Goal: Task Accomplishment & Management: Complete application form

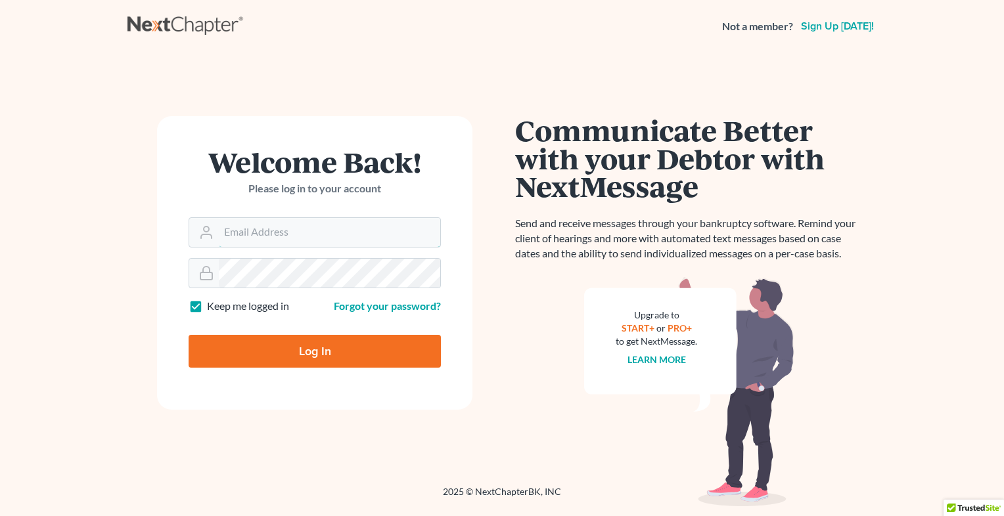
type input "[EMAIL_ADDRESS][DOMAIN_NAME]"
click at [287, 358] on input "Log In" at bounding box center [314, 351] width 252 height 33
type input "Thinking..."
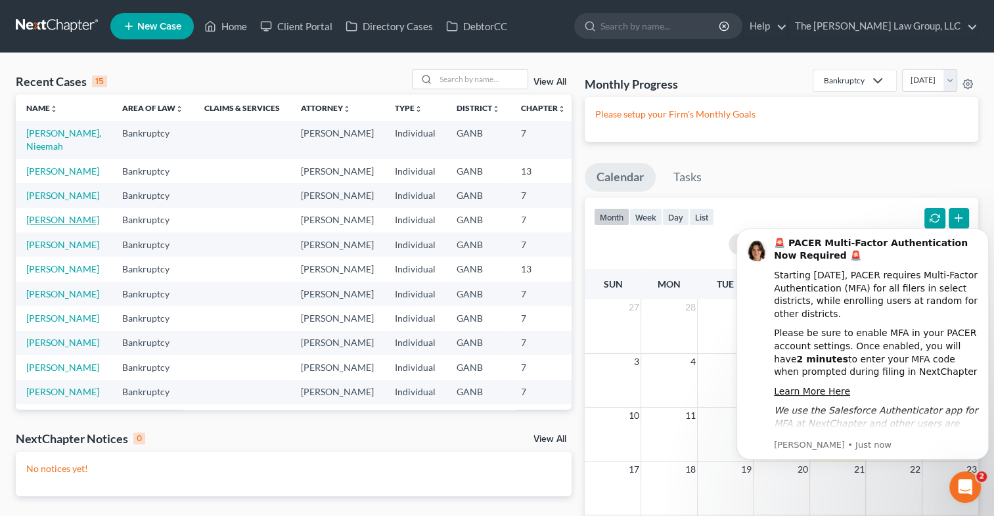
click at [47, 225] on link "[PERSON_NAME]" at bounding box center [62, 219] width 73 height 11
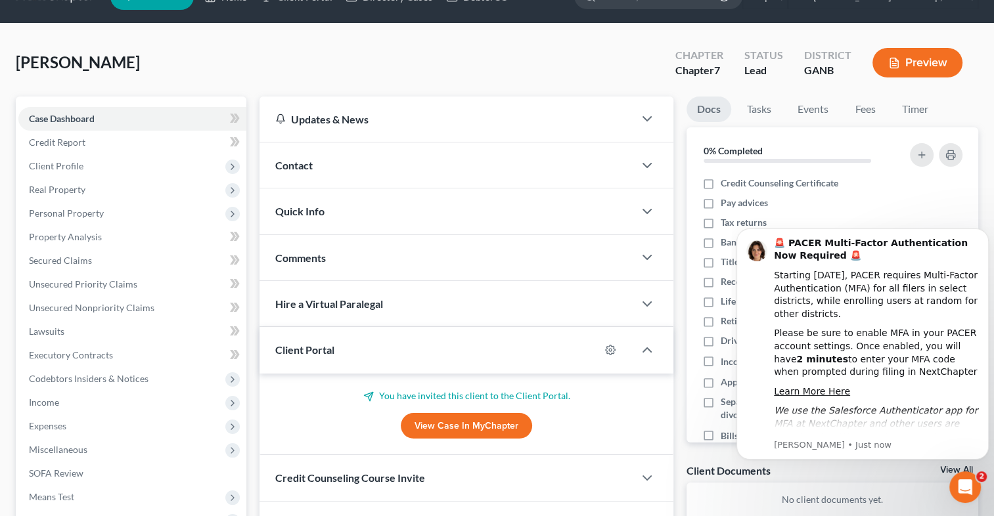
scroll to position [33, 0]
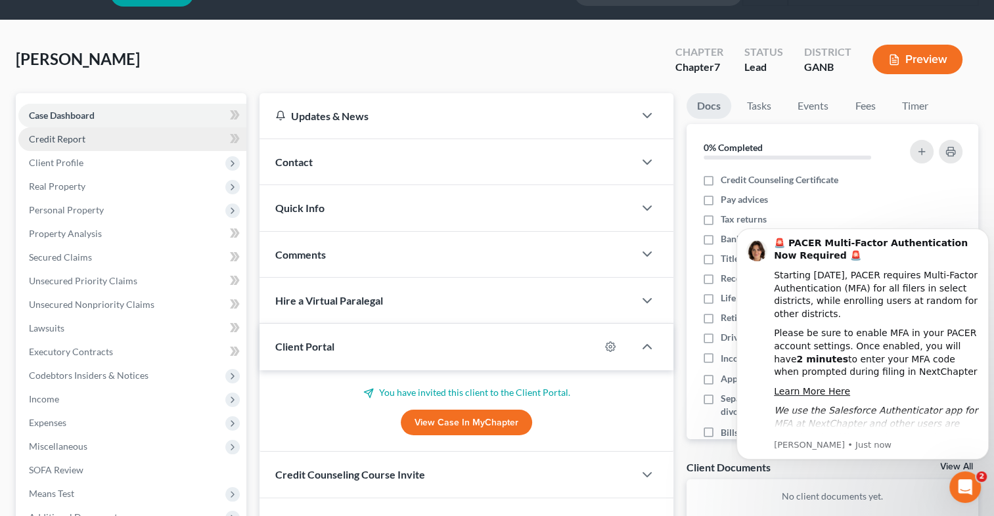
click at [96, 139] on link "Credit Report" at bounding box center [132, 139] width 228 height 24
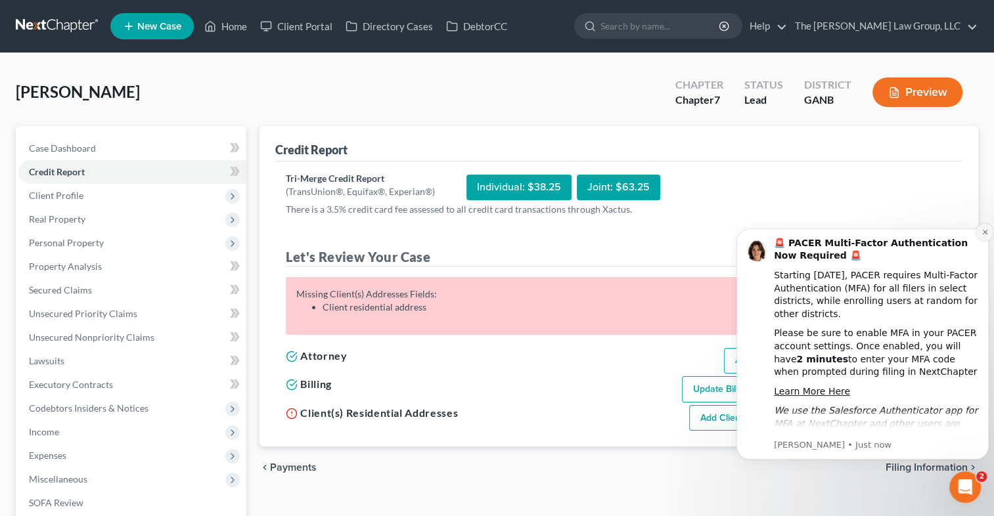
click at [982, 236] on icon "Dismiss notification" at bounding box center [984, 232] width 7 height 7
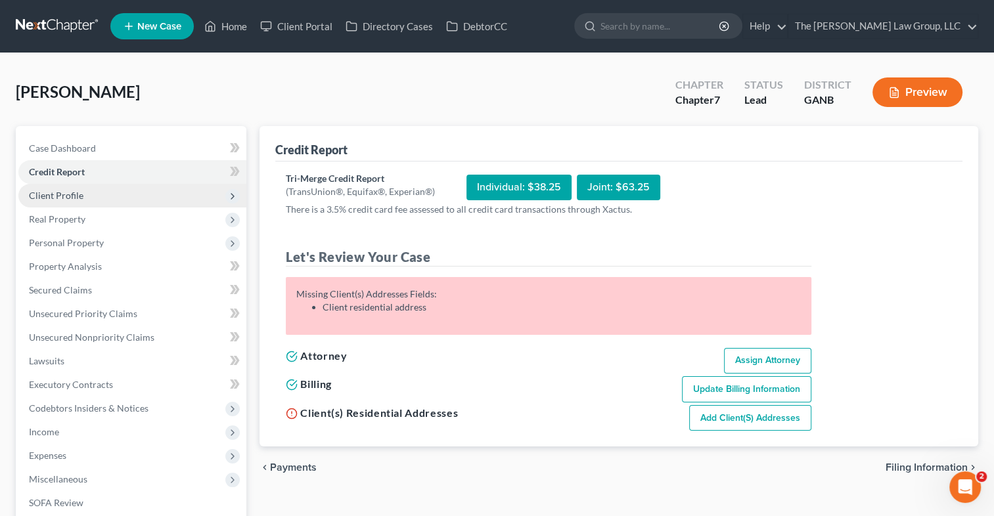
click at [141, 193] on span "Client Profile" at bounding box center [132, 196] width 228 height 24
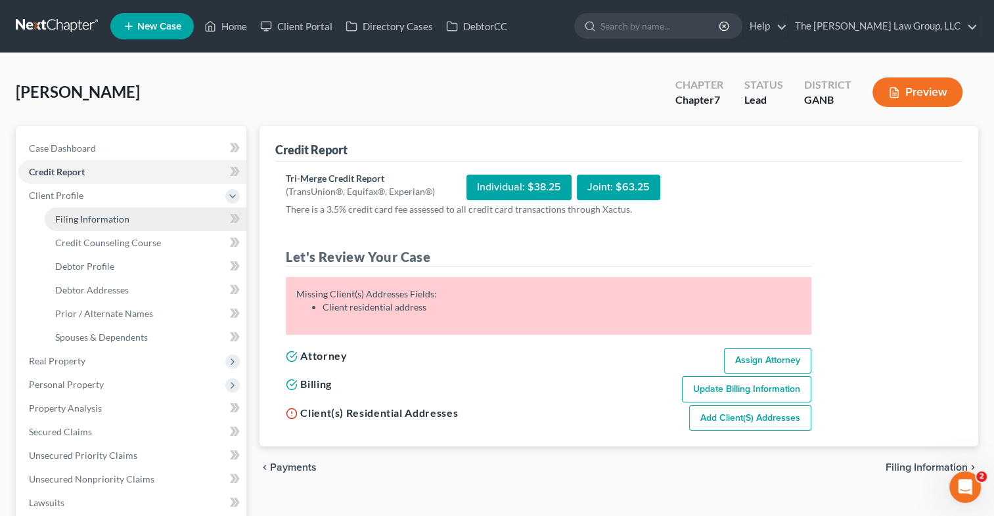
click at [129, 219] on link "Filing Information" at bounding box center [146, 220] width 202 height 24
select select "1"
select select "0"
select select "10"
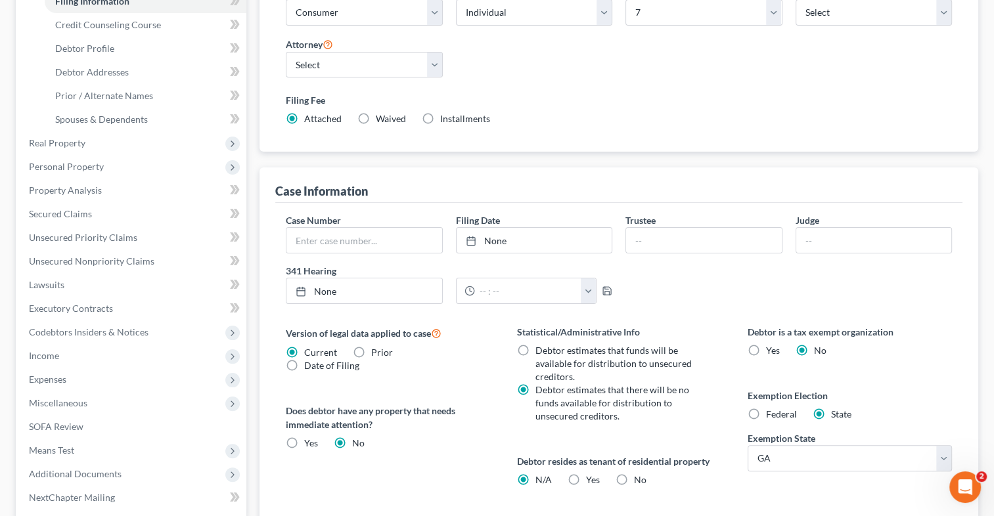
scroll to position [224, 0]
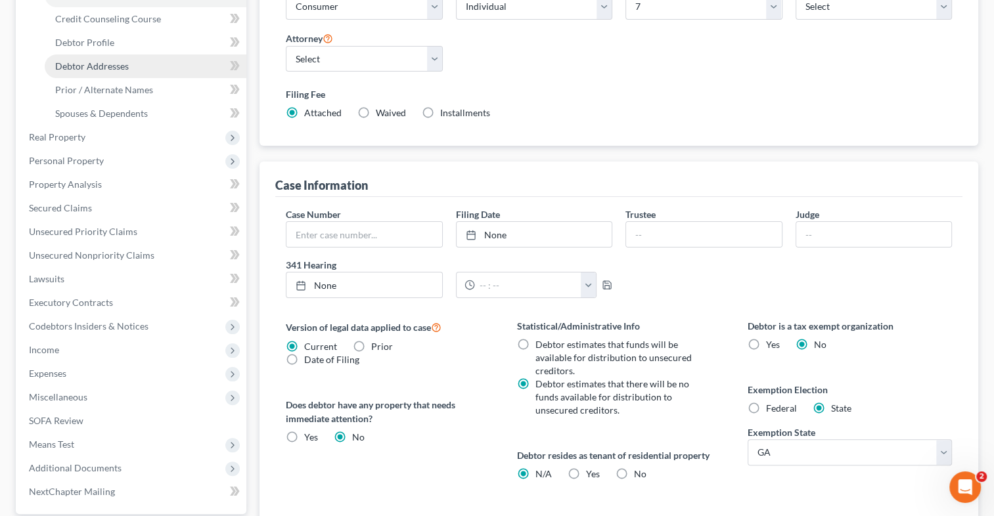
click at [120, 63] on span "Debtor Addresses" at bounding box center [92, 65] width 74 height 11
select select "0"
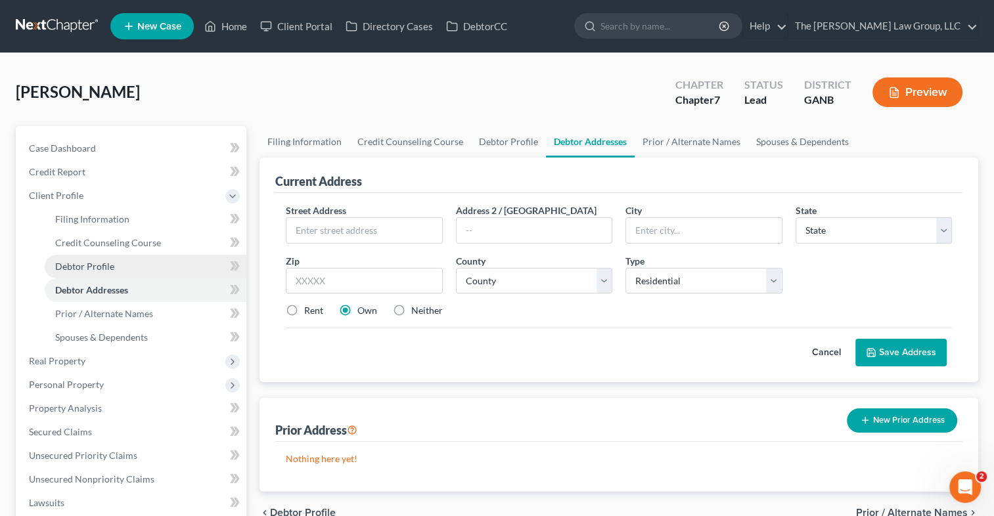
click at [108, 263] on span "Debtor Profile" at bounding box center [84, 266] width 59 height 11
select select "0"
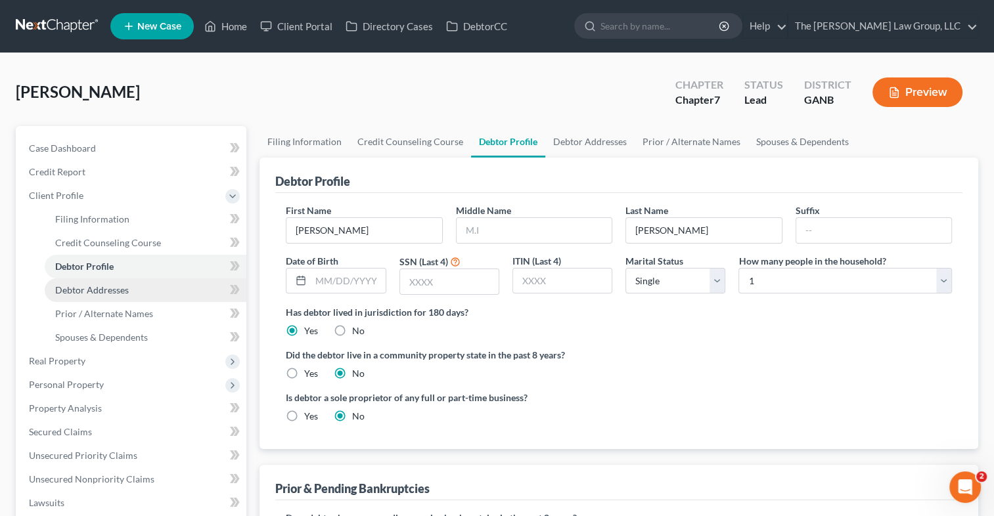
click at [141, 294] on link "Debtor Addresses" at bounding box center [146, 290] width 202 height 24
select select "0"
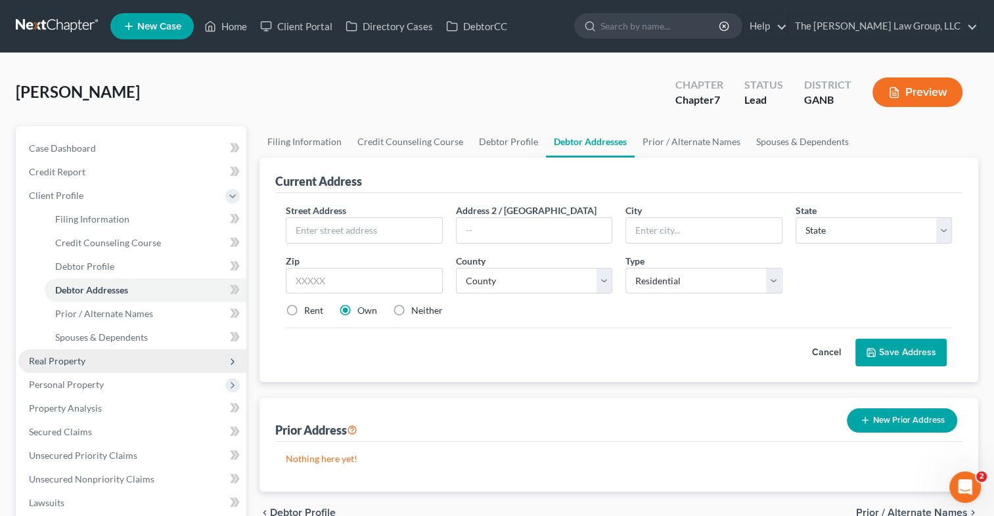
click at [65, 353] on span "Real Property" at bounding box center [132, 361] width 228 height 24
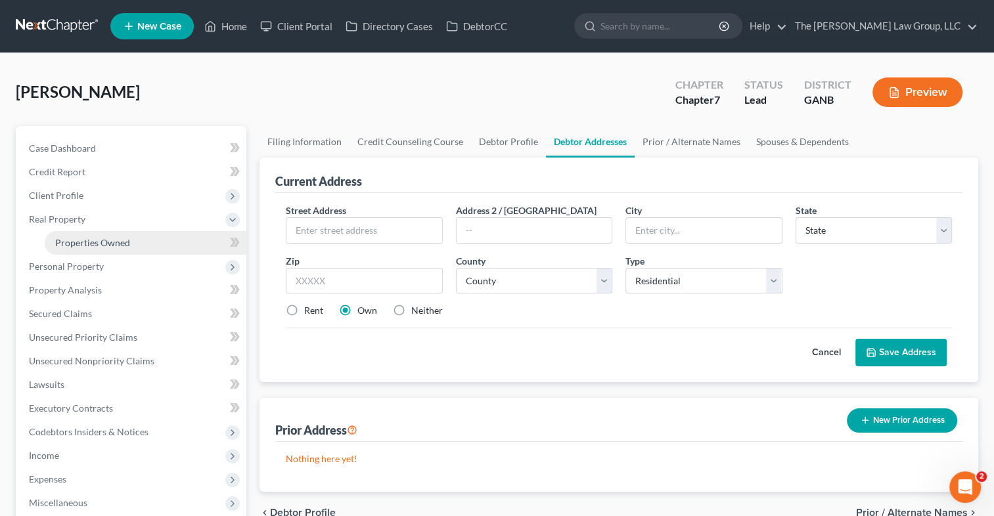
click at [97, 252] on link "Properties Owned" at bounding box center [146, 243] width 202 height 24
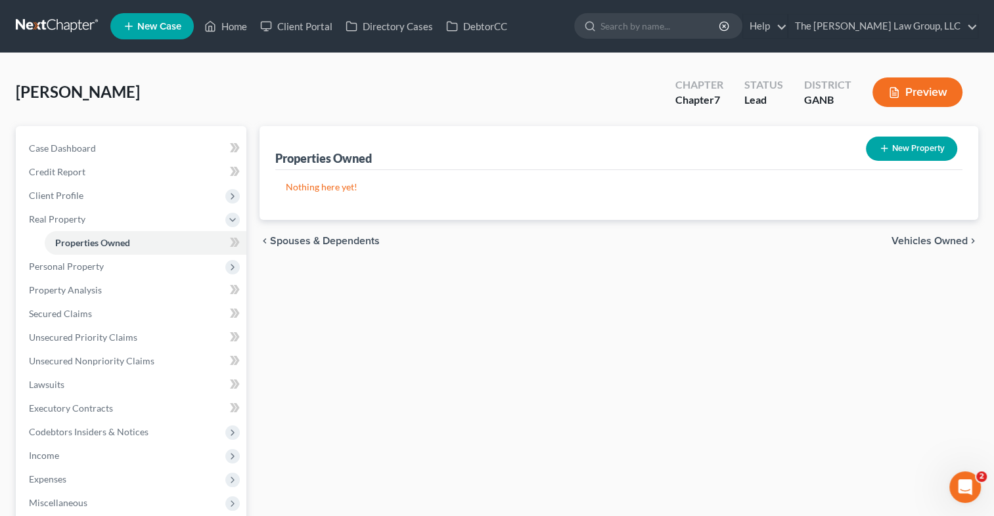
click at [984, 237] on div "Properties Owned New Property Nothing here yet! Property Market Value Liens Exe…" at bounding box center [619, 410] width 732 height 569
click at [45, 150] on span "Case Dashboard" at bounding box center [62, 148] width 67 height 11
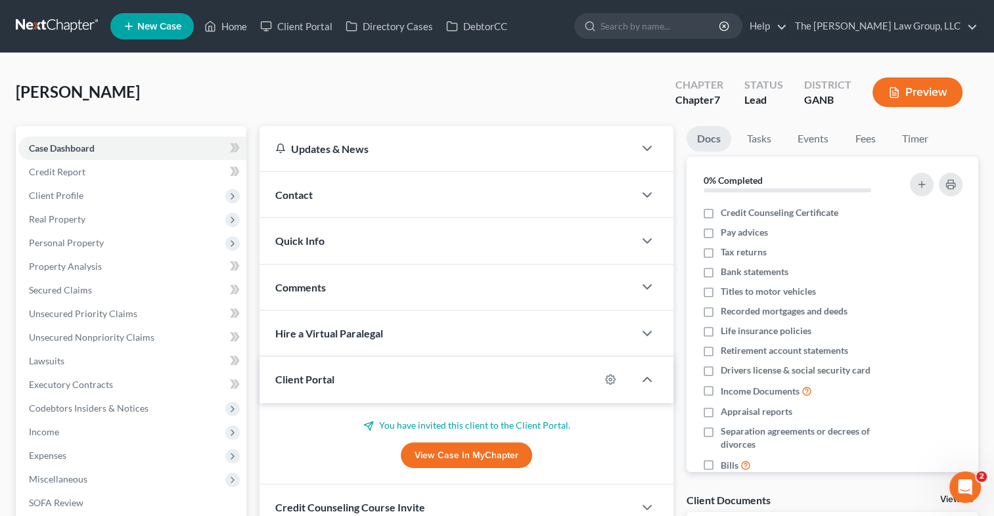
click at [432, 390] on div "Client Portal" at bounding box center [429, 379] width 340 height 45
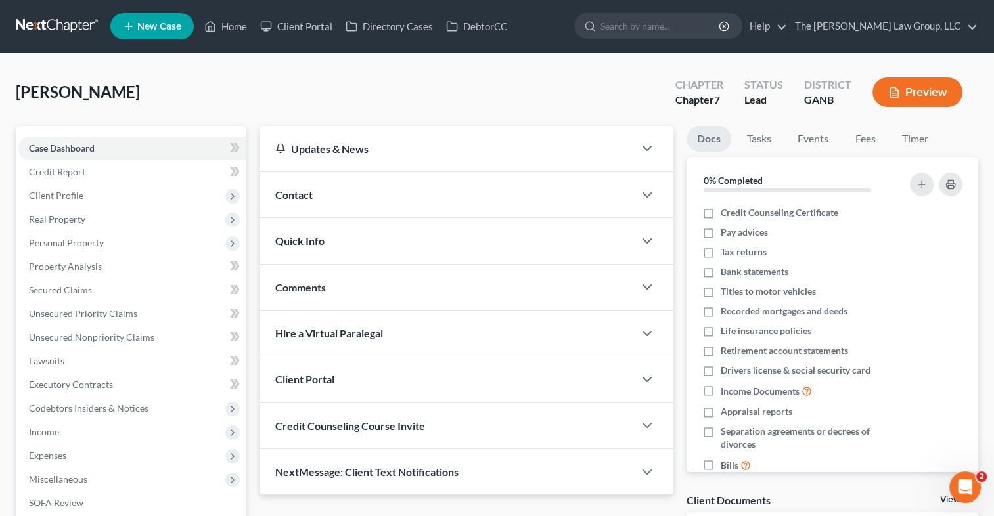
click at [432, 390] on div "Client Portal" at bounding box center [446, 379] width 374 height 45
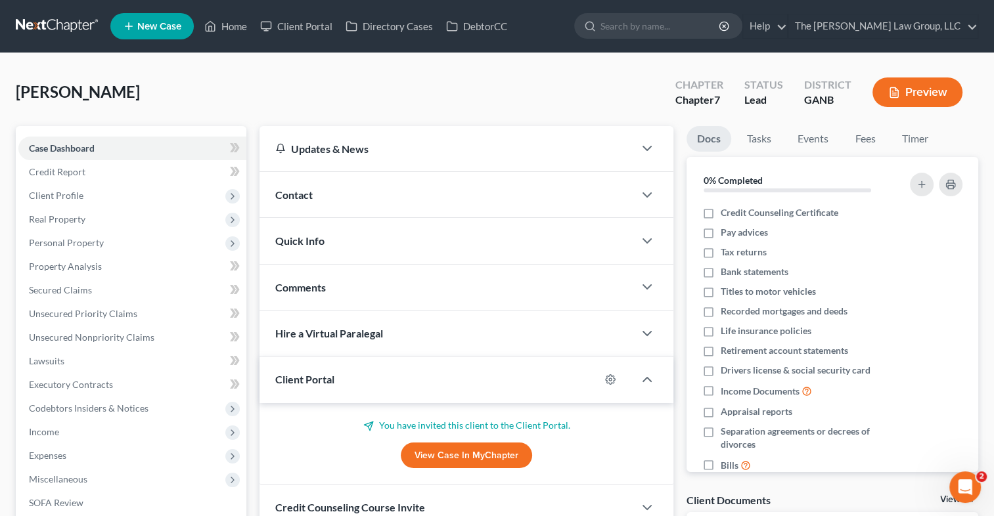
click at [445, 456] on link "View Case in MyChapter" at bounding box center [466, 456] width 131 height 26
drag, startPoint x: 983, startPoint y: 281, endPoint x: 980, endPoint y: 325, distance: 44.1
click at [980, 325] on div "Docs Tasks Events Fees Timer 0% Completed Nothing here yet! Credit Counseling C…" at bounding box center [832, 352] width 305 height 452
drag, startPoint x: 981, startPoint y: 323, endPoint x: 983, endPoint y: 316, distance: 7.3
click at [981, 322] on div "Docs Tasks Events Fees Timer 0% Completed Nothing here yet! Credit Counseling C…" at bounding box center [832, 352] width 305 height 452
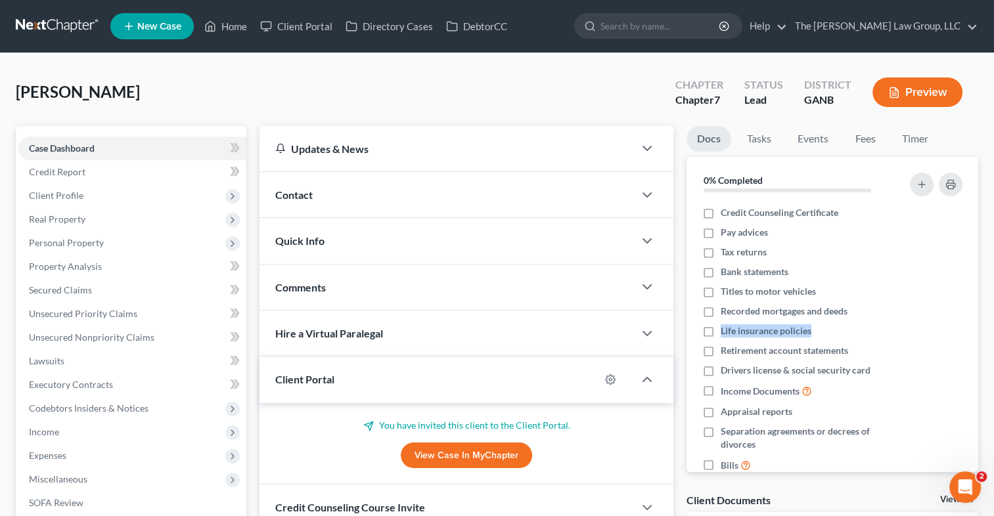
drag, startPoint x: 983, startPoint y: 315, endPoint x: 985, endPoint y: 334, distance: 19.7
click at [985, 334] on div "[PERSON_NAME] Upgraded Chapter Chapter 7 Status Lead District GANB Preview Peti…" at bounding box center [497, 375] width 994 height 645
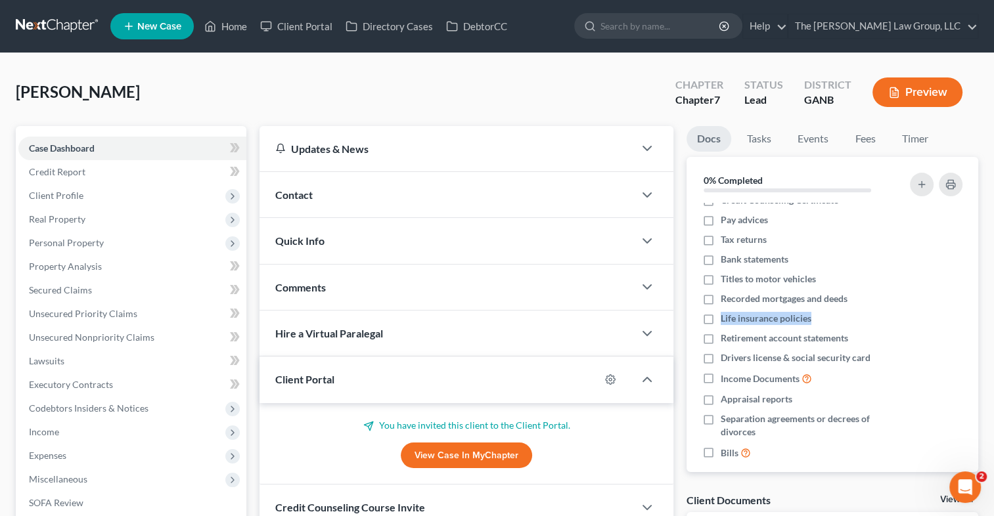
scroll to position [25, 0]
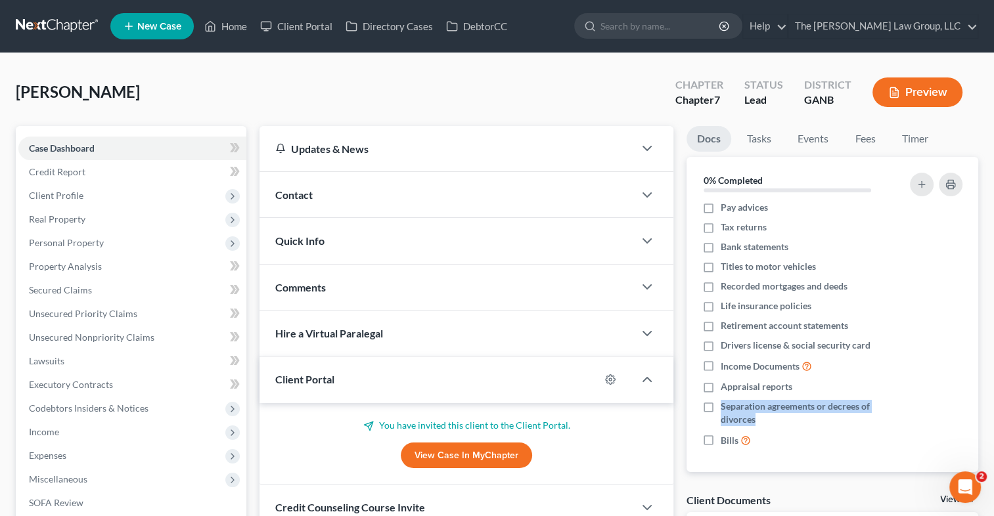
drag, startPoint x: 982, startPoint y: 398, endPoint x: 980, endPoint y: 380, distance: 18.5
click at [982, 387] on div "Docs Tasks Events Fees Timer 0% Completed Nothing here yet! Credit Counseling C…" at bounding box center [832, 352] width 305 height 452
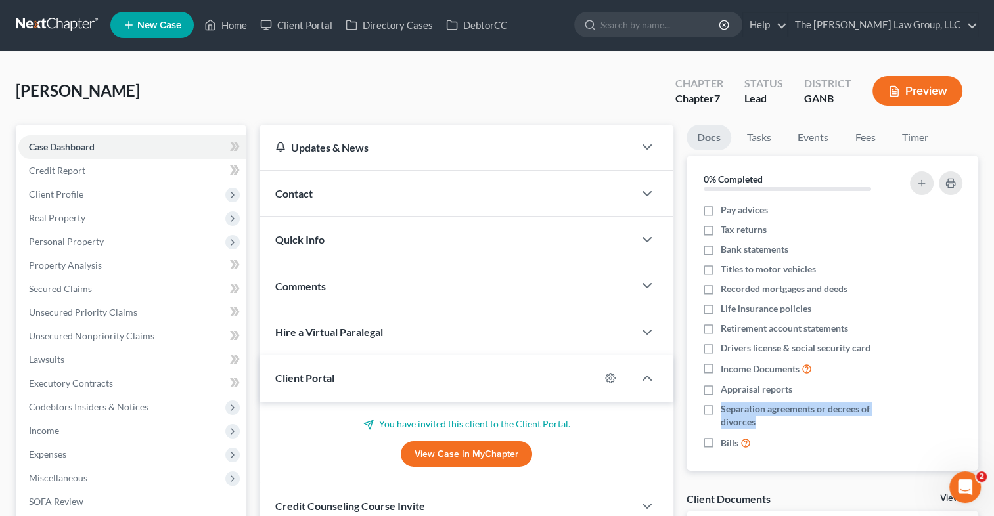
scroll to position [0, 0]
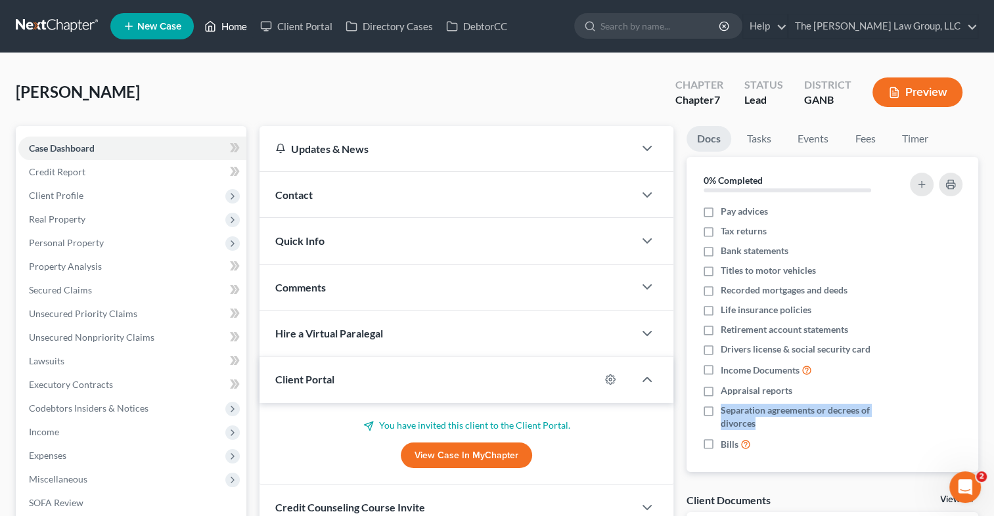
click at [242, 28] on link "Home" at bounding box center [226, 26] width 56 height 24
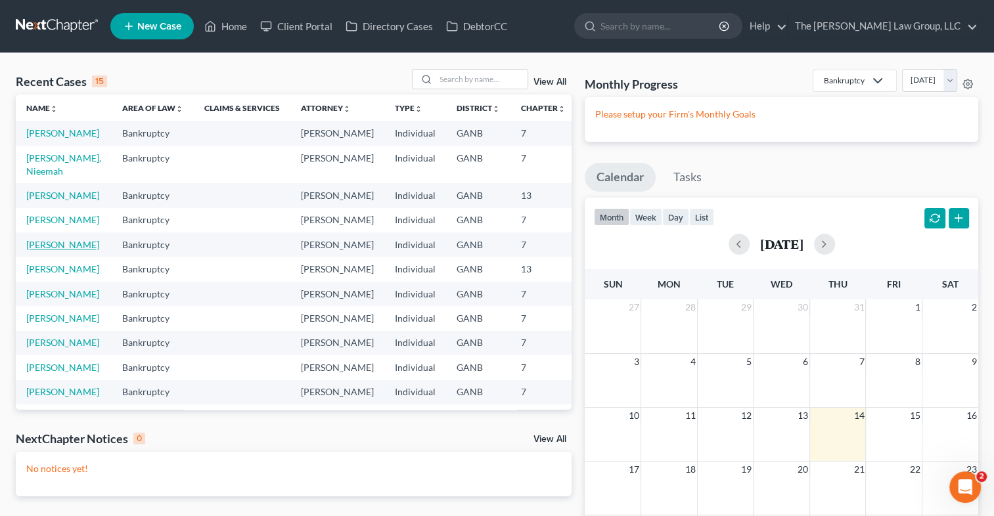
click at [37, 250] on link "[PERSON_NAME]" at bounding box center [62, 244] width 73 height 11
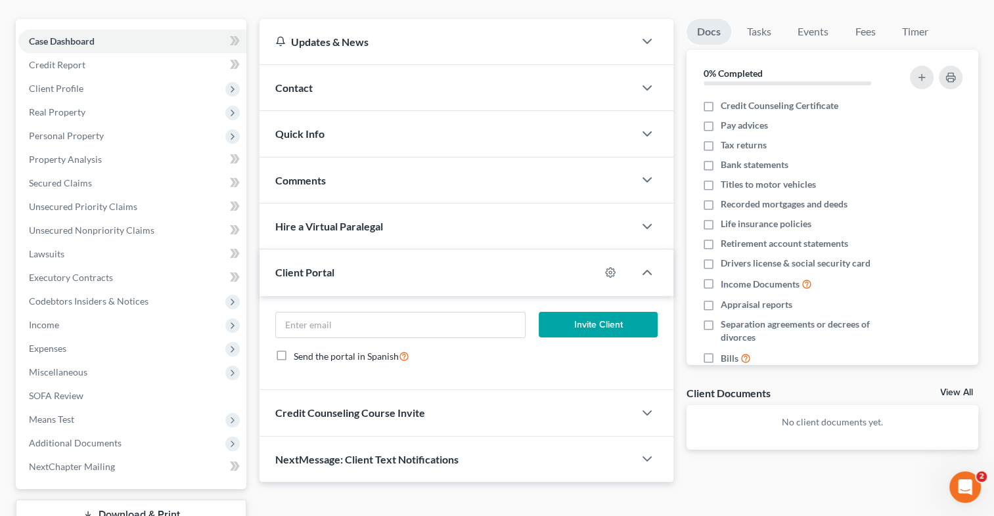
scroll to position [133, 0]
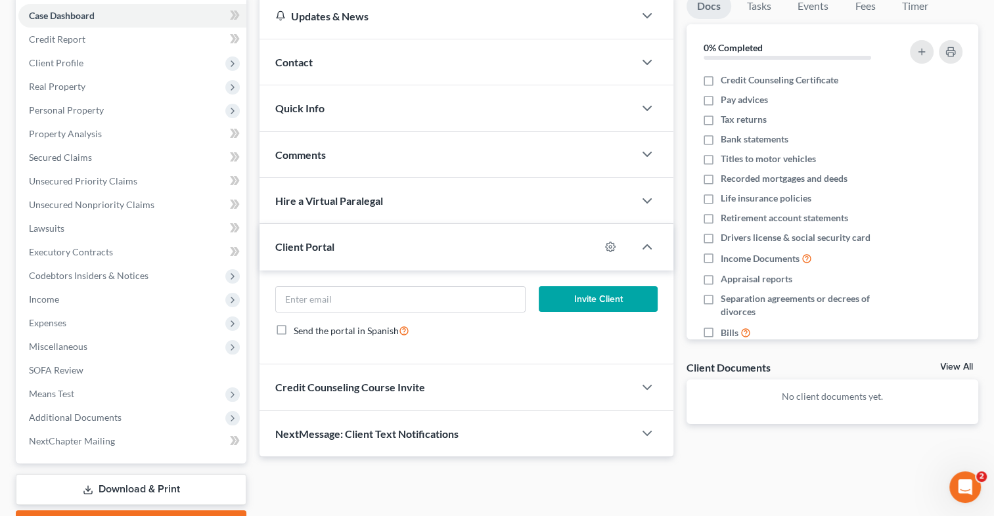
click at [381, 256] on div "Client Portal" at bounding box center [429, 246] width 340 height 45
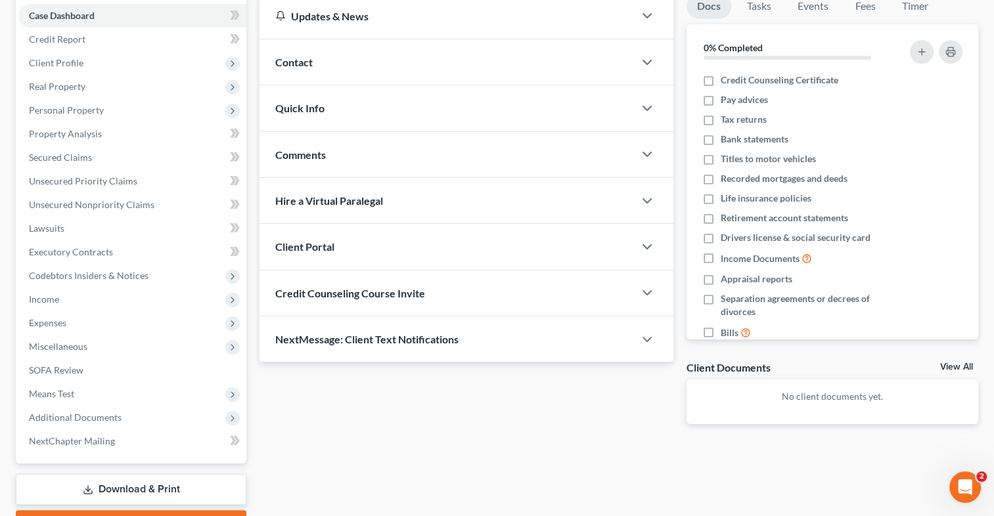
click at [381, 256] on div "Client Portal" at bounding box center [446, 246] width 374 height 45
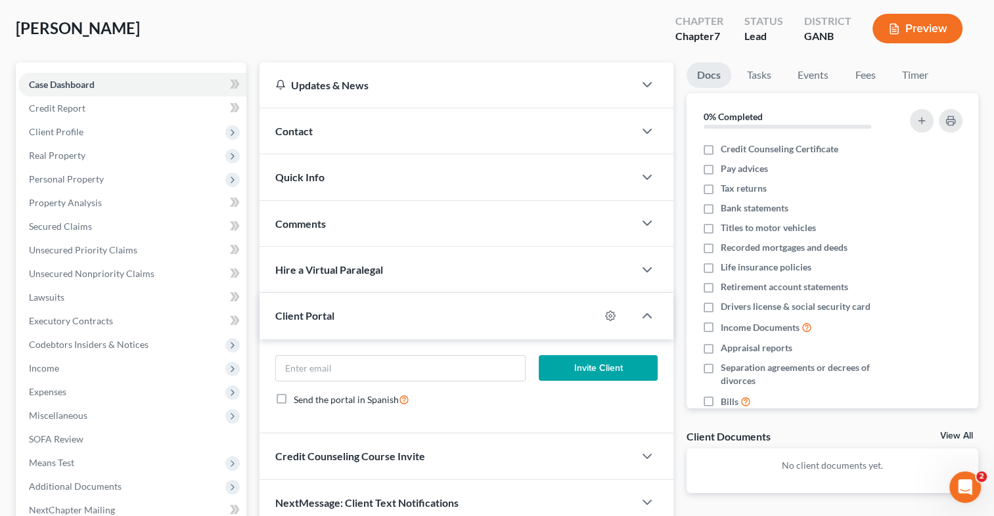
scroll to position [0, 0]
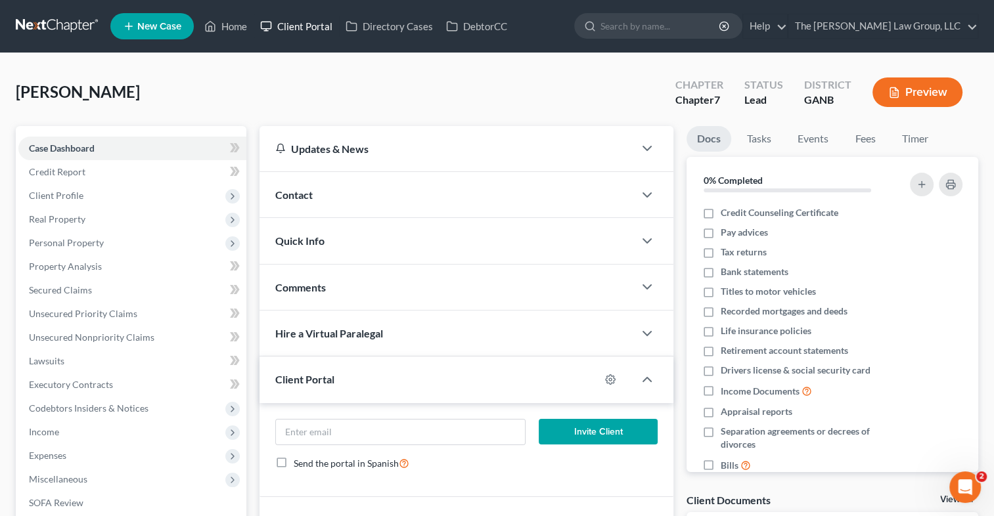
click at [290, 28] on link "Client Portal" at bounding box center [296, 26] width 85 height 24
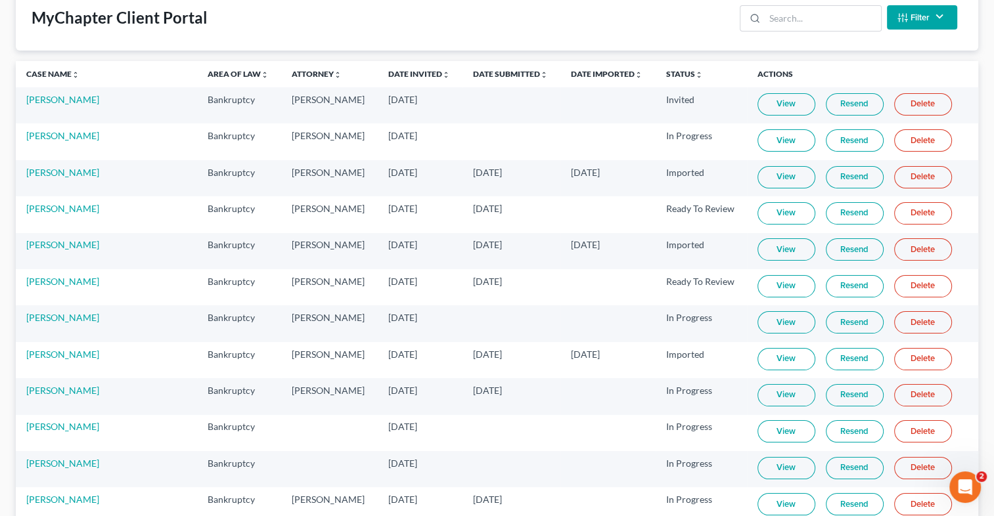
scroll to position [83, 0]
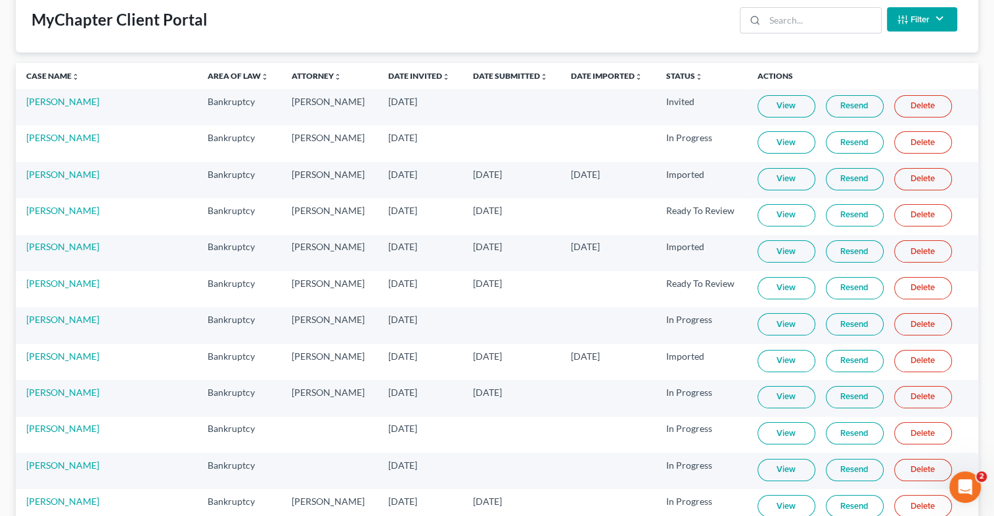
click at [780, 118] on link "View" at bounding box center [786, 106] width 58 height 22
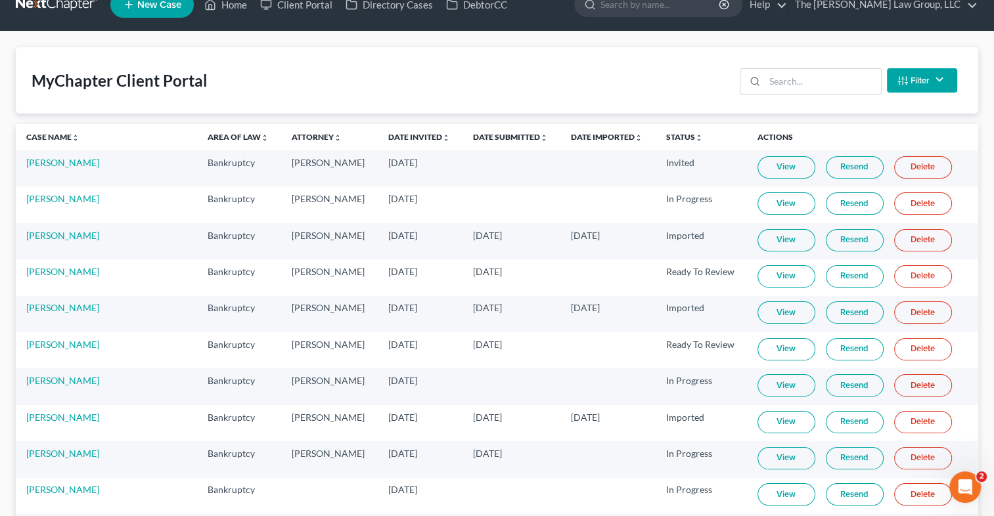
scroll to position [0, 0]
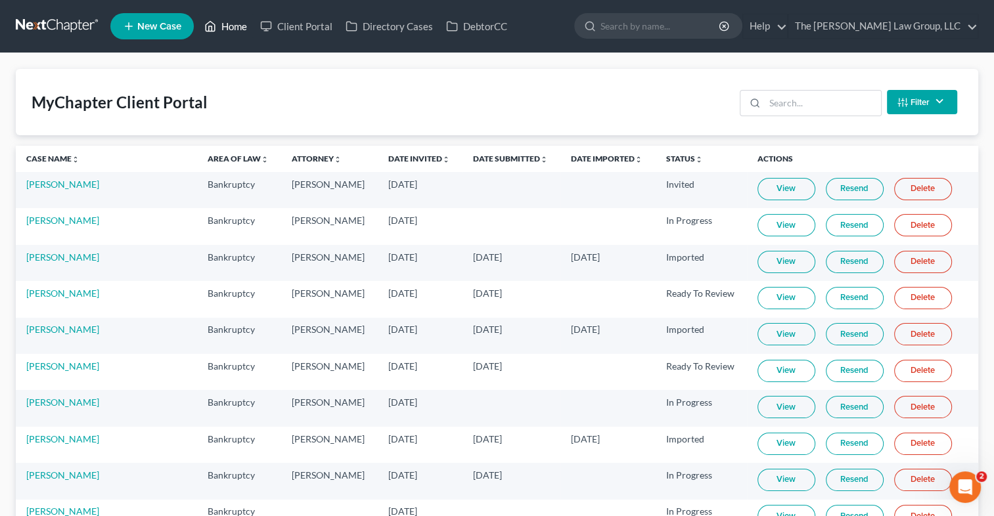
click at [223, 20] on link "Home" at bounding box center [226, 26] width 56 height 24
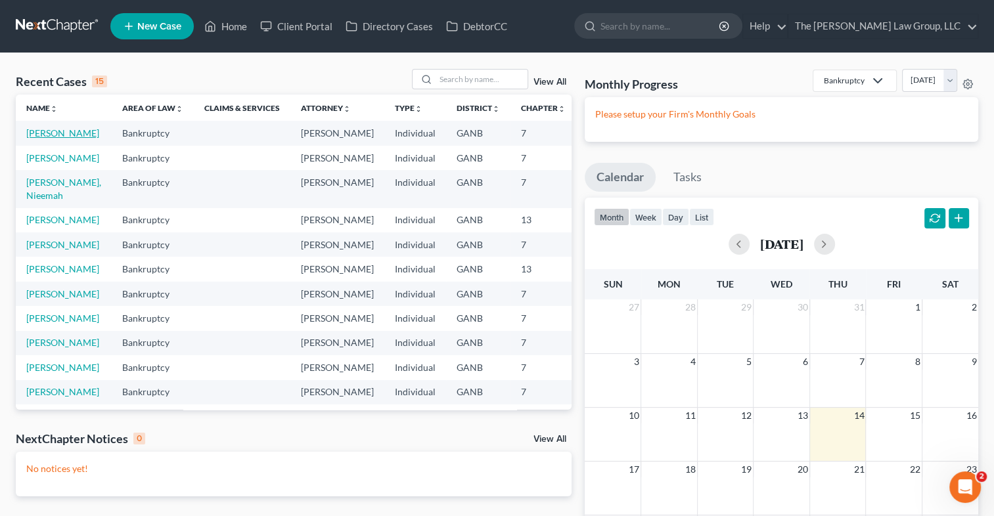
click at [32, 138] on link "[PERSON_NAME]" at bounding box center [62, 132] width 73 height 11
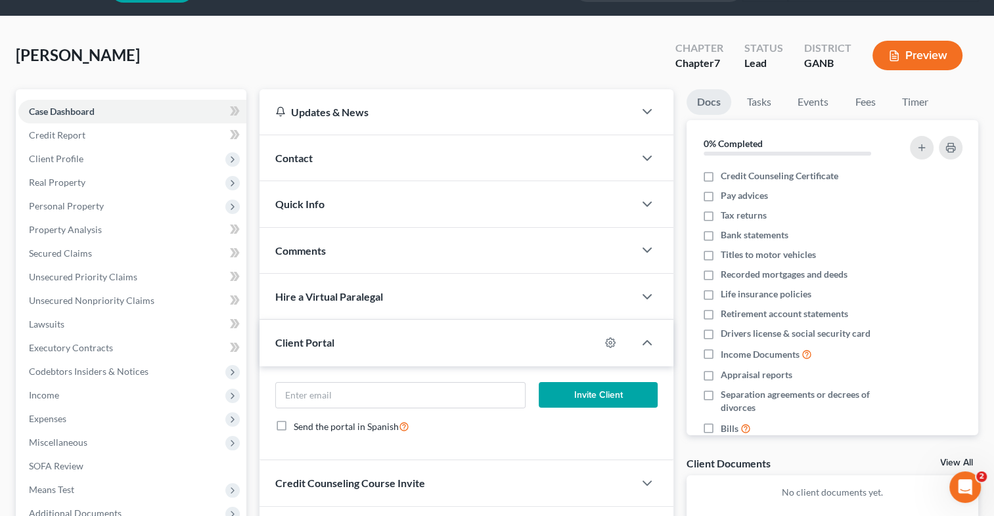
scroll to position [31, 0]
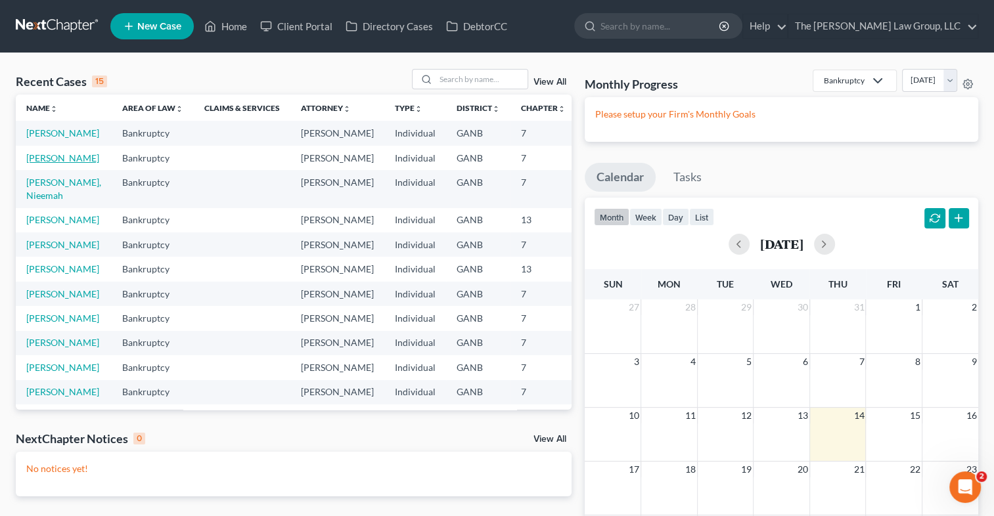
click at [37, 164] on link "[PERSON_NAME]" at bounding box center [62, 157] width 73 height 11
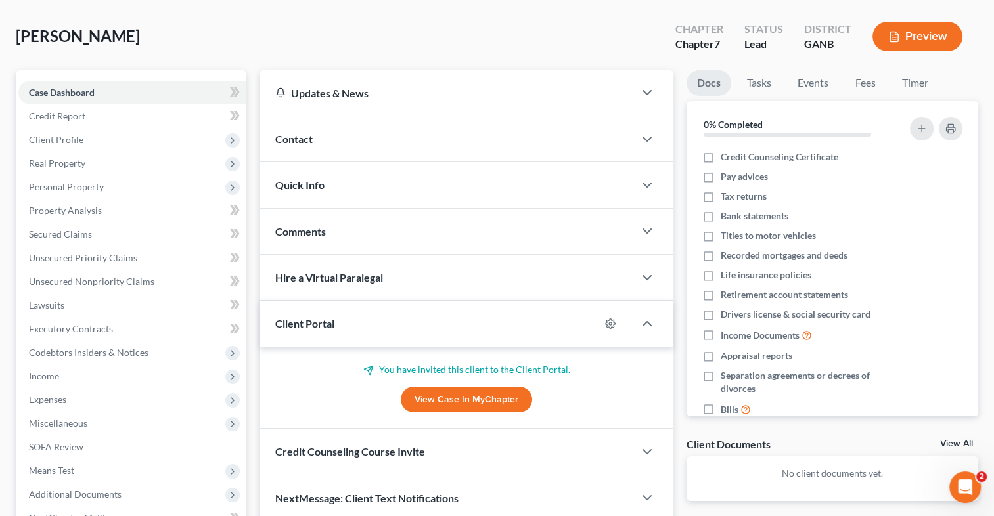
scroll to position [58, 0]
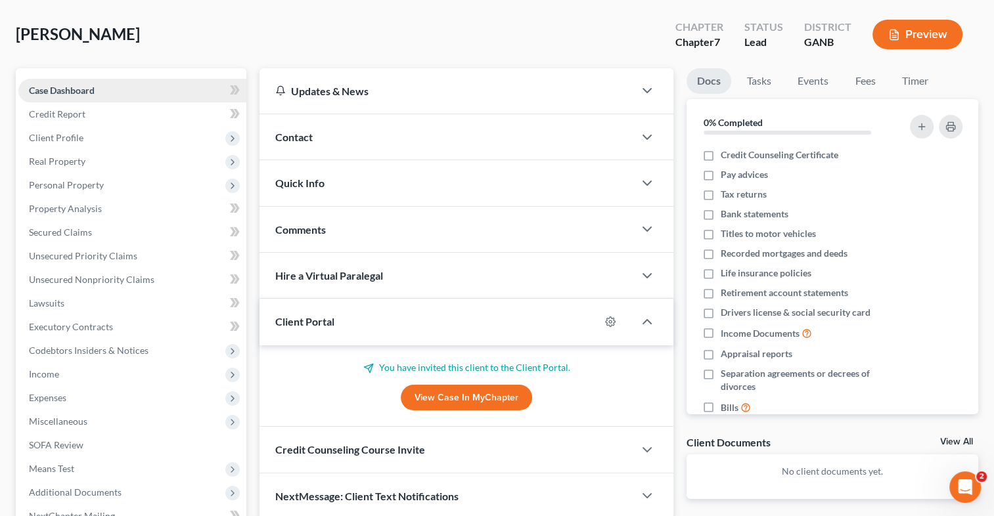
click at [84, 91] on span "Case Dashboard" at bounding box center [62, 90] width 66 height 11
click at [84, 135] on span "Client Profile" at bounding box center [132, 138] width 228 height 24
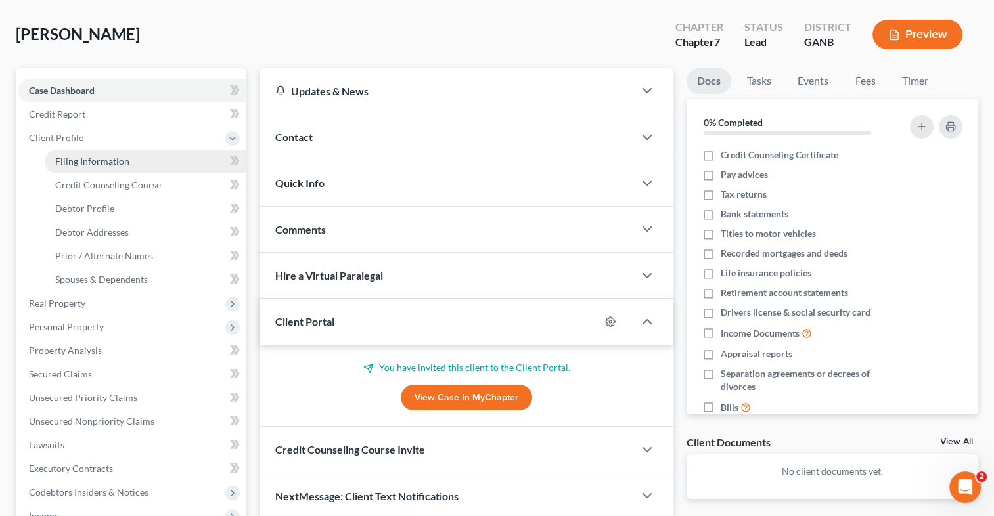
click at [84, 157] on span "Filing Information" at bounding box center [92, 161] width 74 height 11
select select "1"
select select "0"
select select "19"
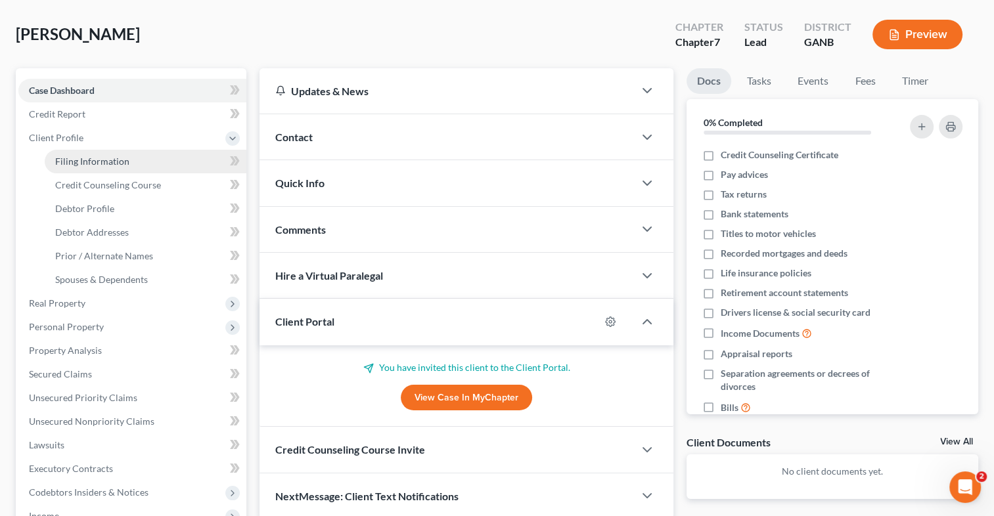
select select "0"
select select "10"
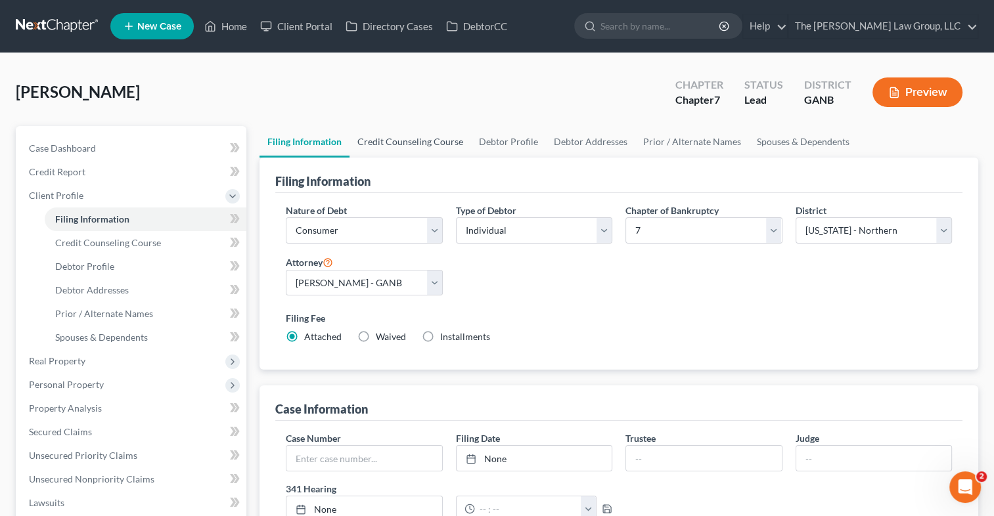
click at [412, 143] on link "Credit Counseling Course" at bounding box center [410, 142] width 122 height 32
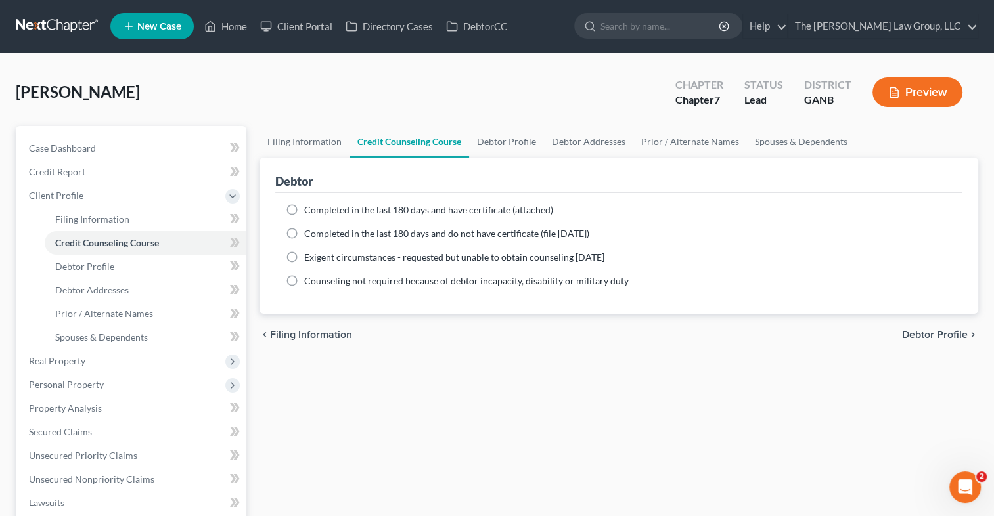
click at [304, 209] on label "Completed in the last 180 days and have certificate (attached)" at bounding box center [428, 210] width 249 height 13
click at [309, 209] on input "Completed in the last 180 days and have certificate (attached)" at bounding box center [313, 208] width 9 height 9
radio input "true"
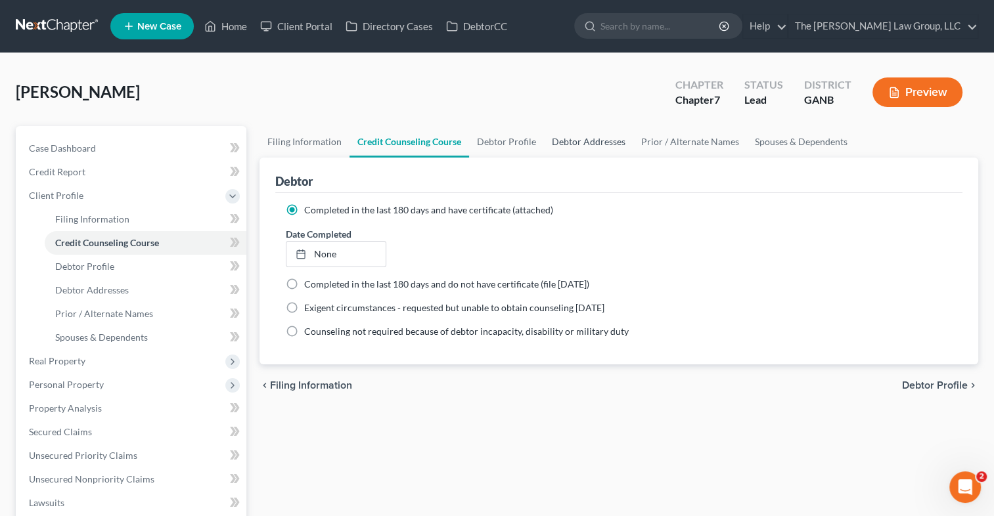
click at [585, 141] on link "Debtor Addresses" at bounding box center [588, 142] width 89 height 32
select select "0"
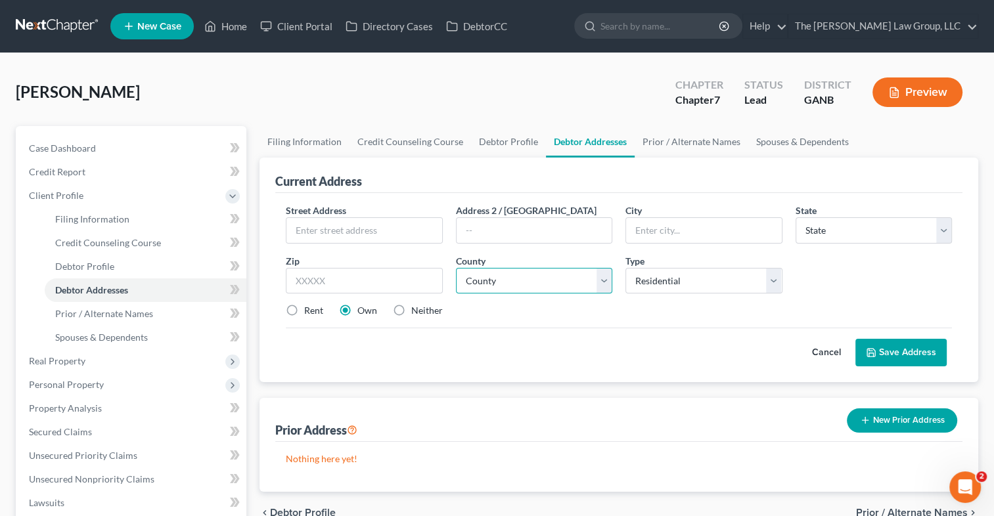
click at [599, 282] on select "County" at bounding box center [534, 281] width 156 height 26
click at [355, 227] on input "text" at bounding box center [363, 230] width 155 height 25
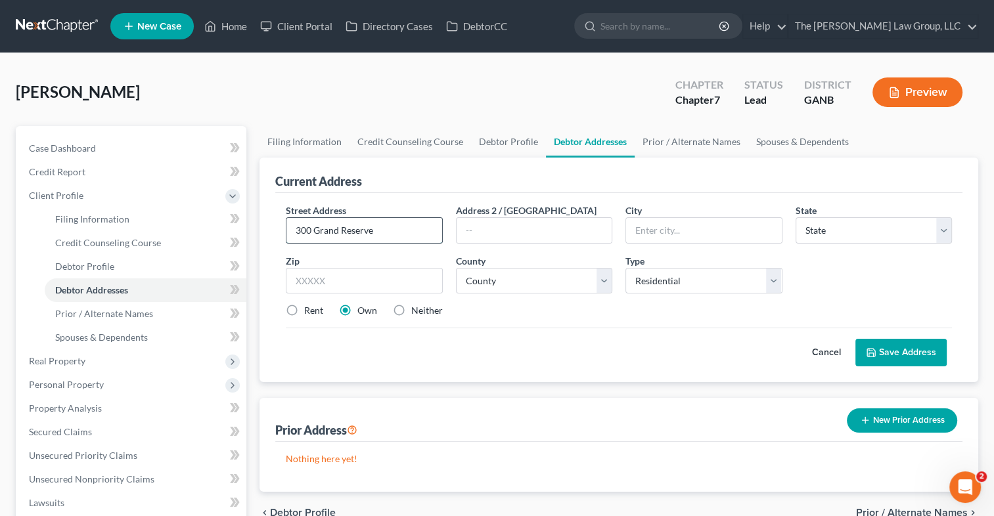
type input "300 Grand Reserve"
type input "[PERSON_NAME]"
select select "10"
click at [342, 286] on input "text" at bounding box center [364, 281] width 156 height 26
type input "31047"
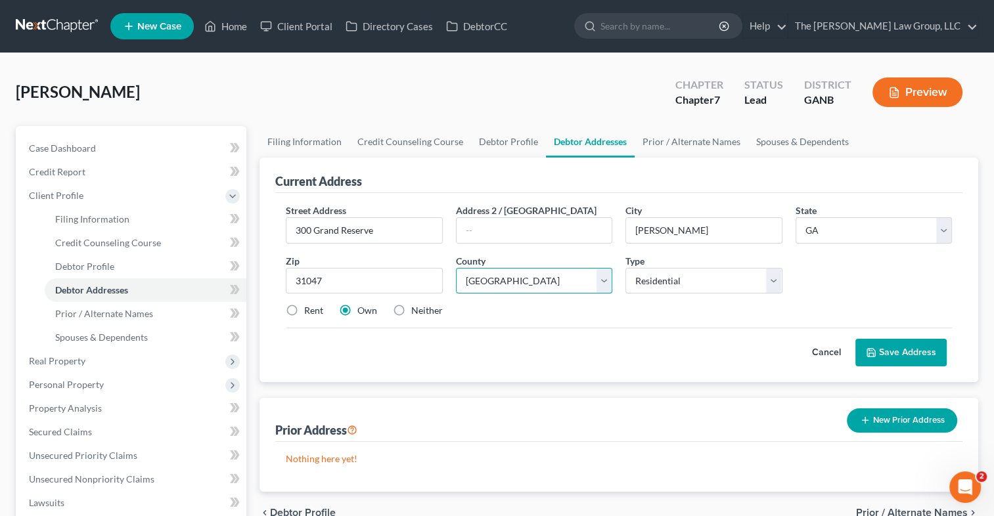
click at [611, 282] on select "County [GEOGRAPHIC_DATA] [GEOGRAPHIC_DATA] [GEOGRAPHIC_DATA] [GEOGRAPHIC_DATA] …" at bounding box center [534, 281] width 156 height 26
select select "75"
click at [456, 268] on select "County [GEOGRAPHIC_DATA] [GEOGRAPHIC_DATA] [GEOGRAPHIC_DATA] [GEOGRAPHIC_DATA] …" at bounding box center [534, 281] width 156 height 26
click at [872, 356] on icon at bounding box center [871, 352] width 11 height 11
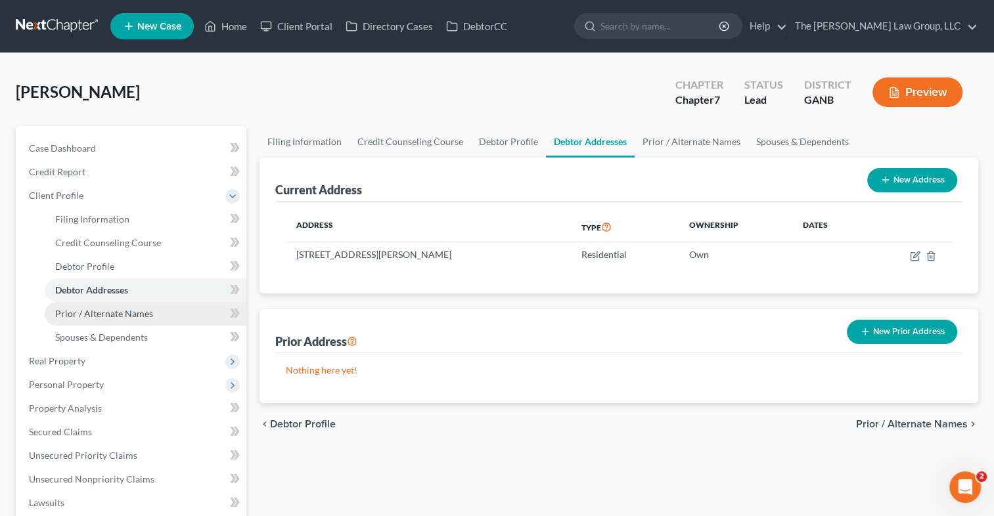
click at [128, 317] on span "Prior / Alternate Names" at bounding box center [104, 313] width 98 height 11
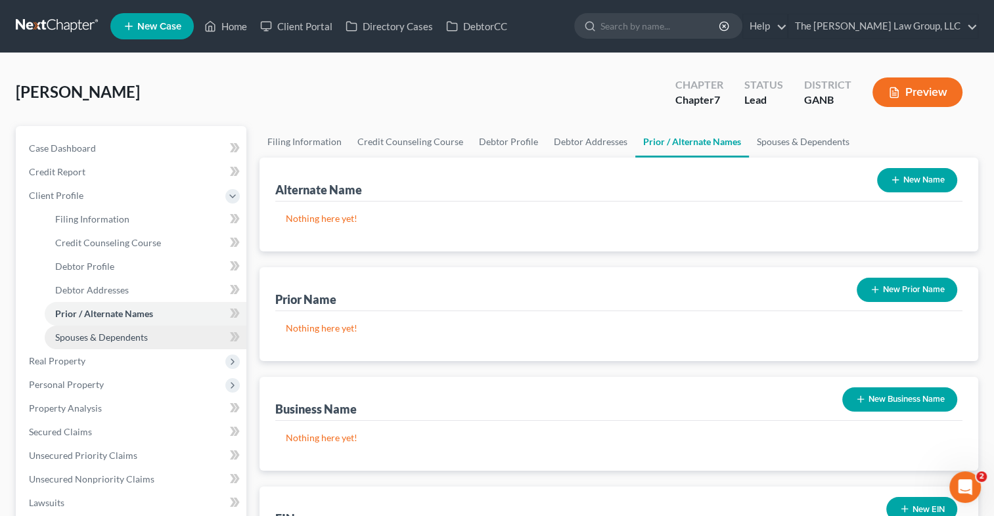
click at [120, 336] on span "Spouses & Dependents" at bounding box center [101, 337] width 93 height 11
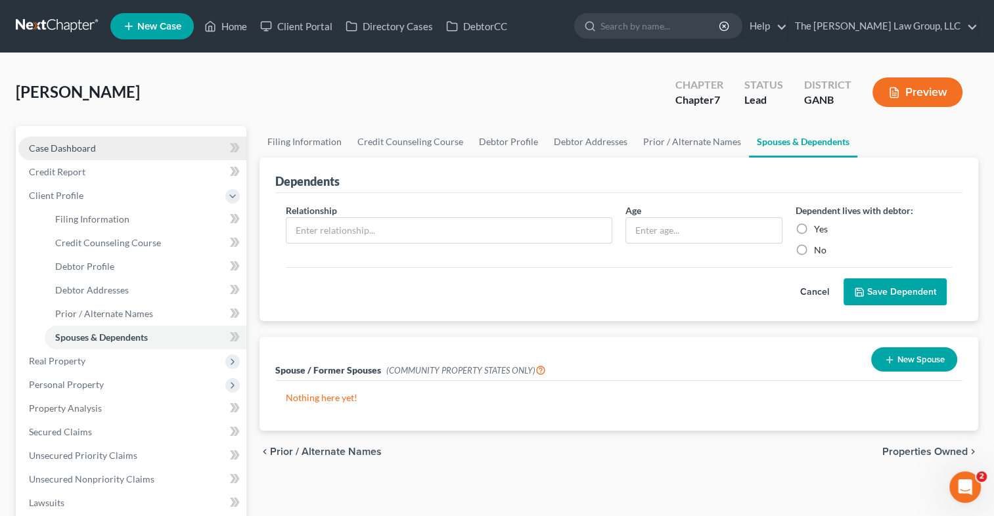
click at [74, 148] on span "Case Dashboard" at bounding box center [62, 148] width 67 height 11
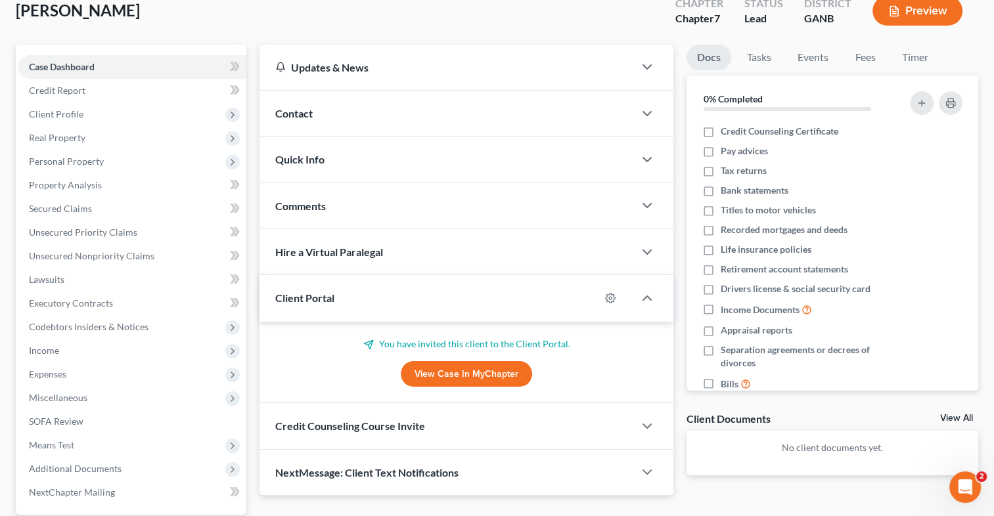
scroll to position [79, 0]
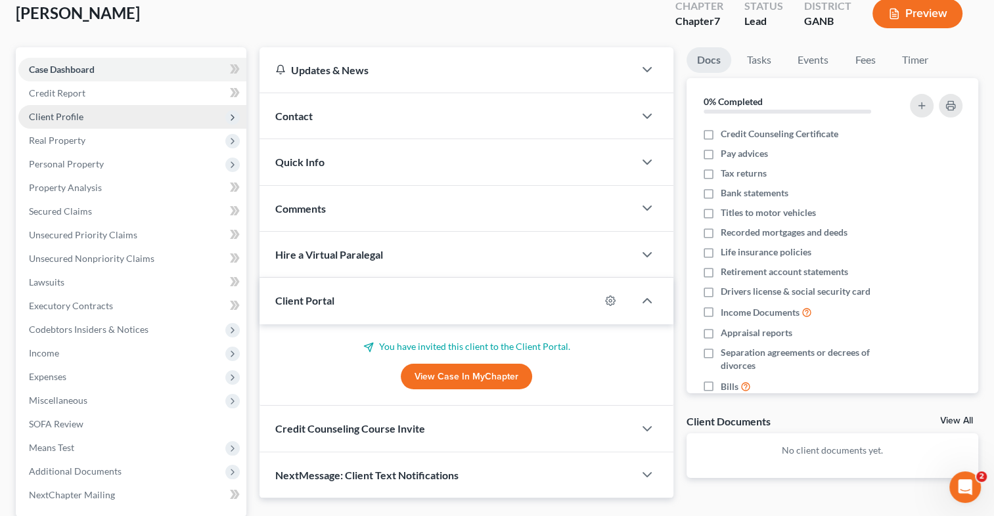
click at [113, 115] on span "Client Profile" at bounding box center [132, 117] width 228 height 24
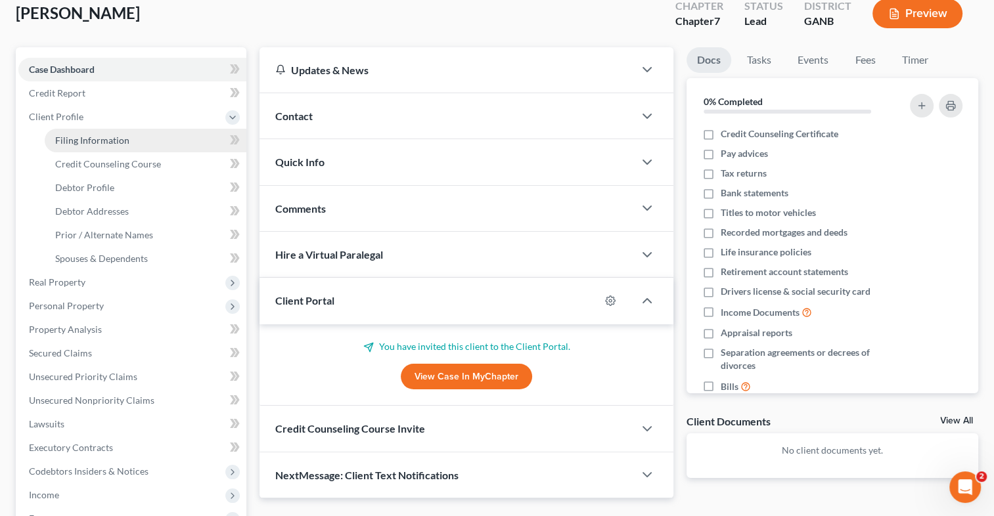
click at [120, 140] on span "Filing Information" at bounding box center [92, 140] width 74 height 11
select select "1"
select select "0"
select select "19"
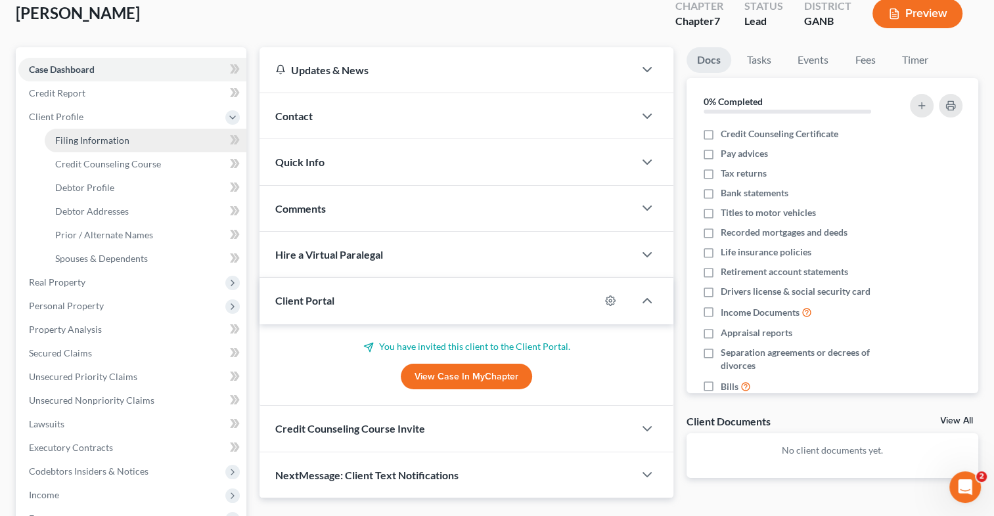
select select "0"
select select "10"
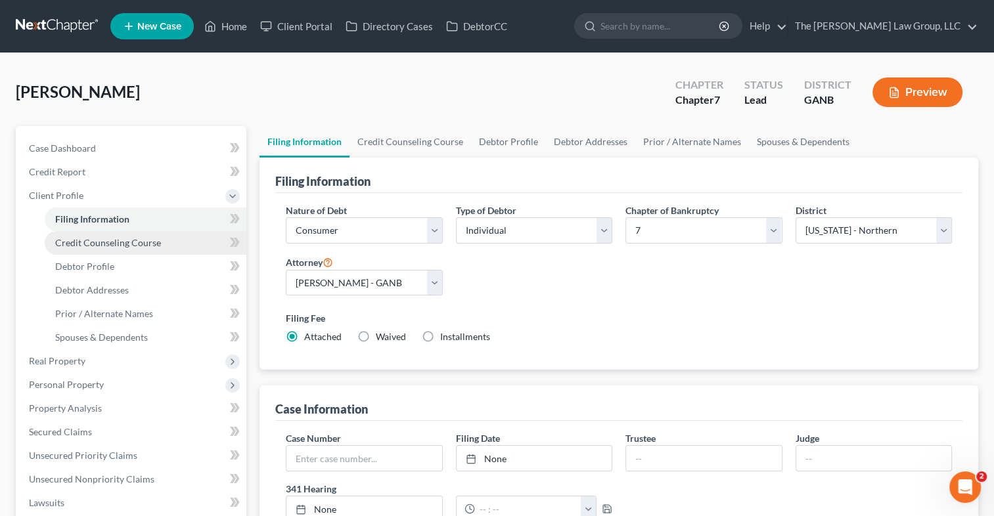
click at [139, 247] on span "Credit Counseling Course" at bounding box center [108, 242] width 106 height 11
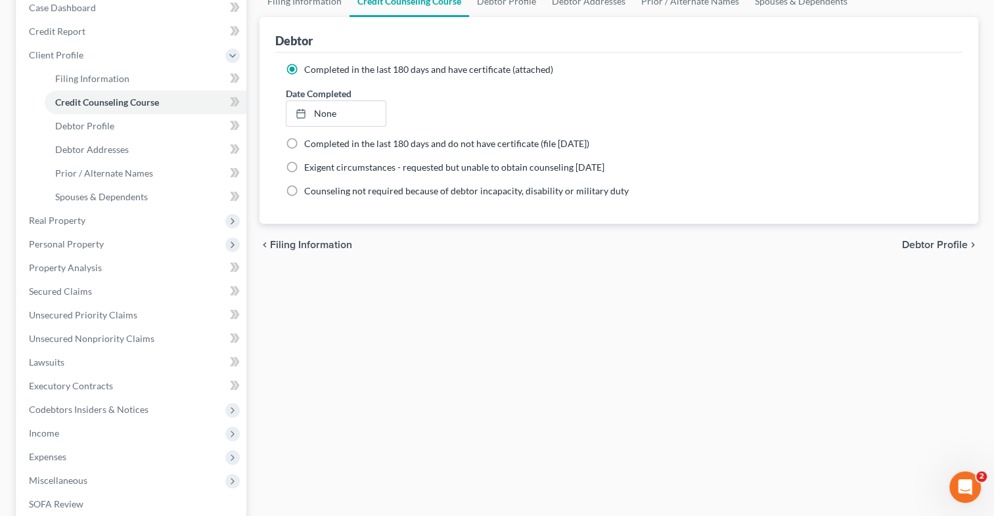
scroll to position [298, 0]
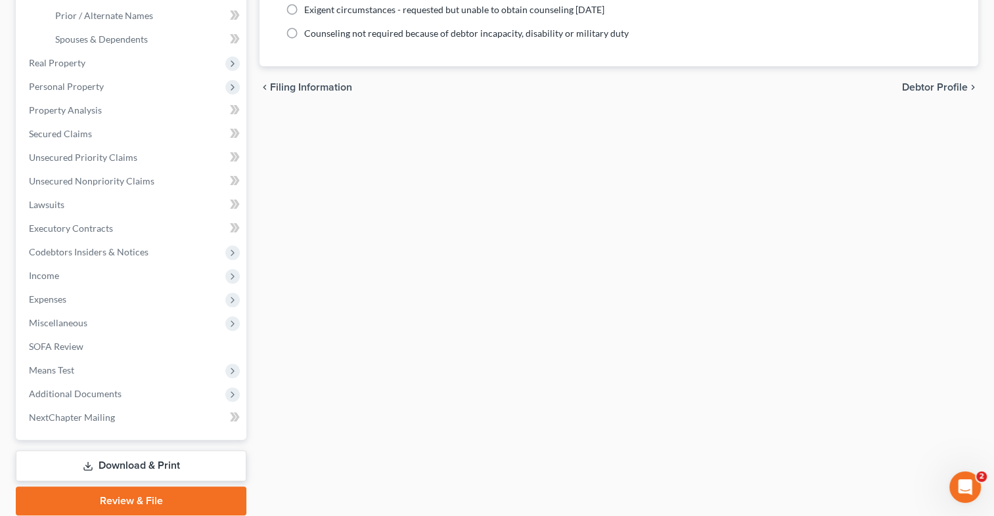
click at [988, 445] on div "[PERSON_NAME] Upgraded Chapter Chapter 7 Status Lead District GANB Preview Peti…" at bounding box center [497, 148] width 994 height 787
click at [50, 370] on span "Means Test" at bounding box center [51, 370] width 45 height 11
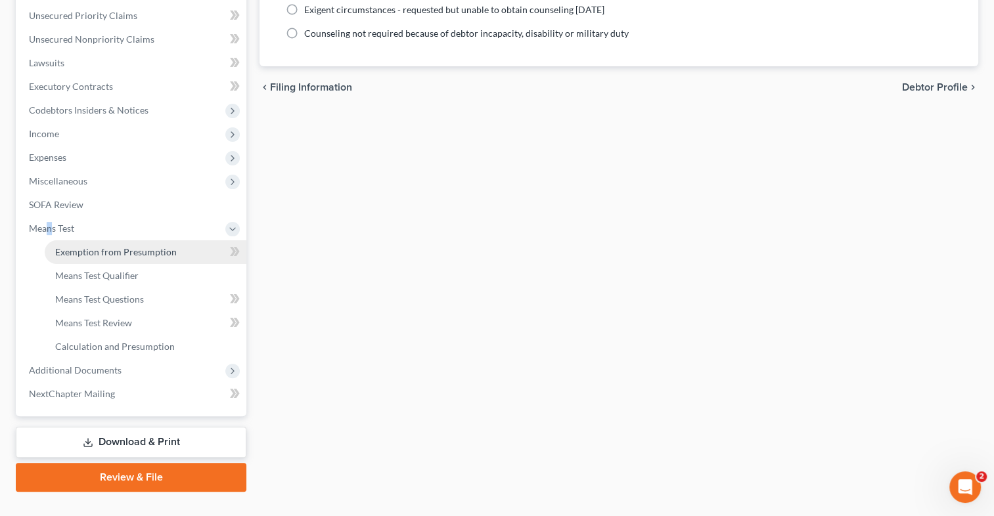
click at [172, 251] on span "Exemption from Presumption" at bounding box center [116, 251] width 122 height 11
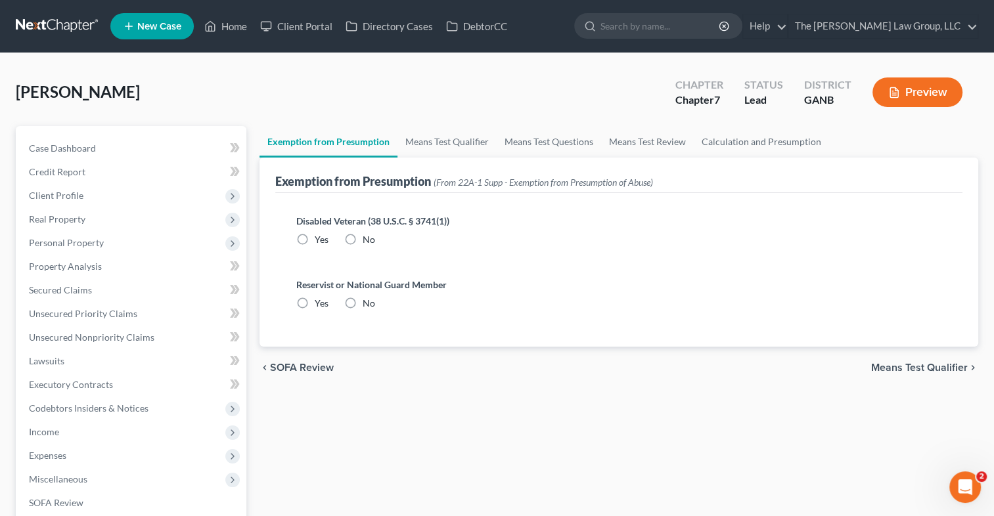
click at [363, 237] on label "No" at bounding box center [369, 239] width 12 height 13
click at [368, 237] on input "No" at bounding box center [372, 237] width 9 height 9
radio input "true"
click at [363, 304] on label "No" at bounding box center [369, 303] width 12 height 13
click at [368, 304] on input "No" at bounding box center [372, 301] width 9 height 9
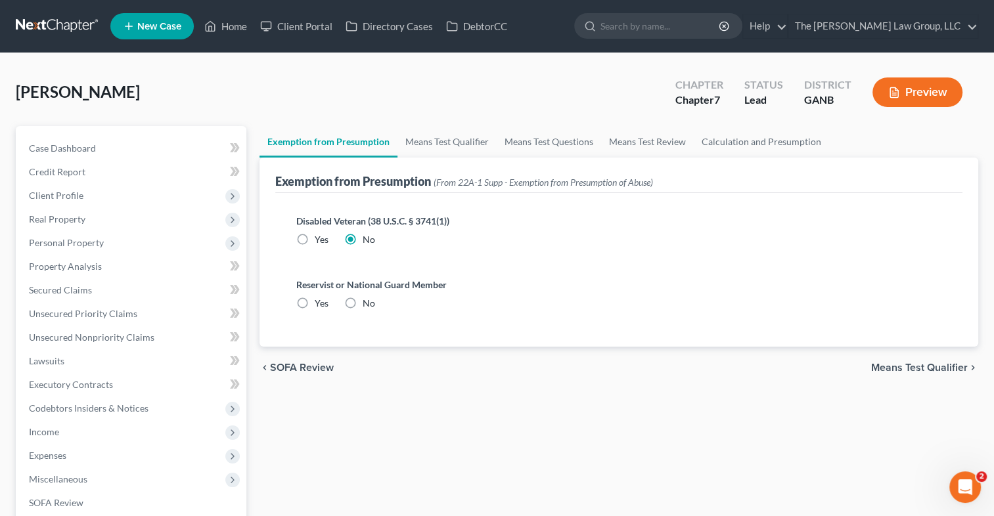
radio input "true"
click at [459, 146] on link "Means Test Qualifier" at bounding box center [446, 142] width 99 height 32
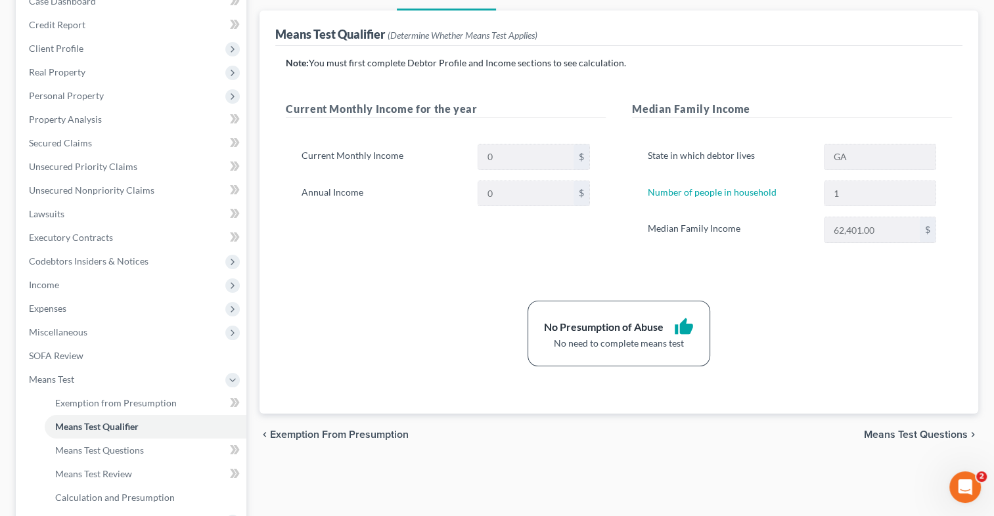
scroll to position [150, 0]
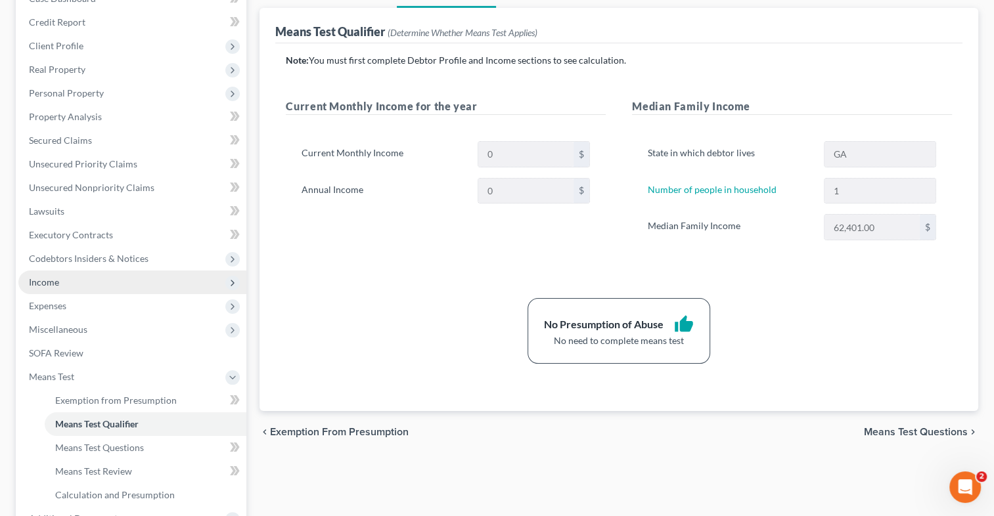
click at [79, 280] on span "Income" at bounding box center [132, 283] width 228 height 24
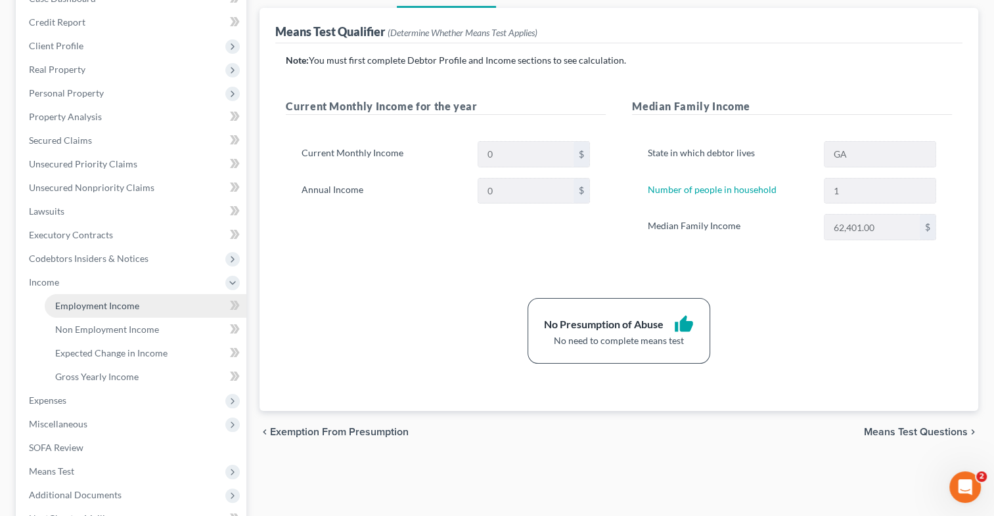
click at [80, 305] on span "Employment Income" at bounding box center [97, 305] width 84 height 11
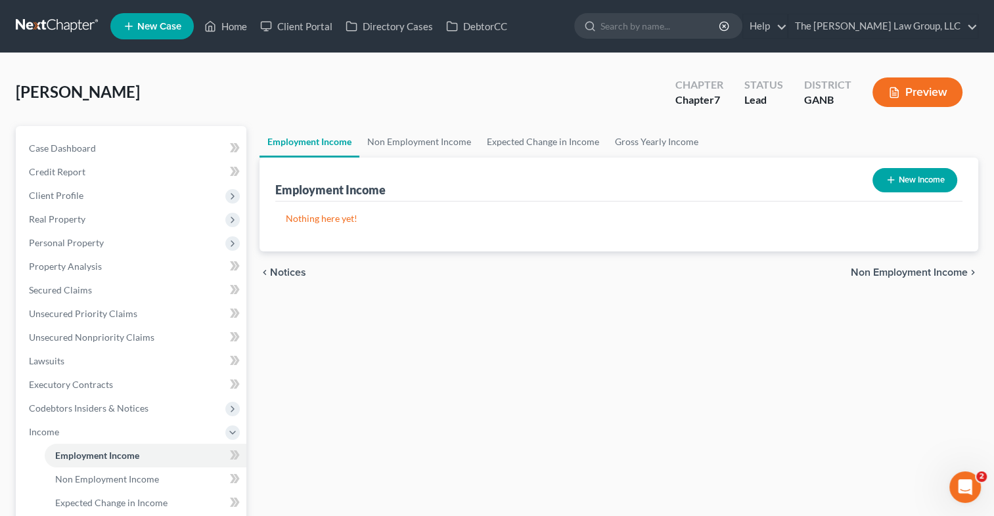
click at [906, 181] on button "New Income" at bounding box center [914, 180] width 85 height 24
select select "0"
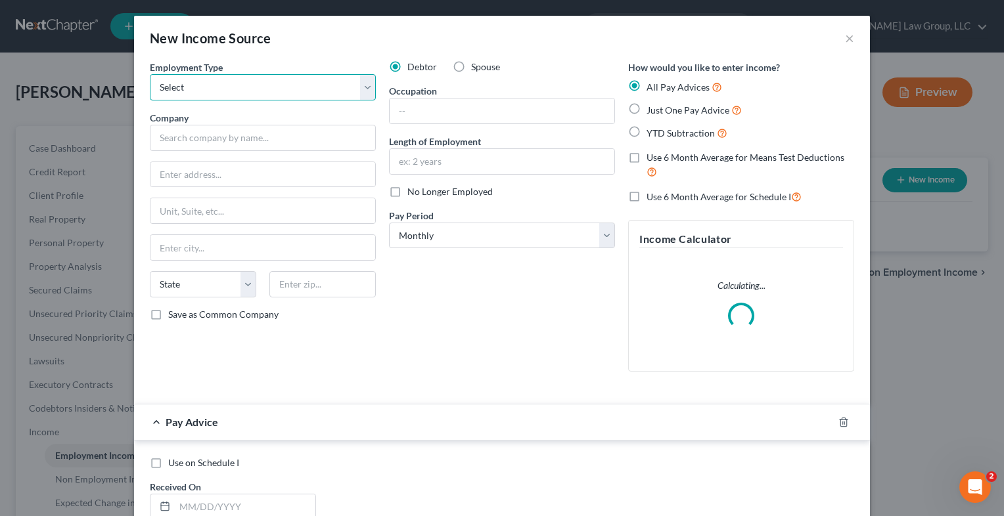
click at [363, 94] on select "Select Full or [DEMOGRAPHIC_DATA] Employment Self Employment" at bounding box center [263, 87] width 226 height 26
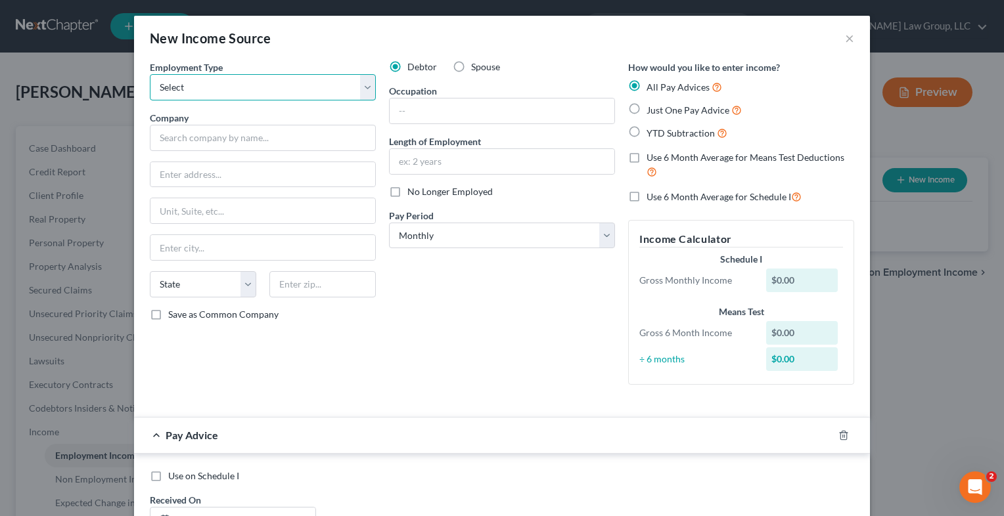
select select "0"
click at [150, 74] on select "Select Full or [DEMOGRAPHIC_DATA] Employment Self Employment" at bounding box center [263, 87] width 226 height 26
click at [646, 110] on label "Just One Pay Advice" at bounding box center [693, 109] width 95 height 15
click at [652, 110] on input "Just One Pay Advice" at bounding box center [656, 106] width 9 height 9
radio input "true"
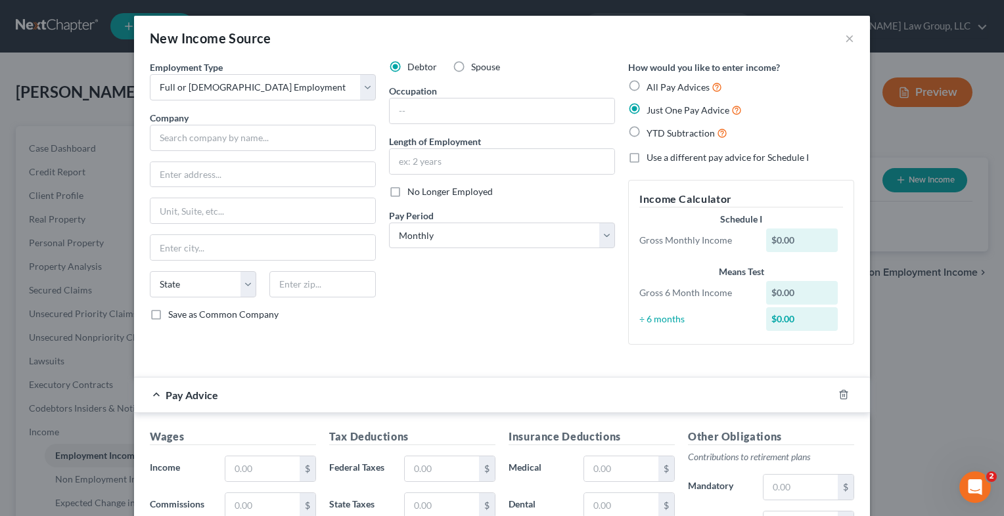
click at [801, 240] on div "$0.00" at bounding box center [802, 241] width 72 height 24
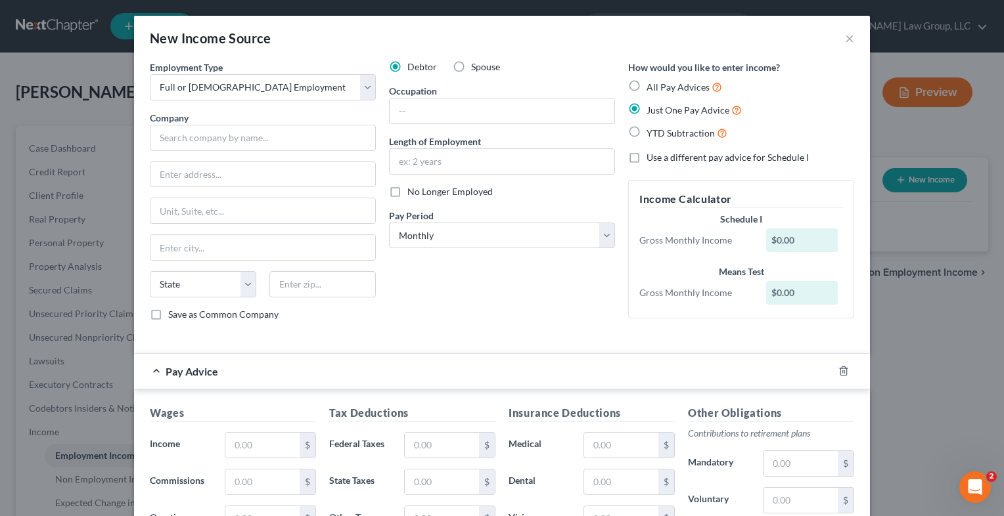
click at [799, 243] on div "$0.00" at bounding box center [802, 241] width 72 height 24
click at [274, 445] on input "text" at bounding box center [262, 445] width 74 height 25
type input "4,834"
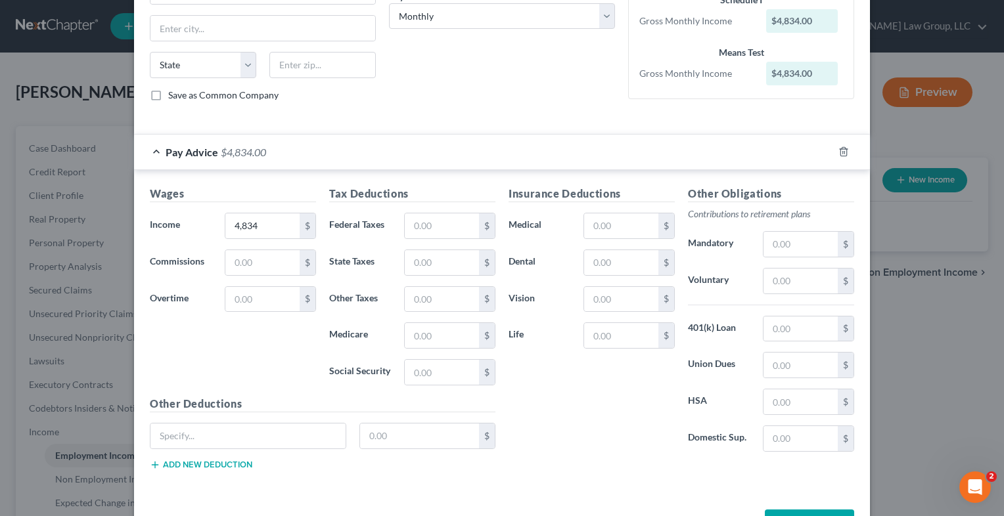
scroll to position [263, 0]
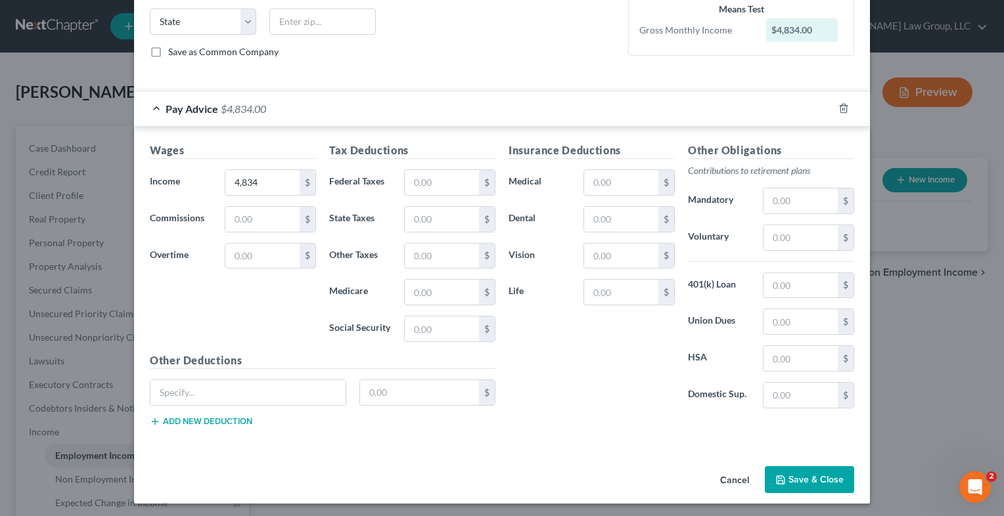
click at [253, 198] on div "Wages Income * 4,834 $ Commissions $ Overtime $" at bounding box center [232, 248] width 179 height 210
click at [255, 244] on input "text" at bounding box center [262, 256] width 74 height 25
click at [256, 248] on input "text" at bounding box center [262, 256] width 74 height 25
click at [809, 475] on button "Save & Close" at bounding box center [808, 480] width 89 height 28
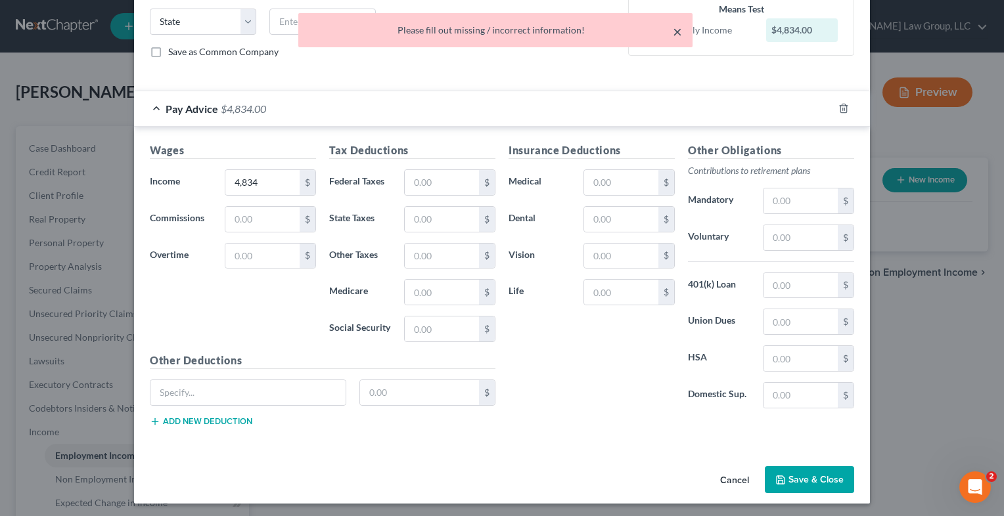
click at [673, 32] on button "×" at bounding box center [677, 32] width 9 height 16
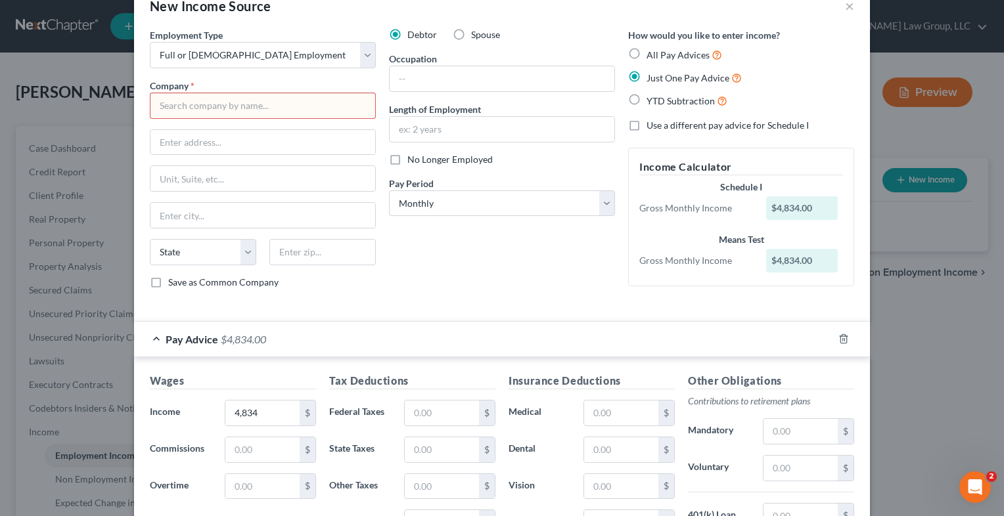
scroll to position [0, 0]
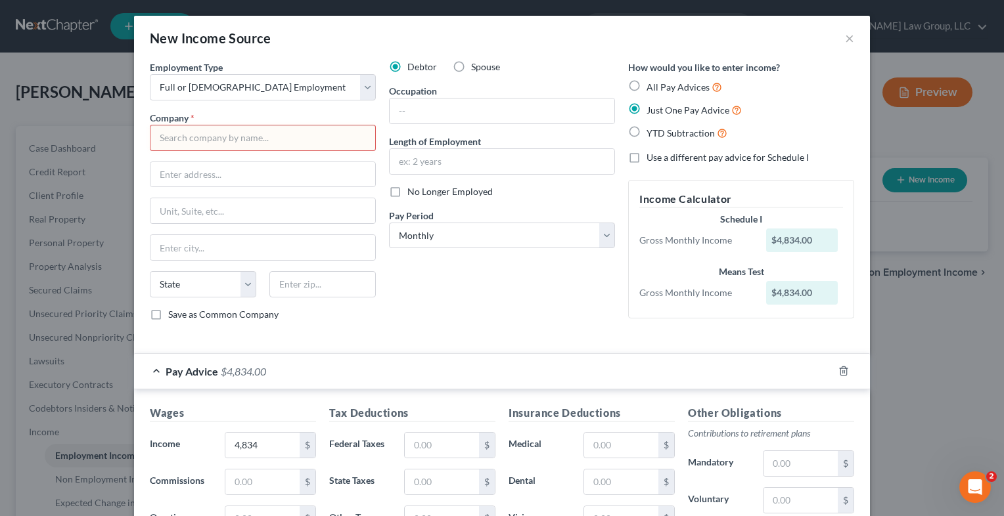
click at [273, 138] on input "text" at bounding box center [263, 138] width 226 height 26
click at [238, 142] on input "text" at bounding box center [263, 138] width 226 height 26
click at [239, 138] on input "text" at bounding box center [263, 138] width 226 height 26
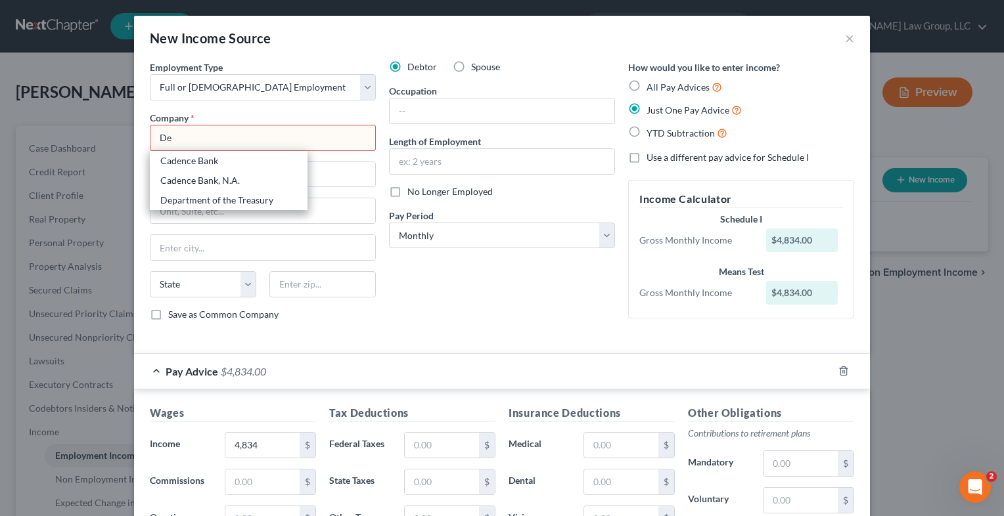
type input "D"
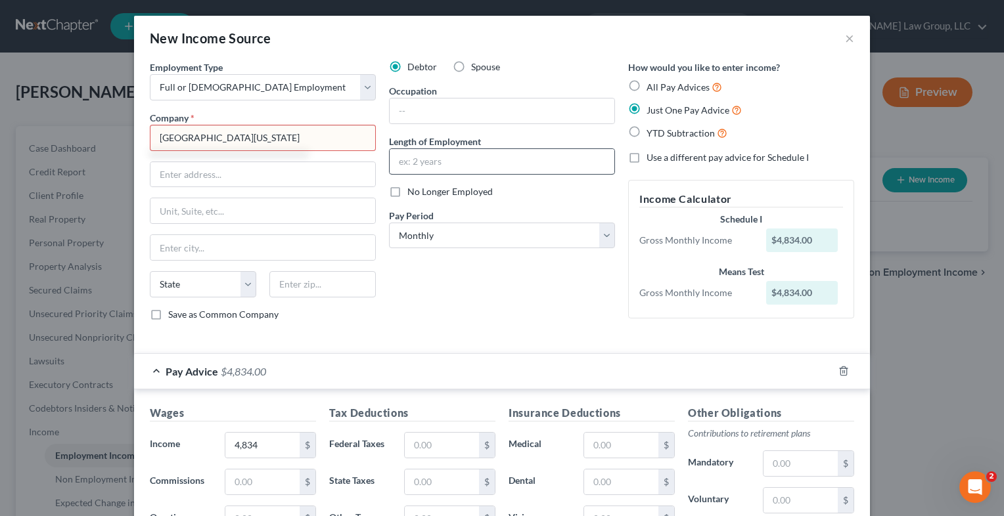
type input "[GEOGRAPHIC_DATA][US_STATE]"
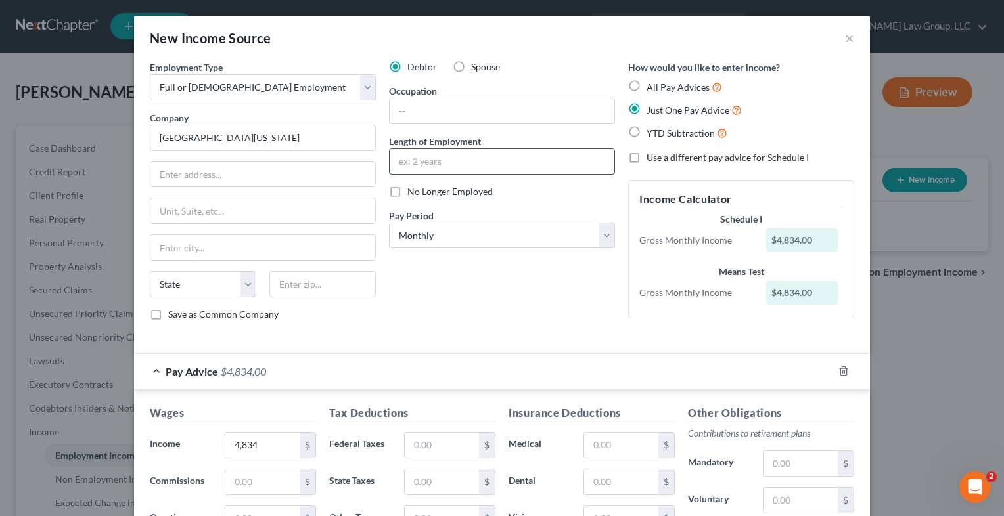
click at [402, 169] on input "text" at bounding box center [501, 161] width 225 height 25
click at [429, 166] on input "1.5" at bounding box center [501, 161] width 225 height 25
type input "1"
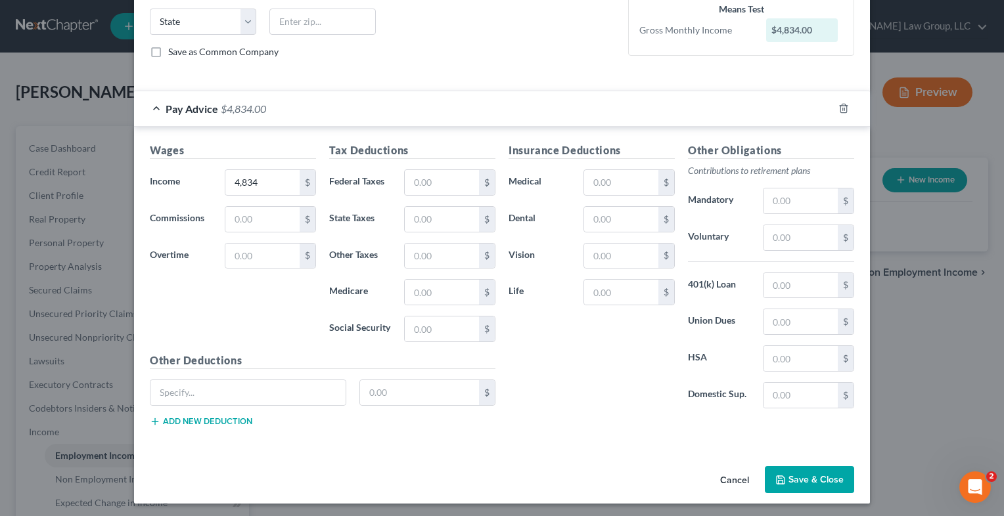
type input "6 months"
click at [826, 473] on button "Save & Close" at bounding box center [808, 480] width 89 height 28
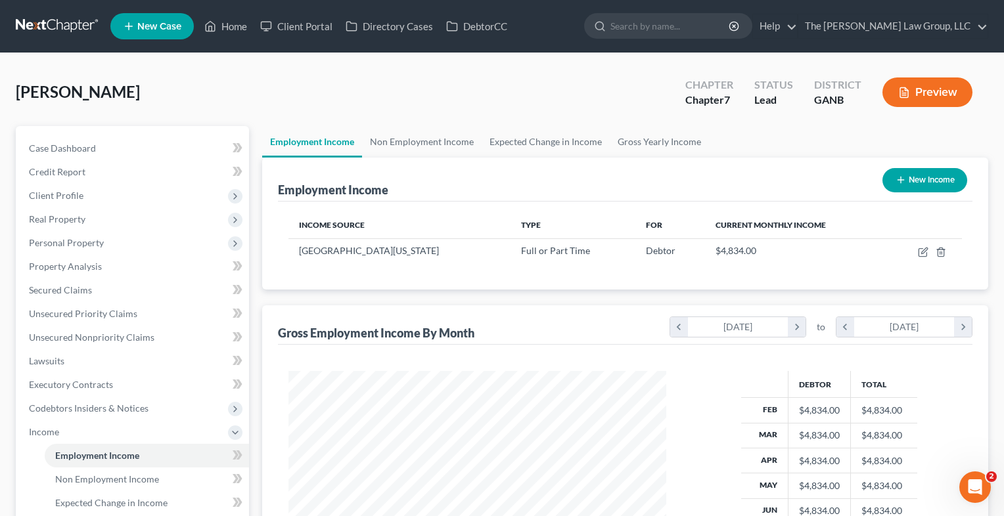
scroll to position [656543, 656374]
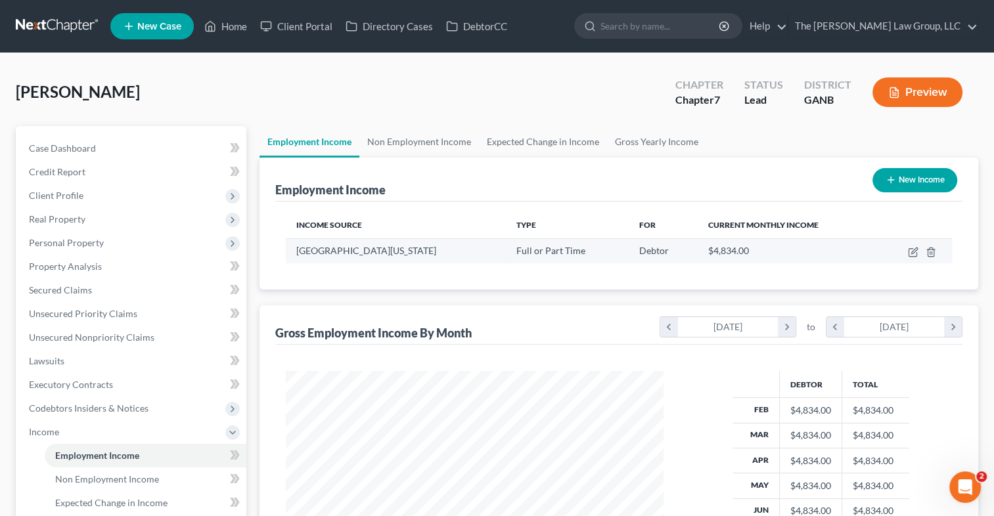
click at [386, 254] on span "[GEOGRAPHIC_DATA][US_STATE]" at bounding box center [366, 250] width 140 height 11
click at [895, 179] on button "New Income" at bounding box center [914, 180] width 85 height 24
select select "0"
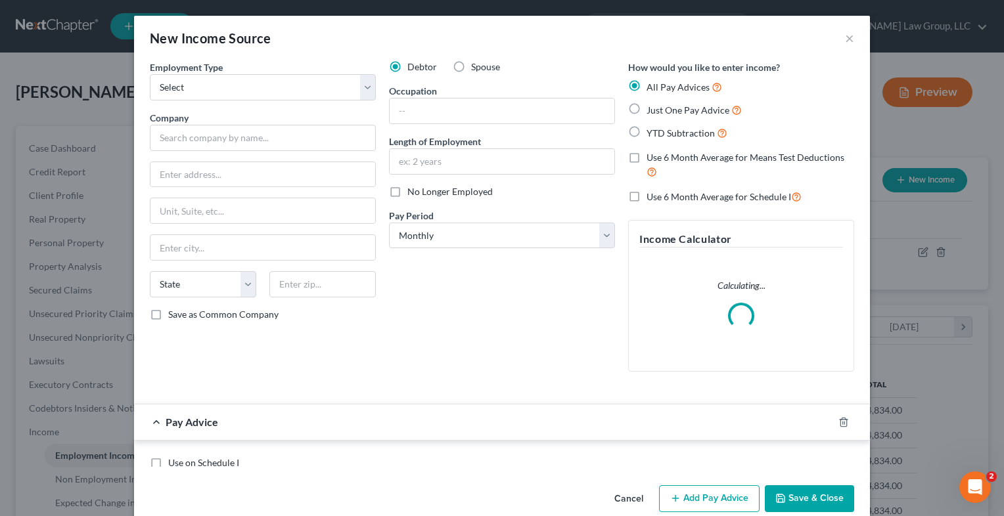
scroll to position [234, 407]
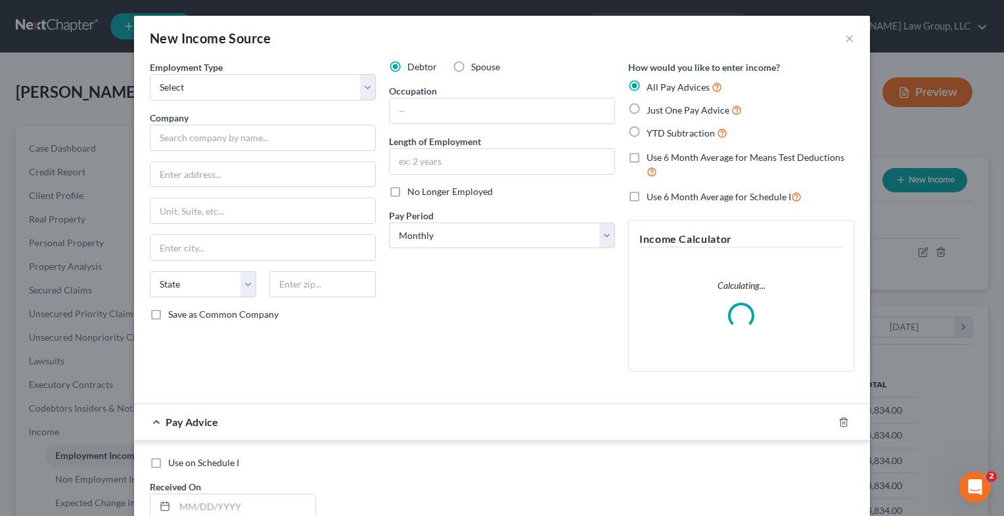
click at [471, 67] on label "Spouse" at bounding box center [485, 66] width 29 height 13
click at [476, 67] on input "Spouse" at bounding box center [480, 64] width 9 height 9
radio input "true"
click at [360, 81] on select "Select Full or [DEMOGRAPHIC_DATA] Employment Self Employment" at bounding box center [263, 87] width 226 height 26
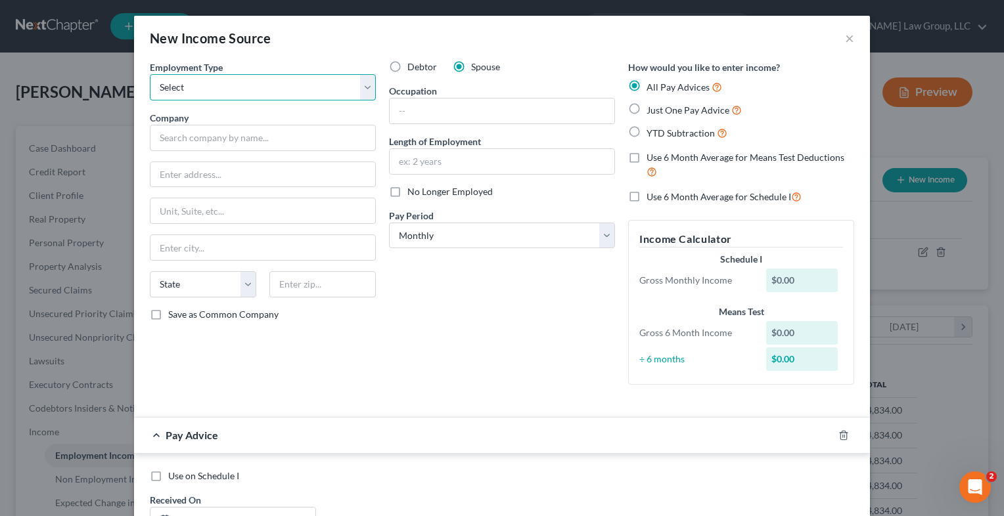
select select "0"
click at [150, 74] on select "Select Full or [DEMOGRAPHIC_DATA] Employment Self Employment" at bounding box center [263, 87] width 226 height 26
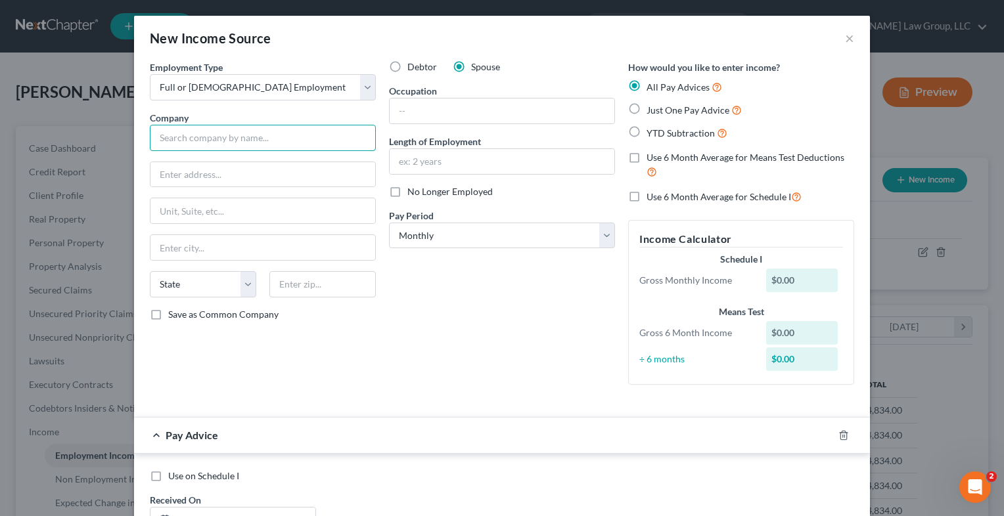
click at [281, 137] on input "text" at bounding box center [263, 138] width 226 height 26
type input "[GEOGRAPHIC_DATA][US_STATE]"
click at [447, 162] on input "text" at bounding box center [501, 161] width 225 height 25
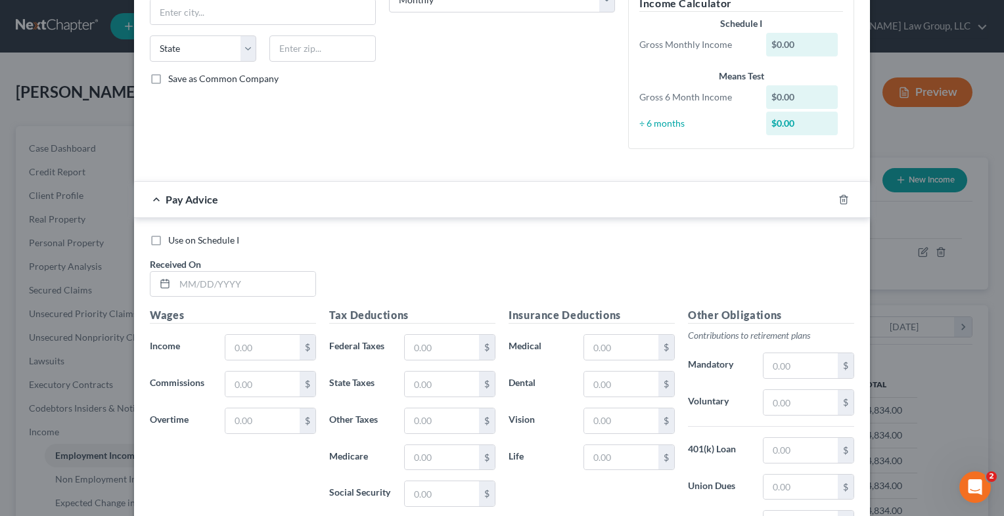
scroll to position [236, 0]
click at [236, 349] on input "text" at bounding box center [262, 346] width 74 height 25
type input "6,667"
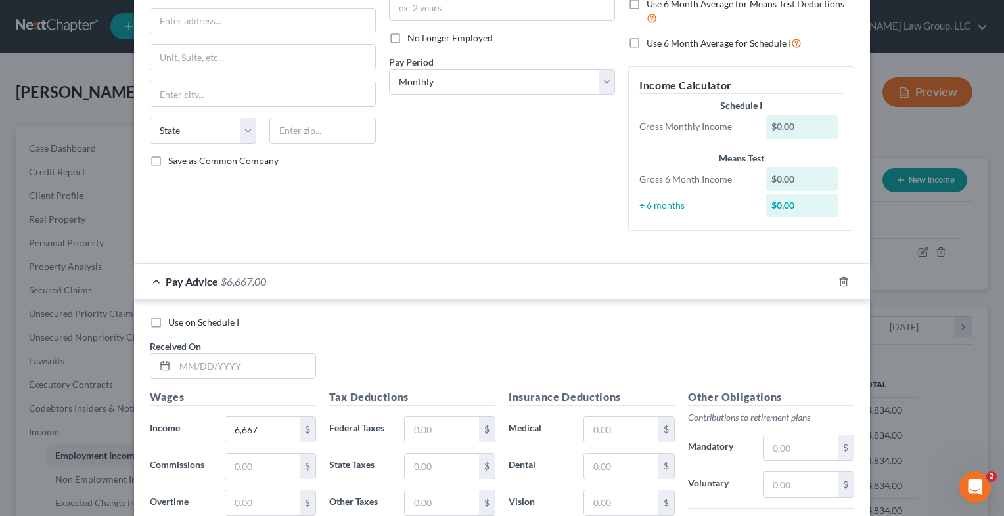
scroll to position [0, 0]
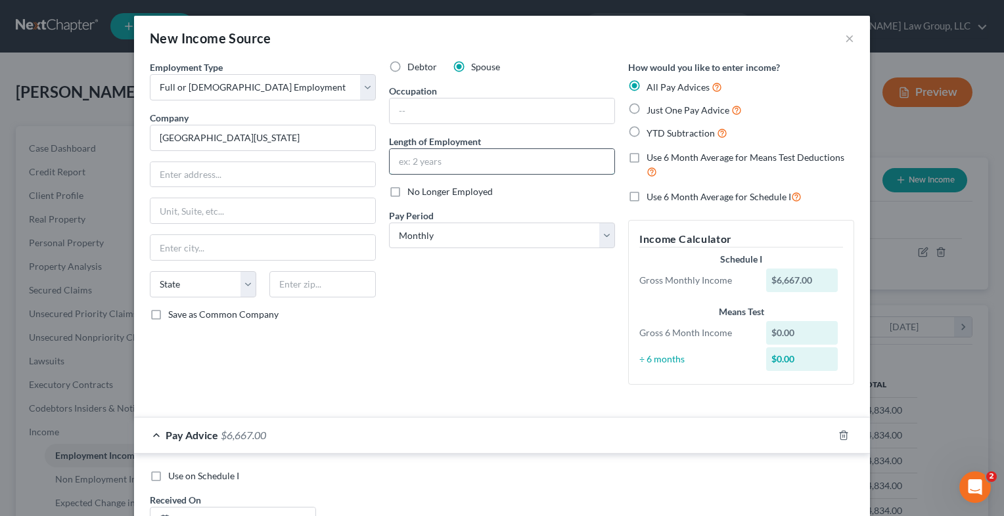
click at [466, 167] on input "text" at bounding box center [501, 161] width 225 height 25
type input "11 months"
click at [236, 294] on select "State [US_STATE] AK AR AZ CA CO CT DE DC [GEOGRAPHIC_DATA] [GEOGRAPHIC_DATA] GU…" at bounding box center [203, 284] width 106 height 26
select select "10"
click at [150, 271] on select "State [US_STATE] AK AR AZ CA CO CT DE DC [GEOGRAPHIC_DATA] [GEOGRAPHIC_DATA] GU…" at bounding box center [203, 284] width 106 height 26
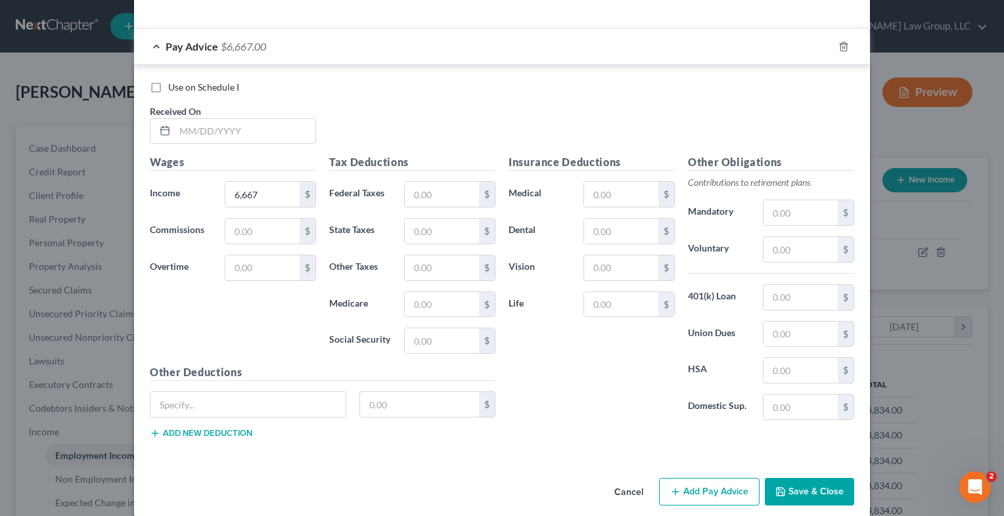
scroll to position [402, 0]
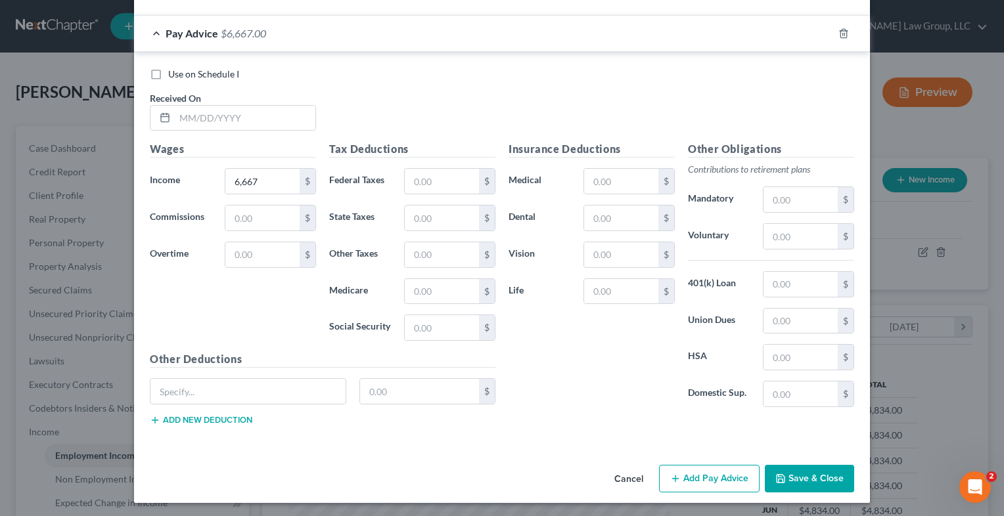
click at [812, 468] on button "Save & Close" at bounding box center [808, 479] width 89 height 28
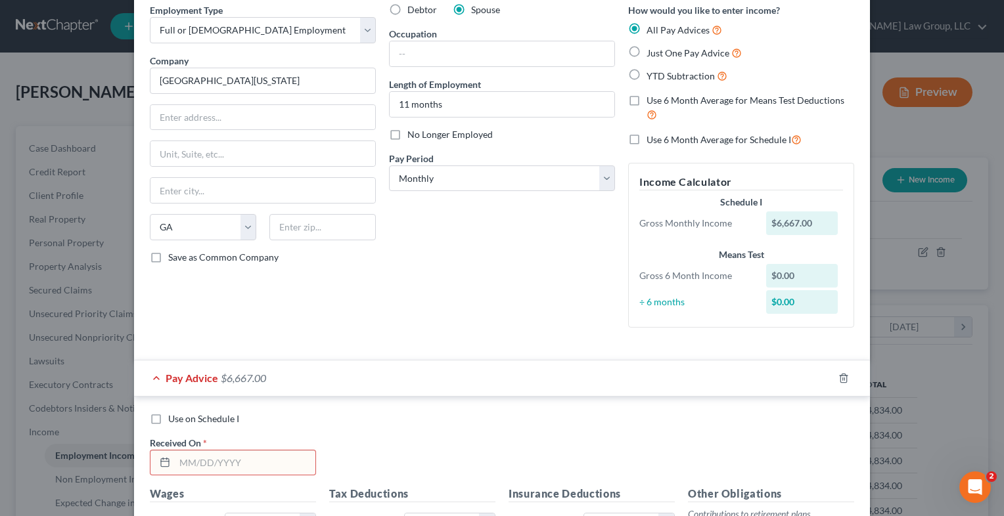
scroll to position [0, 0]
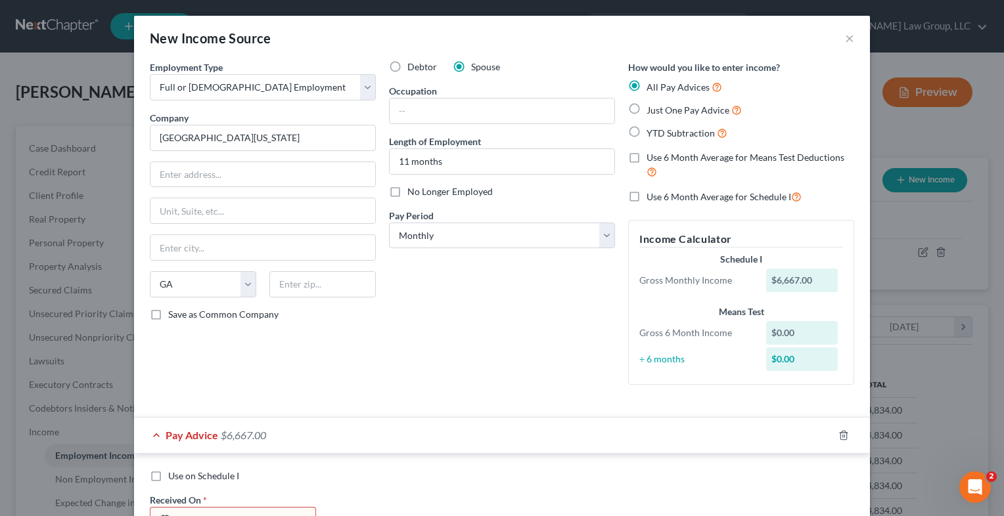
click at [646, 110] on label "Just One Pay Advice" at bounding box center [693, 109] width 95 height 15
click at [652, 110] on input "Just One Pay Advice" at bounding box center [656, 106] width 9 height 9
radio input "true"
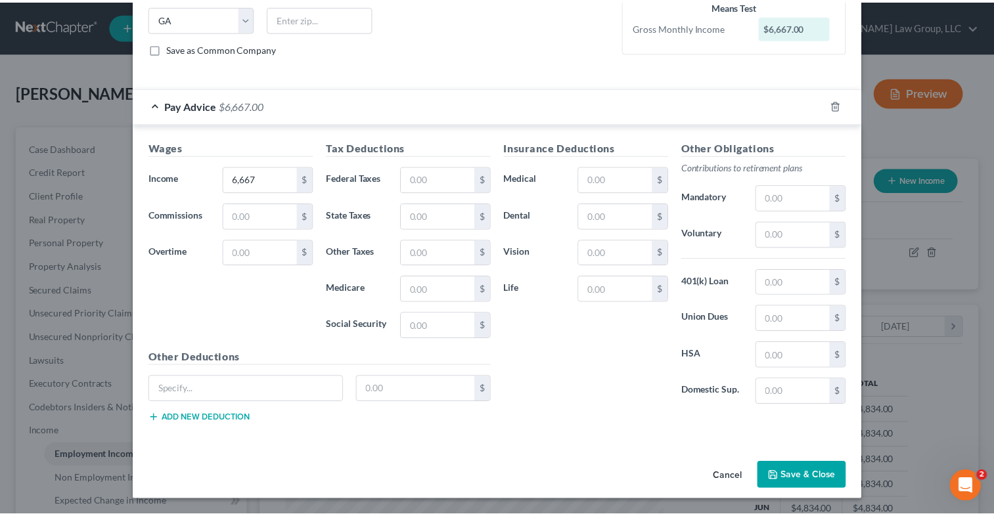
scroll to position [263, 0]
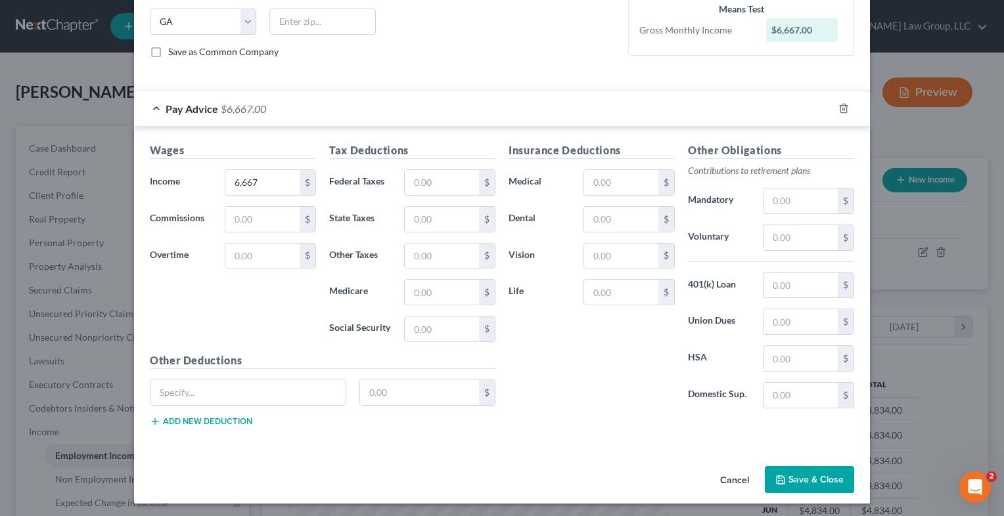
click at [812, 466] on button "Save & Close" at bounding box center [808, 480] width 89 height 28
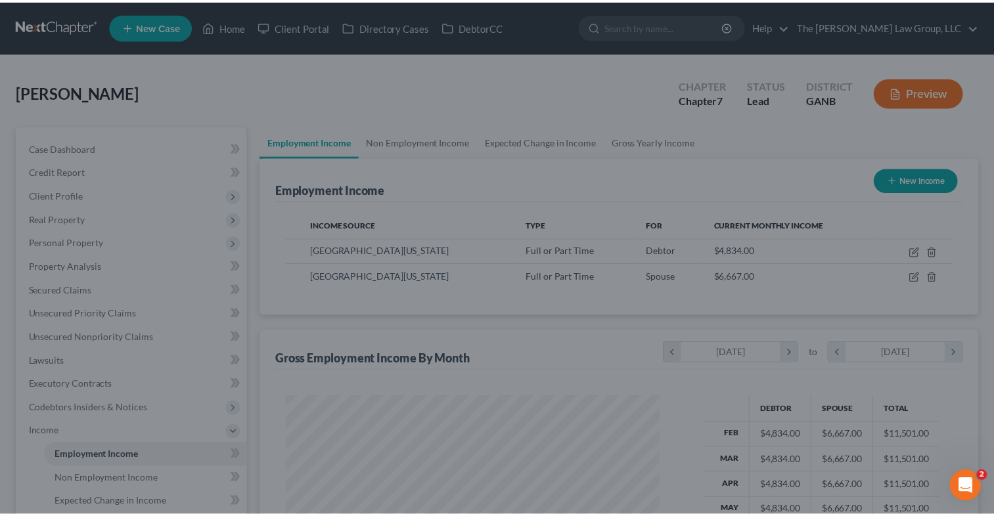
scroll to position [656543, 656374]
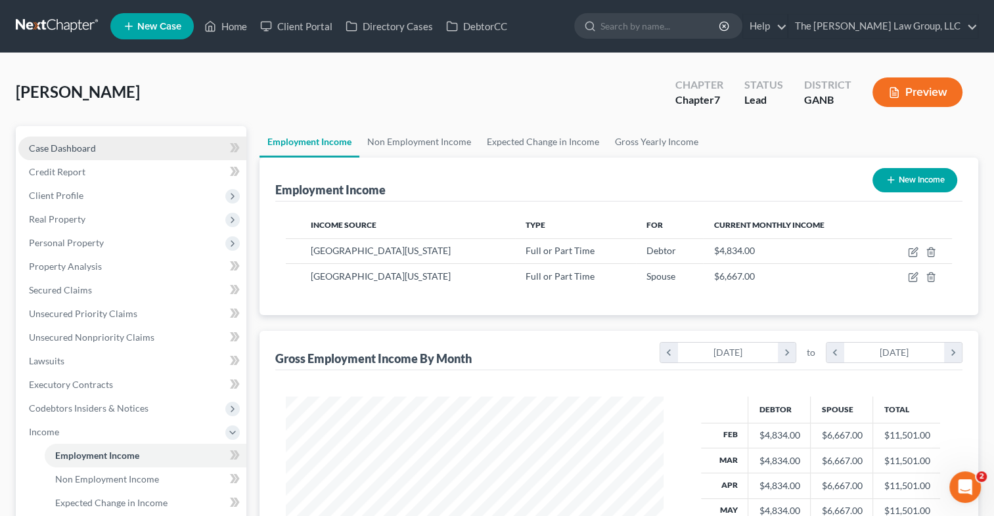
click at [80, 148] on span "Case Dashboard" at bounding box center [62, 148] width 67 height 11
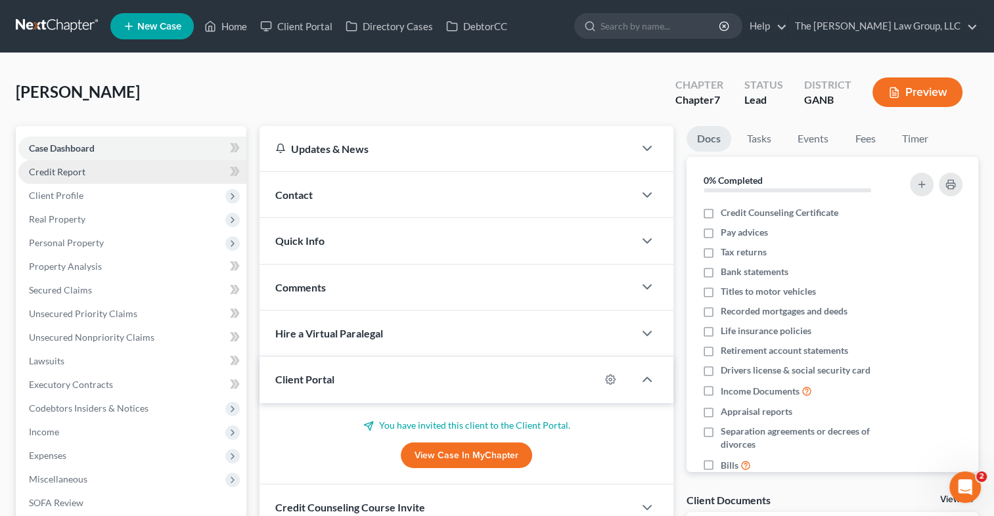
click at [45, 180] on link "Credit Report" at bounding box center [132, 172] width 228 height 24
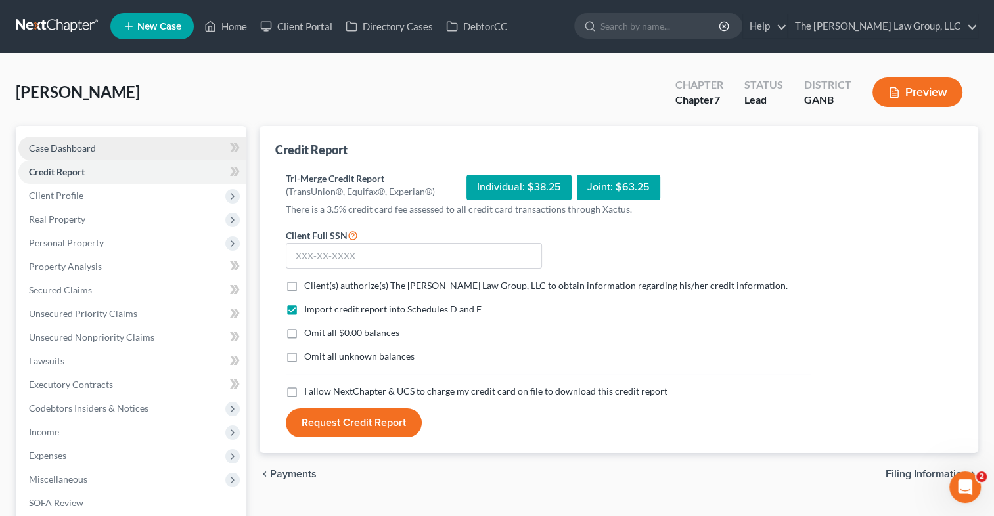
click at [51, 143] on span "Case Dashboard" at bounding box center [62, 148] width 67 height 11
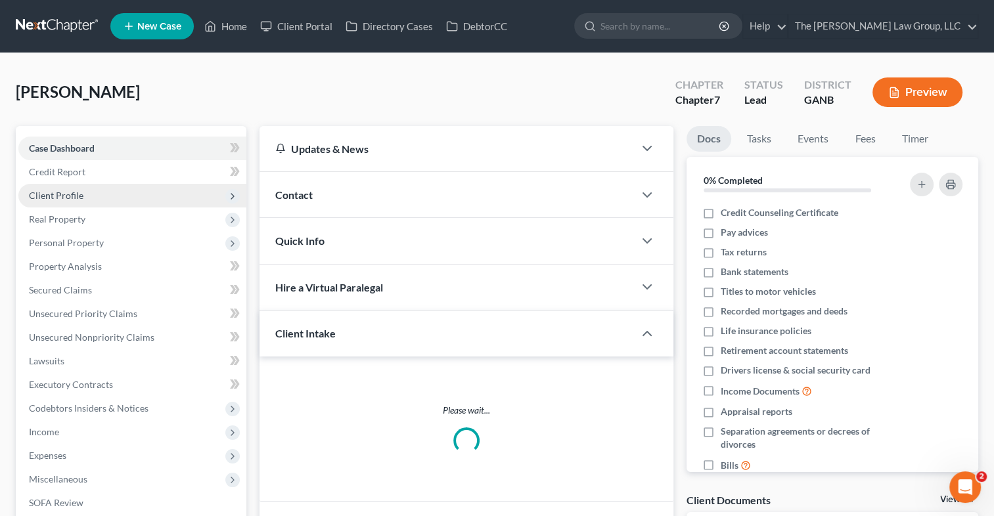
click at [55, 191] on span "Client Profile" at bounding box center [56, 195] width 55 height 11
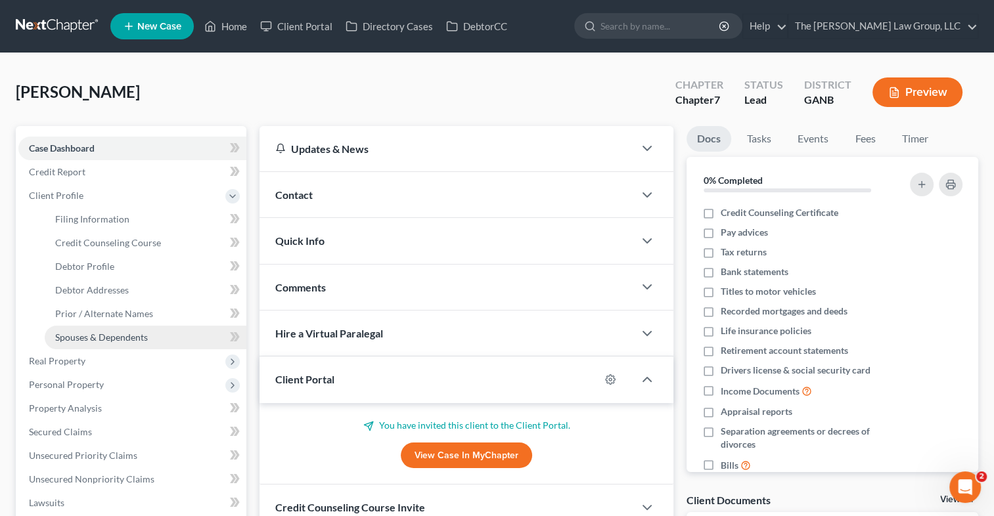
click at [107, 332] on span "Spouses & Dependents" at bounding box center [101, 337] width 93 height 11
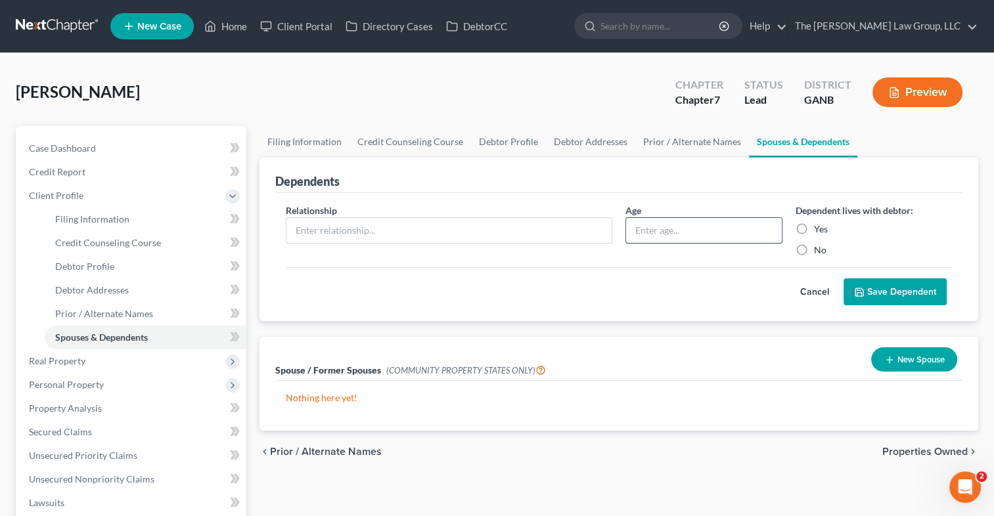
click at [659, 235] on input "text" at bounding box center [703, 230] width 155 height 25
type input "13"
click at [814, 227] on label "Yes" at bounding box center [821, 229] width 14 height 13
click at [819, 227] on input "Yes" at bounding box center [823, 227] width 9 height 9
radio input "true"
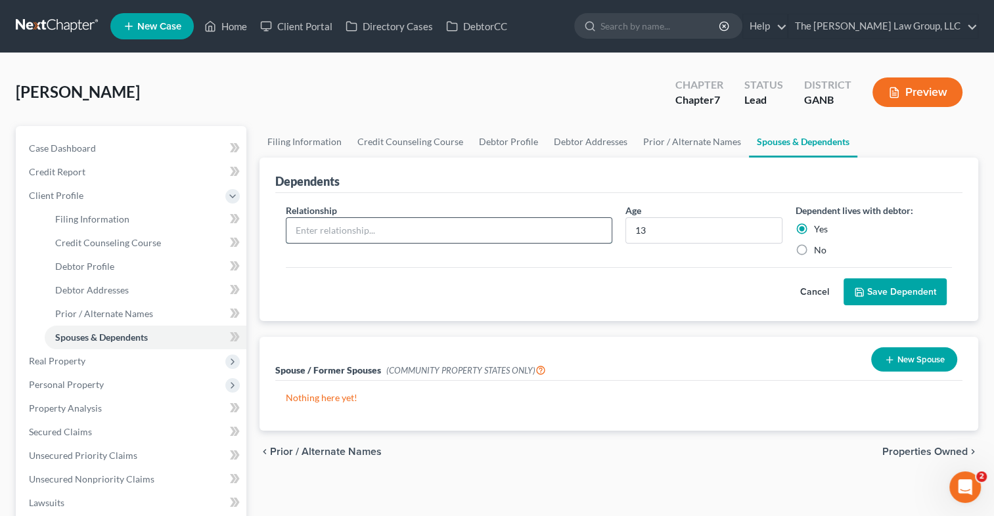
click at [514, 219] on input "text" at bounding box center [448, 230] width 325 height 25
type input "Son"
click at [925, 288] on button "Save Dependent" at bounding box center [894, 292] width 103 height 28
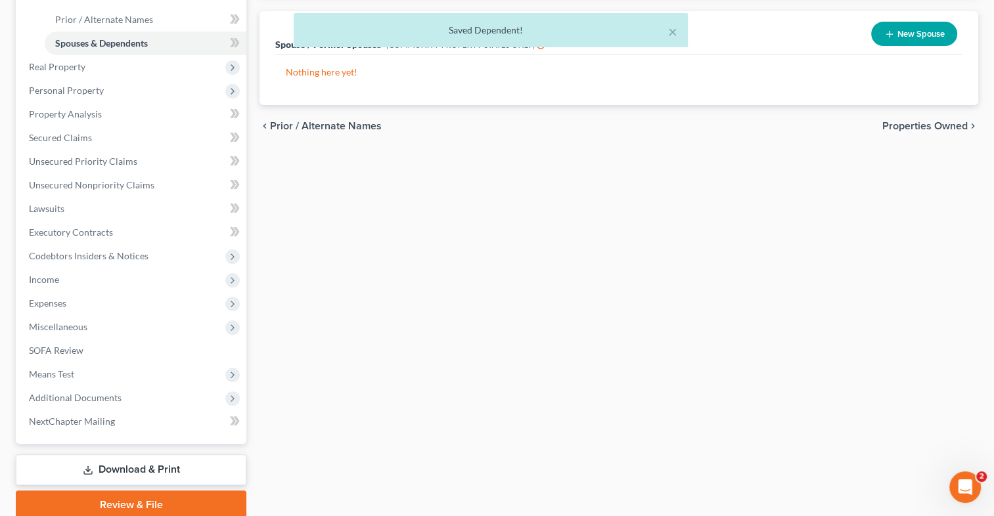
scroll to position [296, 0]
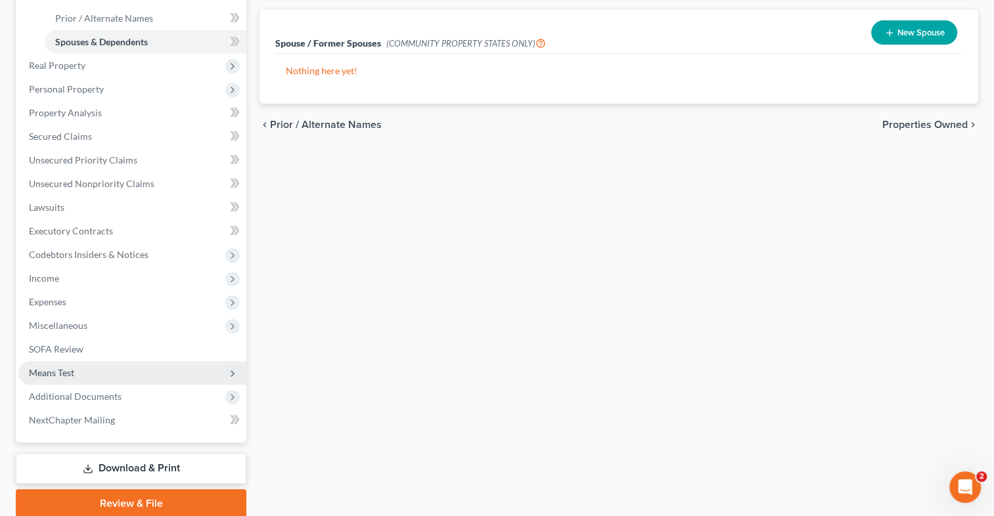
click at [104, 369] on span "Means Test" at bounding box center [132, 373] width 228 height 24
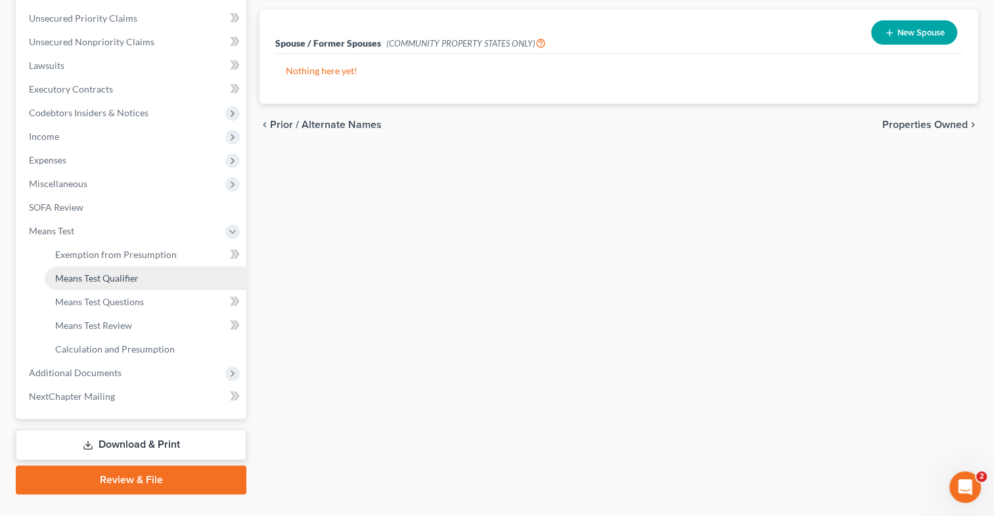
click at [83, 273] on span "Means Test Qualifier" at bounding box center [96, 278] width 83 height 11
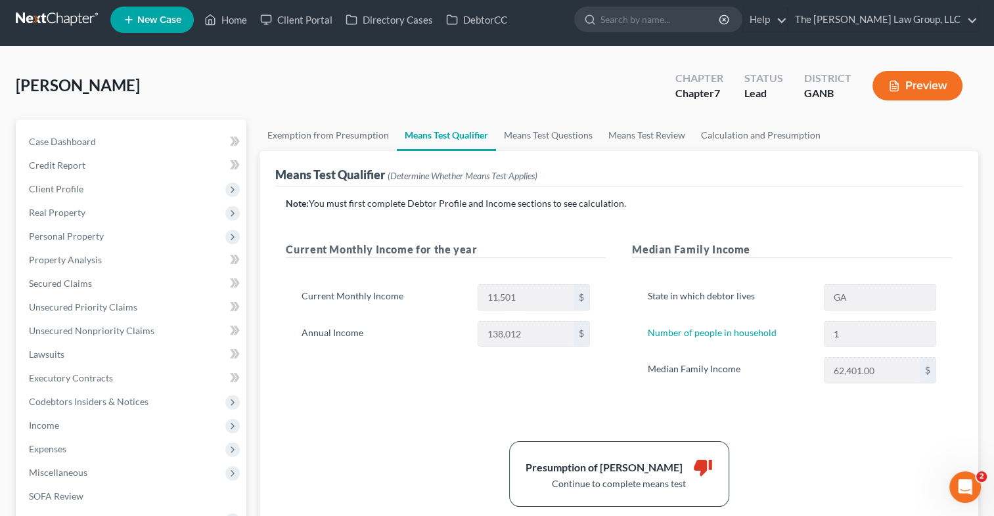
scroll to position [19, 0]
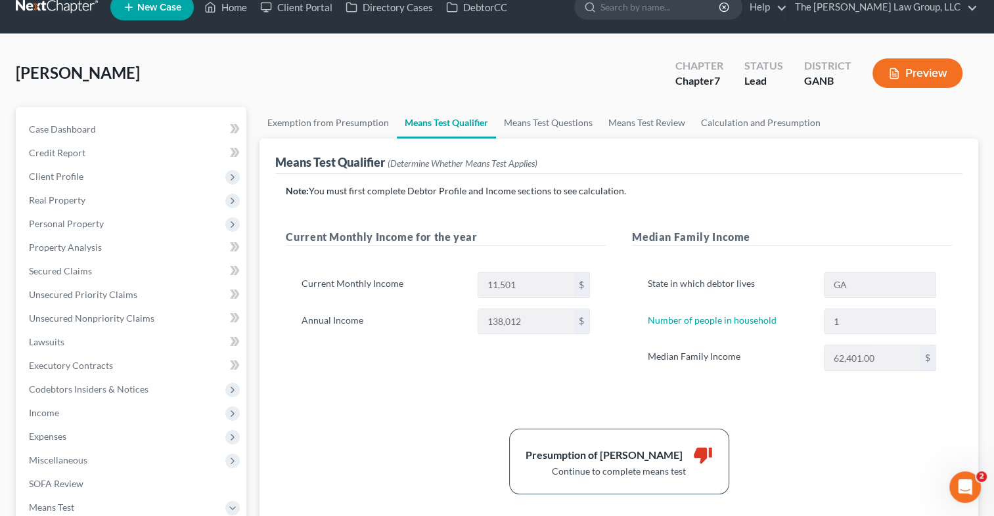
click at [817, 317] on div "1" at bounding box center [879, 322] width 125 height 26
click at [68, 123] on span "Case Dashboard" at bounding box center [62, 128] width 67 height 11
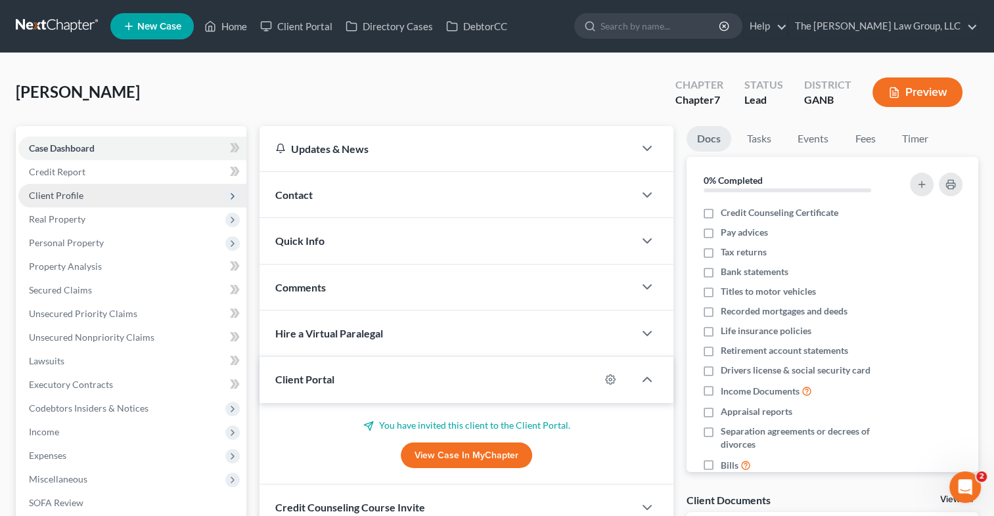
click at [72, 190] on span "Client Profile" at bounding box center [56, 195] width 55 height 11
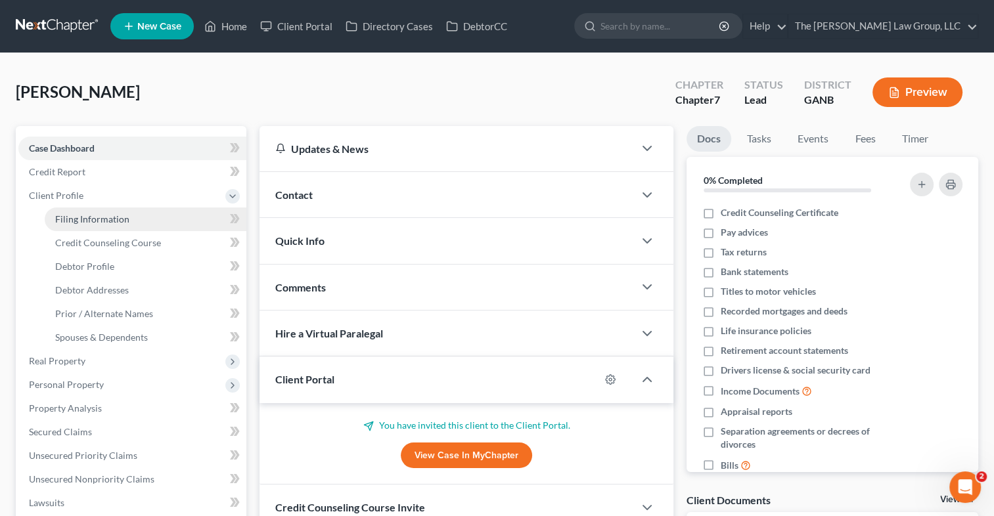
click at [83, 221] on span "Filing Information" at bounding box center [92, 218] width 74 height 11
select select "1"
select select "0"
select select "19"
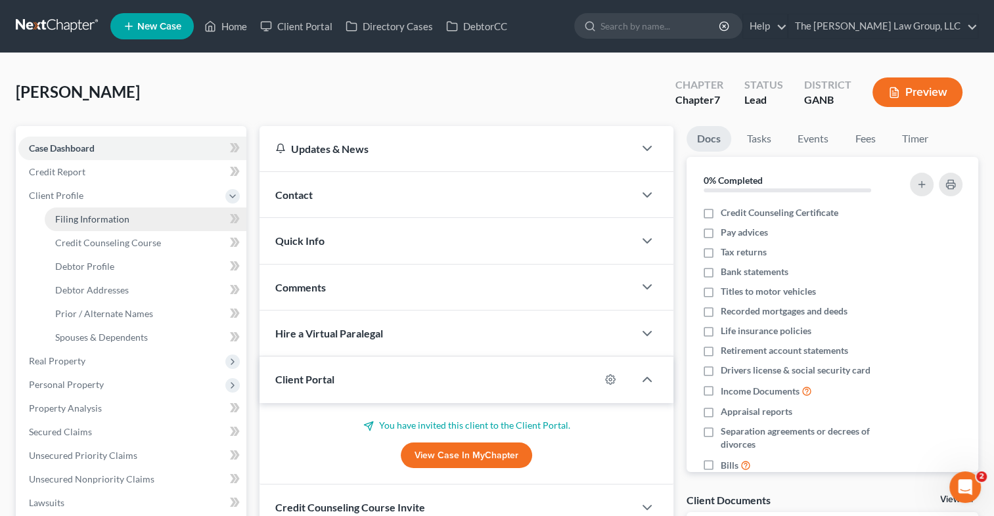
select select "0"
select select "10"
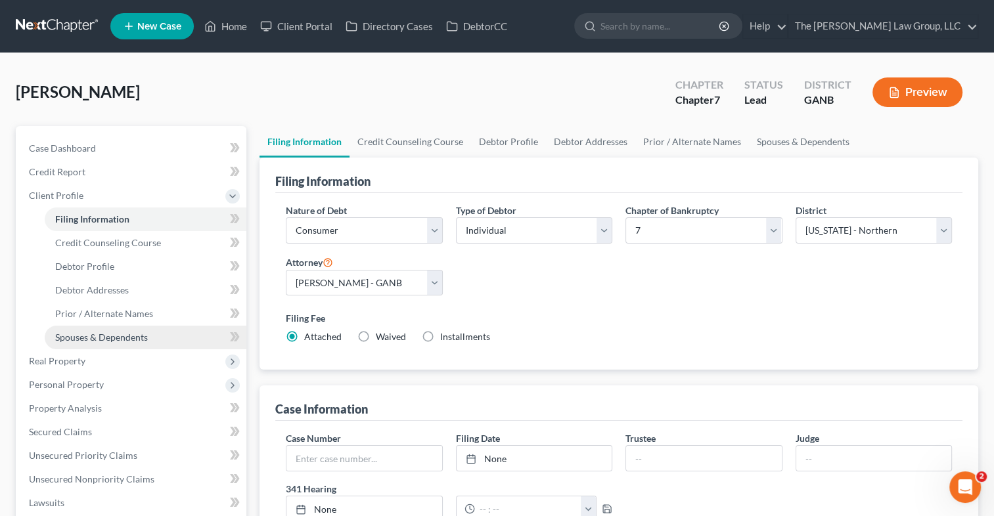
click at [105, 336] on span "Spouses & Dependents" at bounding box center [101, 337] width 93 height 11
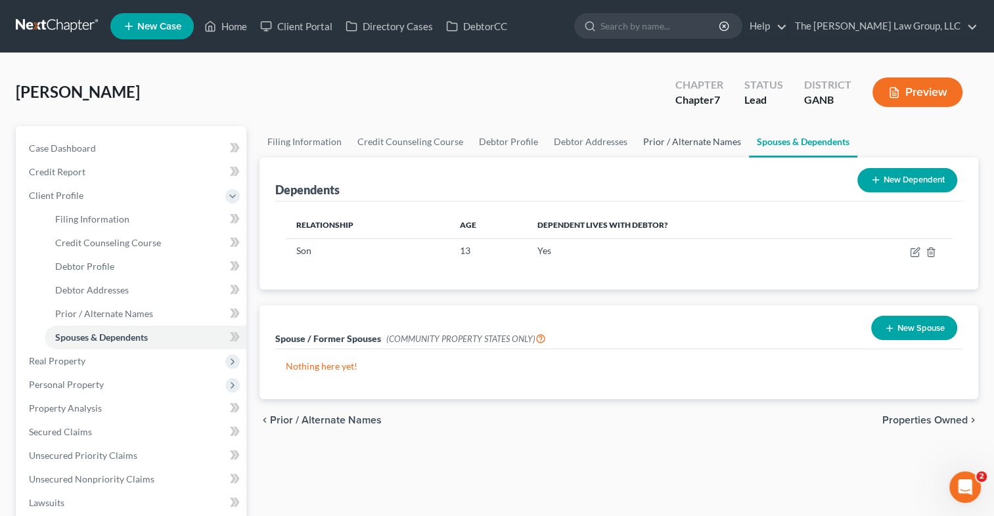
click at [647, 141] on link "Prior / Alternate Names" at bounding box center [692, 142] width 114 height 32
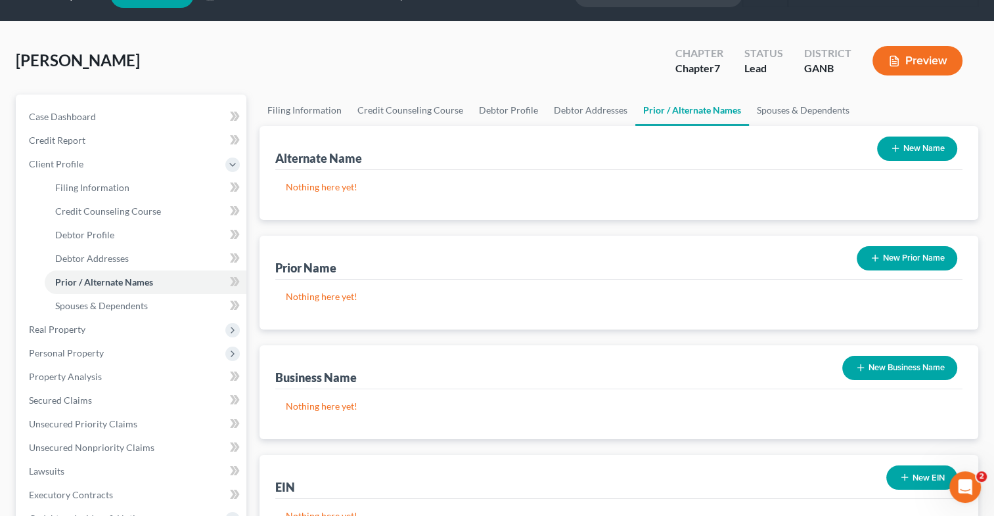
scroll to position [29, 0]
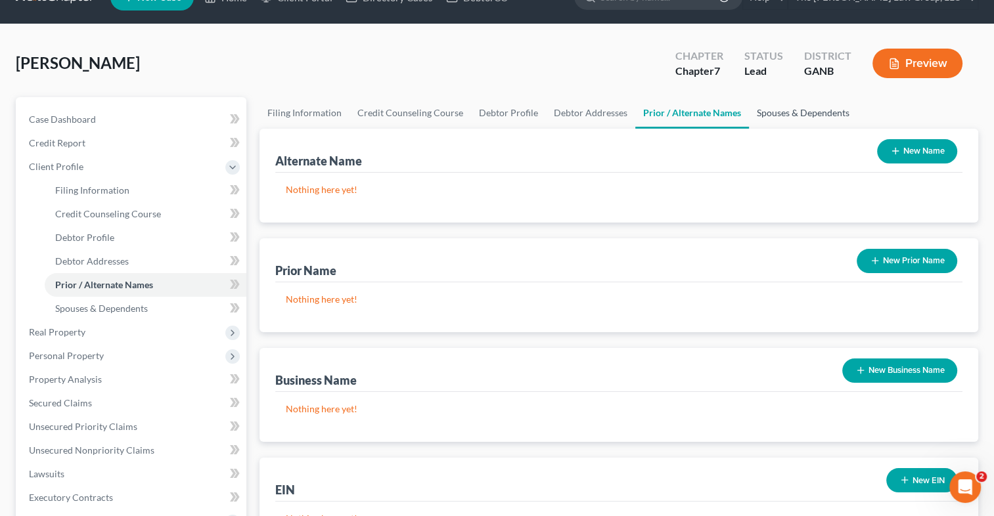
click at [776, 109] on link "Spouses & Dependents" at bounding box center [803, 113] width 108 height 32
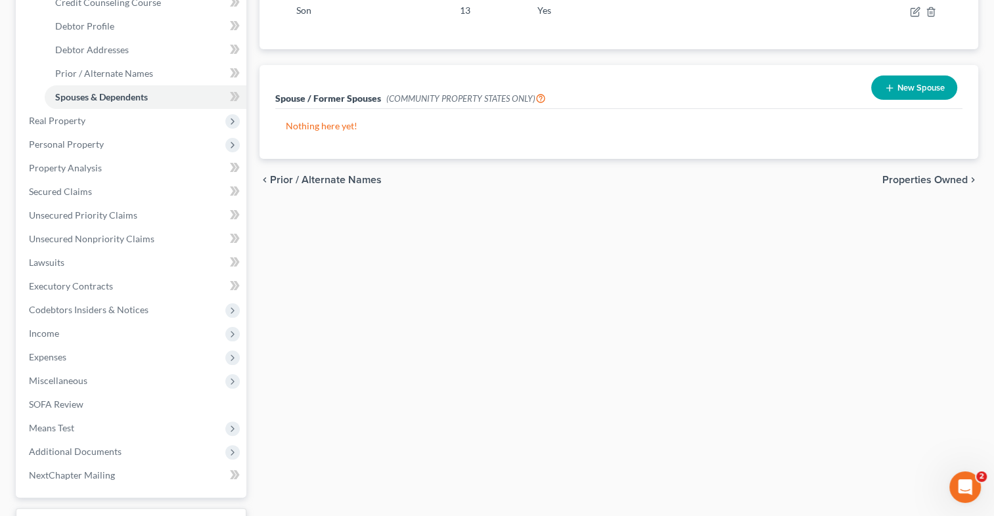
scroll to position [281, 0]
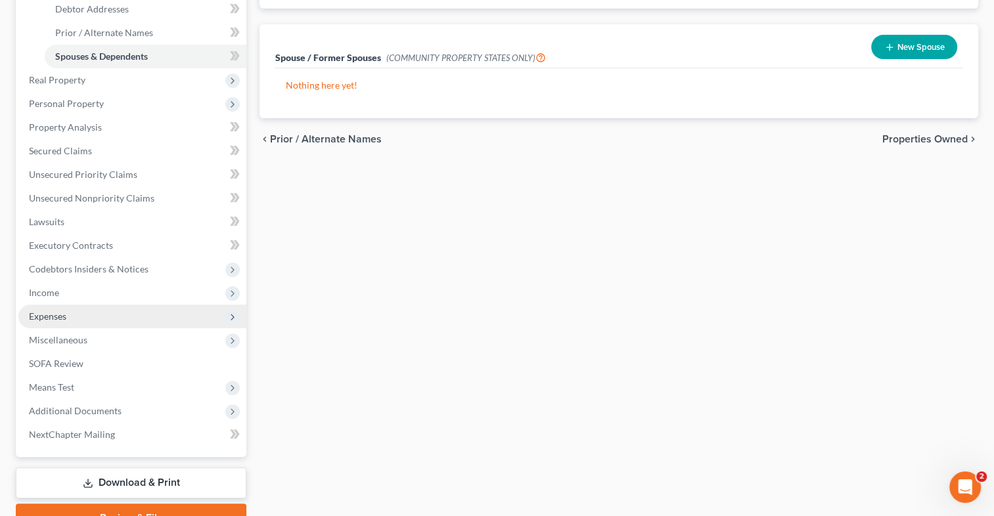
click at [51, 313] on span "Expenses" at bounding box center [47, 316] width 37 height 11
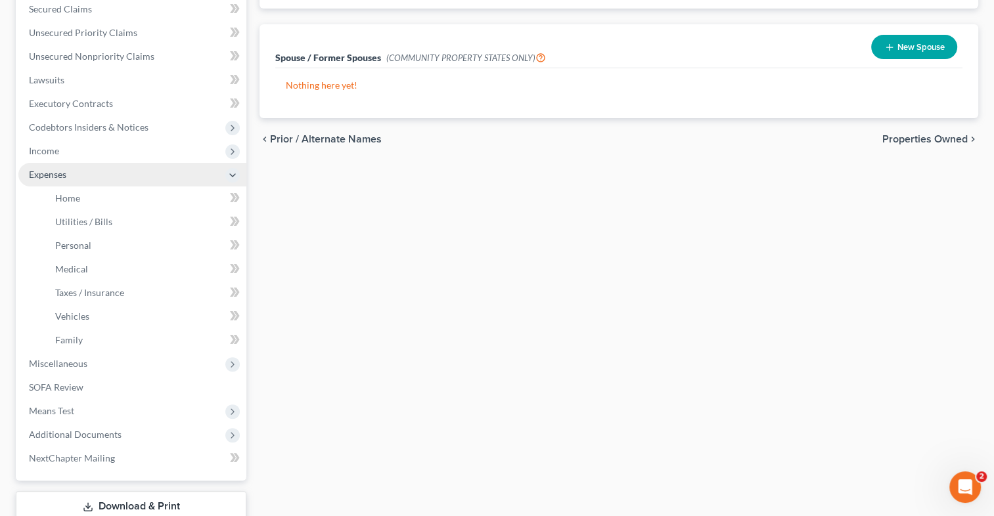
click at [38, 171] on span "Expenses" at bounding box center [47, 174] width 37 height 11
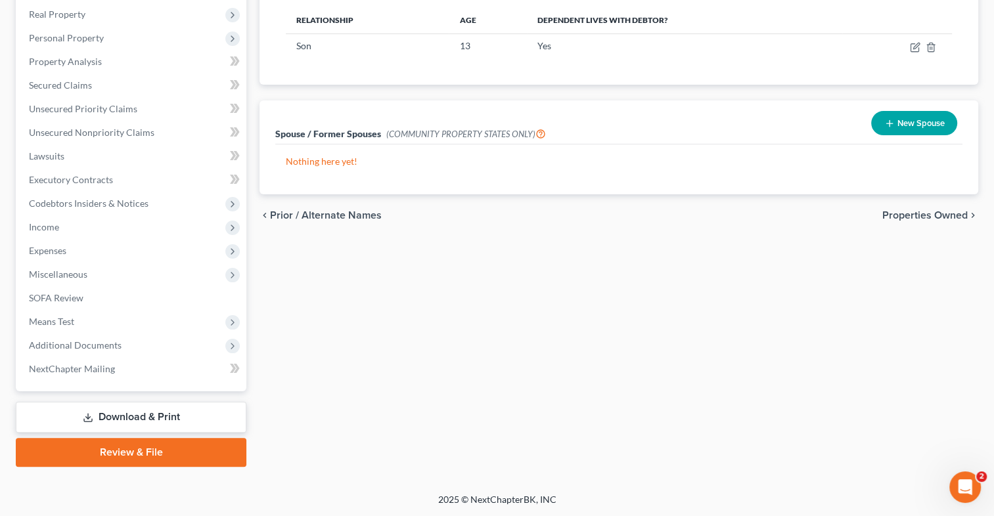
scroll to position [0, 0]
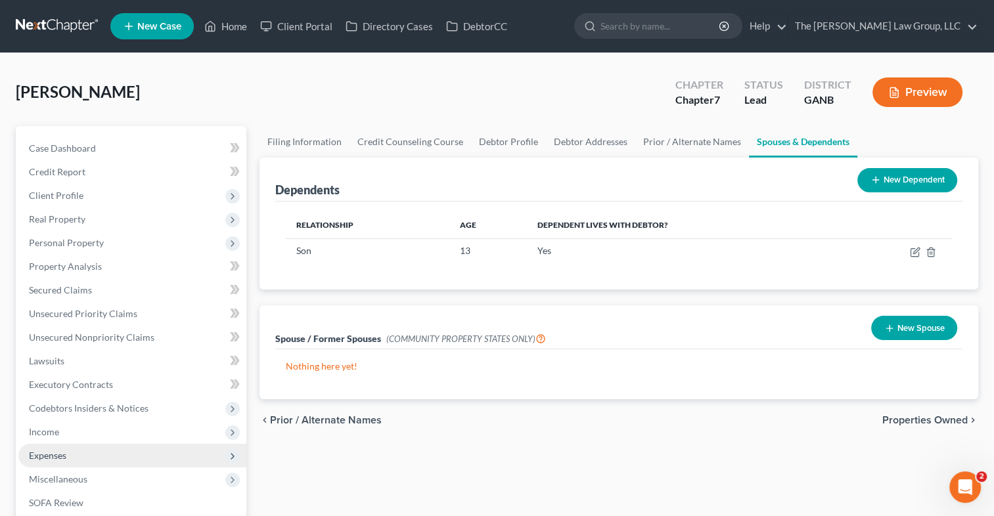
click at [53, 453] on span "Expenses" at bounding box center [47, 455] width 37 height 11
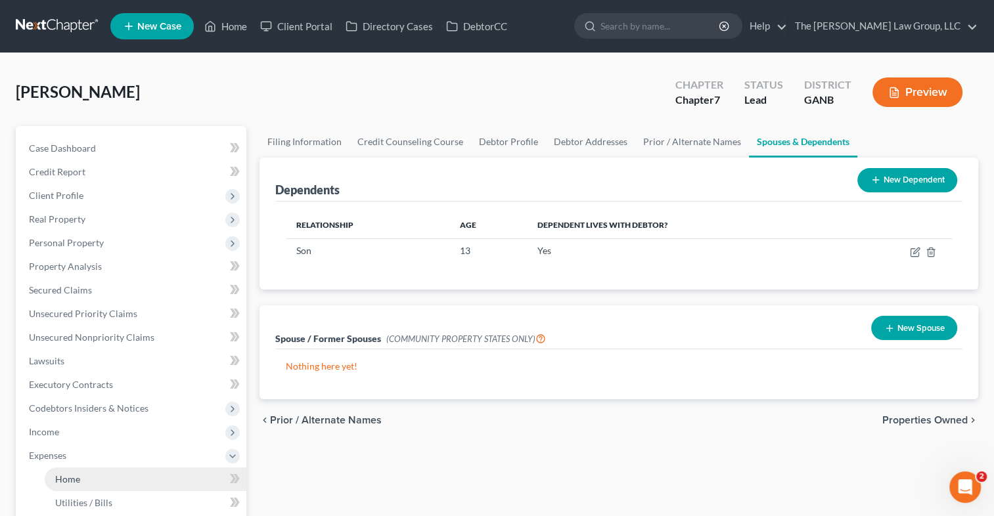
click at [61, 474] on span "Home" at bounding box center [67, 479] width 25 height 11
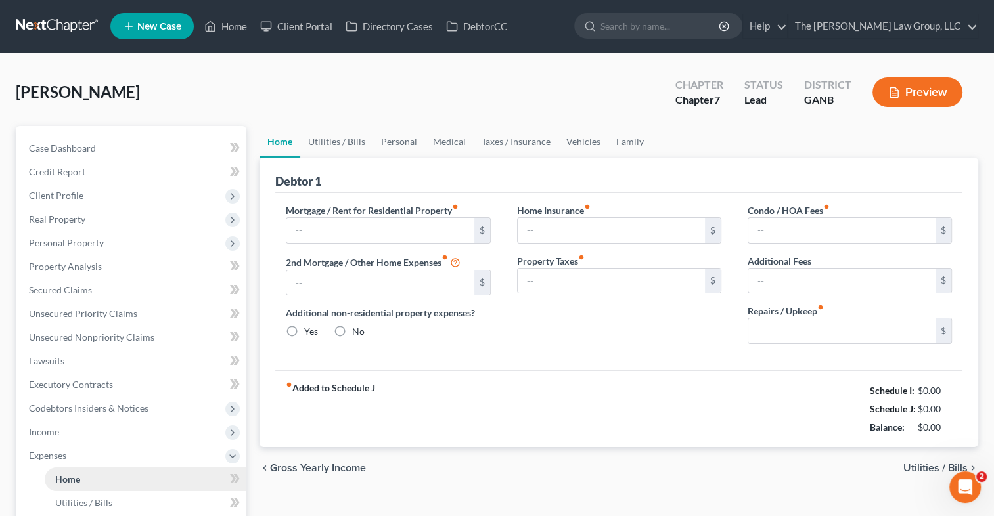
type input "0.00"
radio input "true"
type input "0.00"
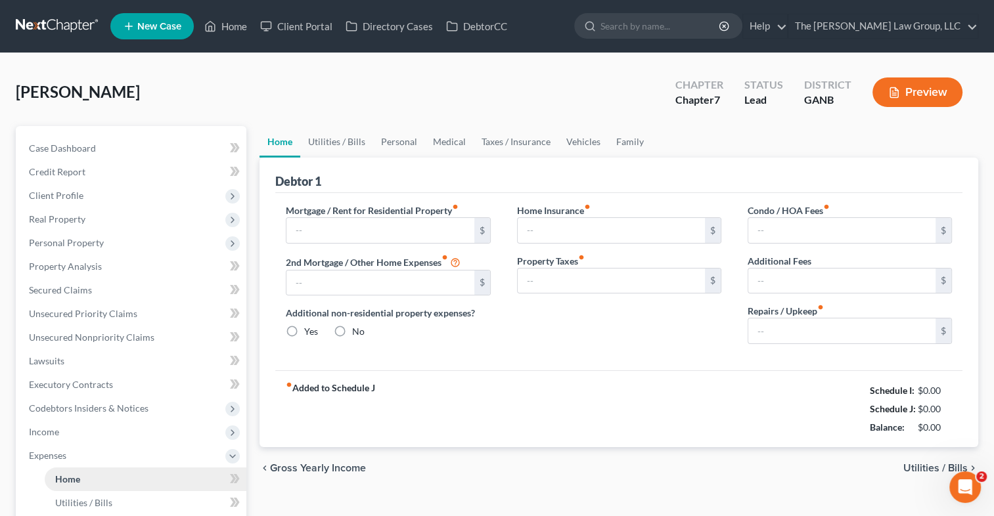
type input "0.00"
click at [323, 141] on link "Utilities / Bills" at bounding box center [336, 142] width 73 height 32
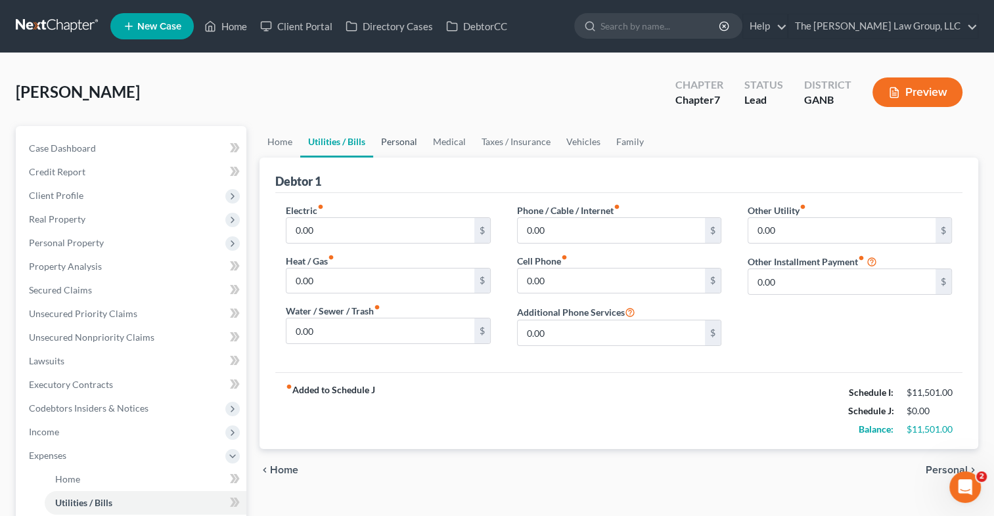
click at [397, 138] on link "Personal" at bounding box center [399, 142] width 52 height 32
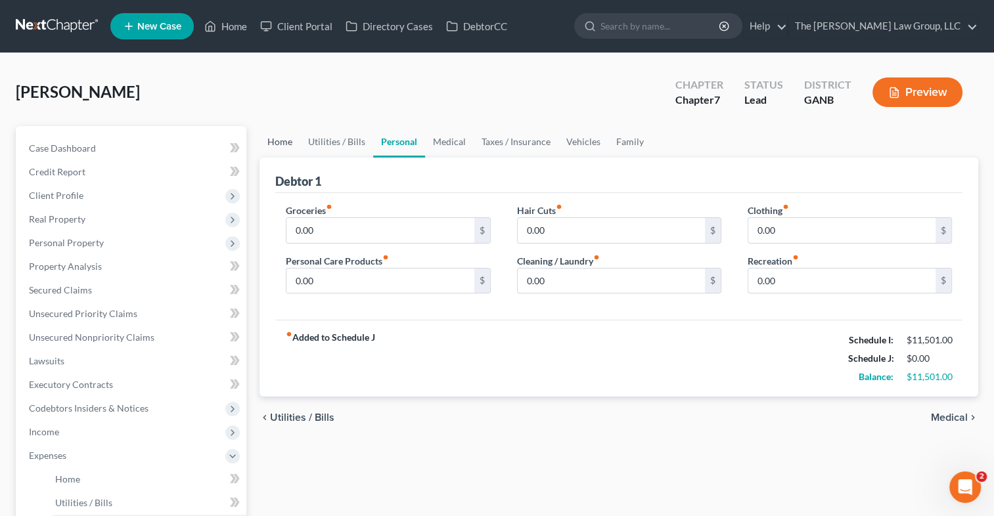
drag, startPoint x: 284, startPoint y: 139, endPoint x: 274, endPoint y: 141, distance: 10.8
click at [284, 139] on link "Home" at bounding box center [279, 142] width 41 height 32
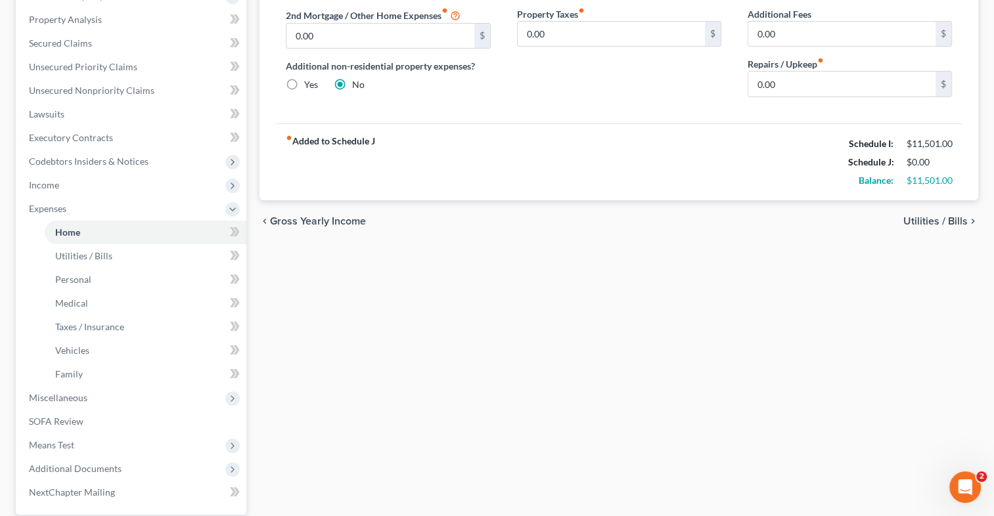
scroll to position [263, 0]
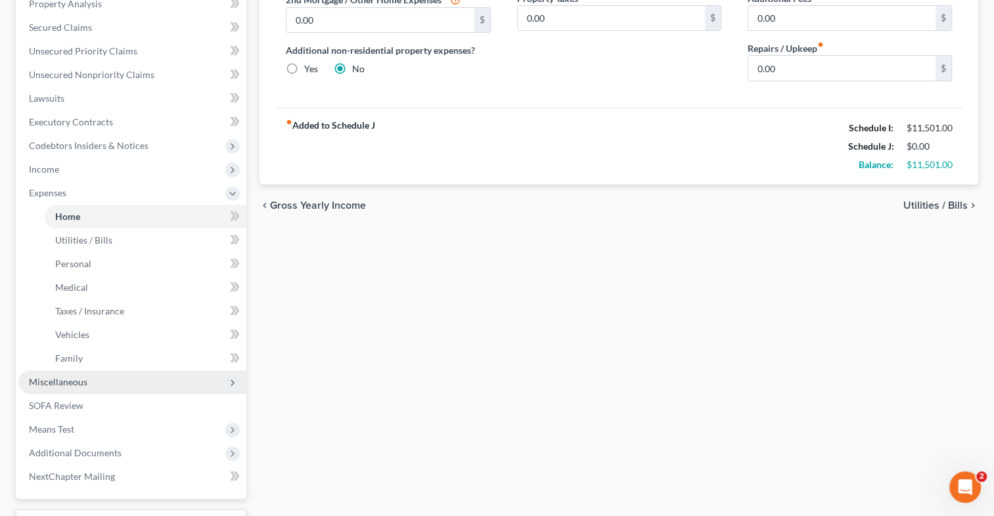
click at [66, 380] on span "Miscellaneous" at bounding box center [58, 381] width 58 height 11
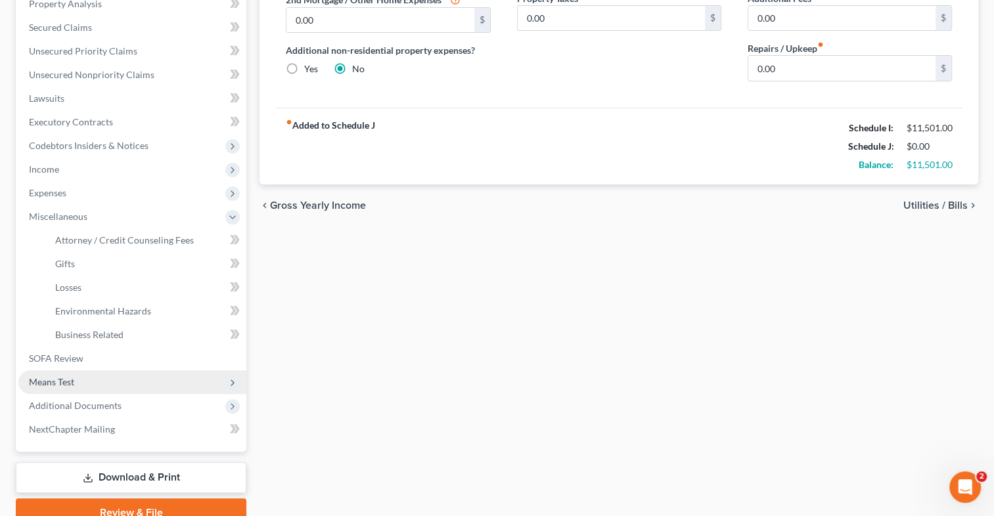
click at [76, 374] on span "Means Test" at bounding box center [132, 382] width 228 height 24
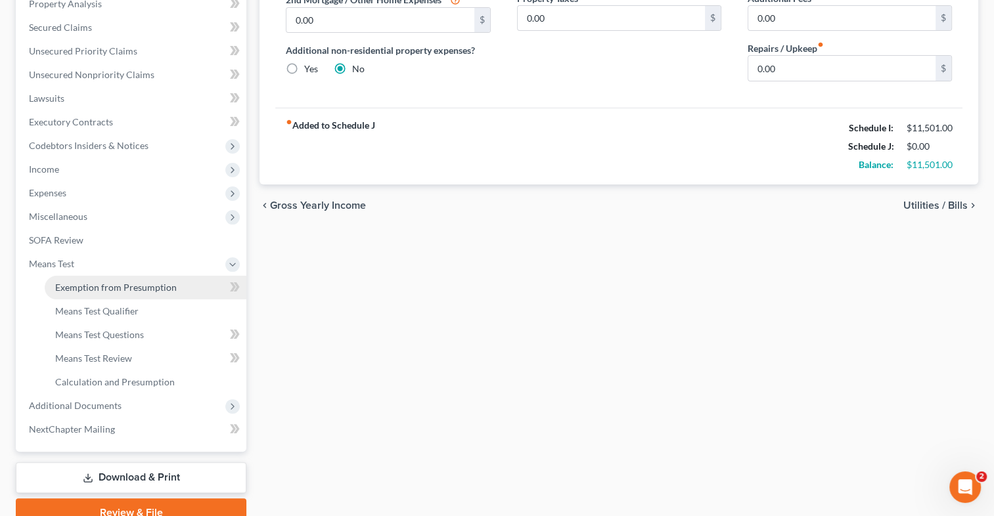
click at [95, 288] on span "Exemption from Presumption" at bounding box center [116, 287] width 122 height 11
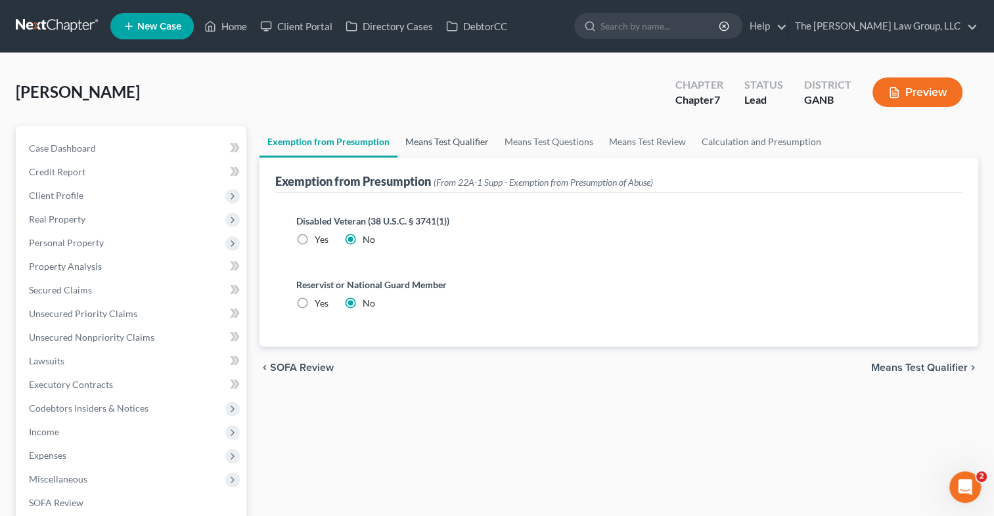
click at [449, 140] on link "Means Test Qualifier" at bounding box center [446, 142] width 99 height 32
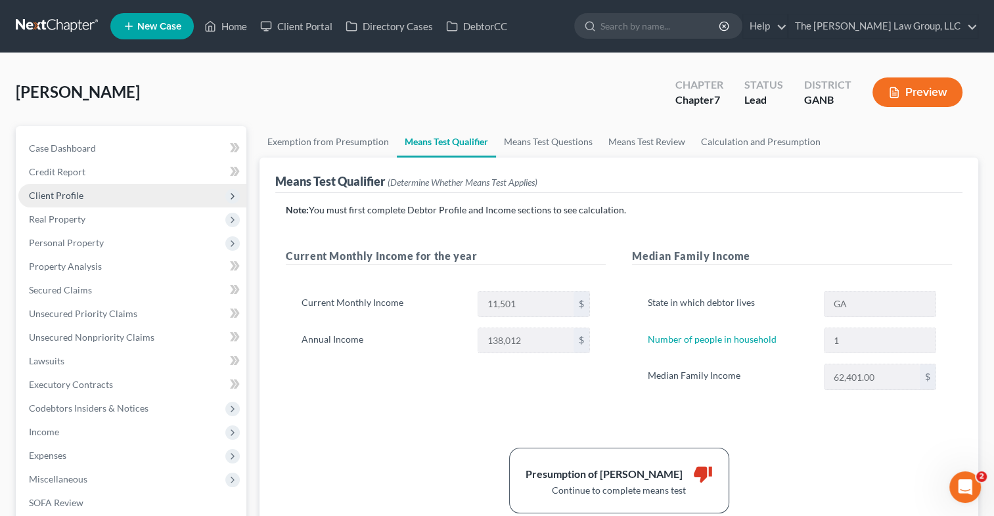
click at [76, 190] on span "Client Profile" at bounding box center [56, 195] width 55 height 11
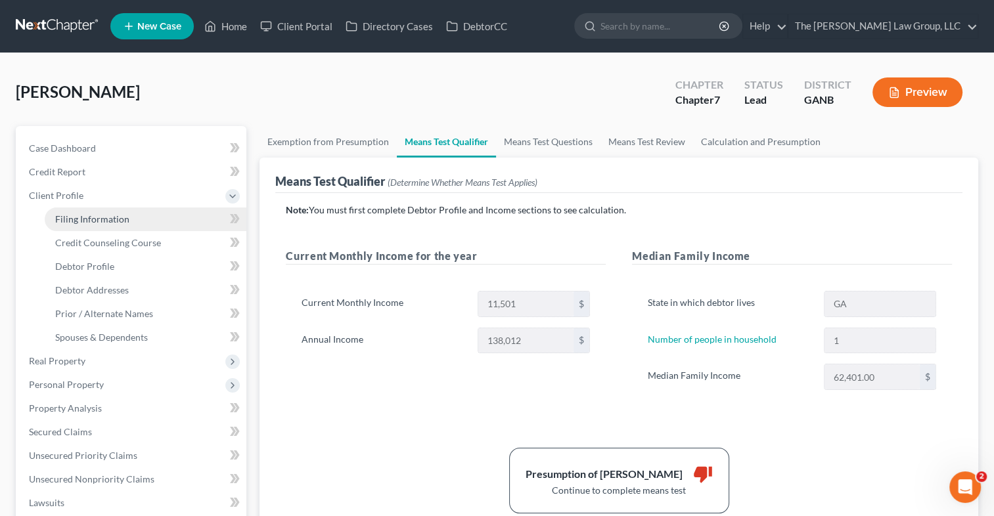
click at [84, 217] on span "Filing Information" at bounding box center [92, 218] width 74 height 11
select select "1"
select select "0"
select select "19"
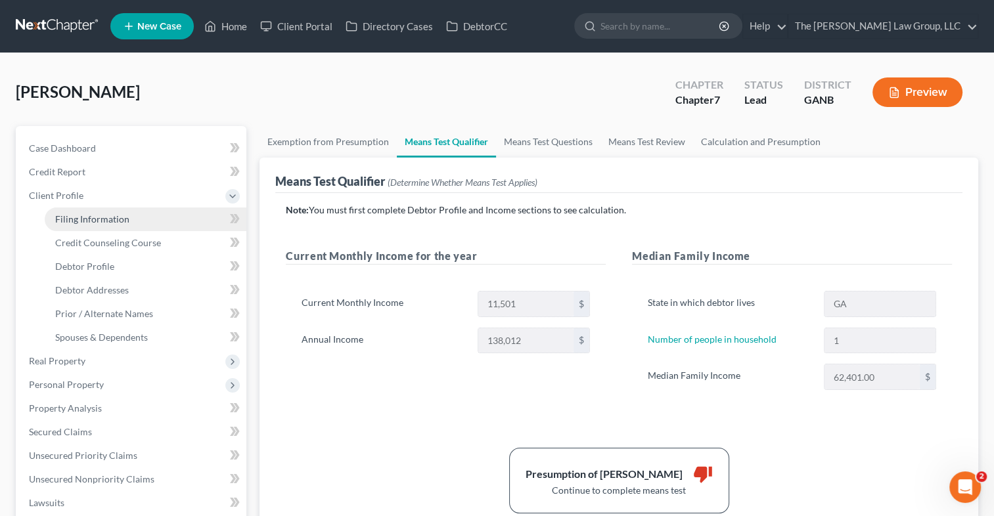
select select "0"
select select "10"
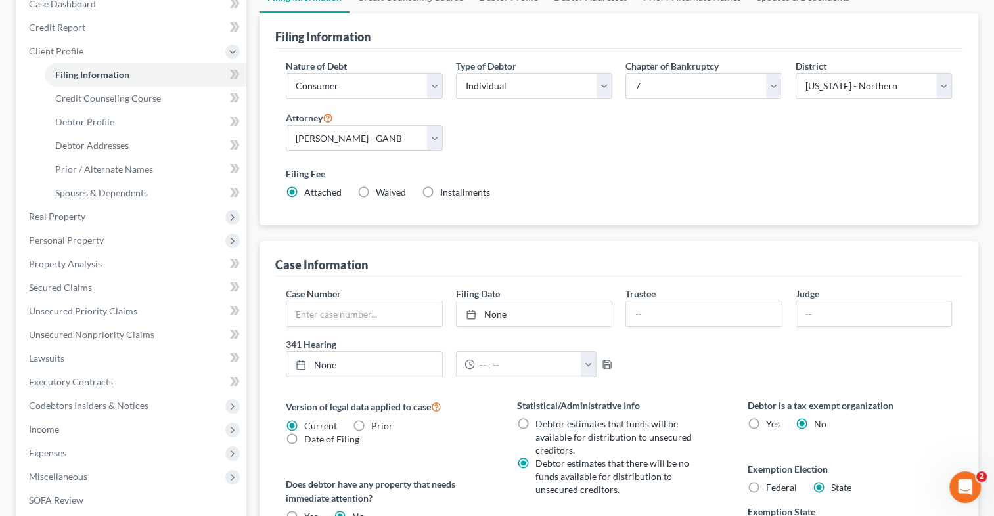
scroll to position [133, 0]
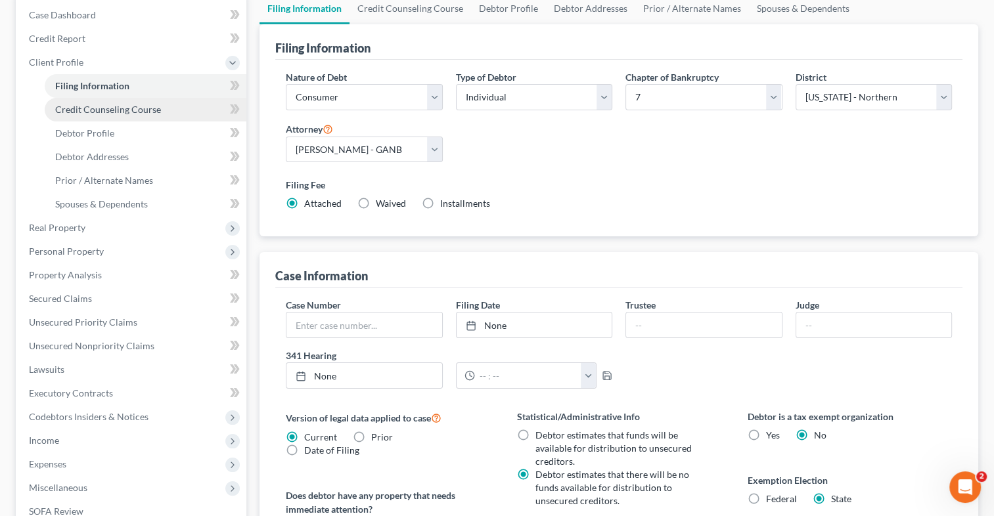
click at [119, 112] on span "Credit Counseling Course" at bounding box center [108, 109] width 106 height 11
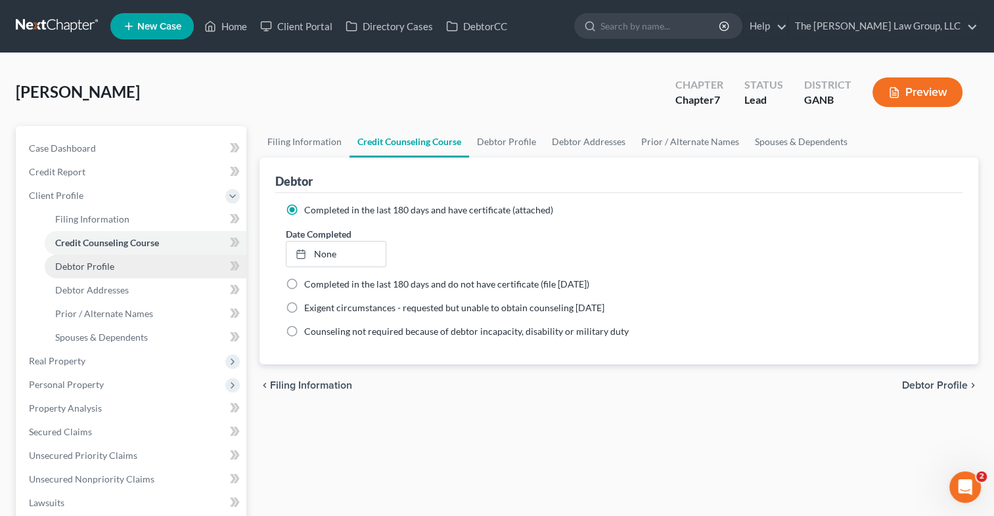
click at [105, 271] on span "Debtor Profile" at bounding box center [84, 266] width 59 height 11
select select "0"
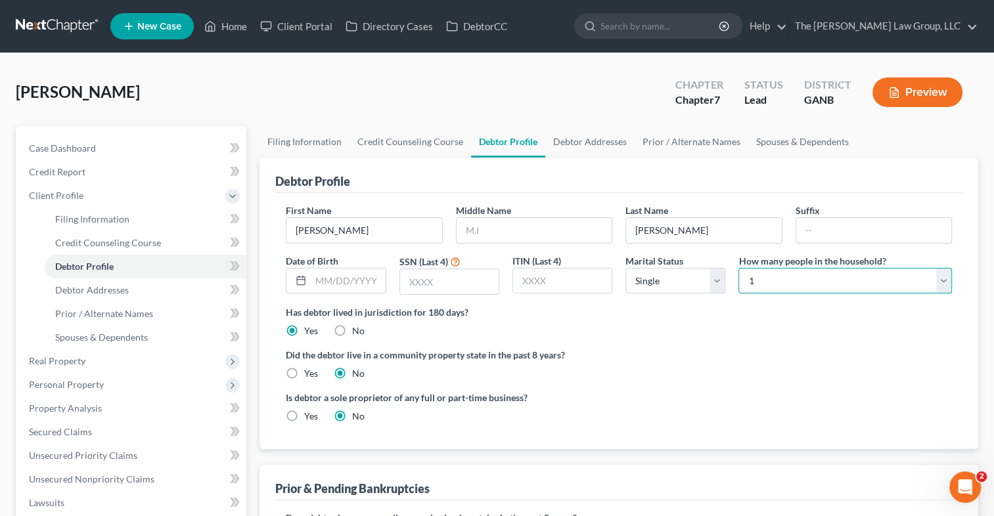
click at [946, 288] on select "Select 1 2 3 4 5 6 7 8 9 10 11 12 13 14 15 16 17 18 19 20" at bounding box center [844, 281] width 213 height 26
select select "2"
click at [738, 268] on select "Select 1 2 3 4 5 6 7 8 9 10 11 12 13 14 15 16 17 18 19 20" at bounding box center [844, 281] width 213 height 26
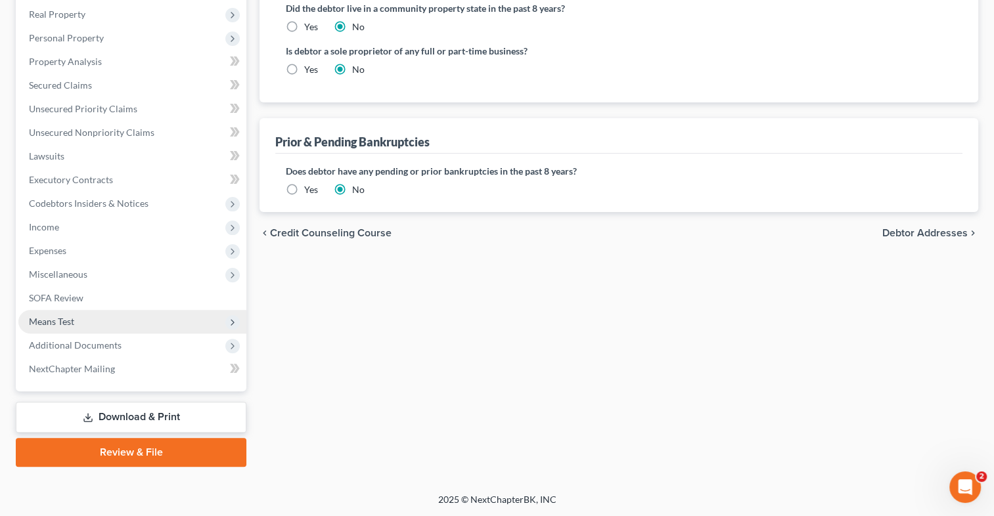
click at [85, 324] on span "Means Test" at bounding box center [132, 322] width 228 height 24
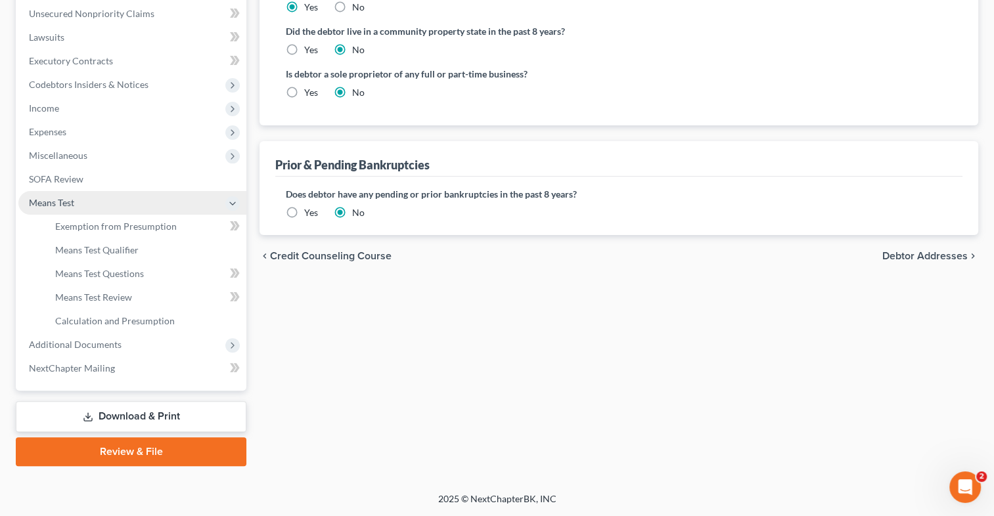
scroll to position [323, 0]
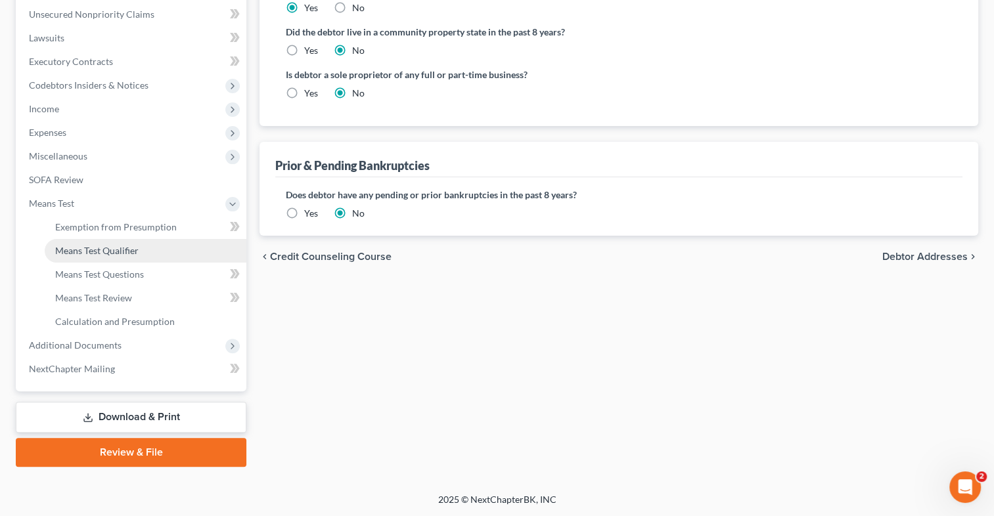
click at [86, 245] on span "Means Test Qualifier" at bounding box center [96, 250] width 83 height 11
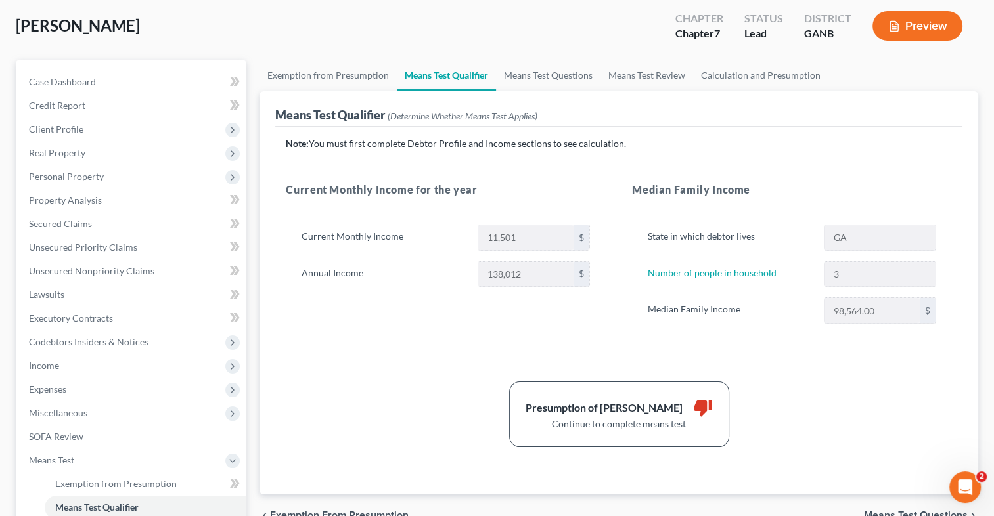
scroll to position [11, 0]
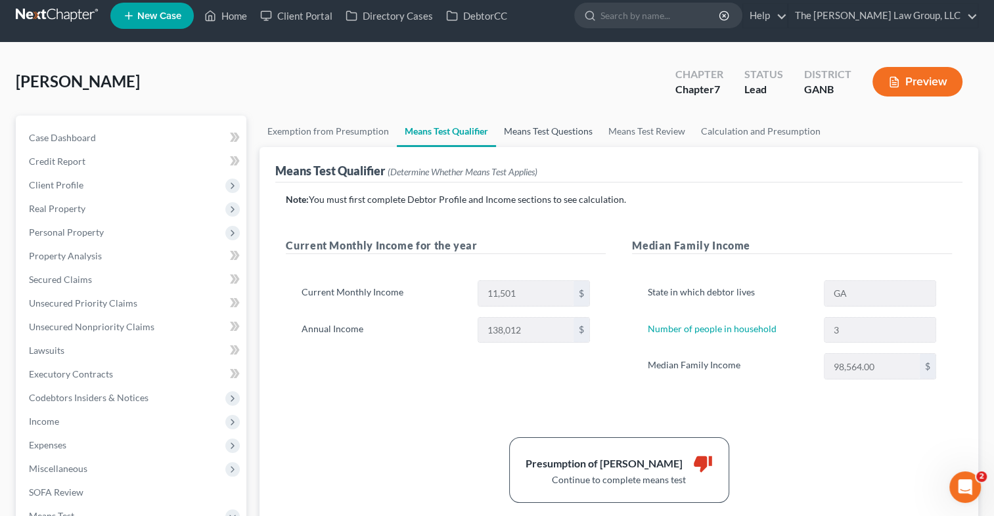
click at [546, 127] on link "Means Test Questions" at bounding box center [548, 132] width 104 height 32
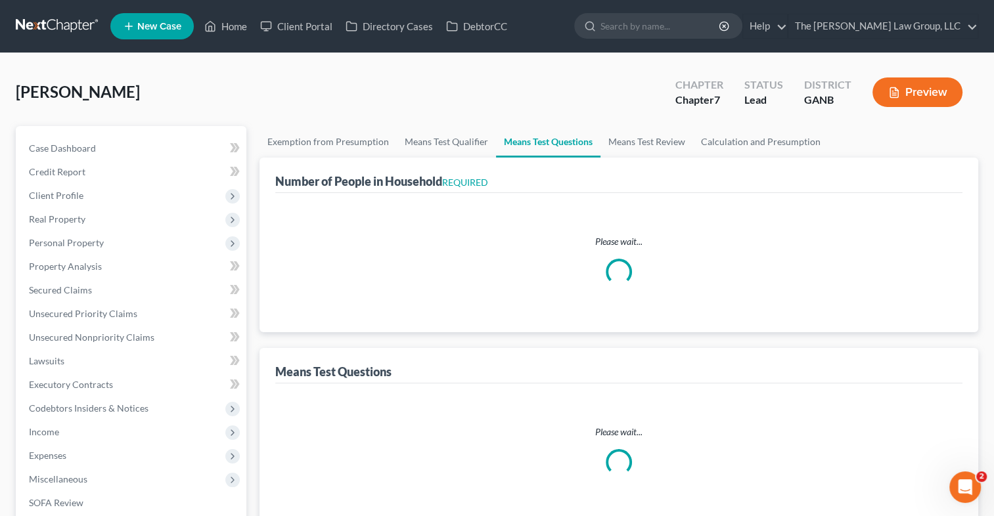
select select "0"
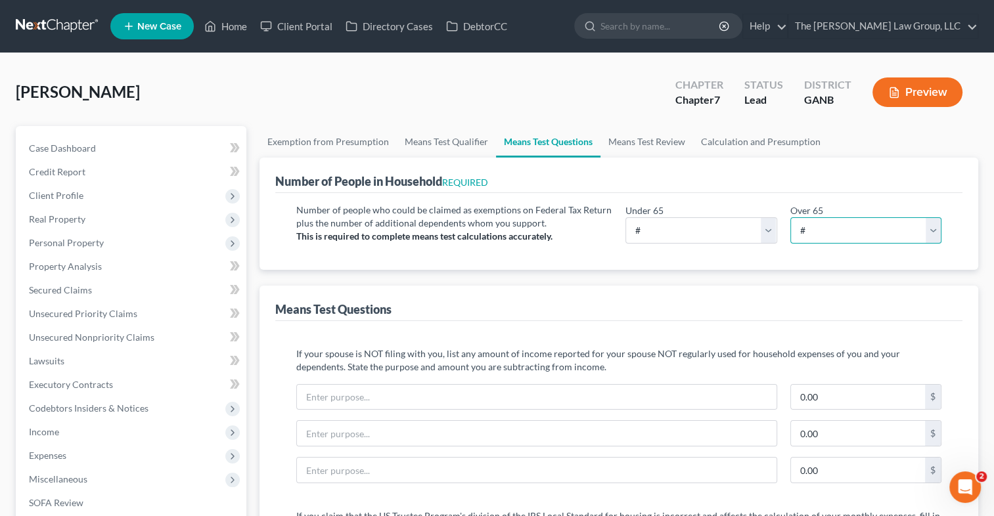
click at [937, 230] on select "# 0 1 2 3 4 5 6 7 8 9 10" at bounding box center [865, 230] width 151 height 26
click at [765, 226] on select "# 0 1 2 3 4 5 6 7 8 9 10" at bounding box center [700, 230] width 151 height 26
select select "3"
click at [625, 217] on select "# 0 1 2 3 4 5 6 7 8 9 10" at bounding box center [700, 230] width 151 height 26
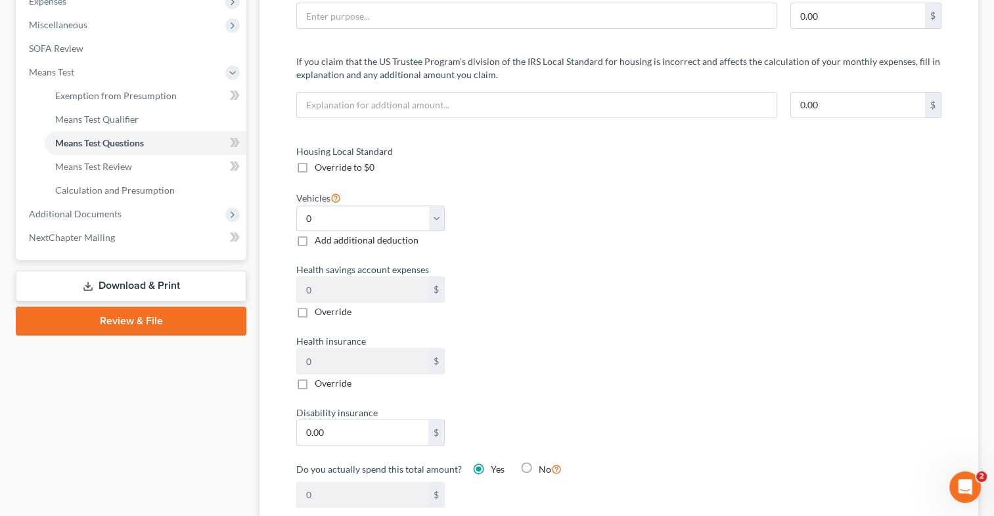
scroll to position [457, 0]
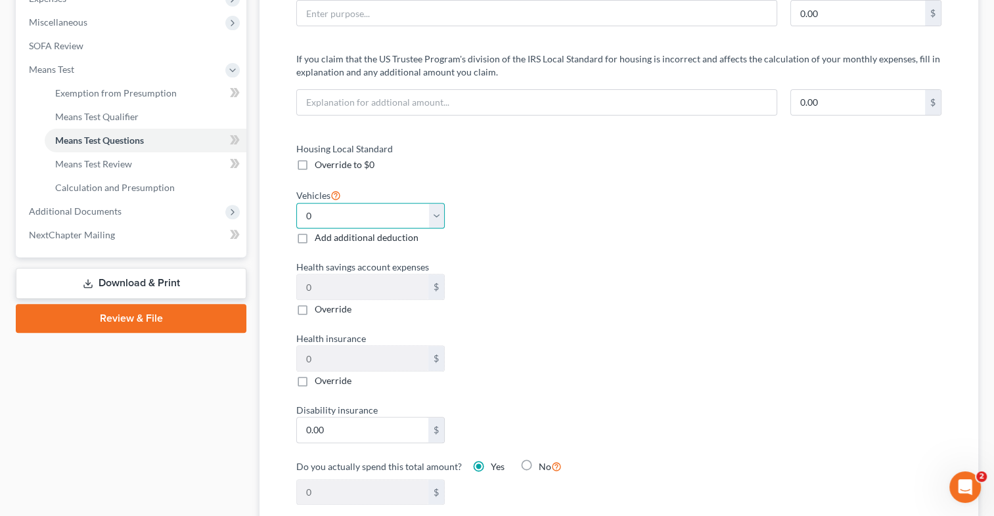
click at [438, 213] on select "Select 0 1 2 3 4 5" at bounding box center [370, 216] width 148 height 26
select select "2"
click at [296, 203] on select "Select 0 1 2 3 4 5" at bounding box center [370, 216] width 148 height 26
click at [613, 296] on div "Housing Local Standard Override to $0 Vehicles Select 0 1 2 3 4 5 Add additiona…" at bounding box center [451, 332] width 336 height 380
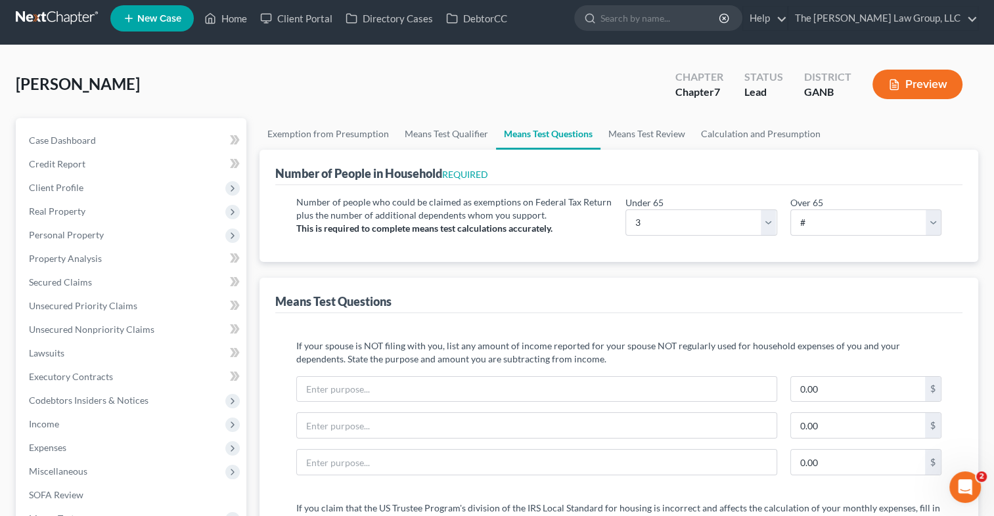
scroll to position [5, 0]
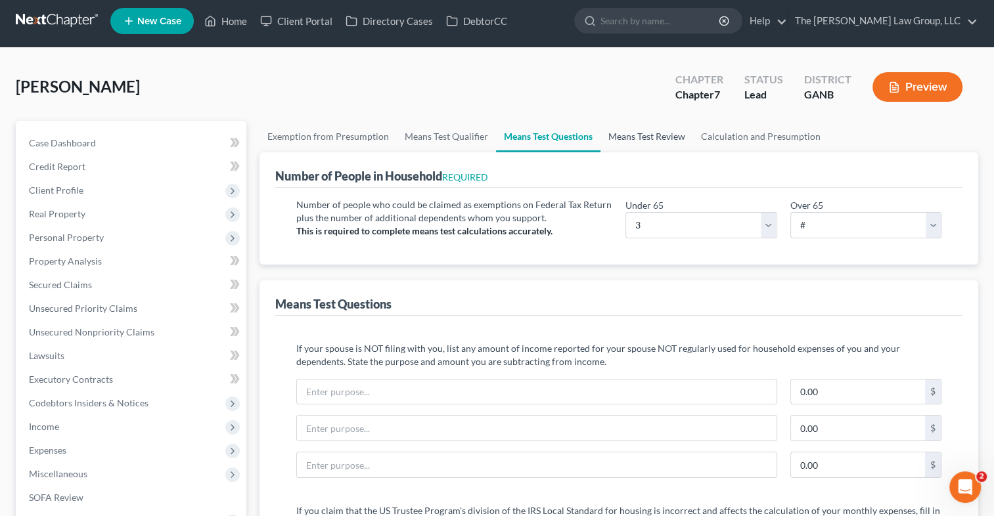
click at [638, 121] on link "Means Test Review" at bounding box center [646, 137] width 93 height 32
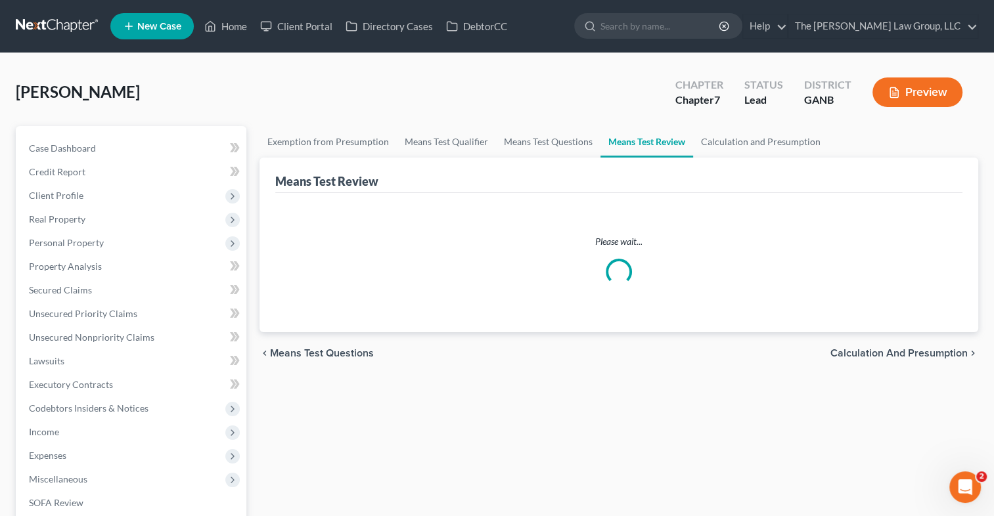
click at [630, 139] on link "Means Test Review" at bounding box center [646, 142] width 93 height 32
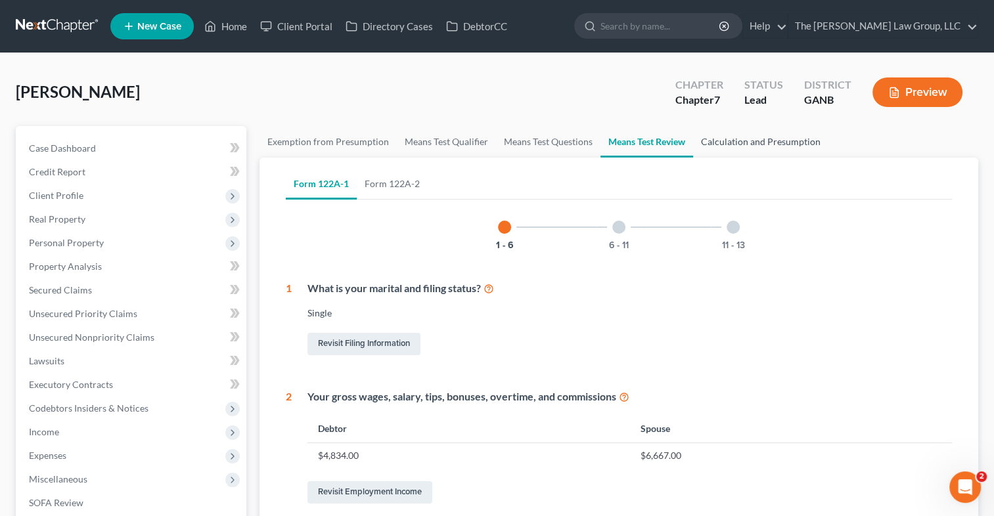
click at [746, 144] on link "Calculation and Presumption" at bounding box center [760, 142] width 135 height 32
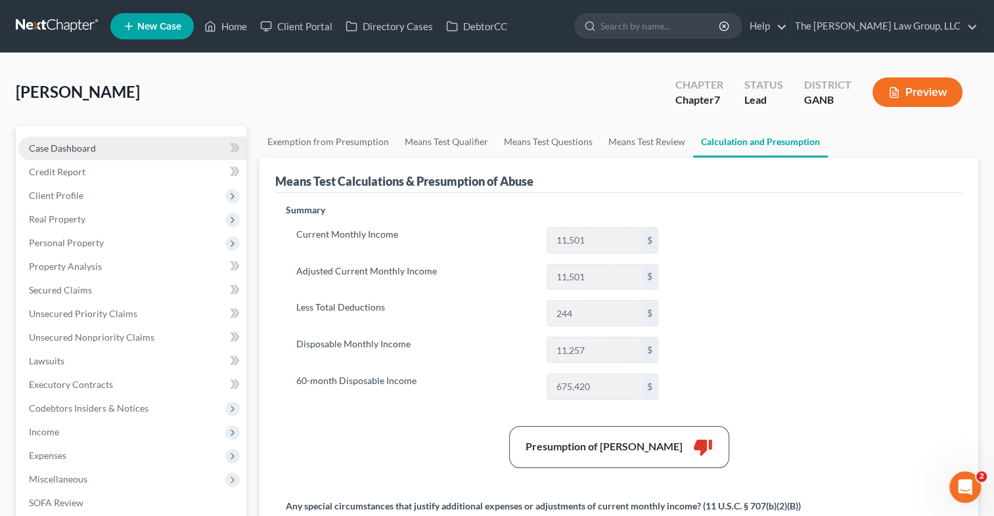
click at [76, 154] on link "Case Dashboard" at bounding box center [132, 149] width 228 height 24
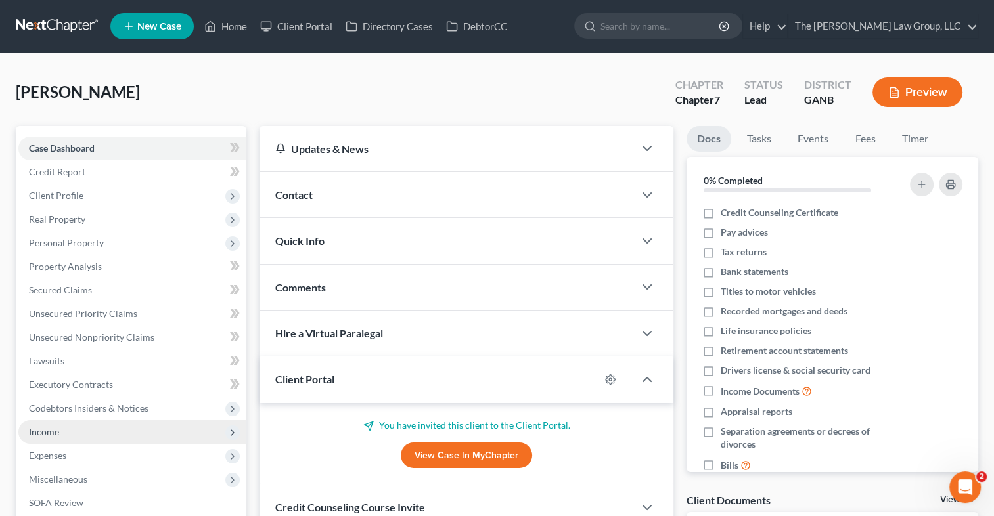
click at [47, 433] on span "Income" at bounding box center [44, 431] width 30 height 11
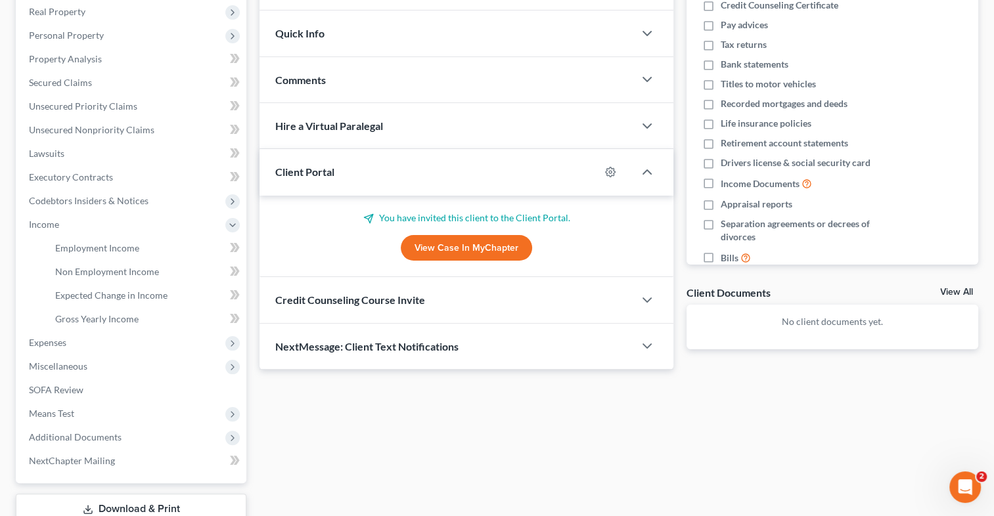
scroll to position [209, 0]
click at [956, 286] on link "View All" at bounding box center [956, 290] width 33 height 9
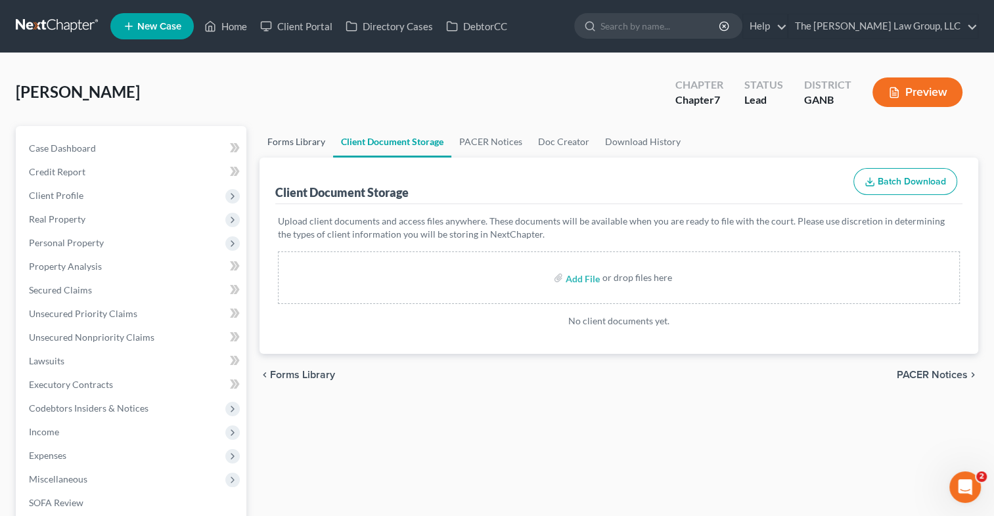
click at [307, 138] on link "Forms Library" at bounding box center [296, 142] width 74 height 32
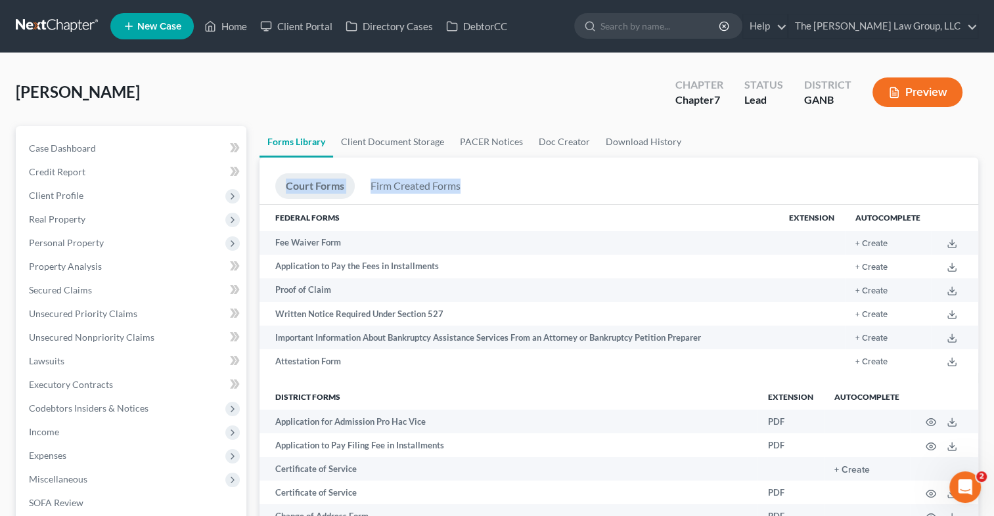
drag, startPoint x: 992, startPoint y: 135, endPoint x: 994, endPoint y: 180, distance: 45.4
click at [100, 157] on link "Case Dashboard" at bounding box center [132, 149] width 228 height 24
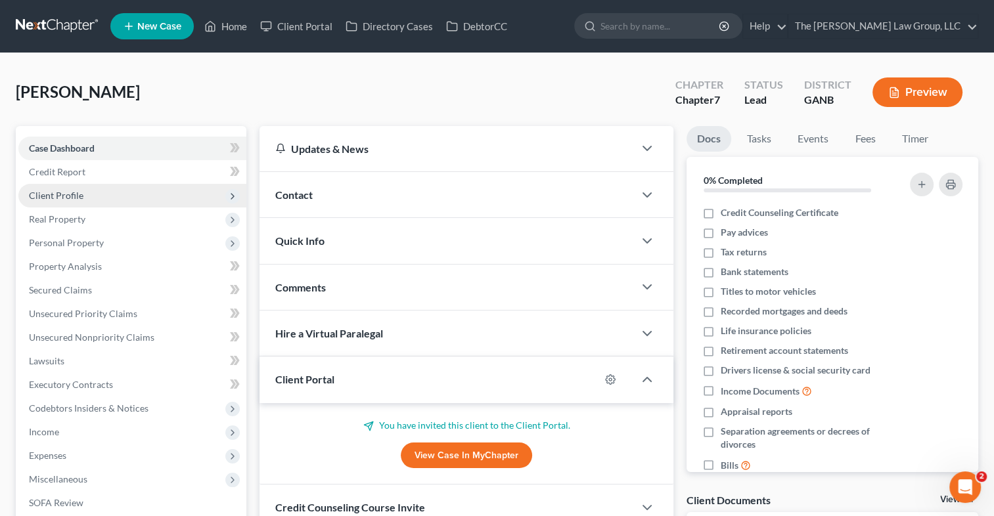
click at [76, 196] on span "Client Profile" at bounding box center [56, 195] width 55 height 11
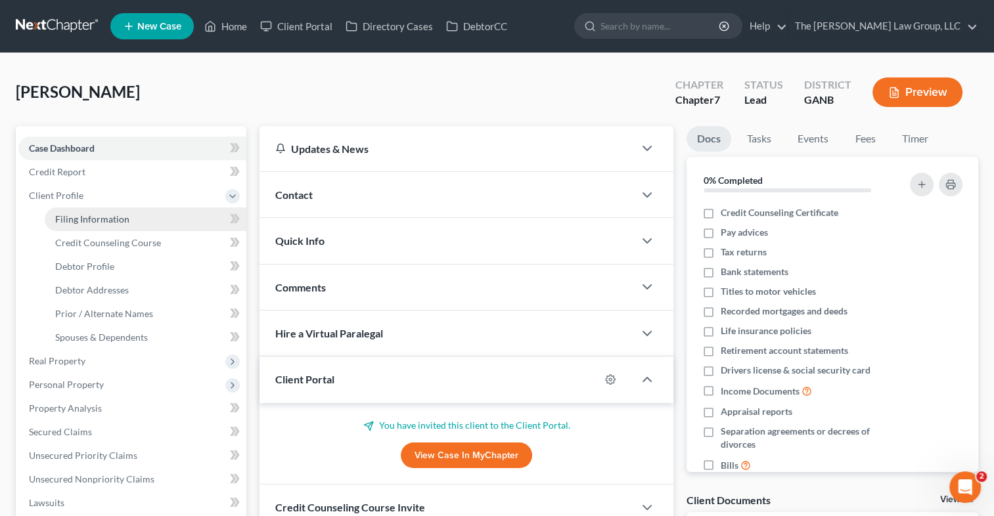
click at [82, 211] on link "Filing Information" at bounding box center [146, 220] width 202 height 24
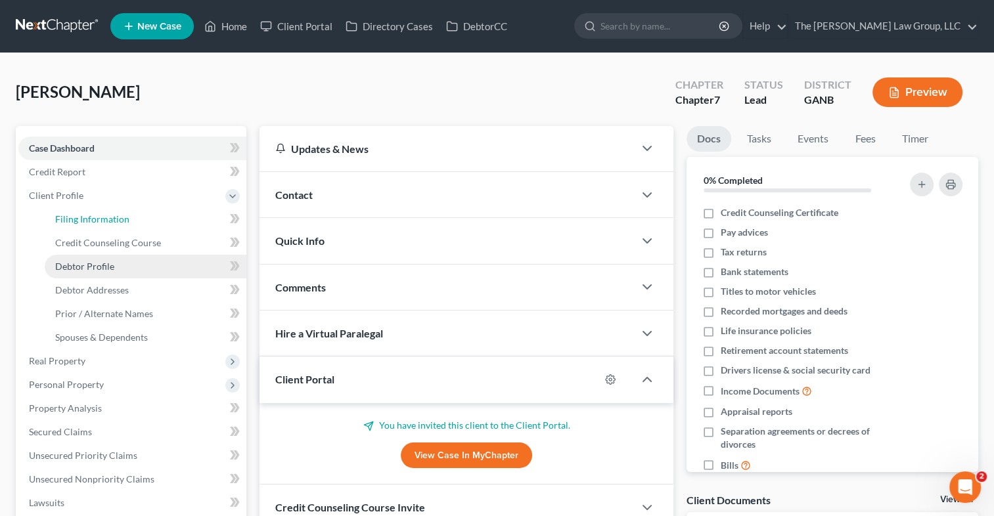
select select "1"
select select "0"
select select "19"
select select "0"
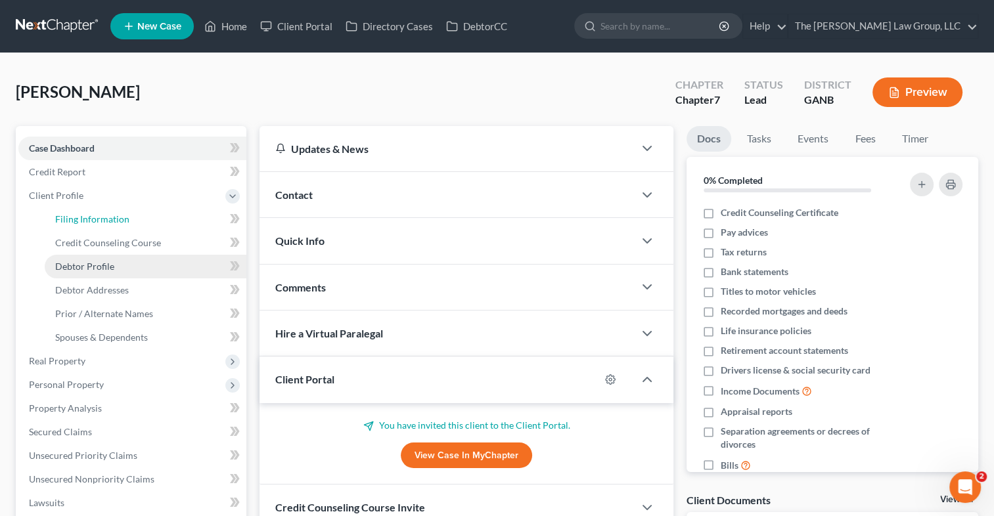
select select "10"
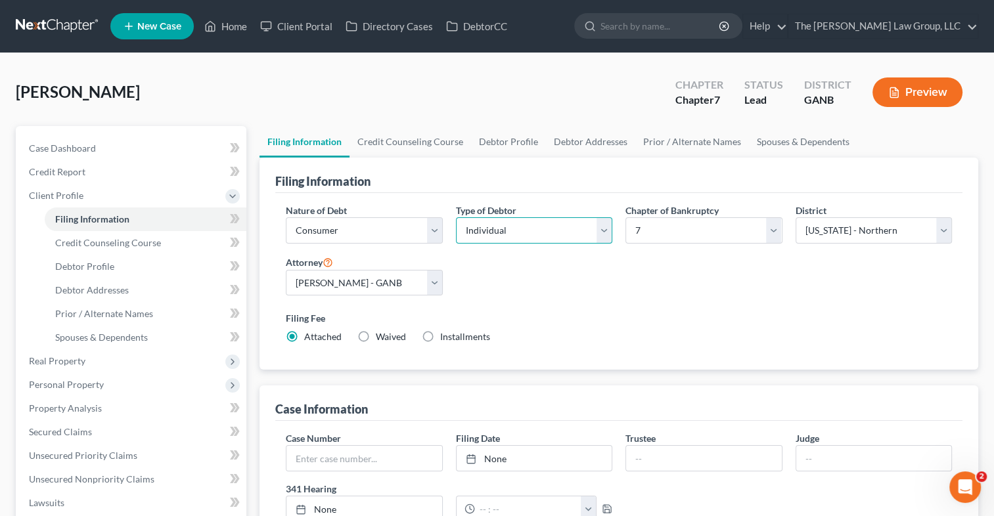
click at [604, 232] on select "Select Individual Joint" at bounding box center [534, 230] width 156 height 26
click at [412, 135] on link "Credit Counseling Course" at bounding box center [410, 142] width 122 height 32
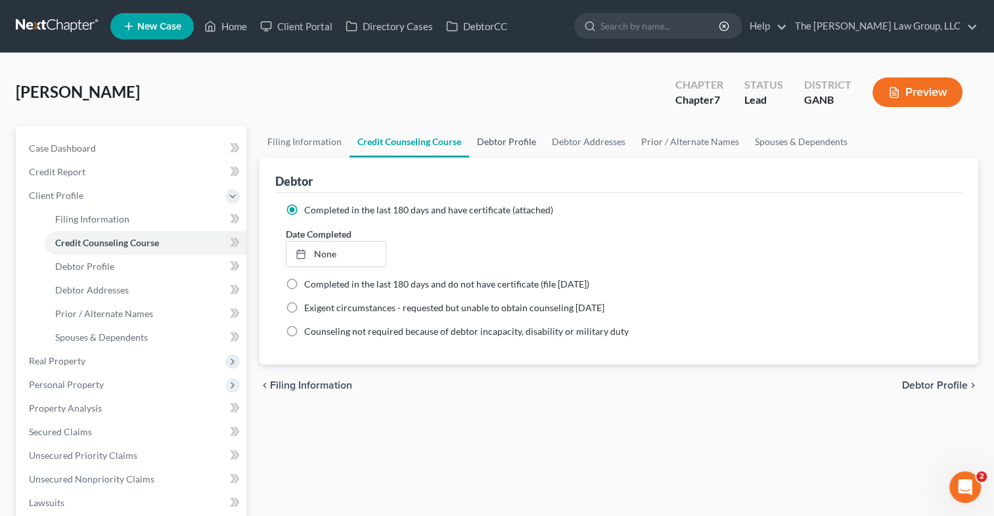
click at [496, 142] on link "Debtor Profile" at bounding box center [506, 142] width 75 height 32
select select "0"
select select "2"
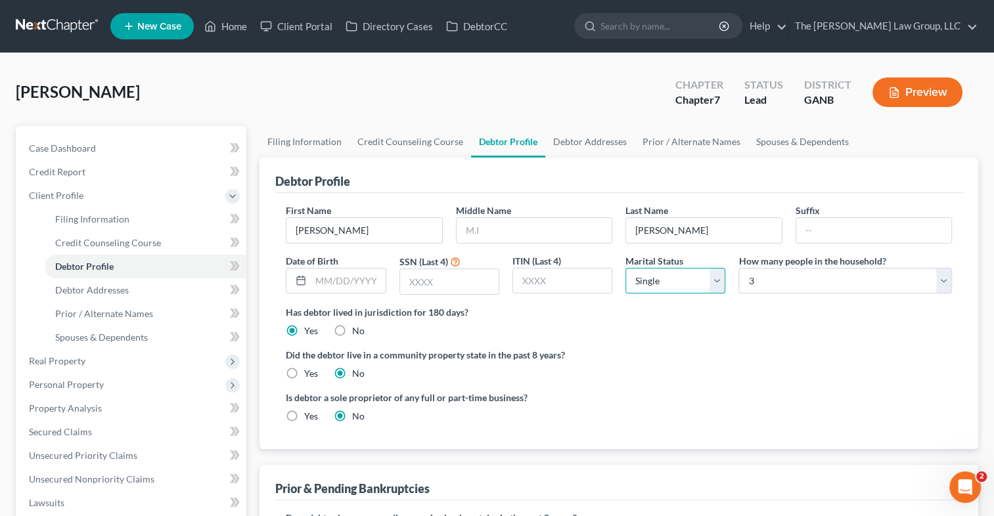
click at [714, 278] on select "Select Single Married Separated Divorced Widowed" at bounding box center [675, 281] width 100 height 26
select select "1"
click at [625, 268] on select "Select Single Married Separated Divorced Widowed" at bounding box center [675, 281] width 100 height 26
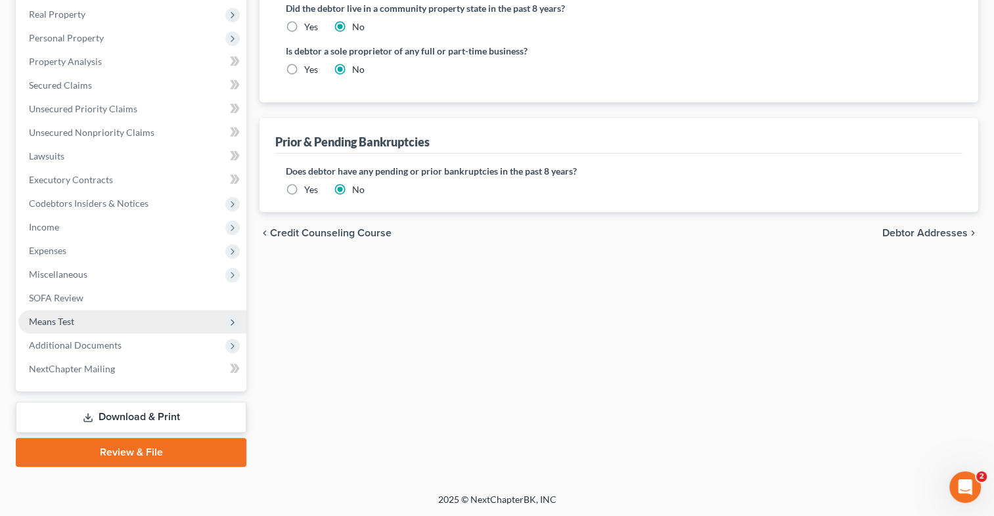
click at [63, 317] on span "Means Test" at bounding box center [51, 321] width 45 height 11
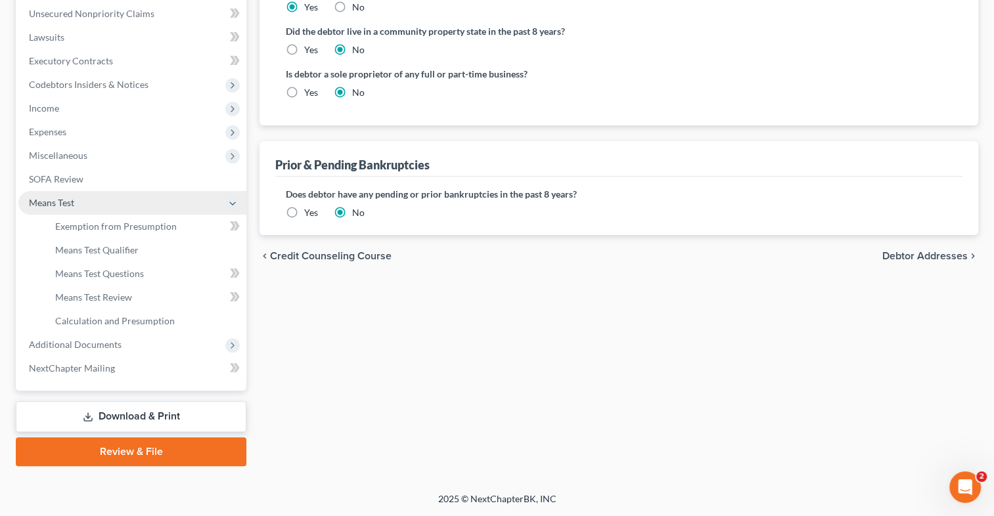
scroll to position [322, 0]
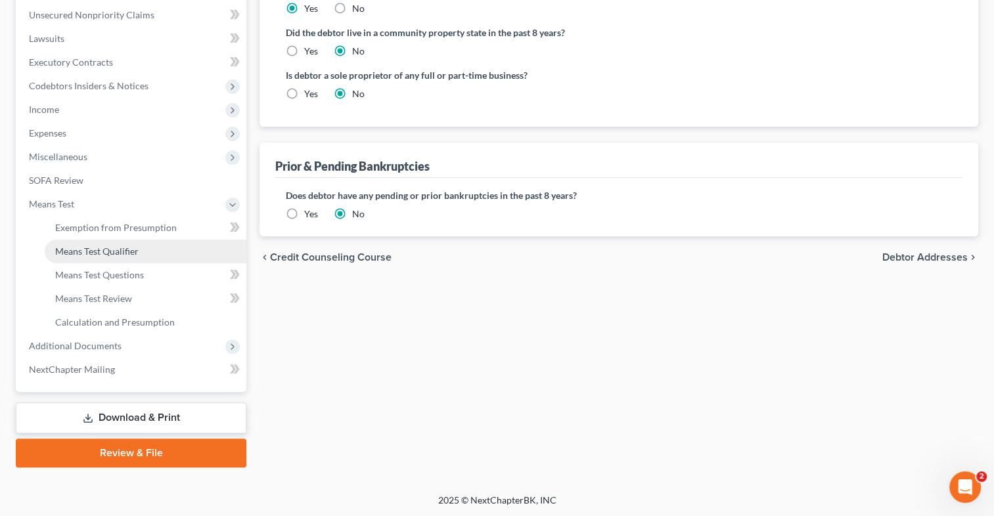
click at [103, 246] on span "Means Test Qualifier" at bounding box center [96, 251] width 83 height 11
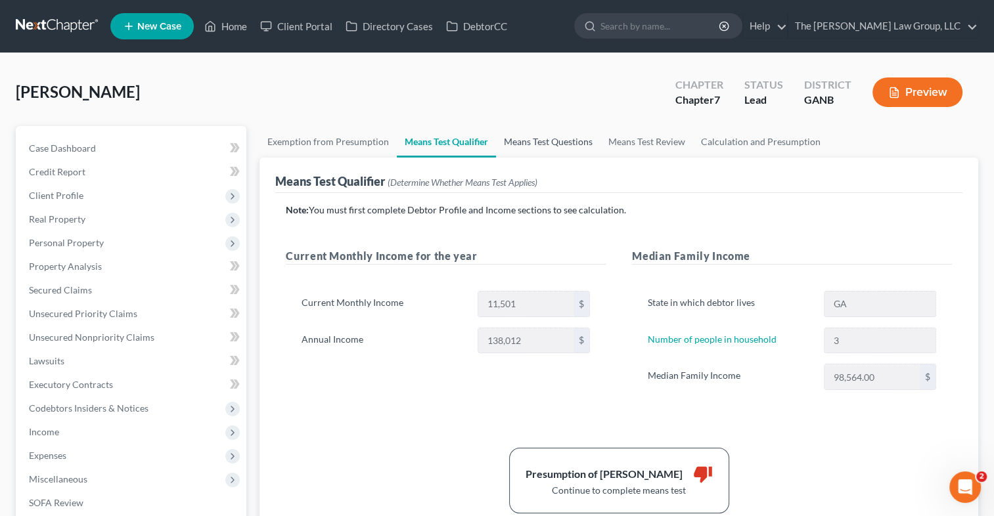
click at [529, 141] on link "Means Test Questions" at bounding box center [548, 142] width 104 height 32
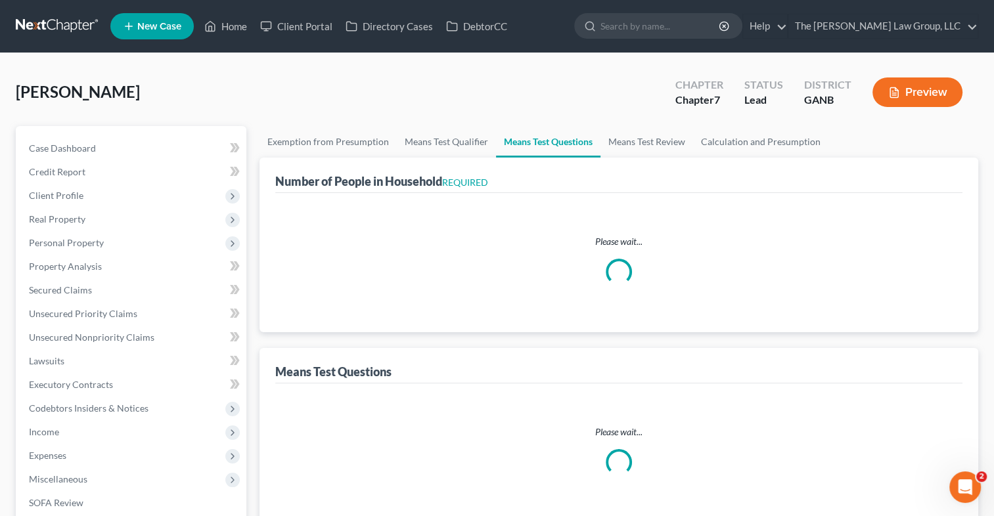
select select "3"
select select "2"
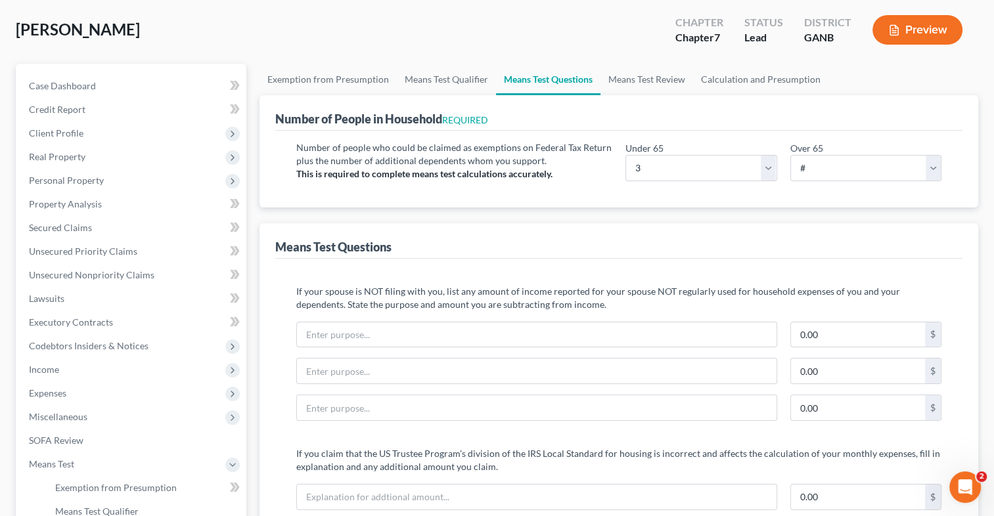
scroll to position [56, 0]
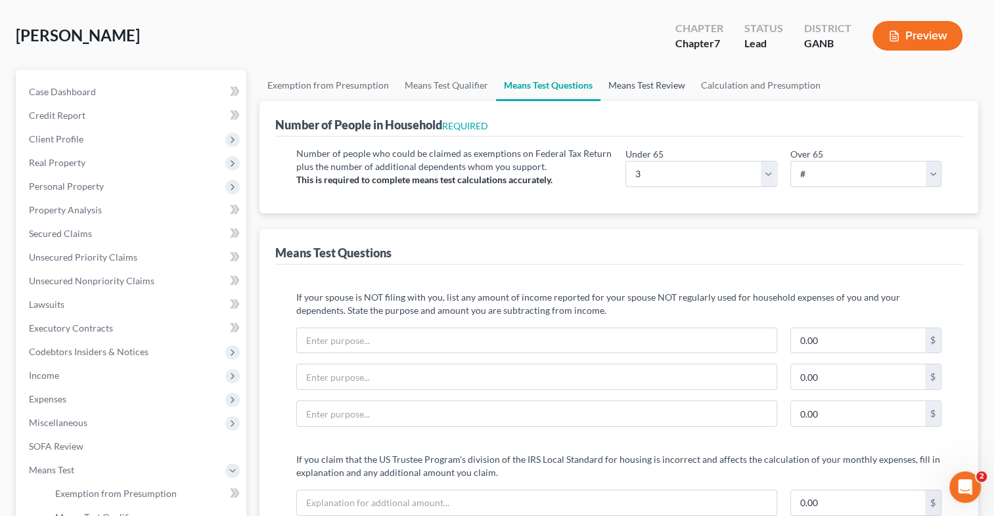
click at [642, 77] on link "Means Test Review" at bounding box center [646, 86] width 93 height 32
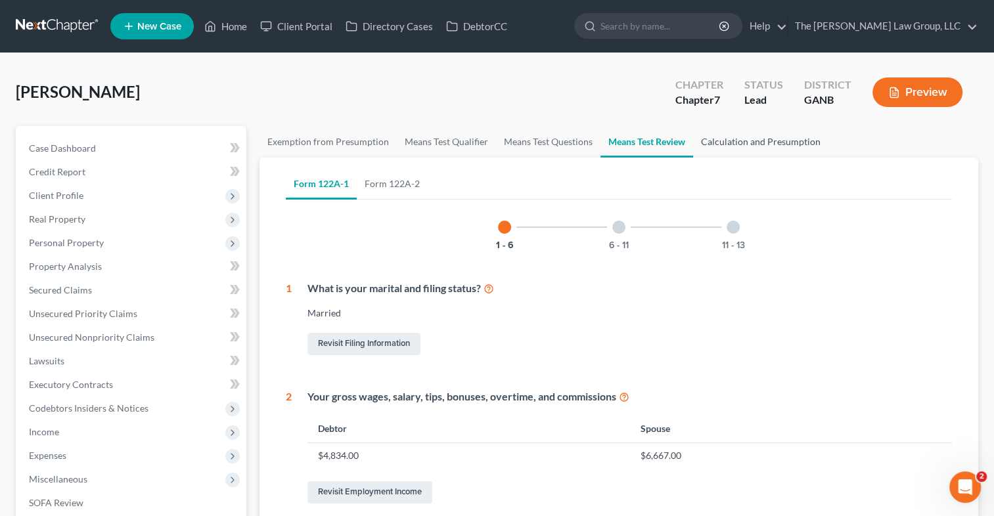
click at [732, 139] on link "Calculation and Presumption" at bounding box center [760, 142] width 135 height 32
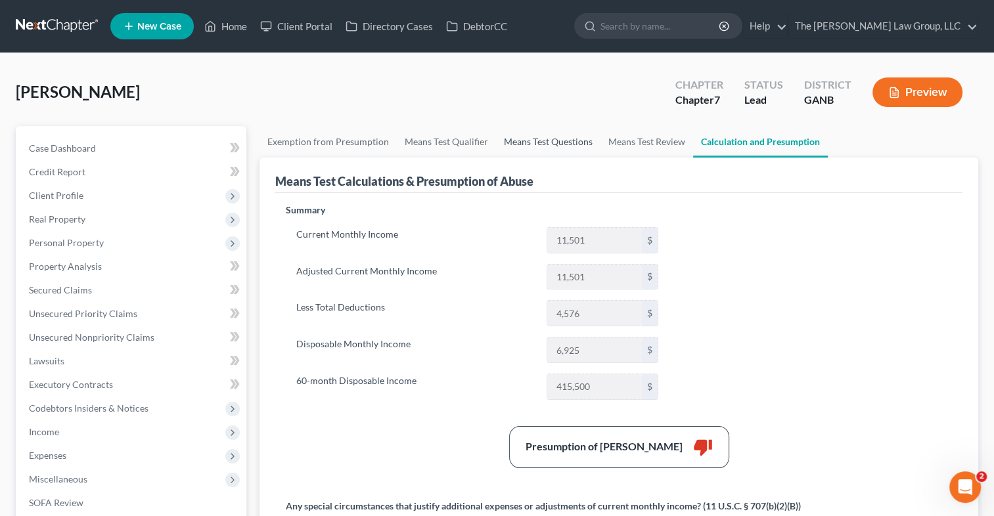
click at [524, 134] on link "Means Test Questions" at bounding box center [548, 142] width 104 height 32
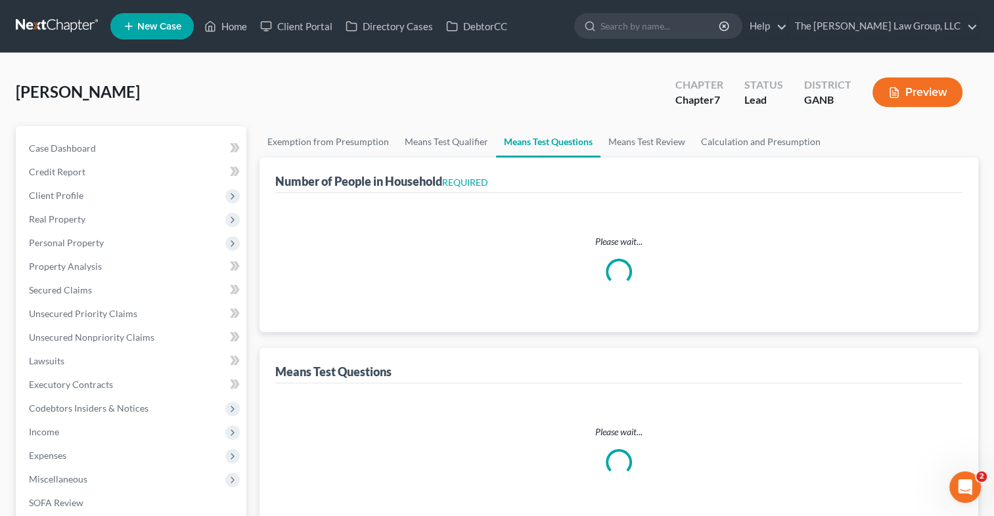
select select "3"
select select "2"
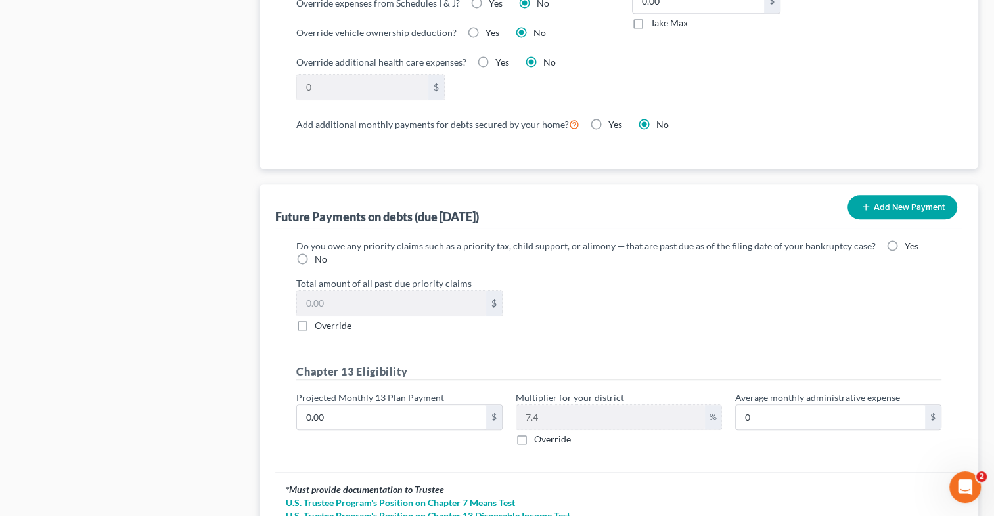
scroll to position [1148, 0]
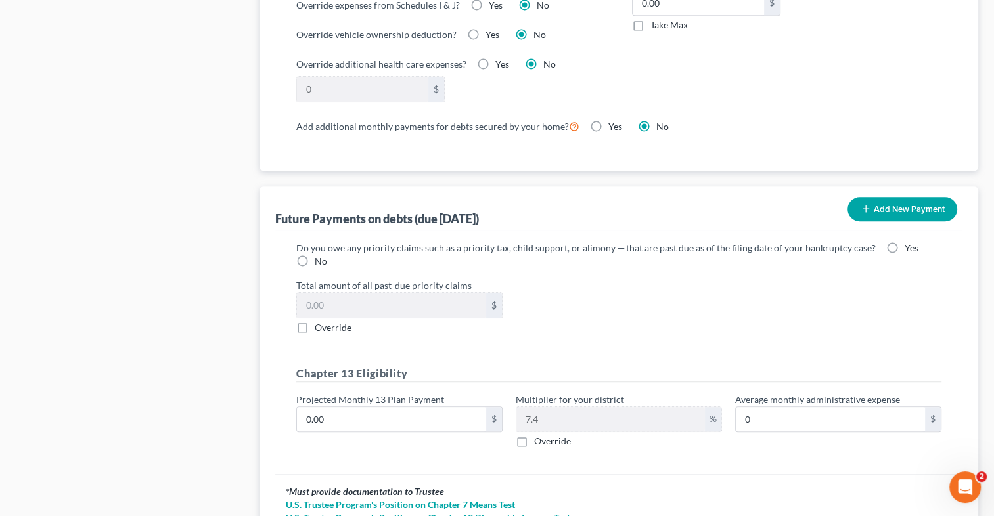
click at [315, 255] on label "No" at bounding box center [321, 261] width 12 height 13
click at [320, 255] on input "No" at bounding box center [324, 259] width 9 height 9
radio input "true"
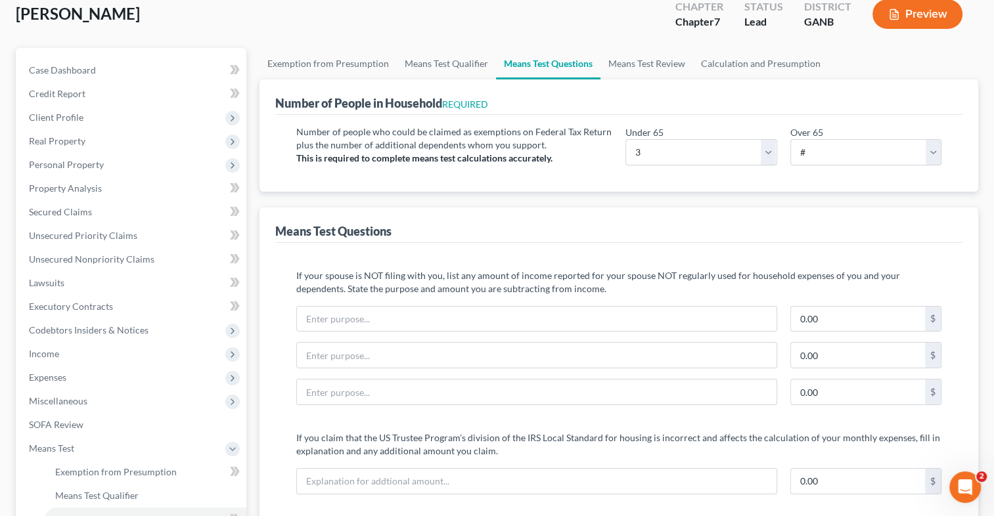
scroll to position [0, 0]
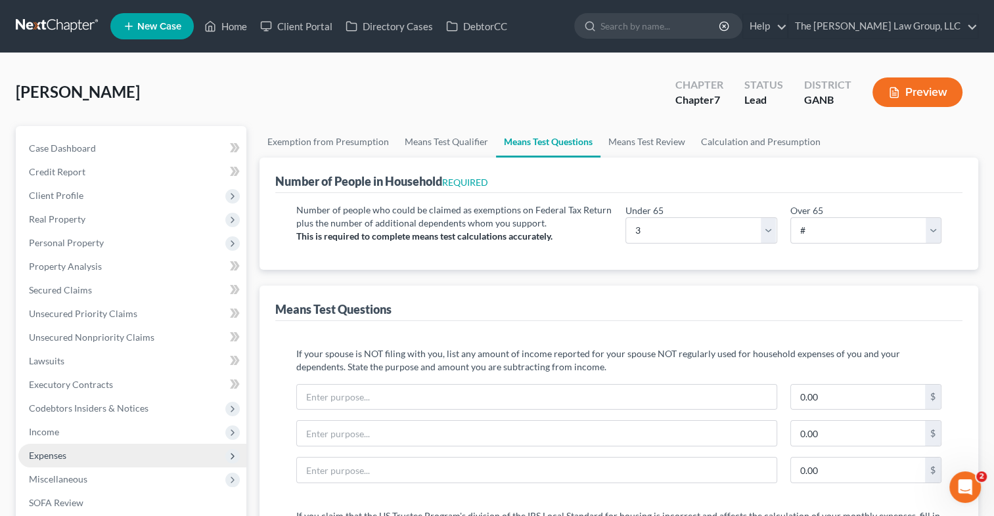
click at [63, 451] on span "Expenses" at bounding box center [47, 455] width 37 height 11
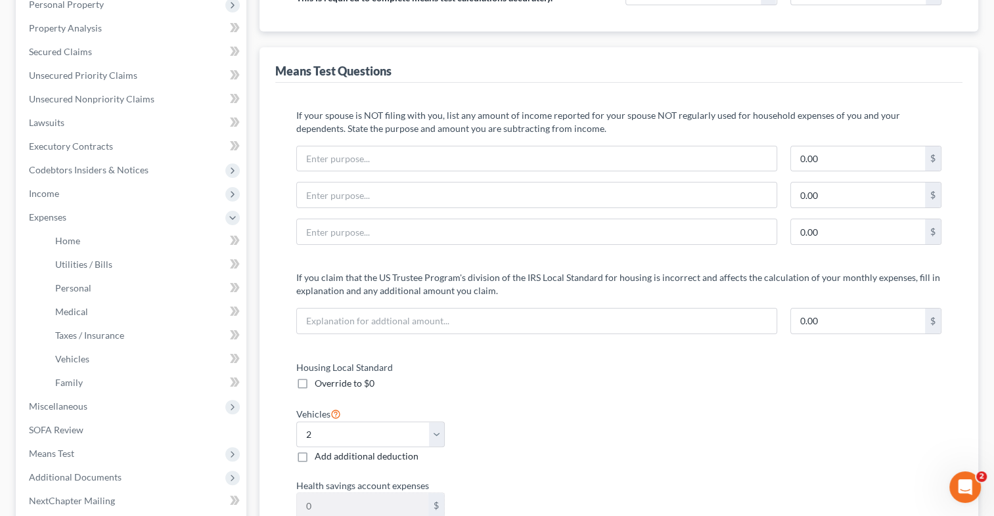
scroll to position [242, 0]
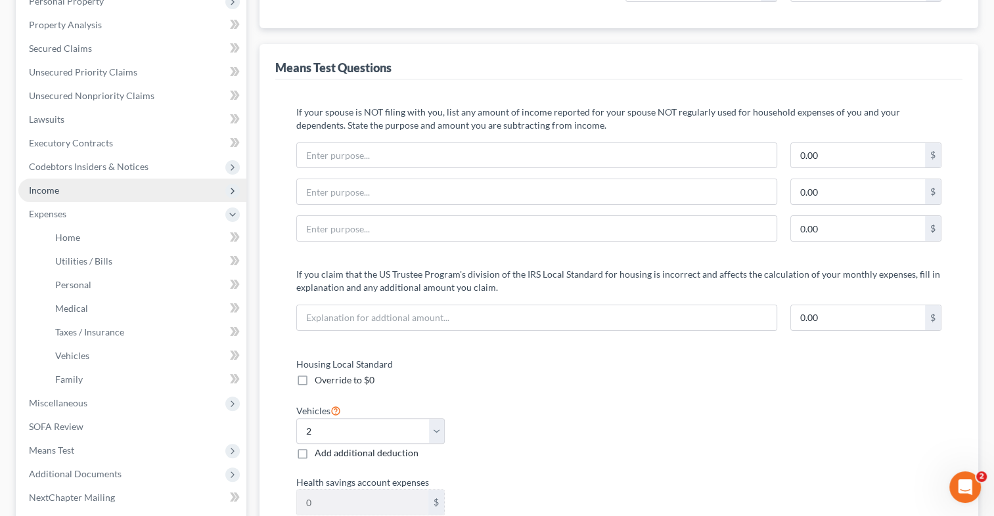
click at [89, 185] on span "Income" at bounding box center [132, 191] width 228 height 24
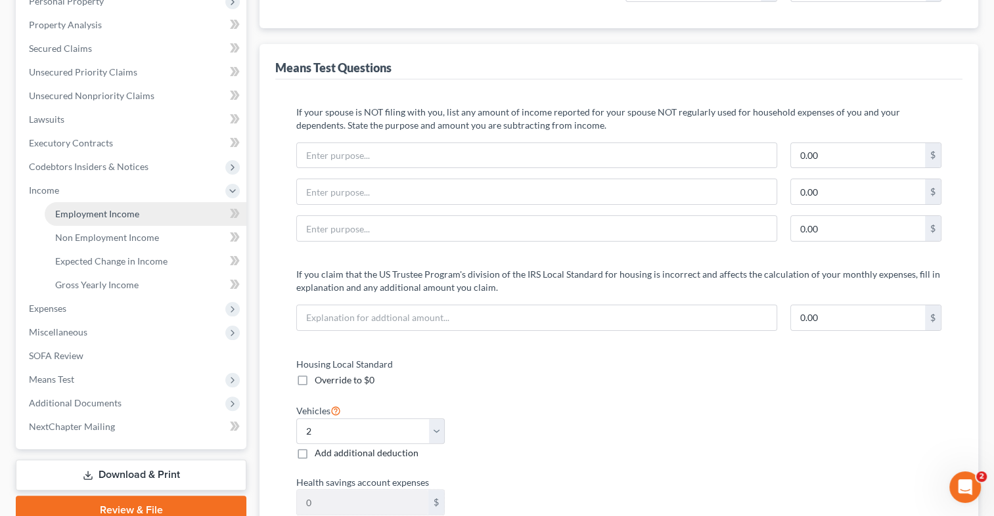
click at [90, 211] on span "Employment Income" at bounding box center [97, 213] width 84 height 11
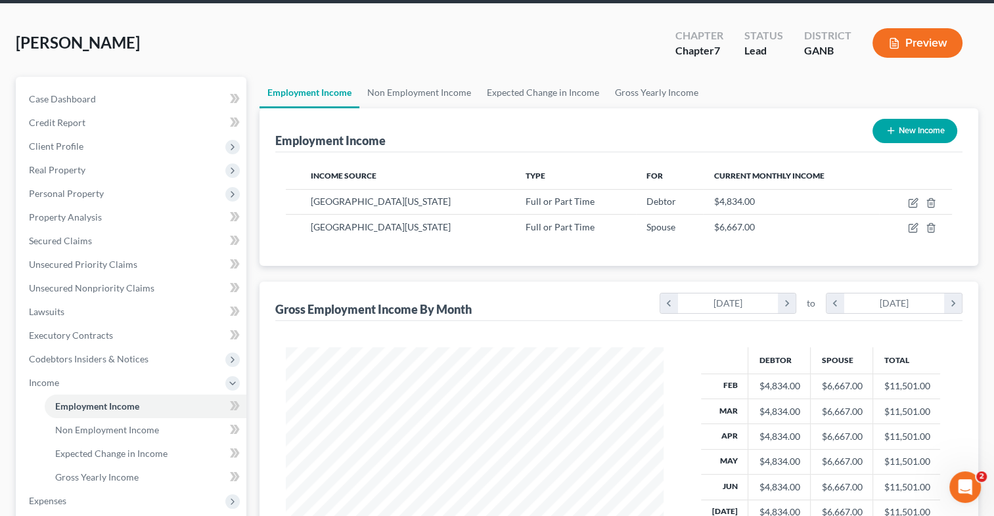
scroll to position [28, 0]
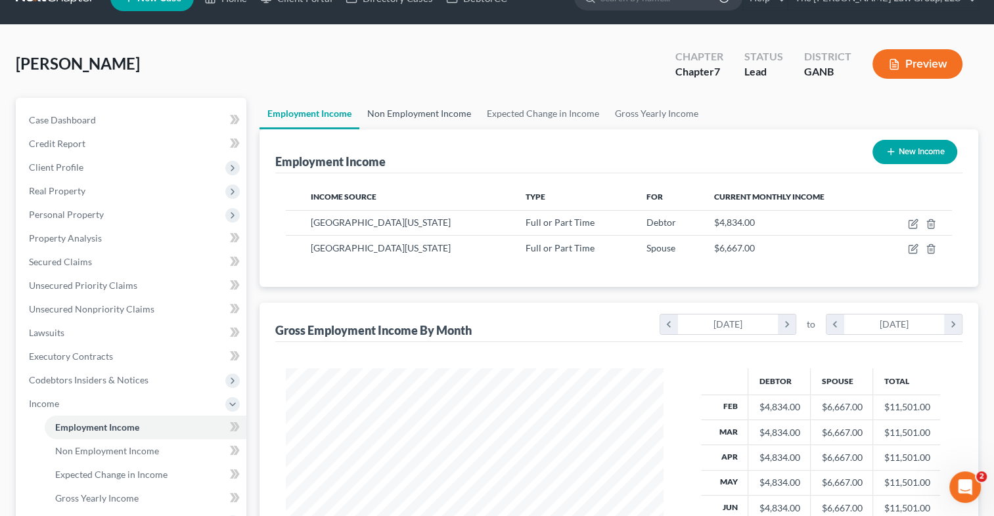
click at [415, 116] on link "Non Employment Income" at bounding box center [419, 114] width 120 height 32
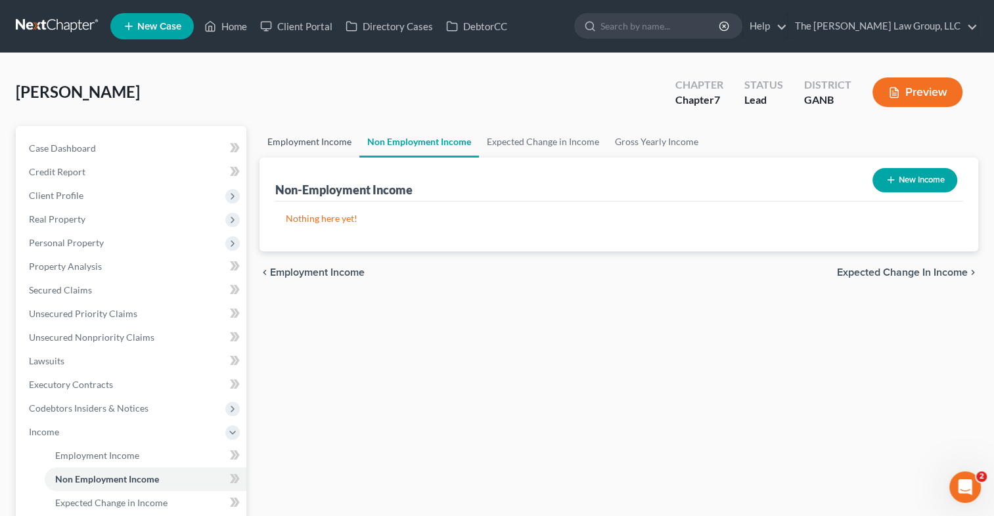
click at [326, 143] on link "Employment Income" at bounding box center [309, 142] width 100 height 32
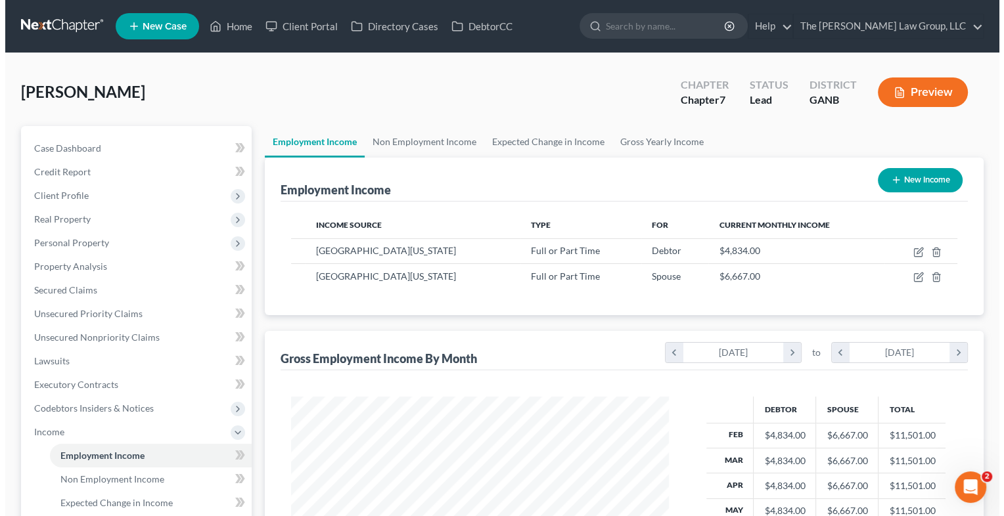
scroll to position [234, 404]
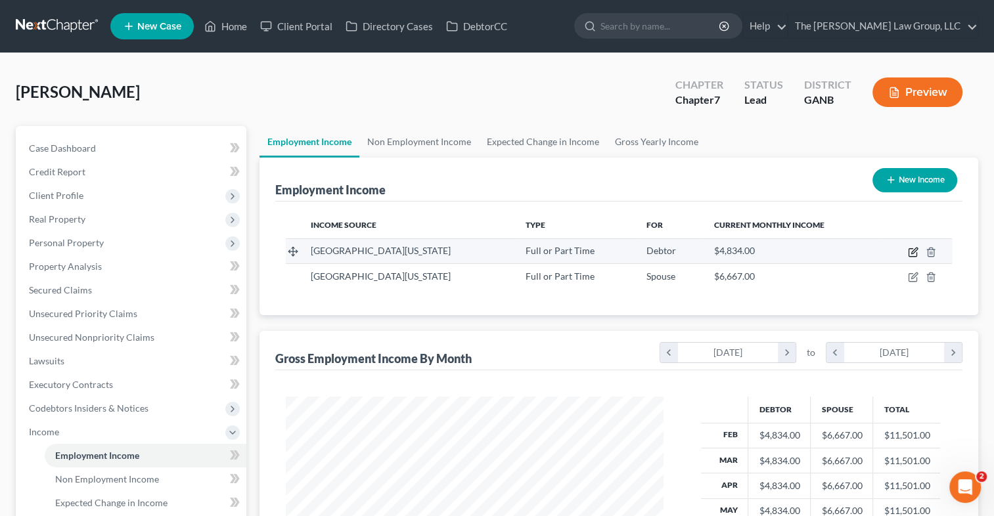
click at [912, 252] on icon "button" at bounding box center [913, 252] width 11 height 11
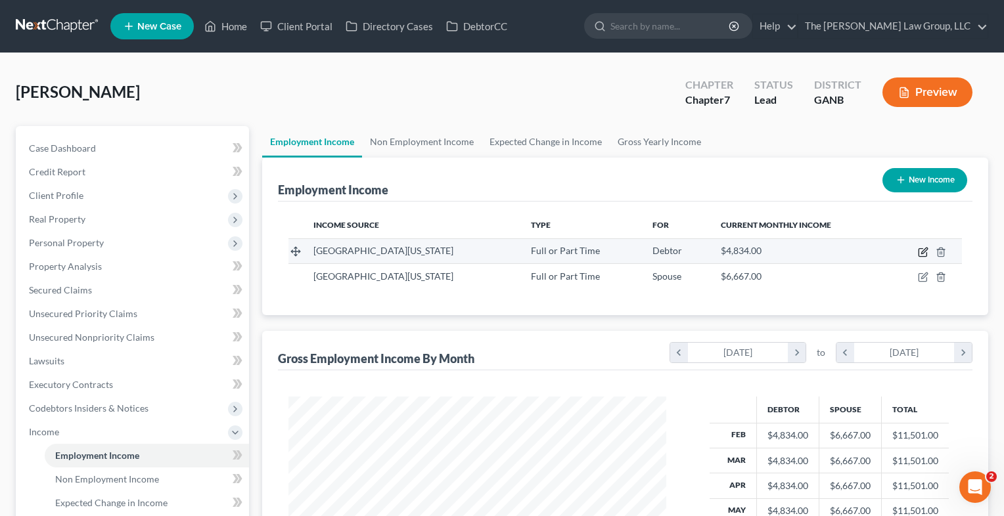
select select "0"
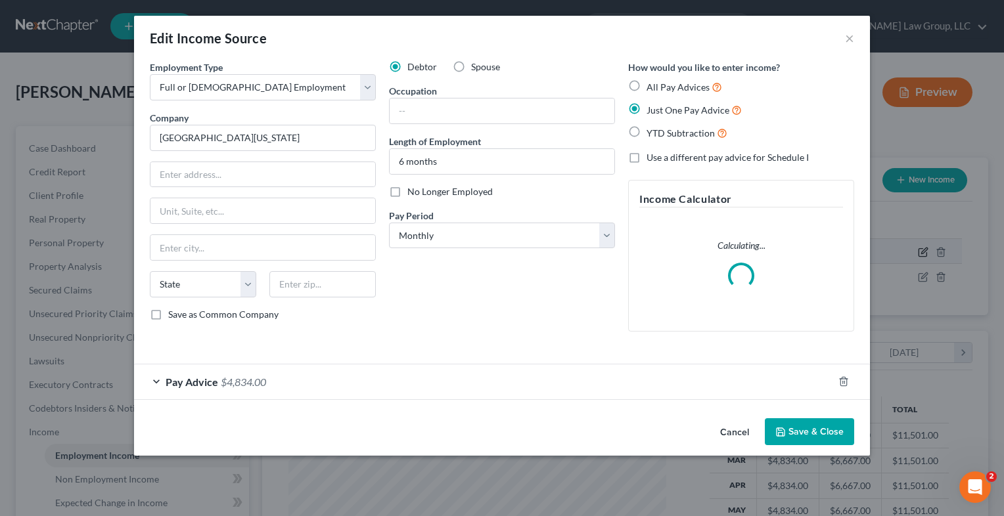
scroll to position [234, 407]
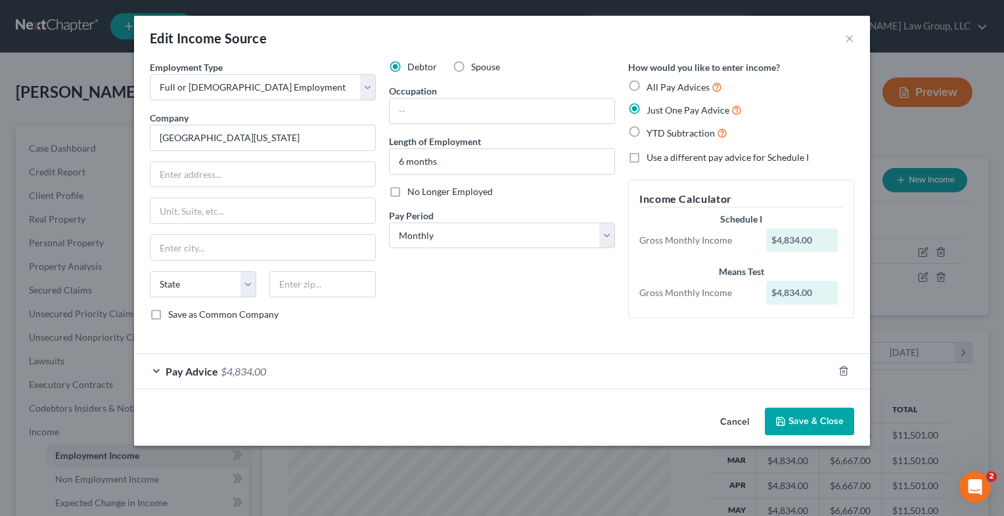
click at [210, 372] on span "Pay Advice" at bounding box center [192, 371] width 53 height 12
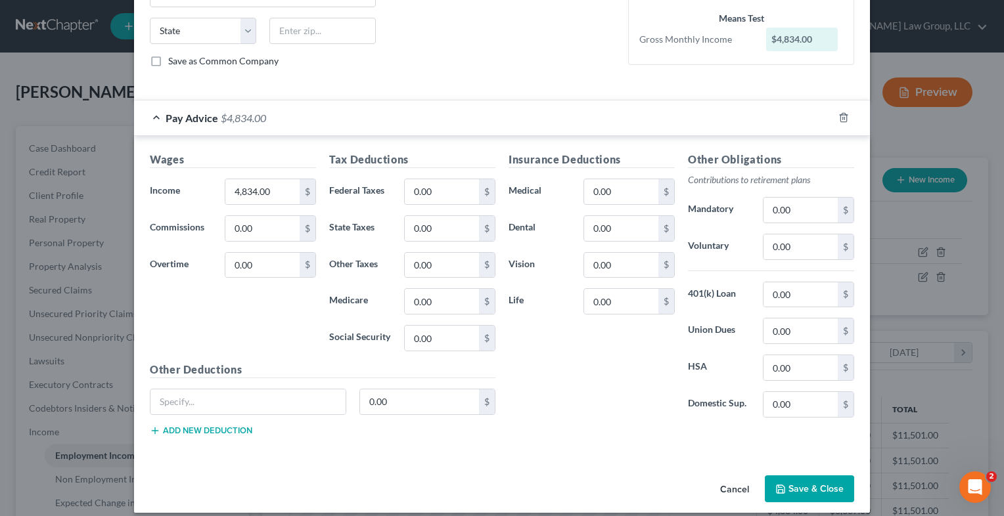
scroll to position [263, 0]
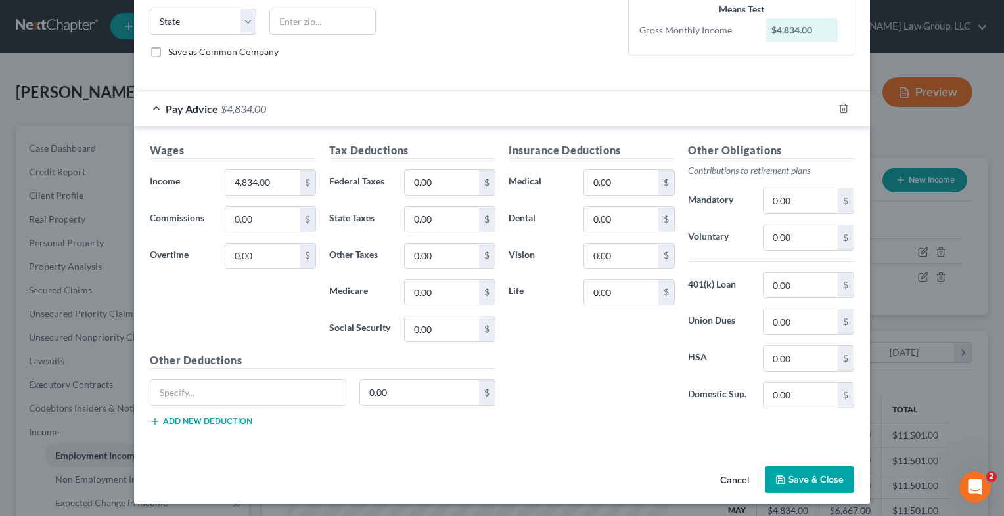
click at [986, 465] on div "Edit Income Source × Employment Type * Select Full or [DEMOGRAPHIC_DATA] Employ…" at bounding box center [502, 258] width 1004 height 516
click at [969, 430] on div "Edit Income Source × Employment Type * Select Full or [DEMOGRAPHIC_DATA] Employ…" at bounding box center [502, 258] width 1004 height 516
click at [776, 199] on input "0.00" at bounding box center [800, 200] width 74 height 25
type input "290.04"
type input "169.91"
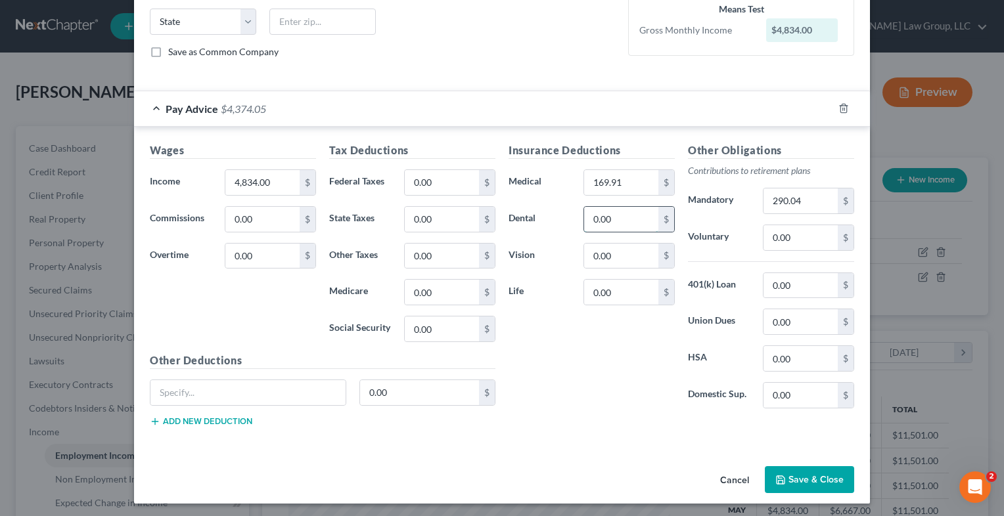
click at [613, 214] on input "0.00" at bounding box center [621, 219] width 74 height 25
type input "22.97"
type input "5.71"
click at [599, 290] on input "0.00" at bounding box center [621, 292] width 74 height 25
type input "32.11"
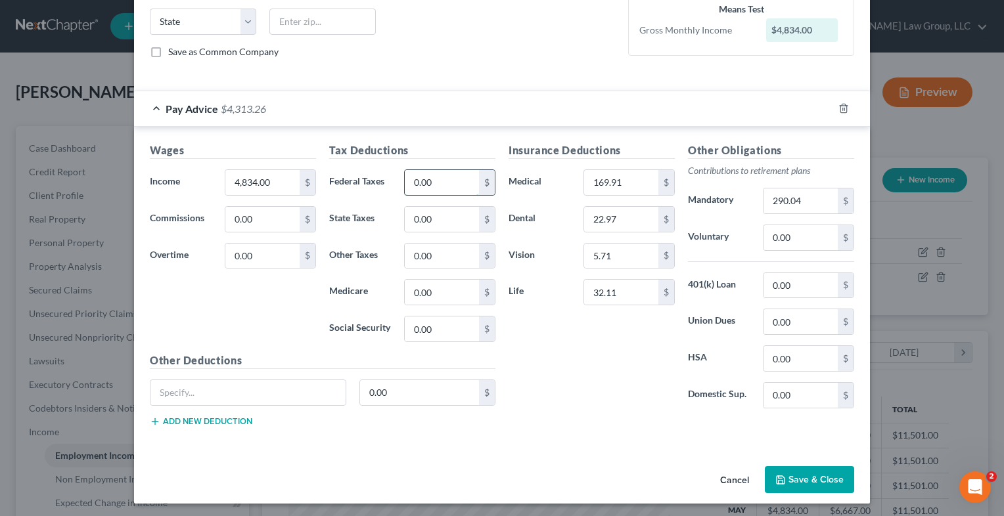
click at [436, 177] on input "0.00" at bounding box center [442, 182] width 74 height 25
type input "344.10"
click at [439, 222] on input "0.00" at bounding box center [442, 219] width 74 height 25
type input "158.99"
click at [528, 377] on div "Insurance Deductions Medical 169.91 $ Dental 22.97 $ Vision 5.71 $ Life 32.11 $" at bounding box center [591, 281] width 179 height 277
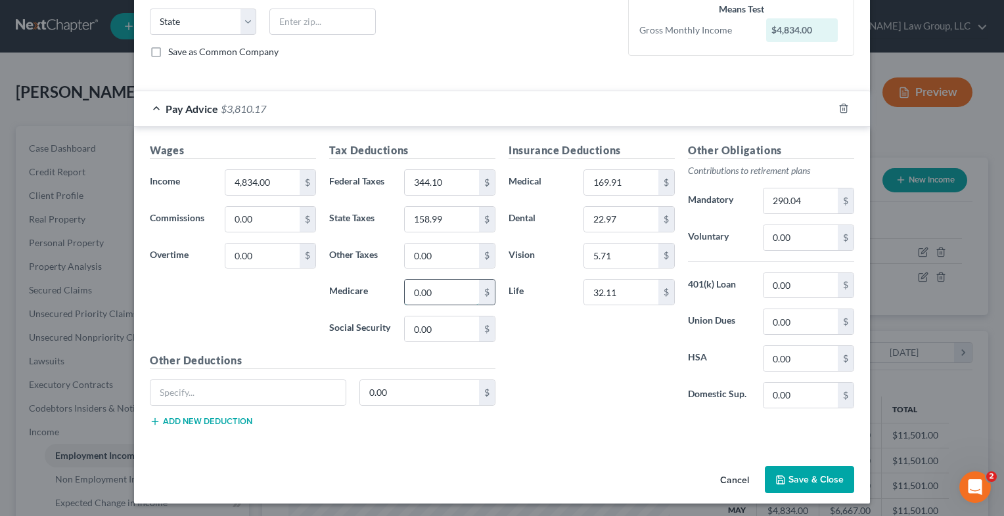
click at [447, 293] on input "0.00" at bounding box center [442, 292] width 74 height 25
type input "67.09"
drag, startPoint x: 617, startPoint y: 391, endPoint x: 714, endPoint y: 372, distance: 99.2
click at [617, 391] on div "Insurance Deductions Medical 169.91 $ Dental 22.97 $ Vision 5.71 $ Life 32.11 $" at bounding box center [591, 281] width 179 height 277
click at [783, 363] on input "0.00" at bounding box center [800, 358] width 74 height 25
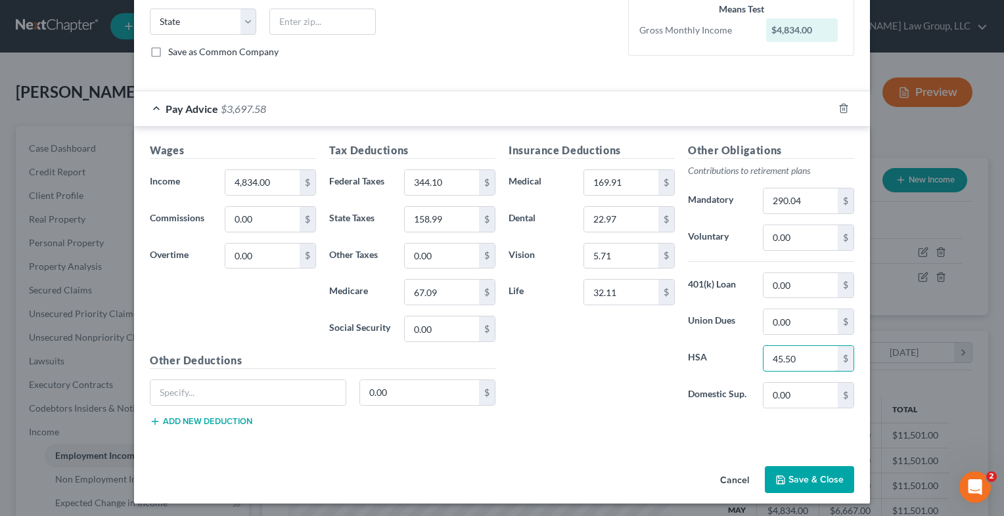
type input "45.50"
click at [672, 381] on div "Insurance Deductions Medical 169.91 $ Dental 22.97 $ Vision 5.71 $ Life 32.11 $" at bounding box center [591, 281] width 179 height 277
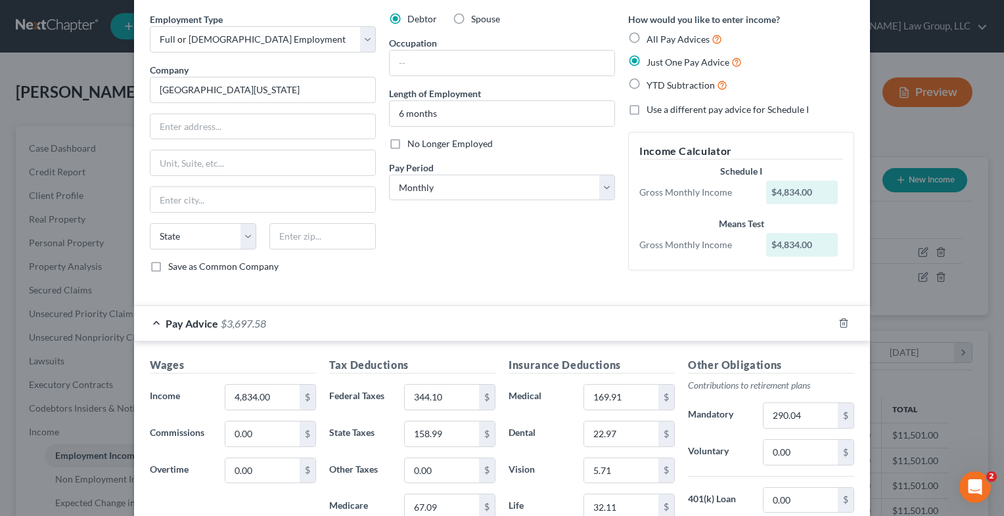
scroll to position [52, 0]
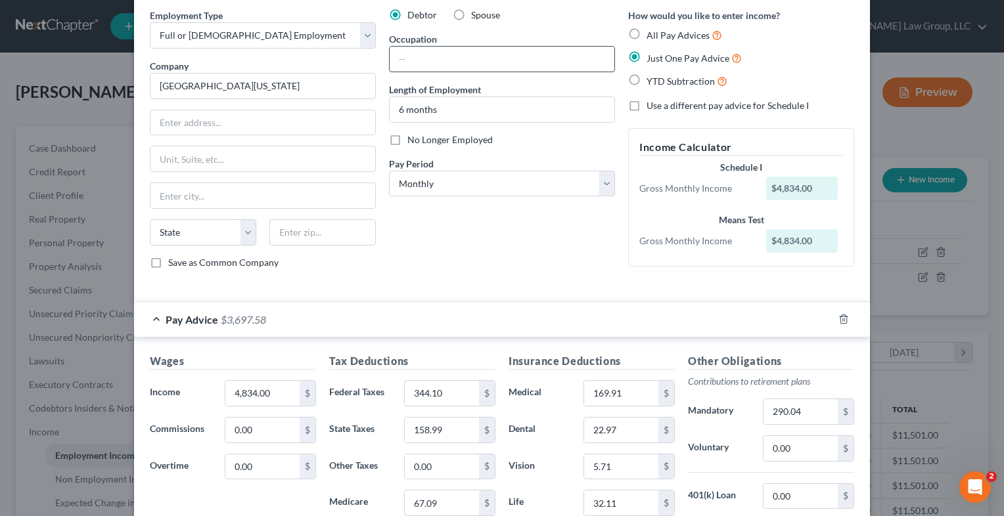
drag, startPoint x: 476, startPoint y: 58, endPoint x: 477, endPoint y: 49, distance: 9.3
click at [476, 55] on input "text" at bounding box center [501, 59] width 225 height 25
type input "Instructor"
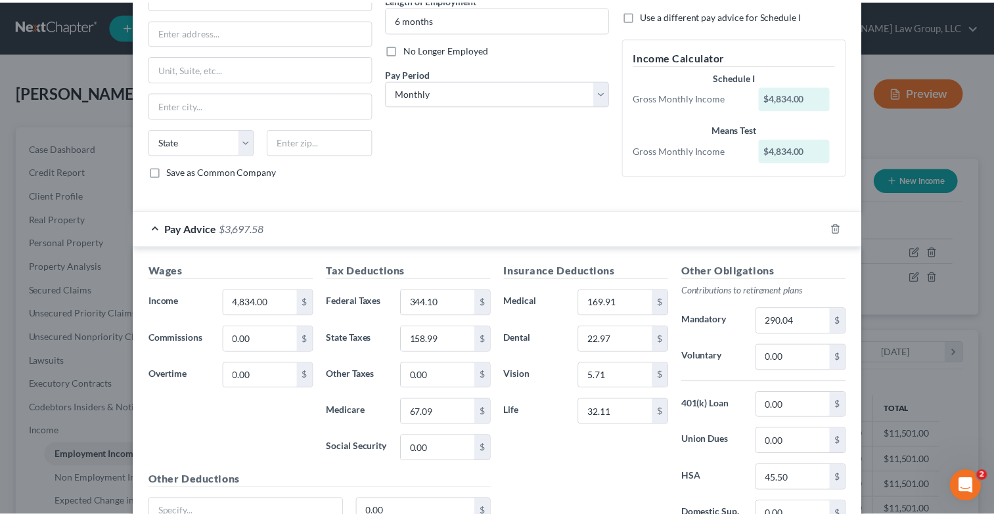
scroll to position [263, 0]
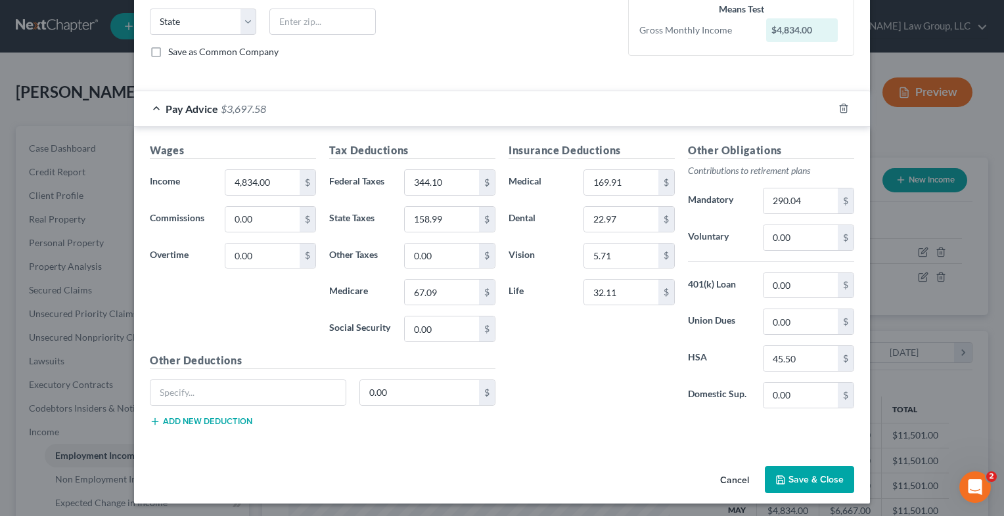
click at [799, 474] on button "Save & Close" at bounding box center [808, 480] width 89 height 28
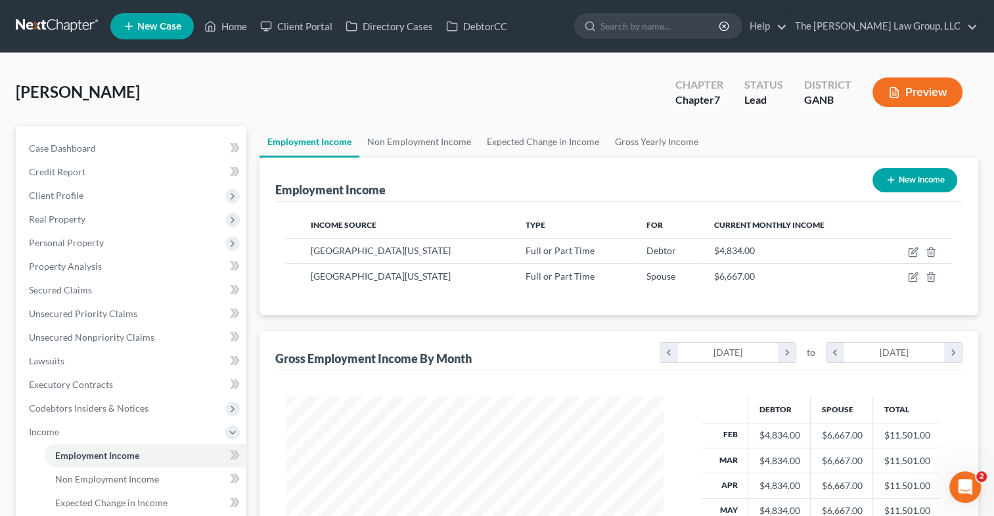
scroll to position [299, 0]
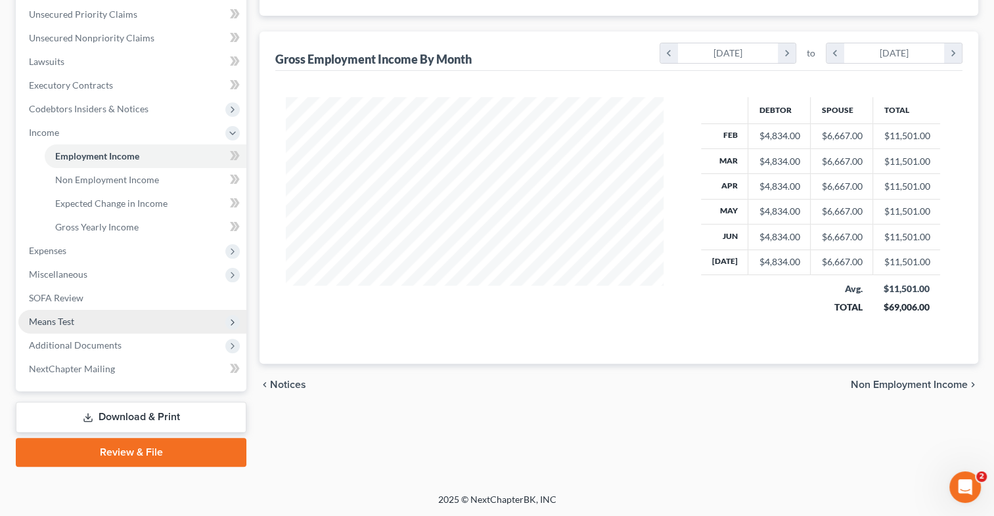
click at [58, 322] on span "Means Test" at bounding box center [51, 321] width 45 height 11
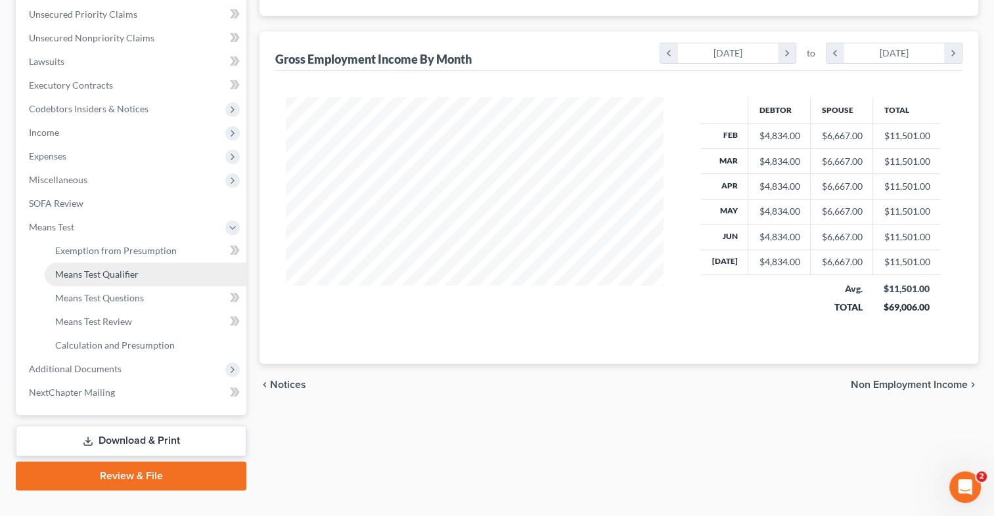
click at [110, 272] on span "Means Test Qualifier" at bounding box center [96, 274] width 83 height 11
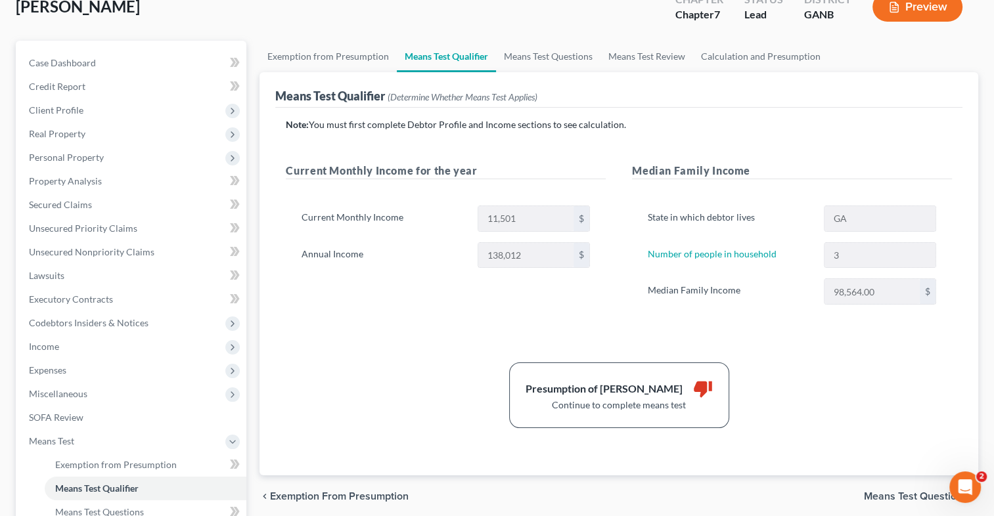
scroll to position [83, 0]
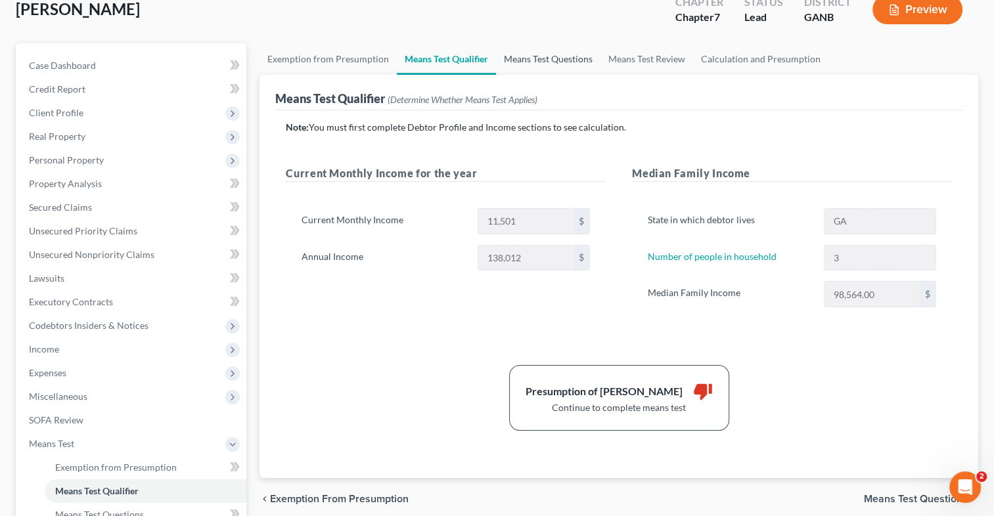
click at [531, 55] on link "Means Test Questions" at bounding box center [548, 59] width 104 height 32
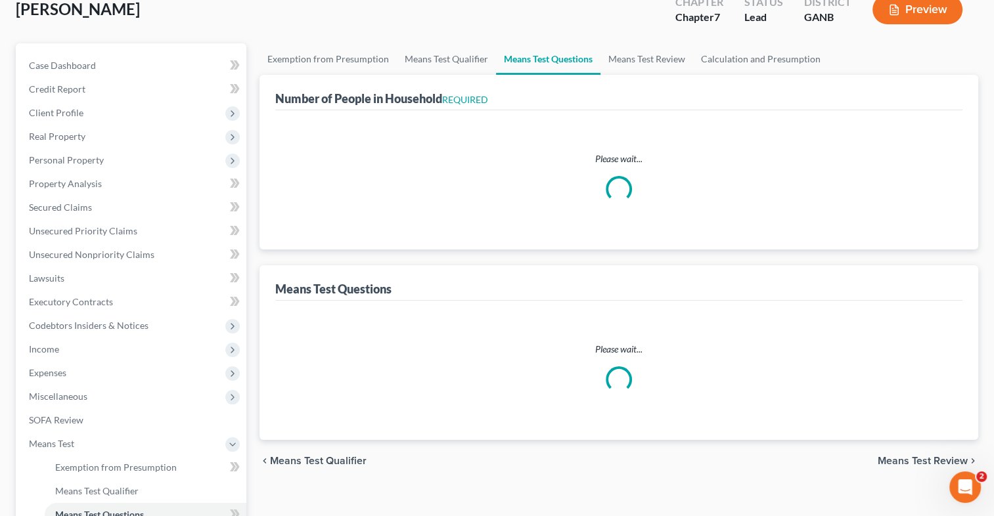
scroll to position [14, 0]
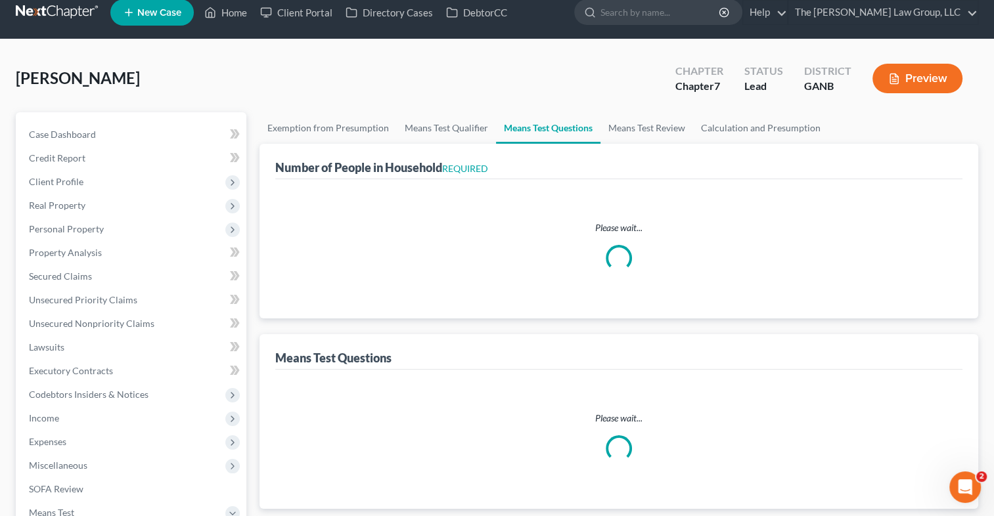
select select "3"
select select "2"
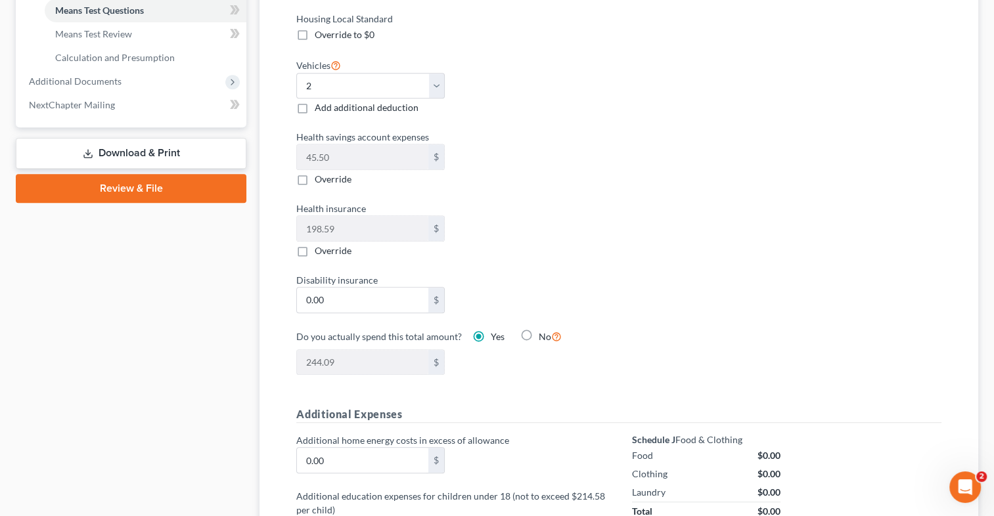
scroll to position [596, 0]
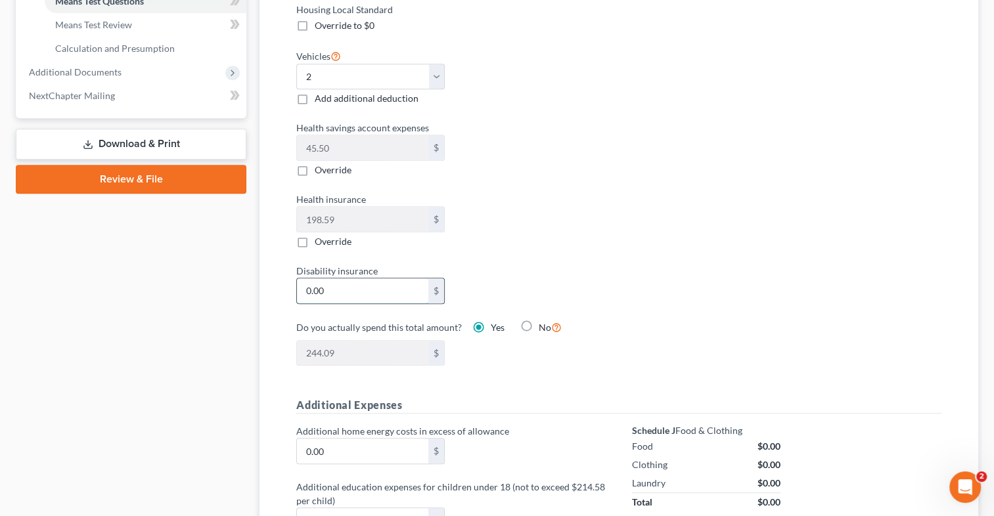
click at [357, 293] on input "0.00" at bounding box center [362, 290] width 131 height 25
type input "2"
type input "246.09"
type input "20"
type input "264.09"
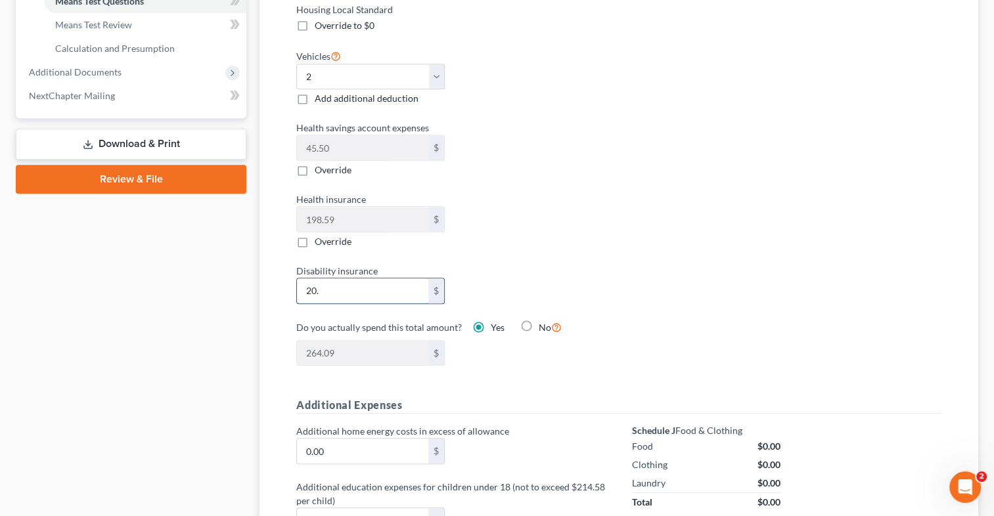
type input "20.4"
type input "264.49"
type input "20.48"
type input "264.57"
type input "20.48"
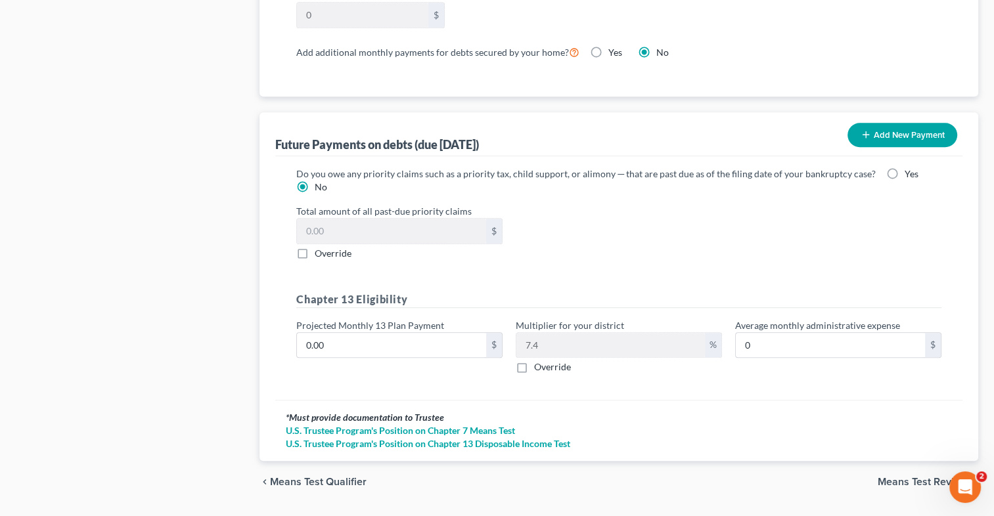
scroll to position [1247, 0]
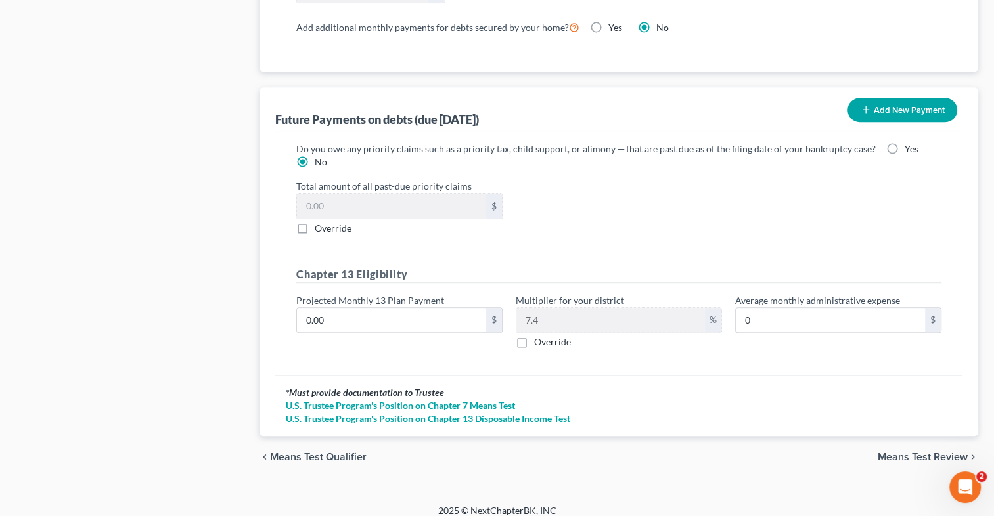
click at [918, 456] on span "Means Test Review" at bounding box center [922, 457] width 90 height 11
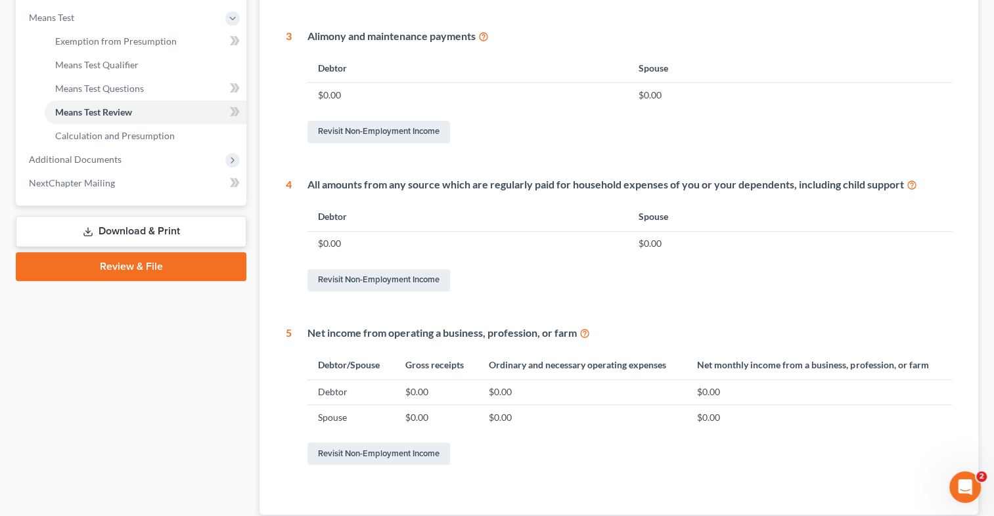
scroll to position [599, 0]
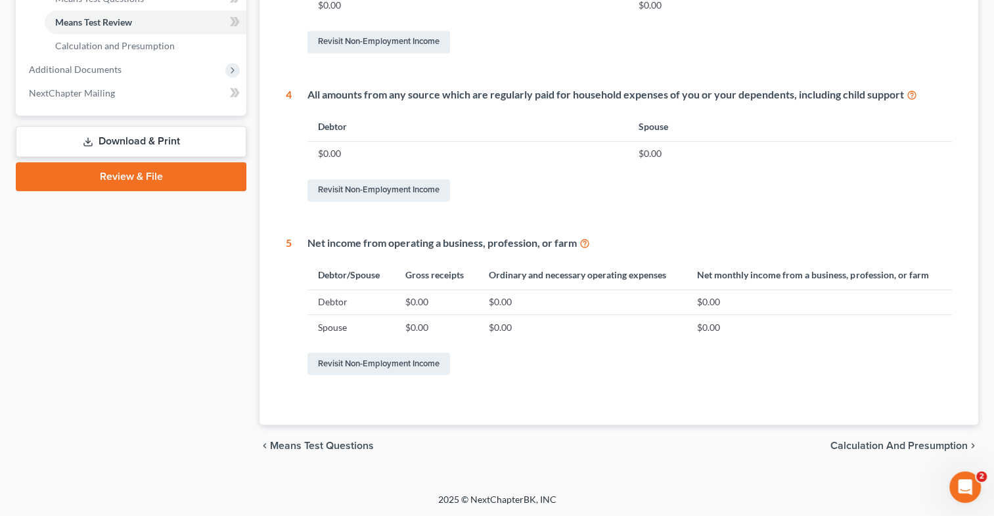
click at [862, 448] on span "Calculation and Presumption" at bounding box center [898, 446] width 137 height 11
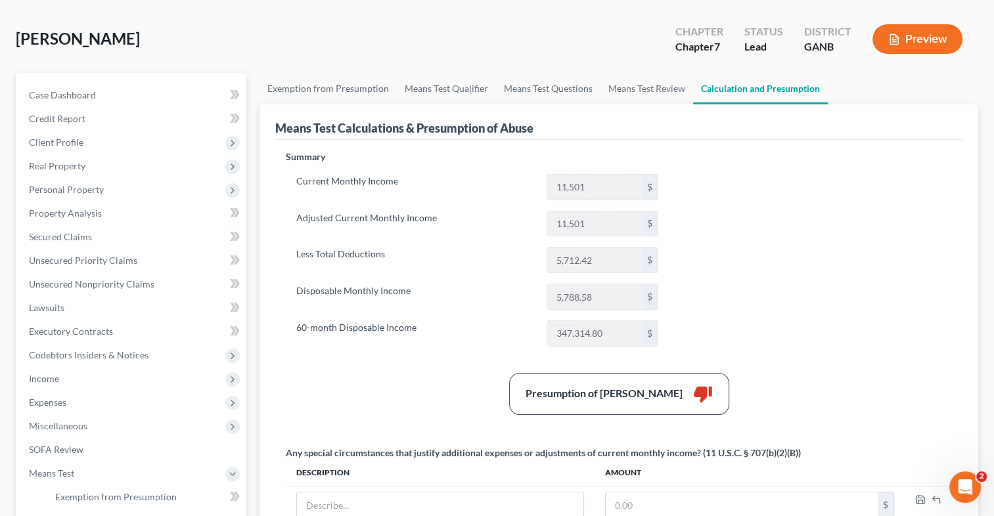
scroll to position [62, 0]
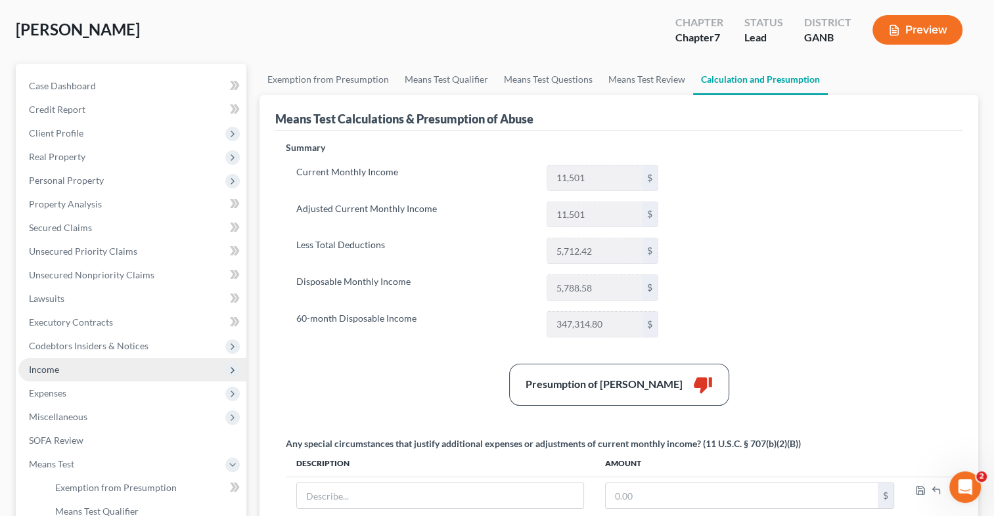
click at [35, 372] on span "Income" at bounding box center [44, 369] width 30 height 11
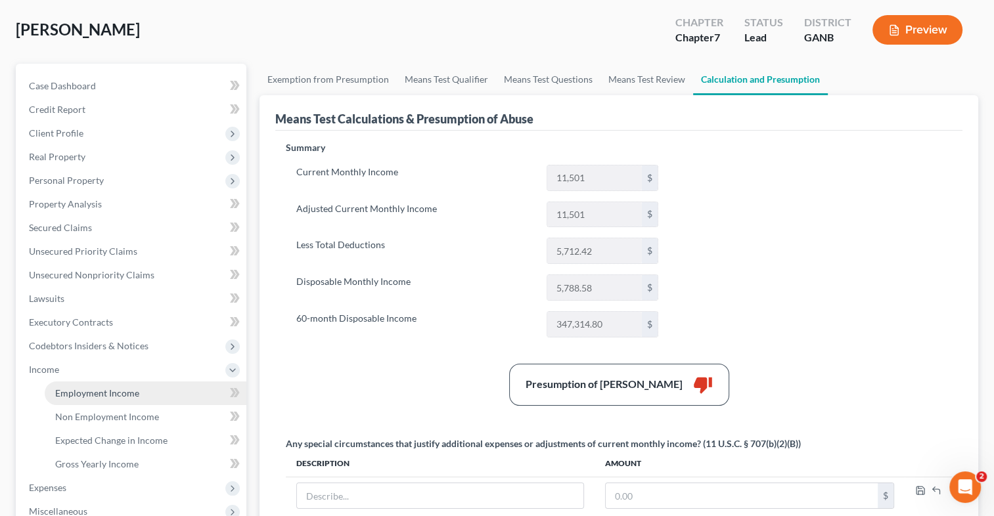
click at [74, 391] on span "Employment Income" at bounding box center [97, 392] width 84 height 11
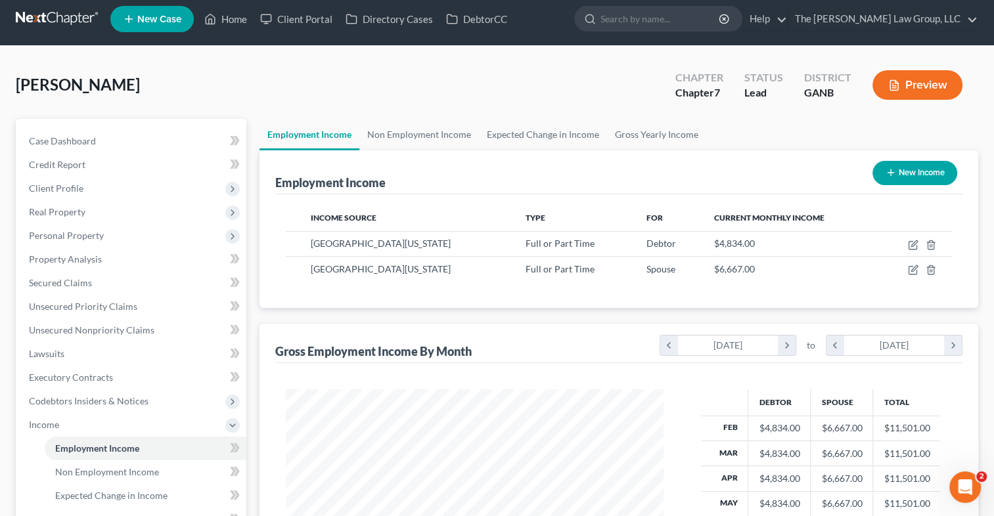
scroll to position [5, 0]
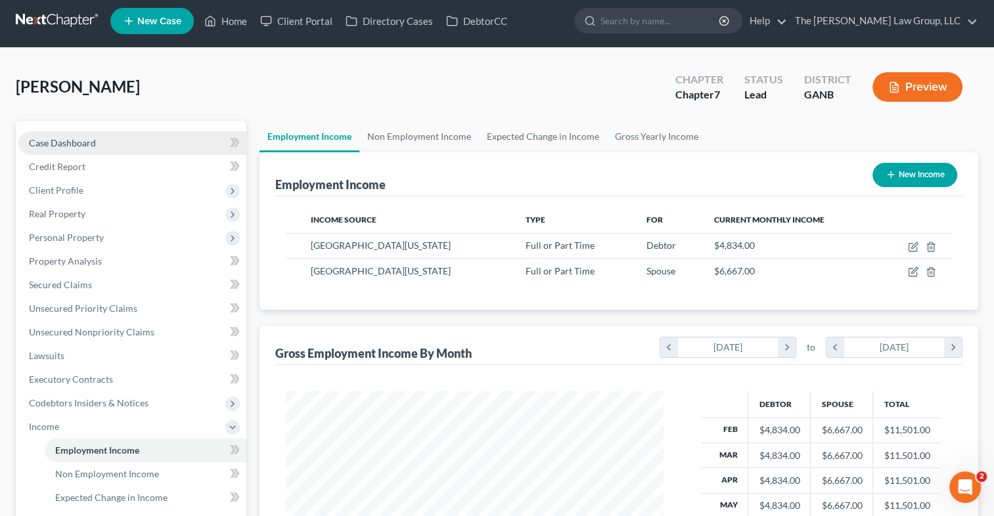
click at [113, 147] on link "Case Dashboard" at bounding box center [132, 143] width 228 height 24
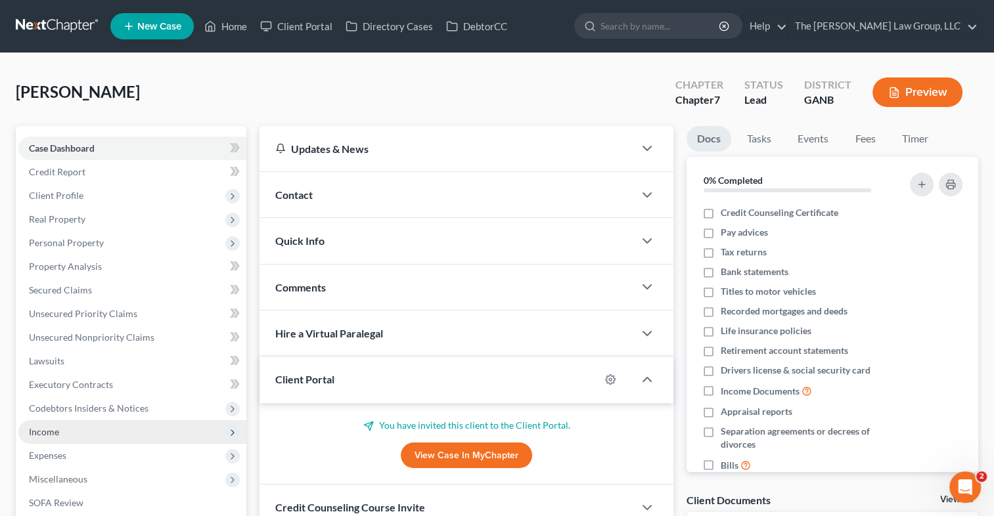
click at [63, 432] on span "Income" at bounding box center [132, 432] width 228 height 24
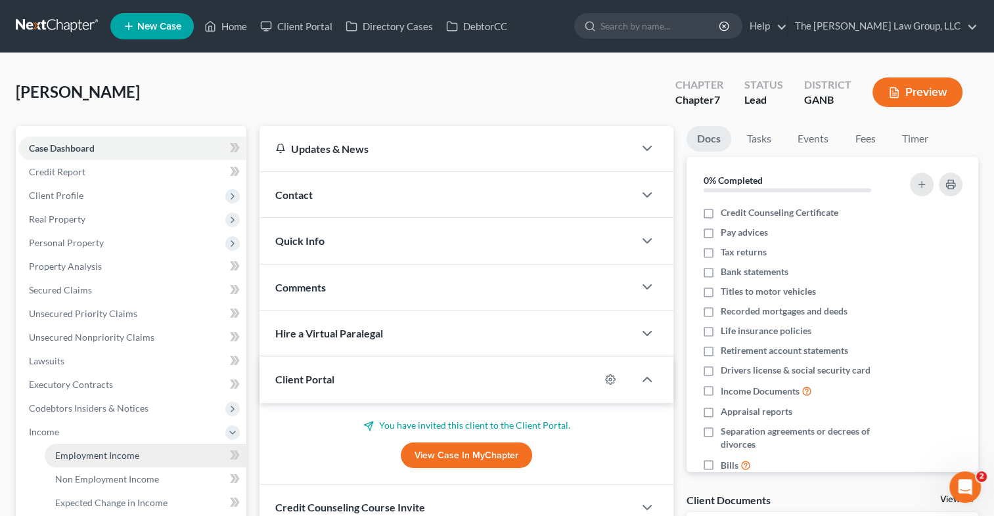
click at [66, 457] on span "Employment Income" at bounding box center [97, 455] width 84 height 11
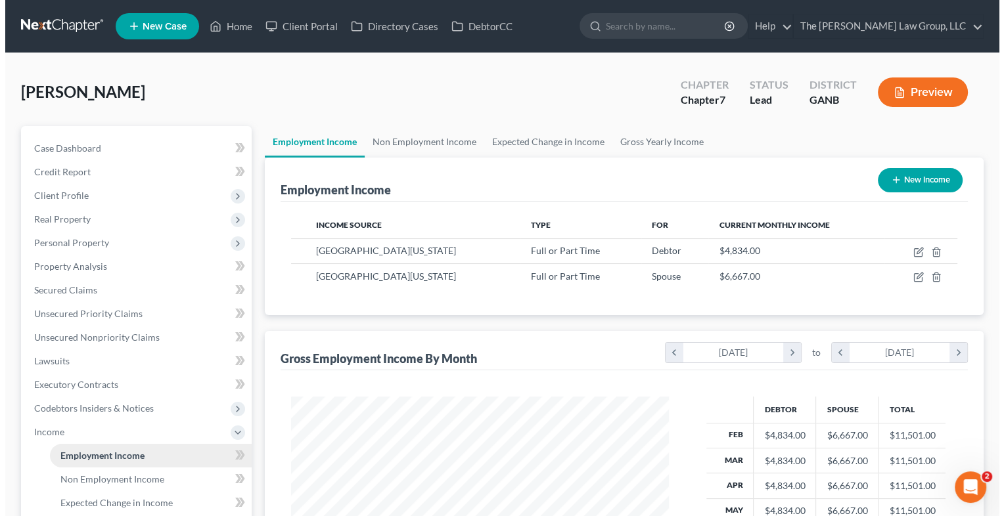
scroll to position [234, 404]
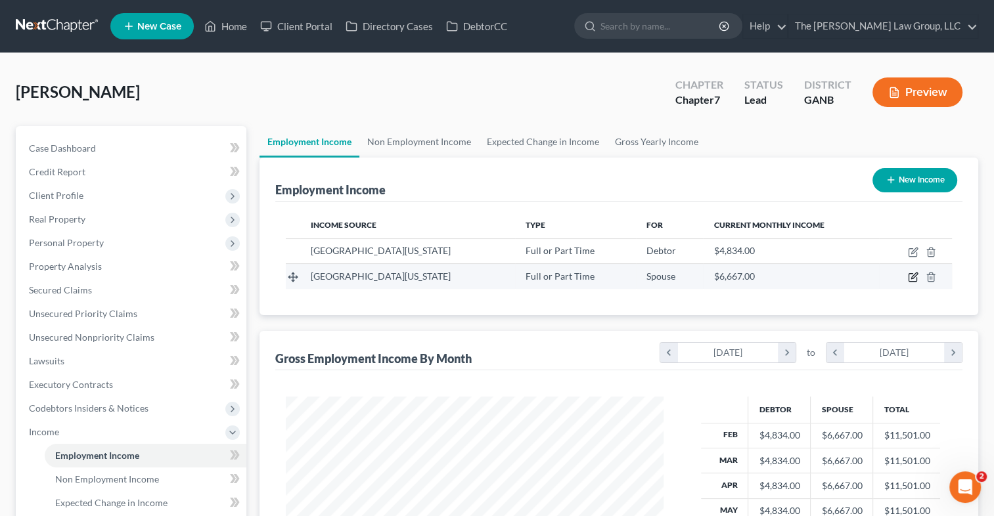
click at [911, 274] on icon "button" at bounding box center [912, 278] width 8 height 8
select select "0"
select select "10"
select select "0"
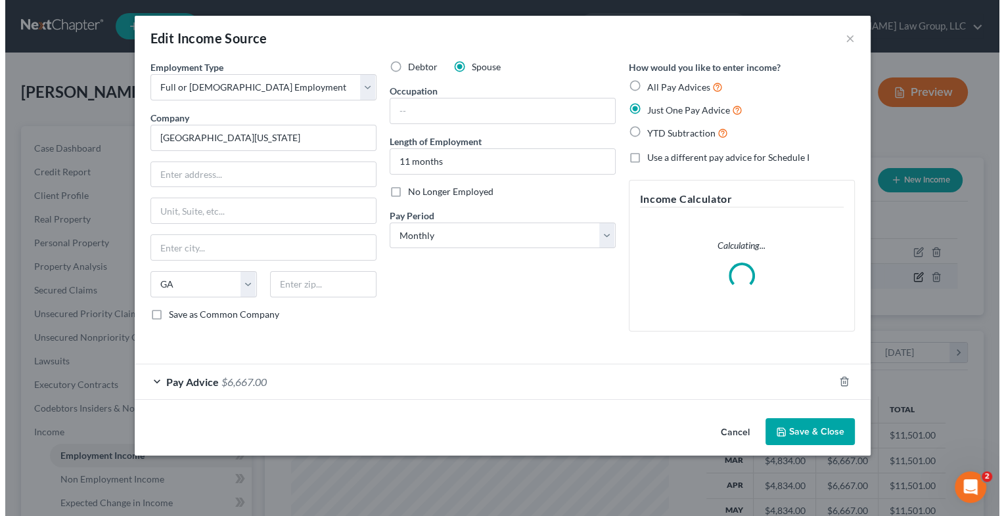
scroll to position [234, 407]
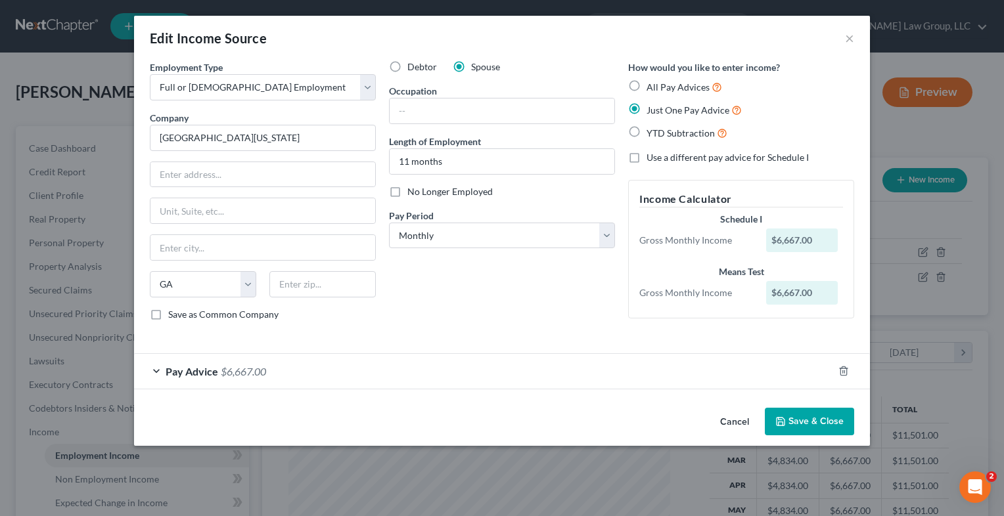
click at [156, 372] on div "Pay Advice $6,667.00" at bounding box center [483, 371] width 699 height 35
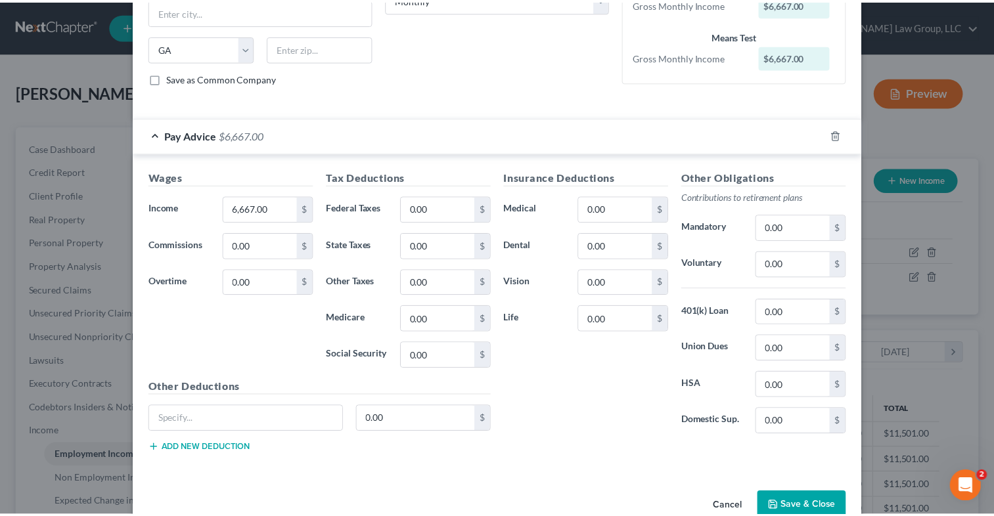
scroll to position [263, 0]
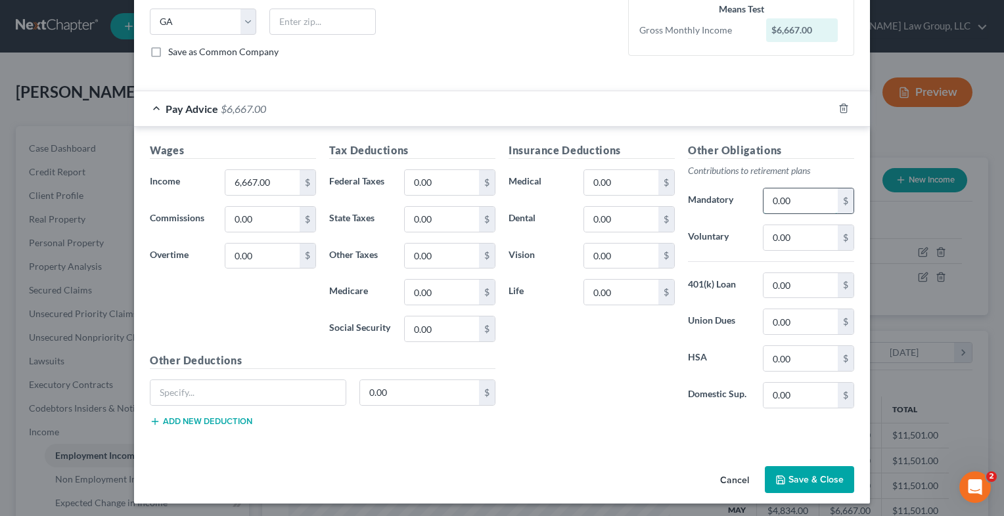
click at [789, 204] on input "0.00" at bounding box center [800, 200] width 74 height 25
type input "375"
click at [445, 177] on input "0.00" at bounding box center [442, 182] width 74 height 25
type input "283.10"
click at [445, 219] on input "0.00" at bounding box center [442, 219] width 74 height 25
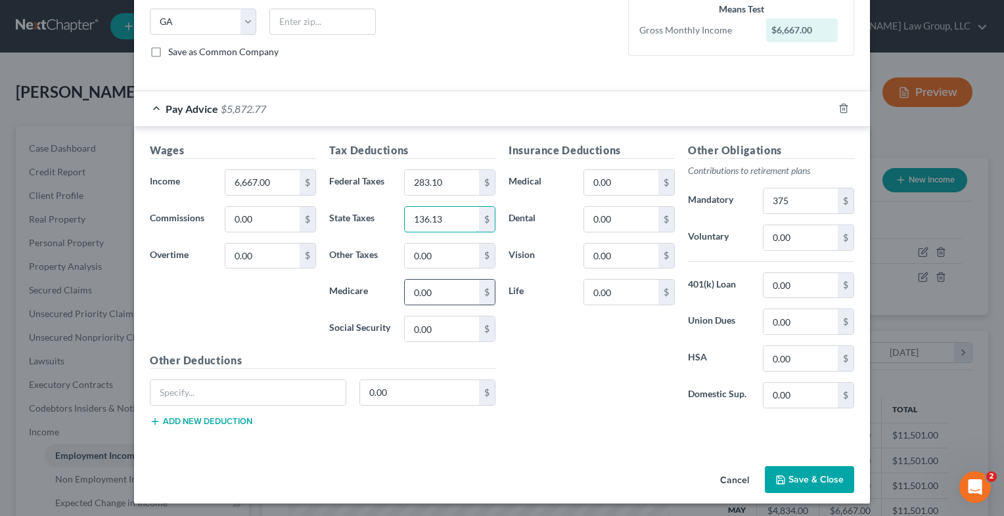
type input "136.13"
click at [445, 302] on div "0.00 $" at bounding box center [449, 292] width 91 height 26
click at [435, 292] on input "0.00" at bounding box center [442, 292] width 74 height 25
type input "84.16"
click at [587, 346] on div "Insurance Deductions Medical 0.00 $ Dental 0.00 $ Vision 0.00 $ Life 0.00 $" at bounding box center [591, 281] width 179 height 277
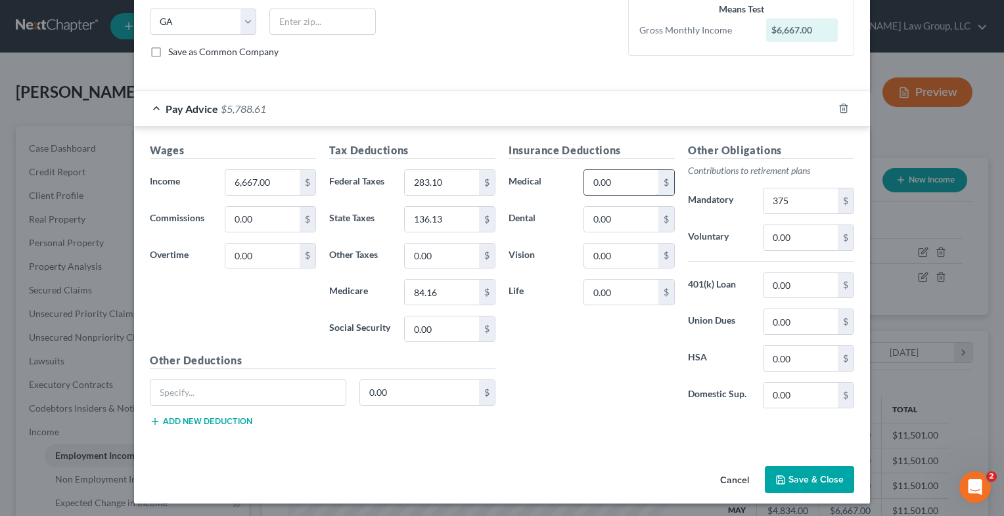
click at [611, 185] on input "0.00" at bounding box center [621, 182] width 74 height 25
type input "292.12"
click at [622, 290] on input "0.00" at bounding box center [621, 292] width 74 height 25
type input "16.15"
click at [628, 188] on input "388.54" at bounding box center [621, 182] width 74 height 25
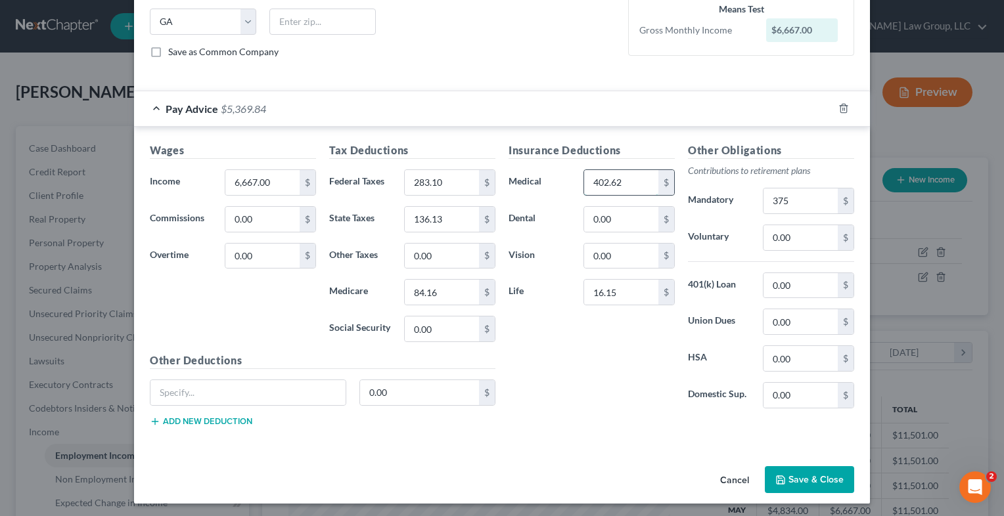
type input "402.62"
click at [790, 358] on input "0.00" at bounding box center [800, 358] width 74 height 25
type input "60"
click at [632, 179] on input "402.62" at bounding box center [621, 182] width 74 height 25
type input "414.72"
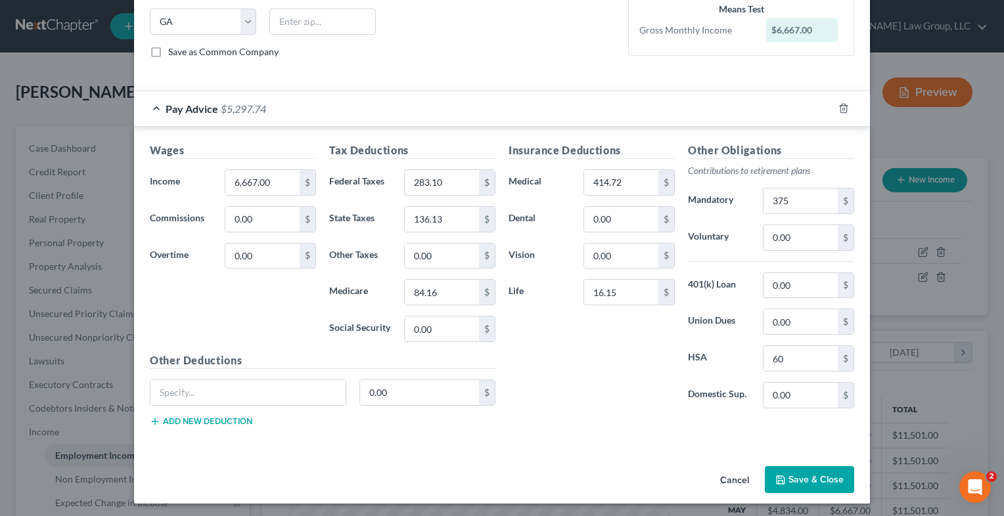
click at [789, 474] on button "Save & Close" at bounding box center [808, 480] width 89 height 28
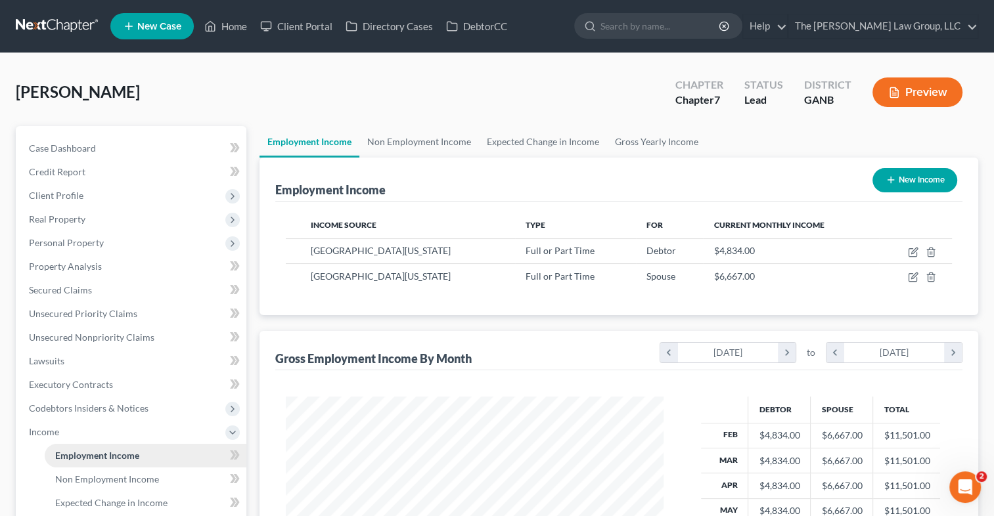
scroll to position [299, 0]
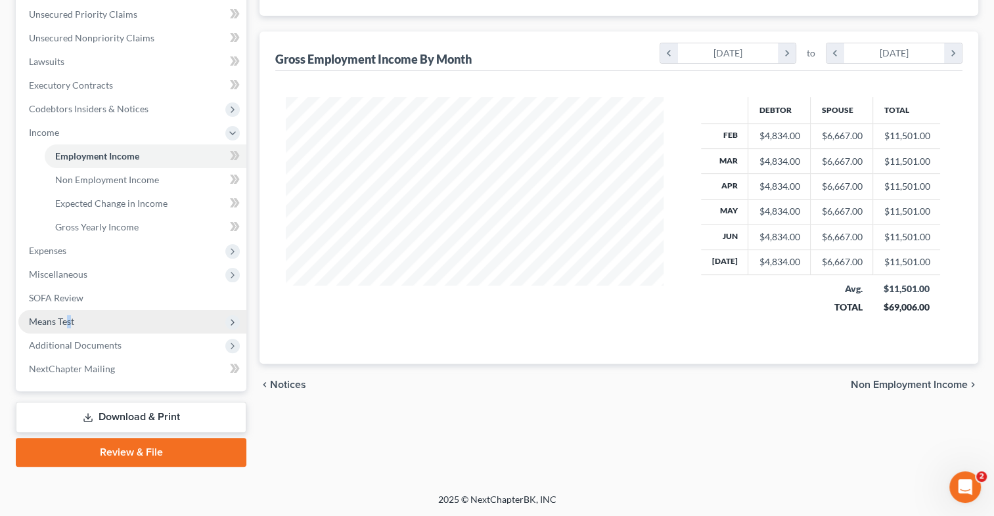
click at [68, 317] on span "Means Test" at bounding box center [51, 321] width 45 height 11
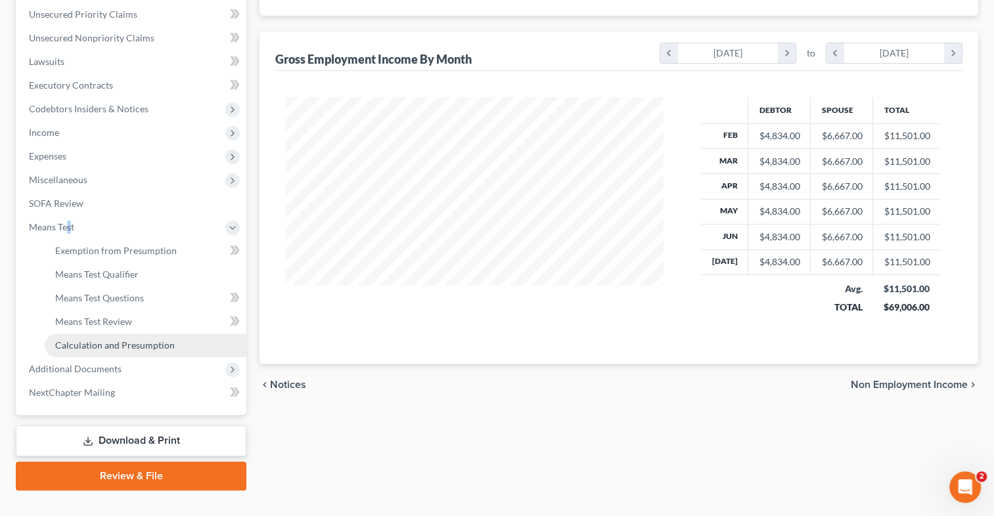
drag, startPoint x: 68, startPoint y: 317, endPoint x: 132, endPoint y: 345, distance: 69.7
click at [132, 345] on span "Calculation and Presumption" at bounding box center [115, 345] width 120 height 11
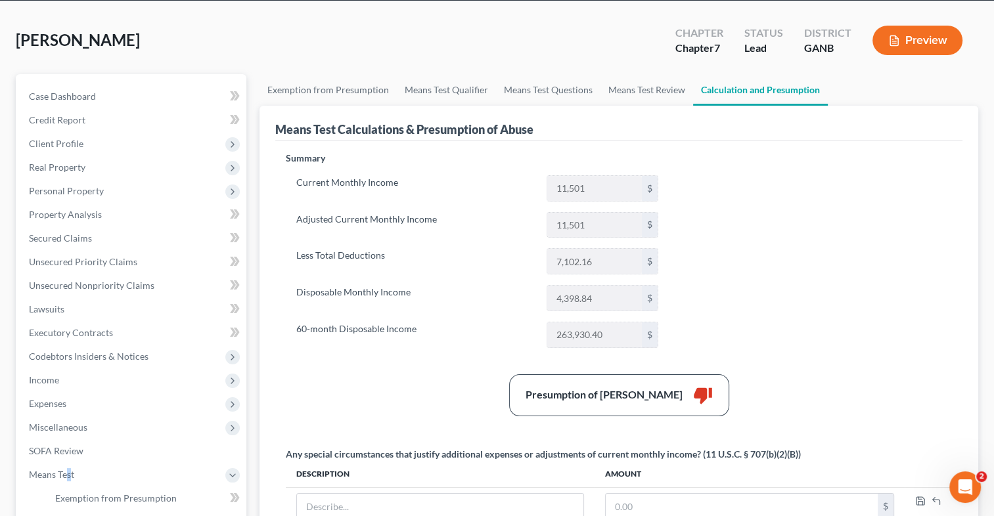
scroll to position [59, 0]
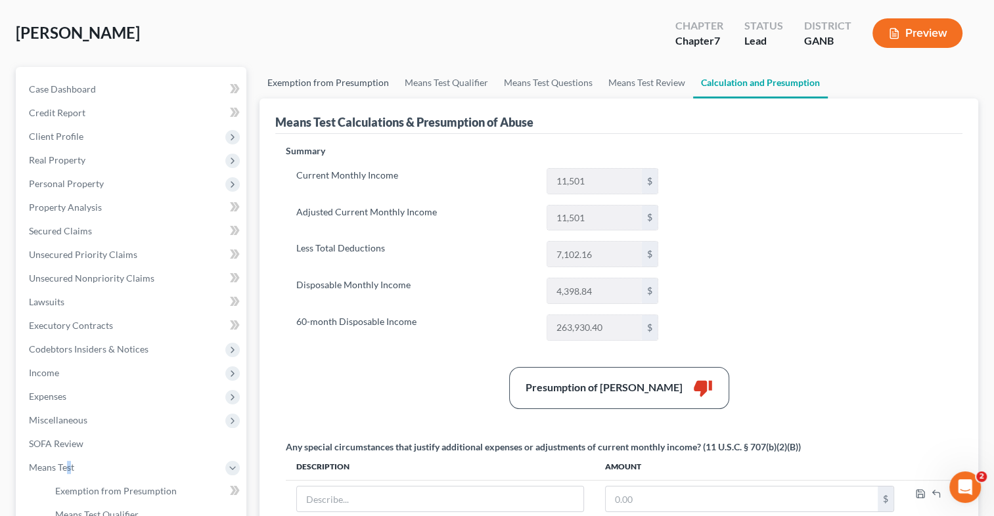
click at [355, 80] on link "Exemption from Presumption" at bounding box center [327, 83] width 137 height 32
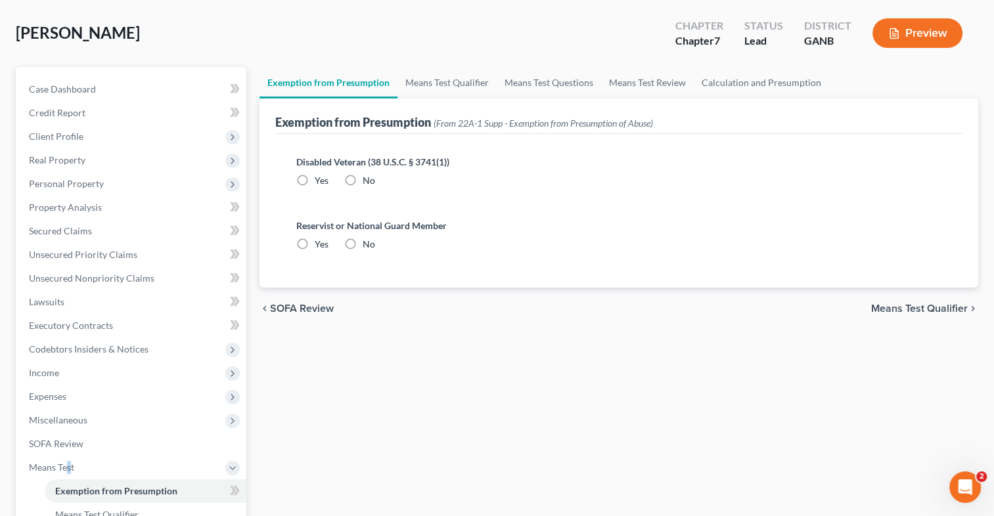
radio input "true"
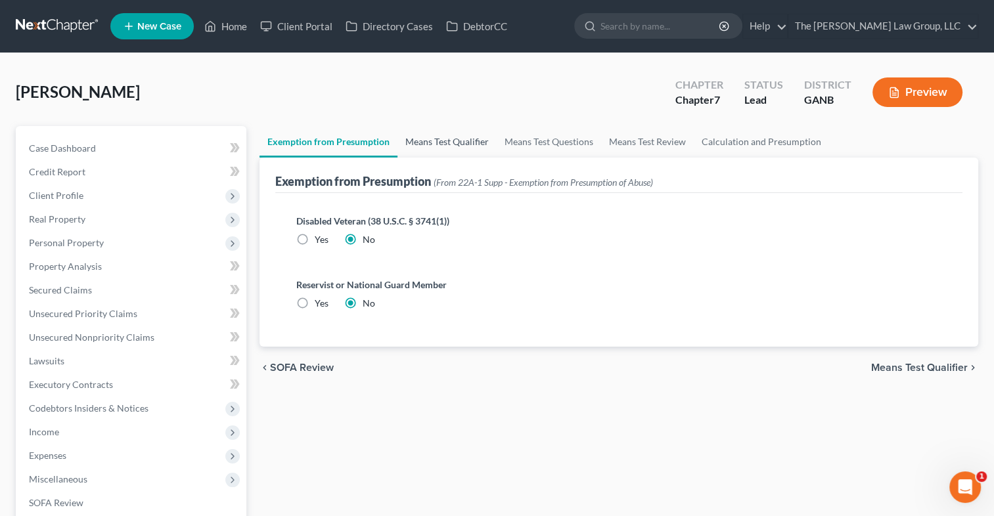
click at [426, 141] on link "Means Test Qualifier" at bounding box center [446, 142] width 99 height 32
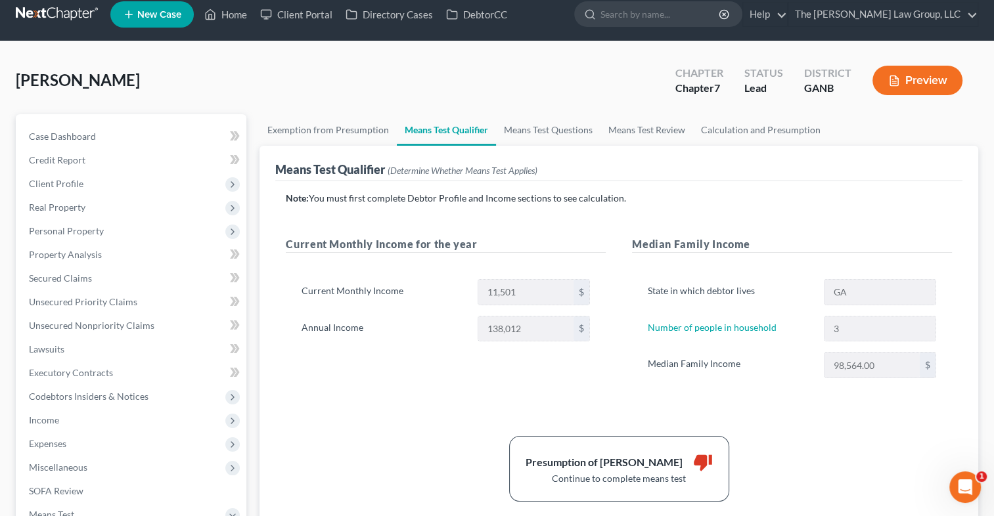
scroll to position [7, 0]
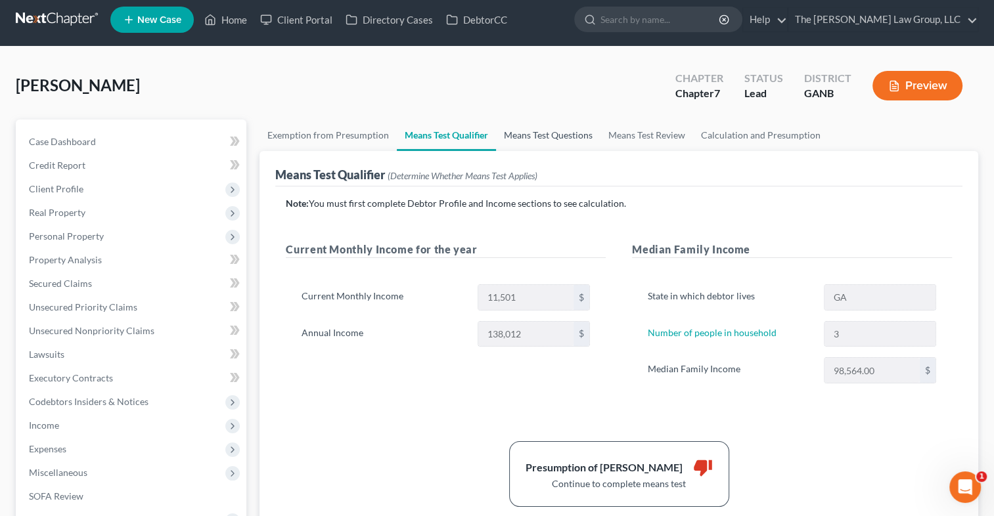
click at [558, 135] on link "Means Test Questions" at bounding box center [548, 136] width 104 height 32
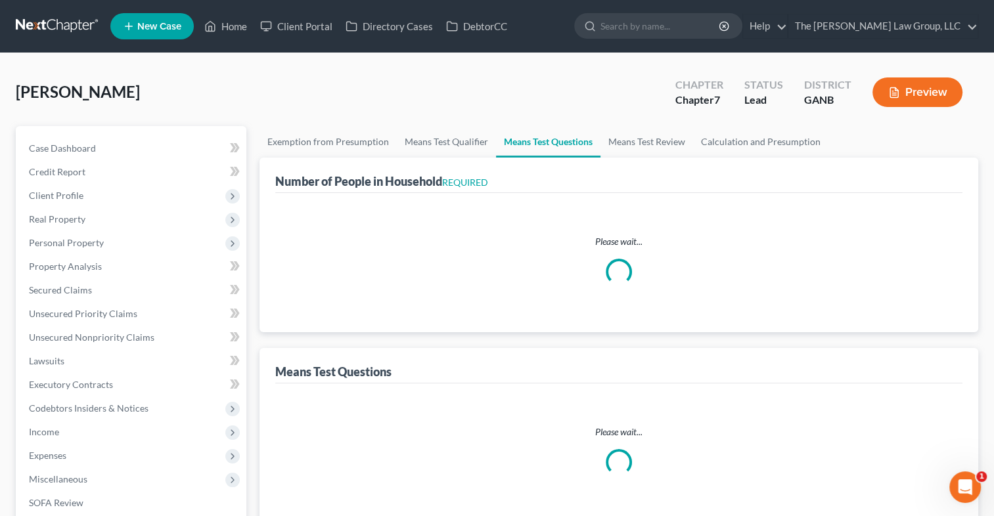
select select "3"
select select "2"
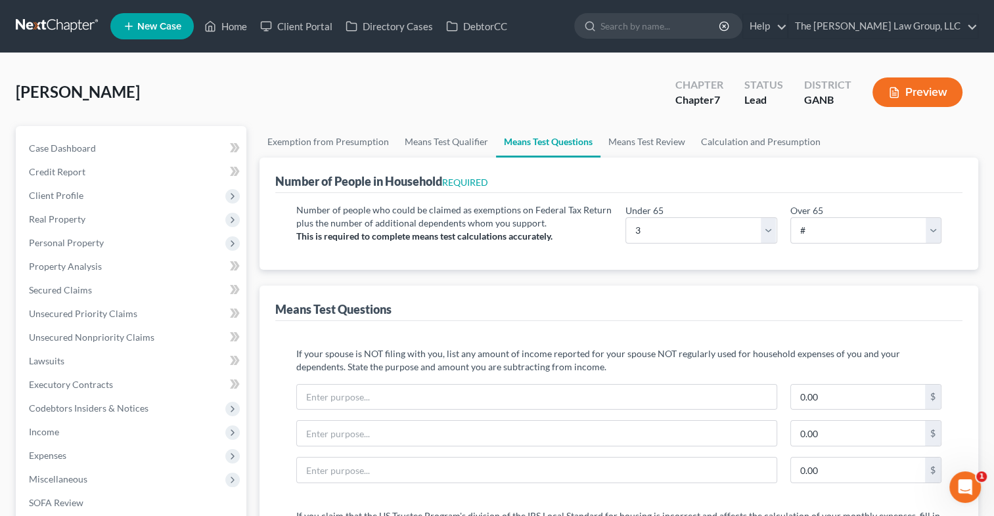
click at [658, 141] on link "Means Test Review" at bounding box center [646, 142] width 93 height 32
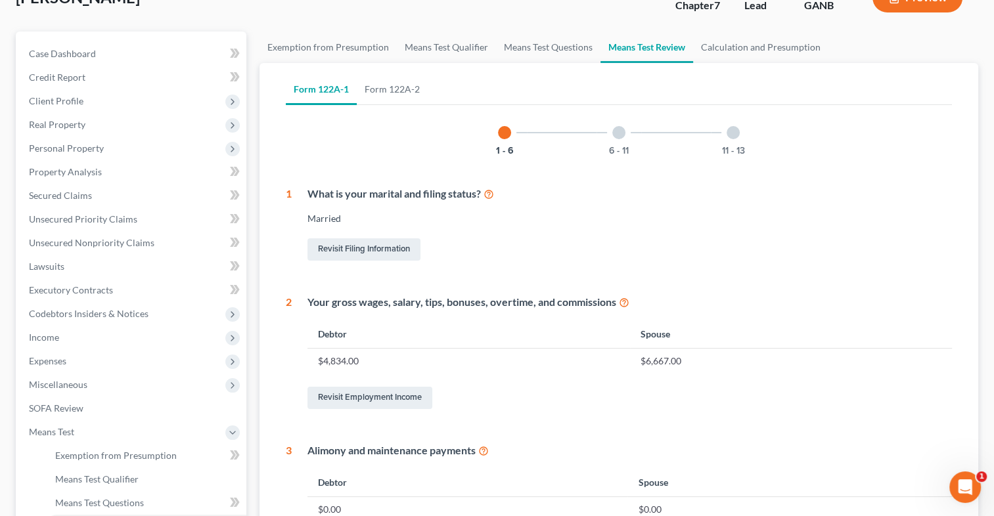
scroll to position [41, 0]
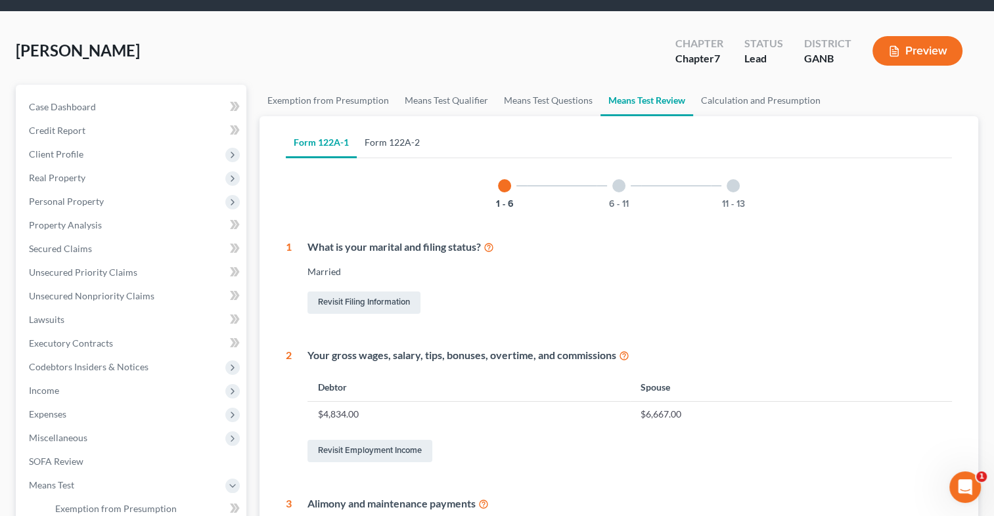
click at [389, 154] on link "Form 122A-2" at bounding box center [392, 143] width 71 height 32
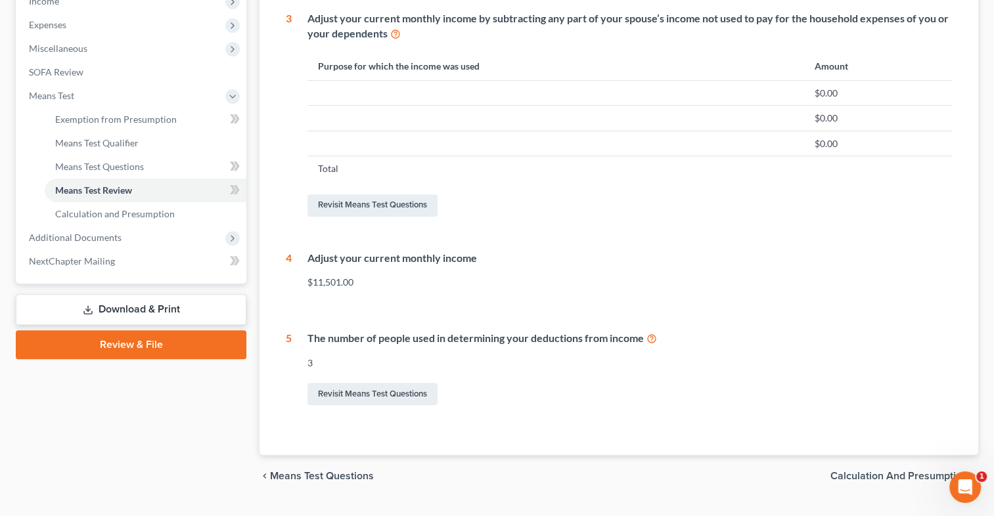
scroll to position [461, 0]
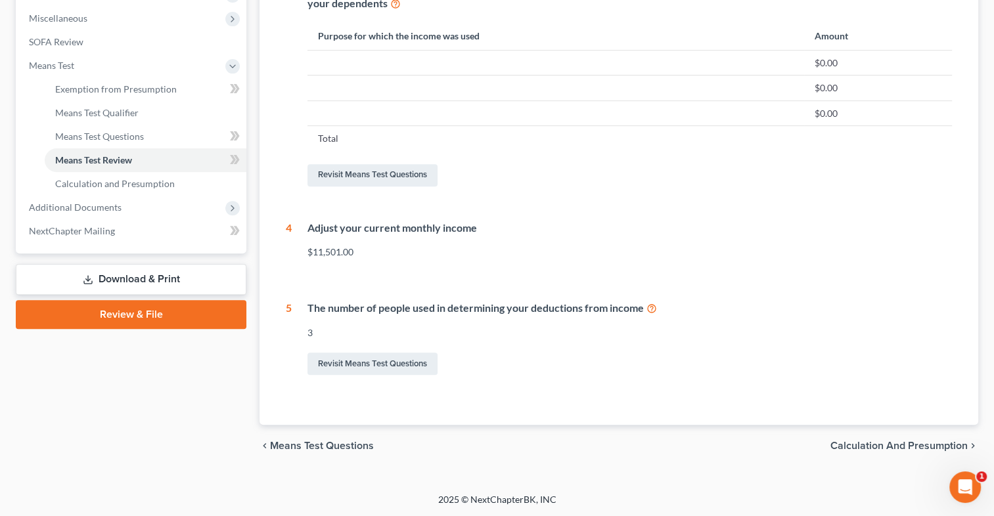
click at [903, 444] on span "Calculation and Presumption" at bounding box center [898, 446] width 137 height 11
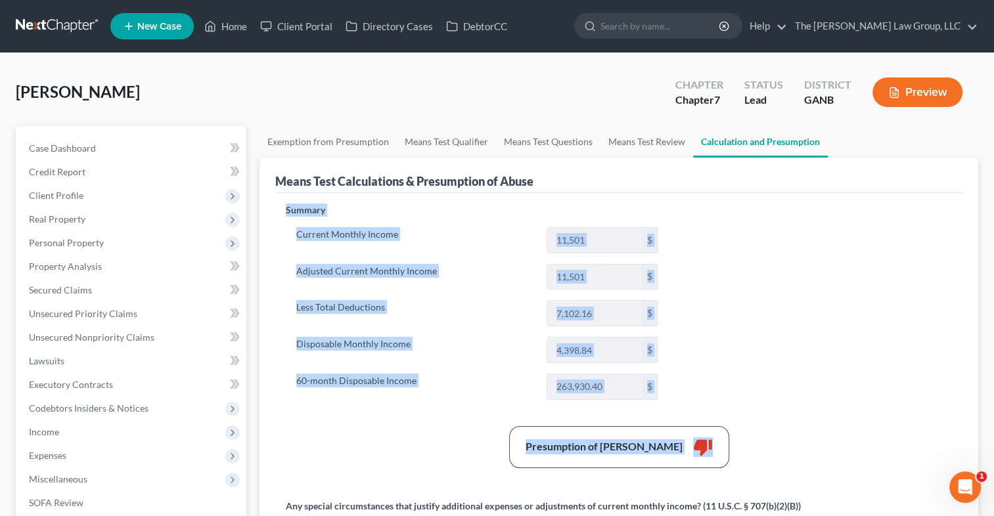
click at [988, 196] on div "[PERSON_NAME] Upgraded Chapter Chapter 7 Status Lead District GANB Preview Peti…" at bounding box center [497, 434] width 994 height 763
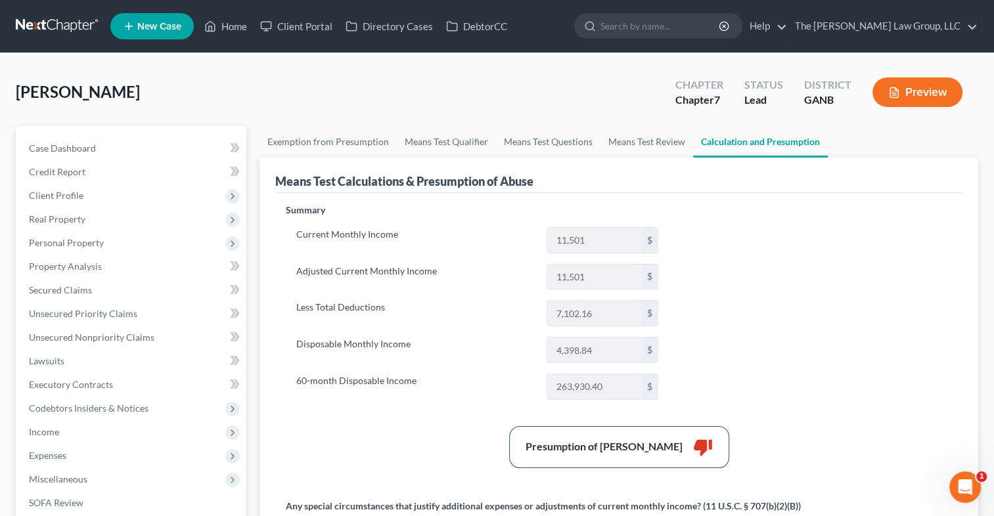
drag, startPoint x: 988, startPoint y: 196, endPoint x: 908, endPoint y: 220, distance: 83.5
click at [908, 220] on div "Summary Current Monthly Income 11,501 $ Adjusted Current Monthly Income 11,501 …" at bounding box center [618, 404] width 679 height 400
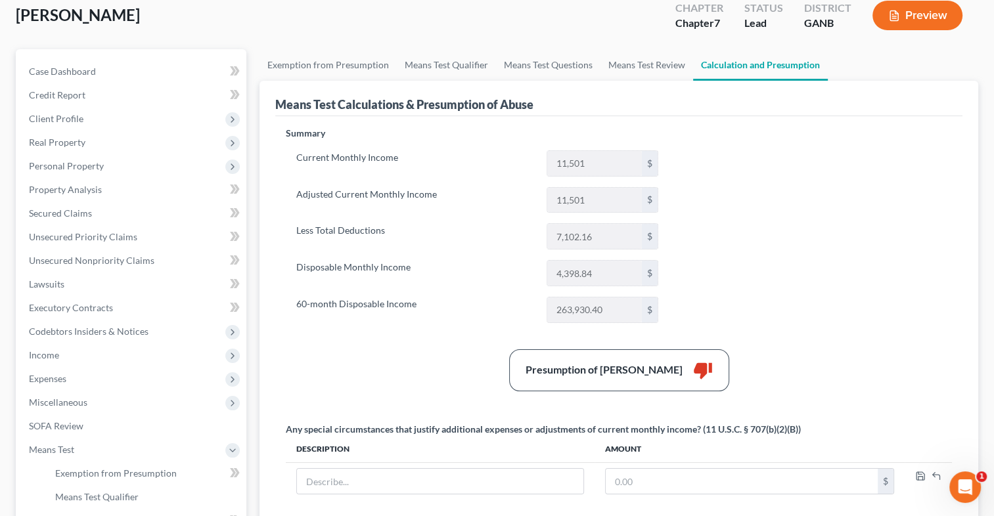
scroll to position [76, 0]
click at [462, 62] on link "Means Test Qualifier" at bounding box center [446, 66] width 99 height 32
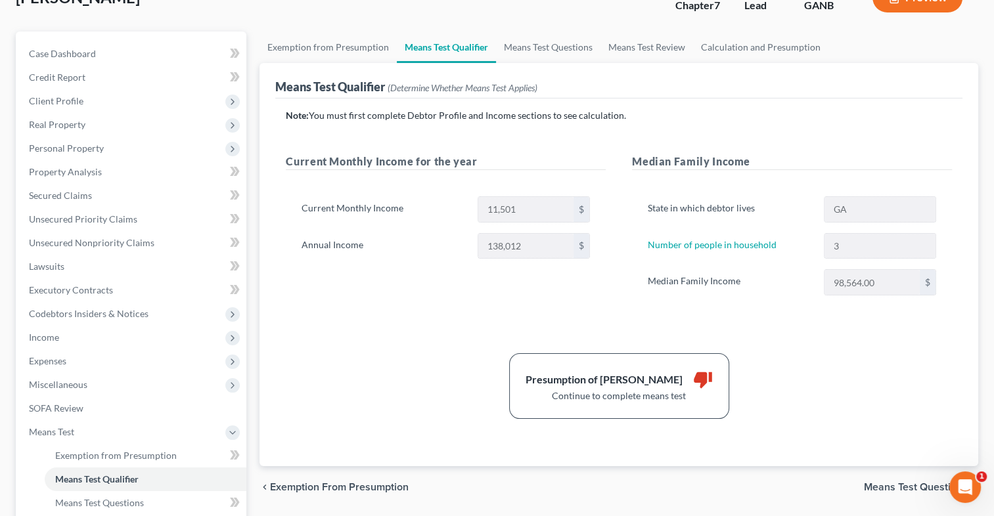
scroll to position [69, 0]
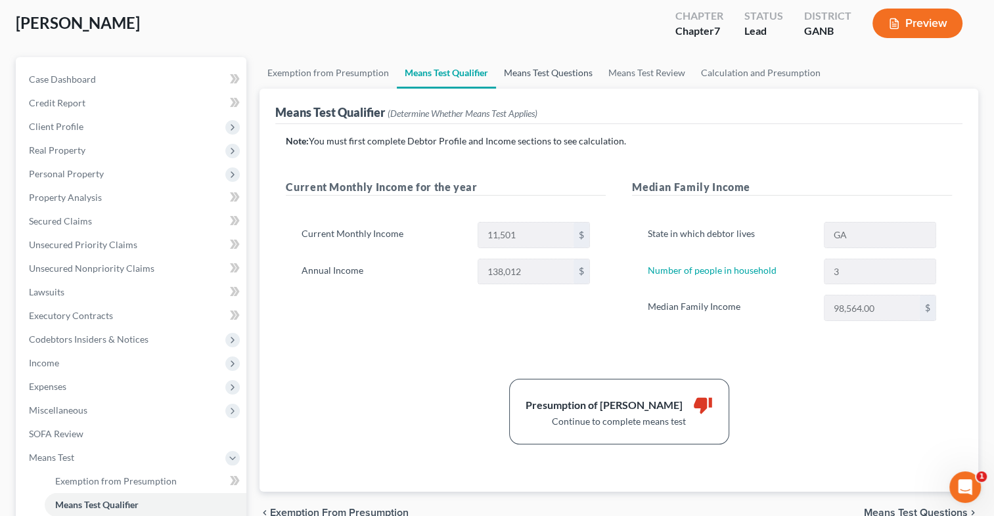
click at [547, 70] on link "Means Test Questions" at bounding box center [548, 73] width 104 height 32
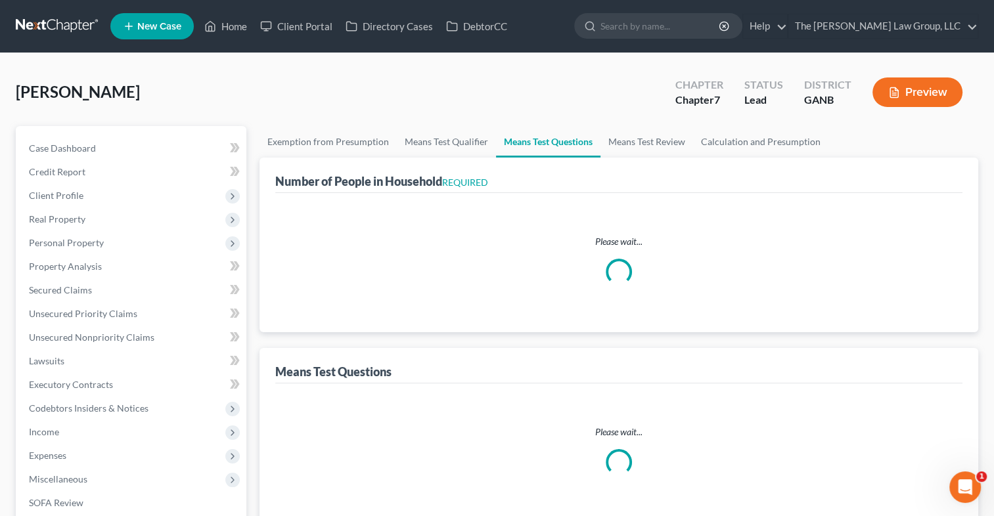
select select "3"
select select "2"
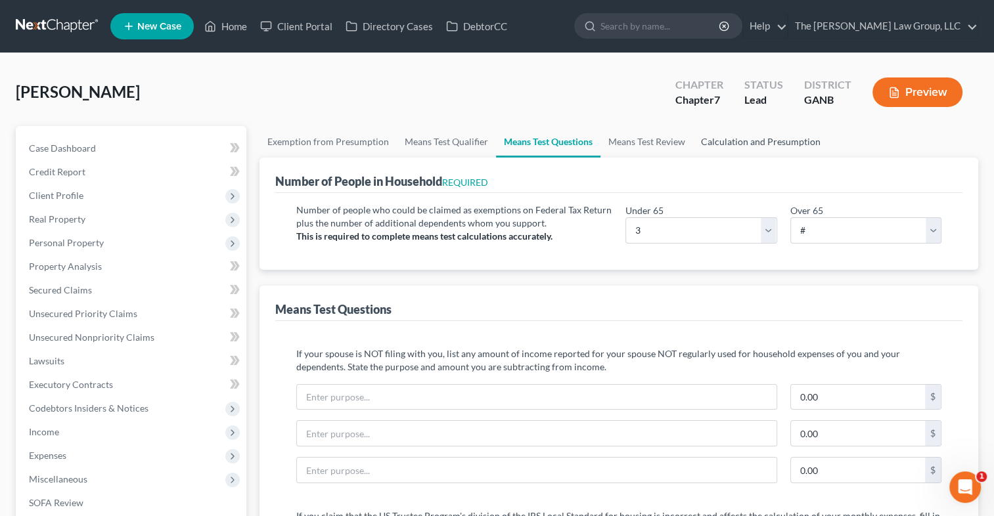
click at [759, 141] on link "Calculation and Presumption" at bounding box center [760, 142] width 135 height 32
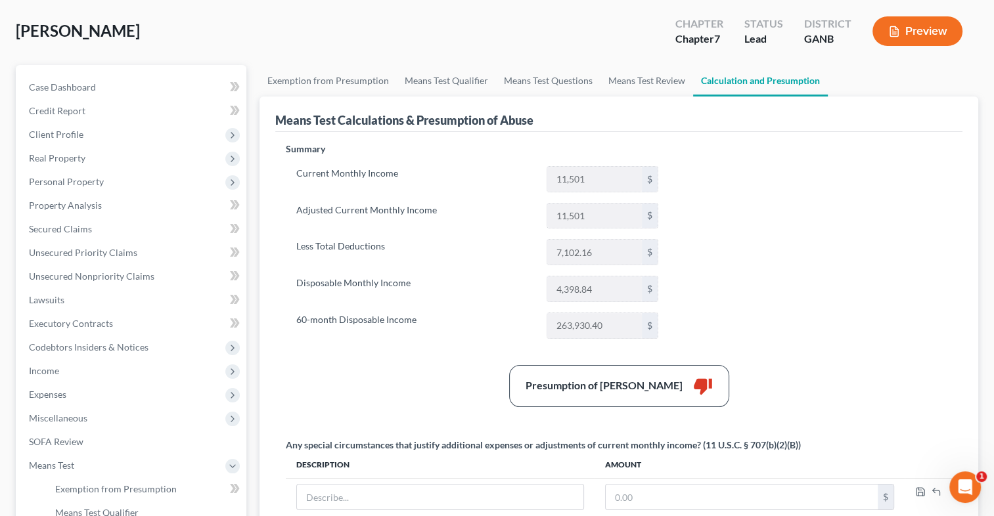
scroll to position [66, 0]
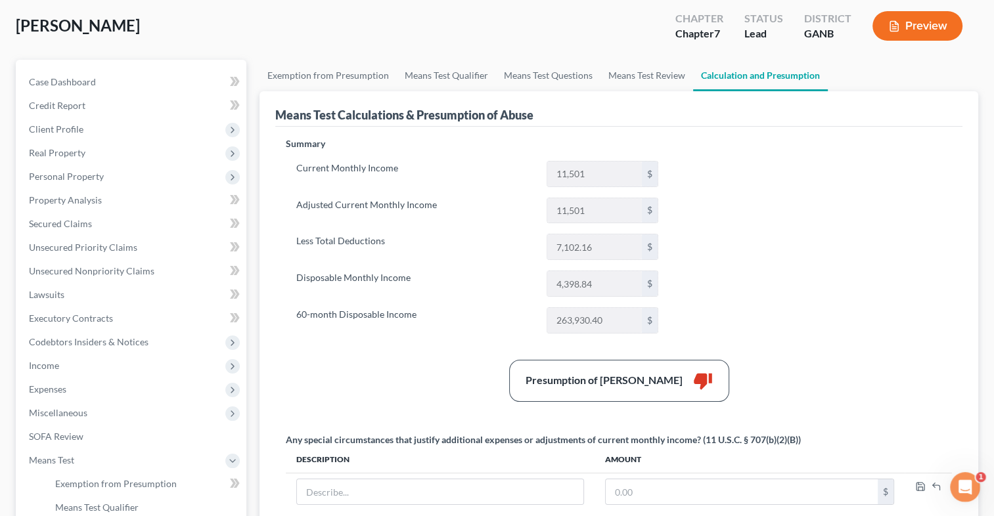
scroll to position [66, 0]
click at [428, 77] on link "Means Test Qualifier" at bounding box center [446, 76] width 99 height 32
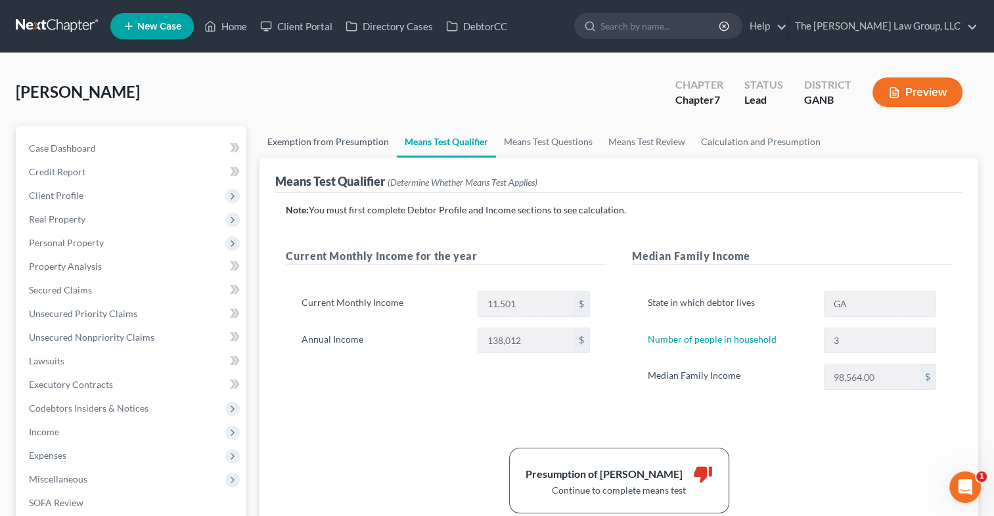
click at [380, 134] on link "Exemption from Presumption" at bounding box center [327, 142] width 137 height 32
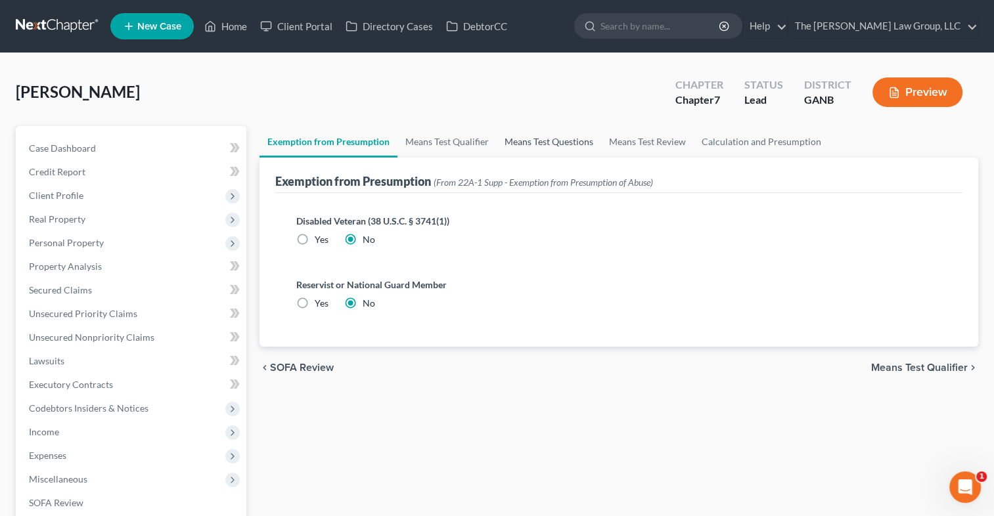
click at [577, 144] on link "Means Test Questions" at bounding box center [549, 142] width 104 height 32
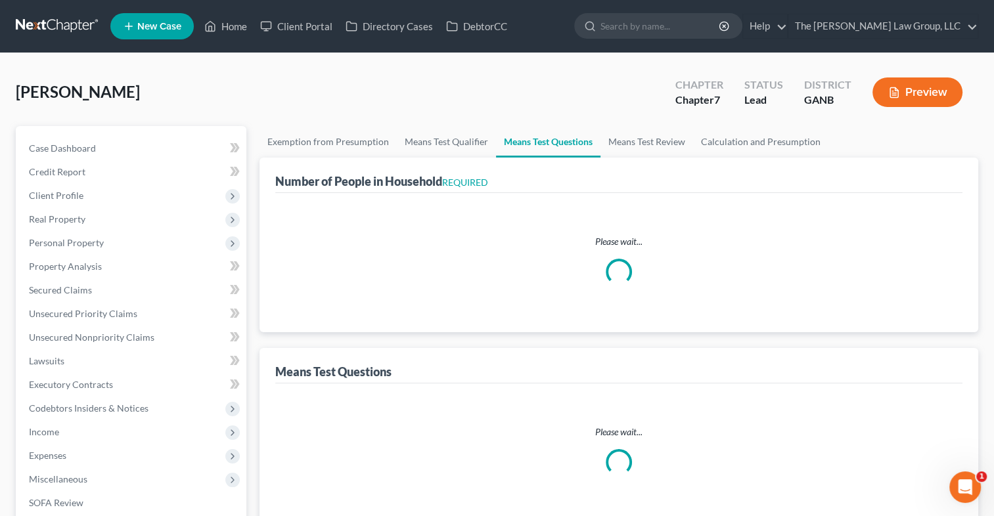
select select "2"
select select "3"
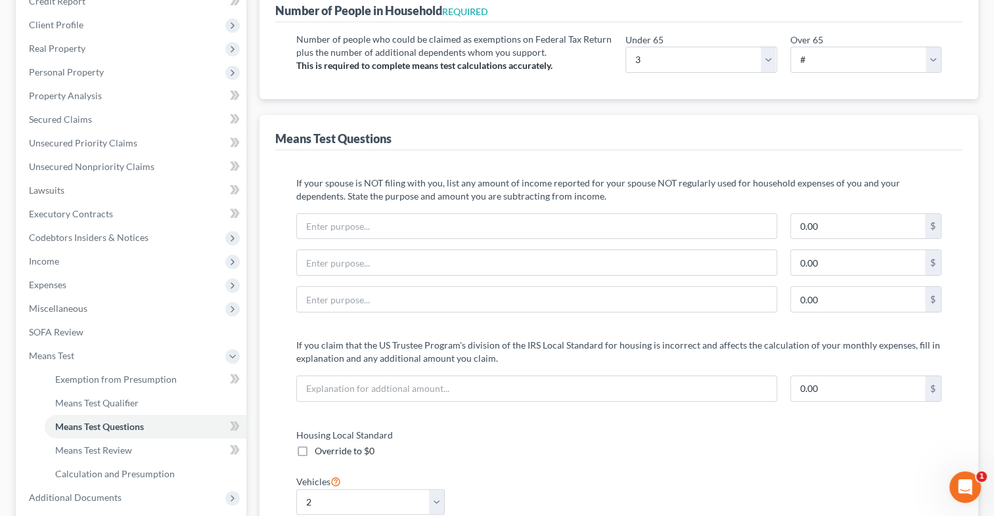
scroll to position [175, 0]
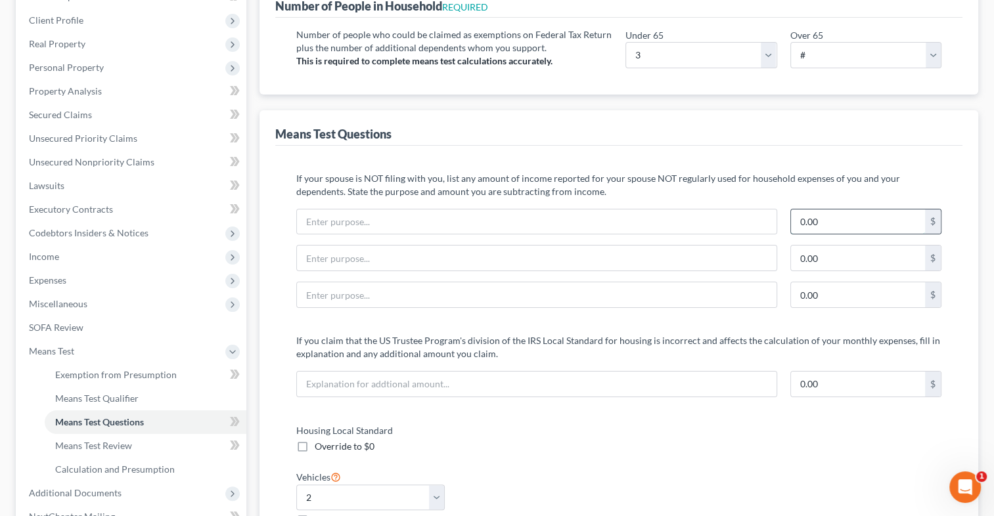
click at [833, 221] on input "0.00" at bounding box center [858, 222] width 134 height 25
click at [379, 230] on input "text" at bounding box center [536, 222] width 479 height 25
type input "vehicle"
type input "877"
click at [824, 261] on input "0.00" at bounding box center [858, 258] width 134 height 25
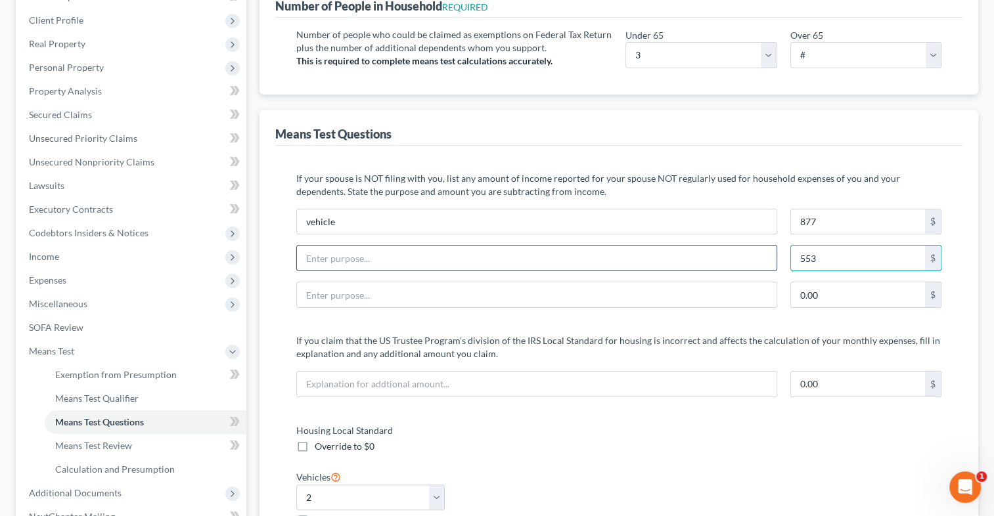
type input "553"
drag, startPoint x: 325, startPoint y: 265, endPoint x: 315, endPoint y: 256, distance: 14.0
click at [326, 265] on input "text" at bounding box center [536, 258] width 479 height 25
type input "t"
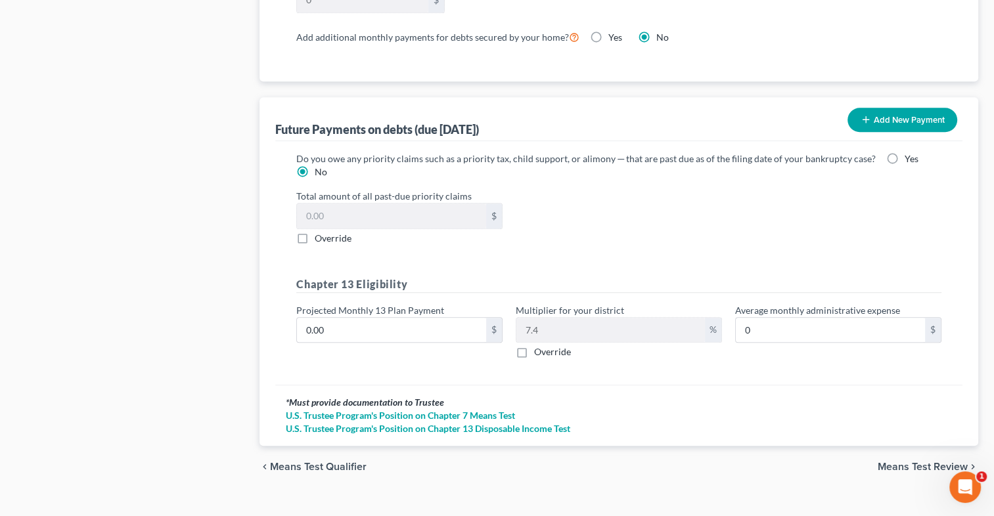
scroll to position [1255, 0]
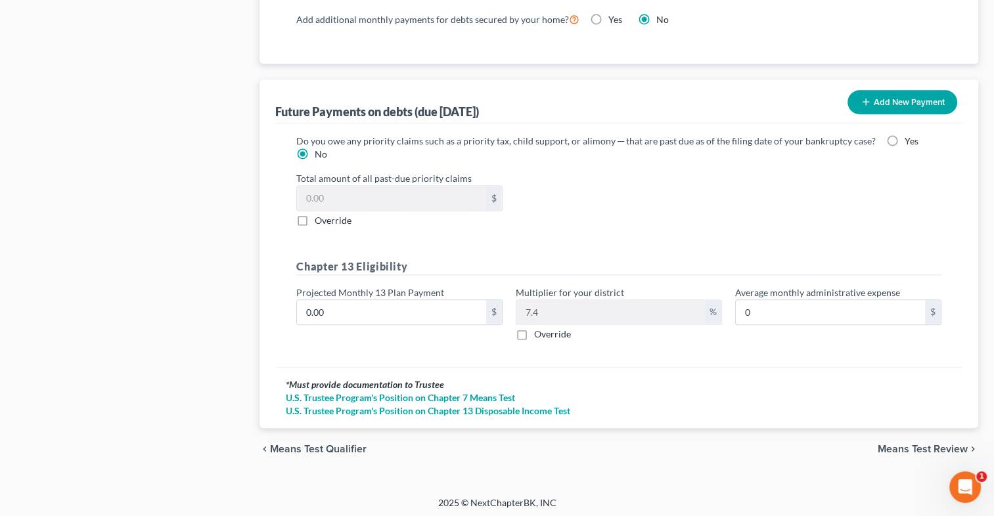
type input "personal grooming, toiletries, medical massage and medication"
click at [925, 445] on span "Means Test Review" at bounding box center [922, 449] width 90 height 11
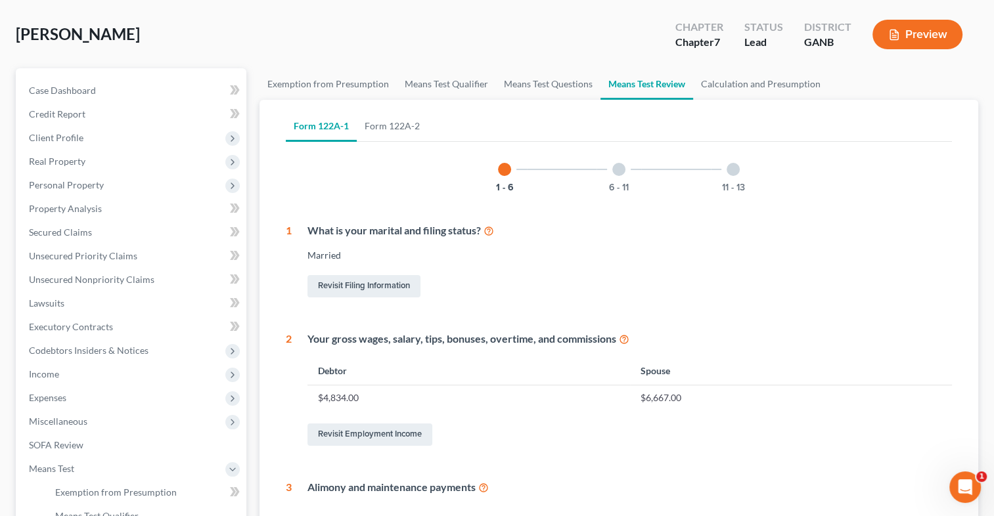
scroll to position [57, 0]
click at [391, 125] on link "Form 122A-2" at bounding box center [392, 127] width 71 height 32
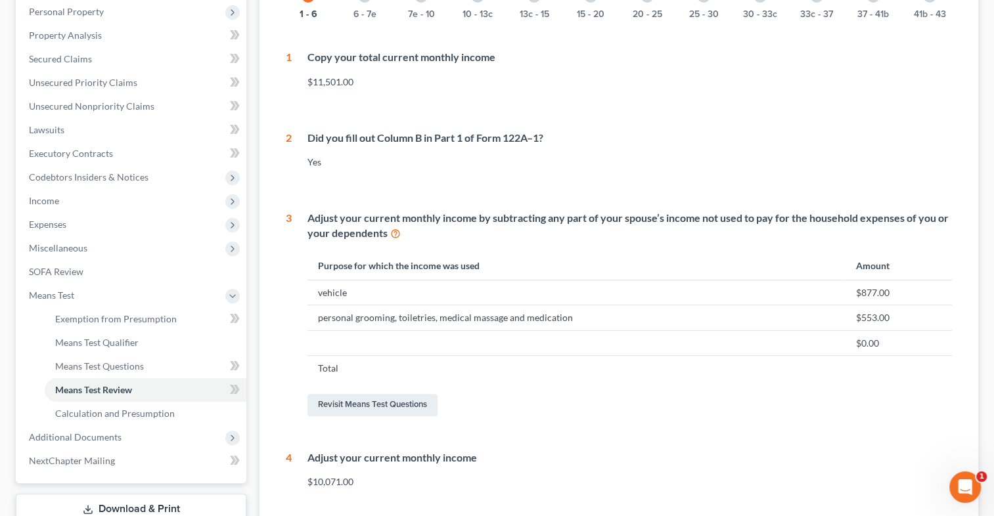
scroll to position [461, 0]
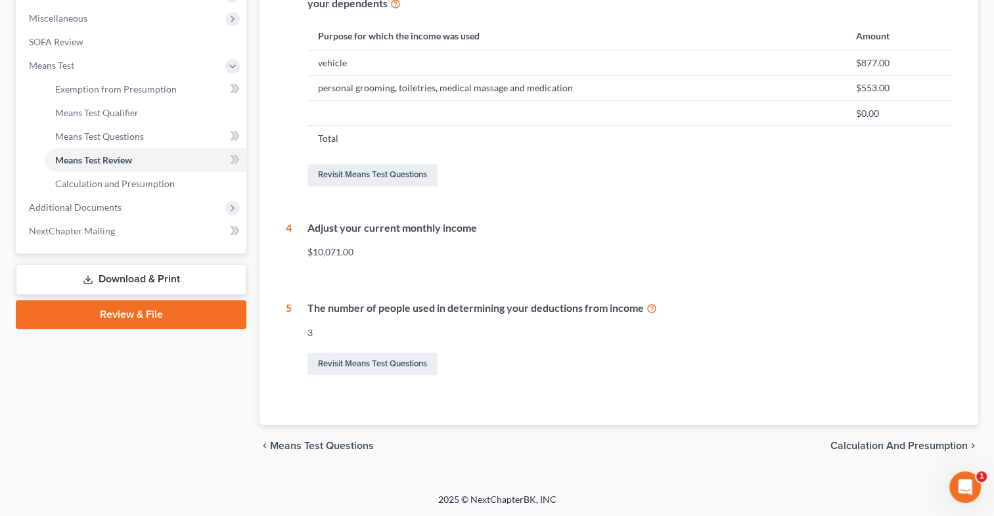
click at [889, 444] on span "Calculation and Presumption" at bounding box center [898, 446] width 137 height 11
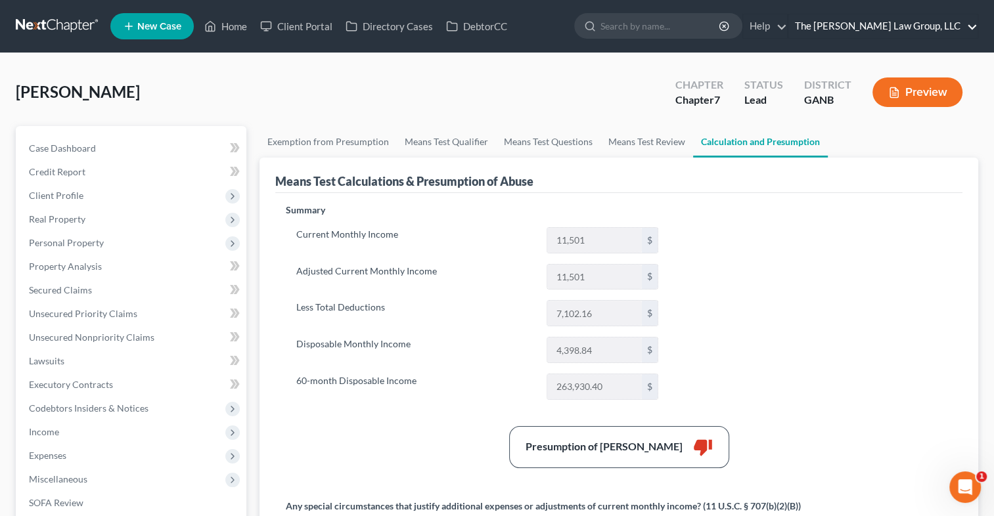
click at [909, 24] on link "The [PERSON_NAME] Law Group, LLC" at bounding box center [882, 26] width 189 height 24
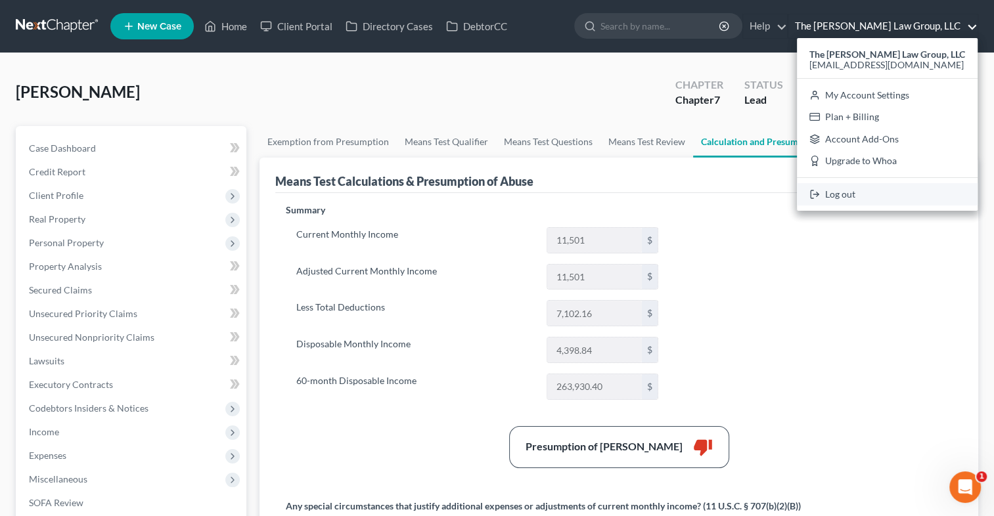
click at [856, 194] on link "Log out" at bounding box center [887, 194] width 181 height 22
